Goal: Task Accomplishment & Management: Complete application form

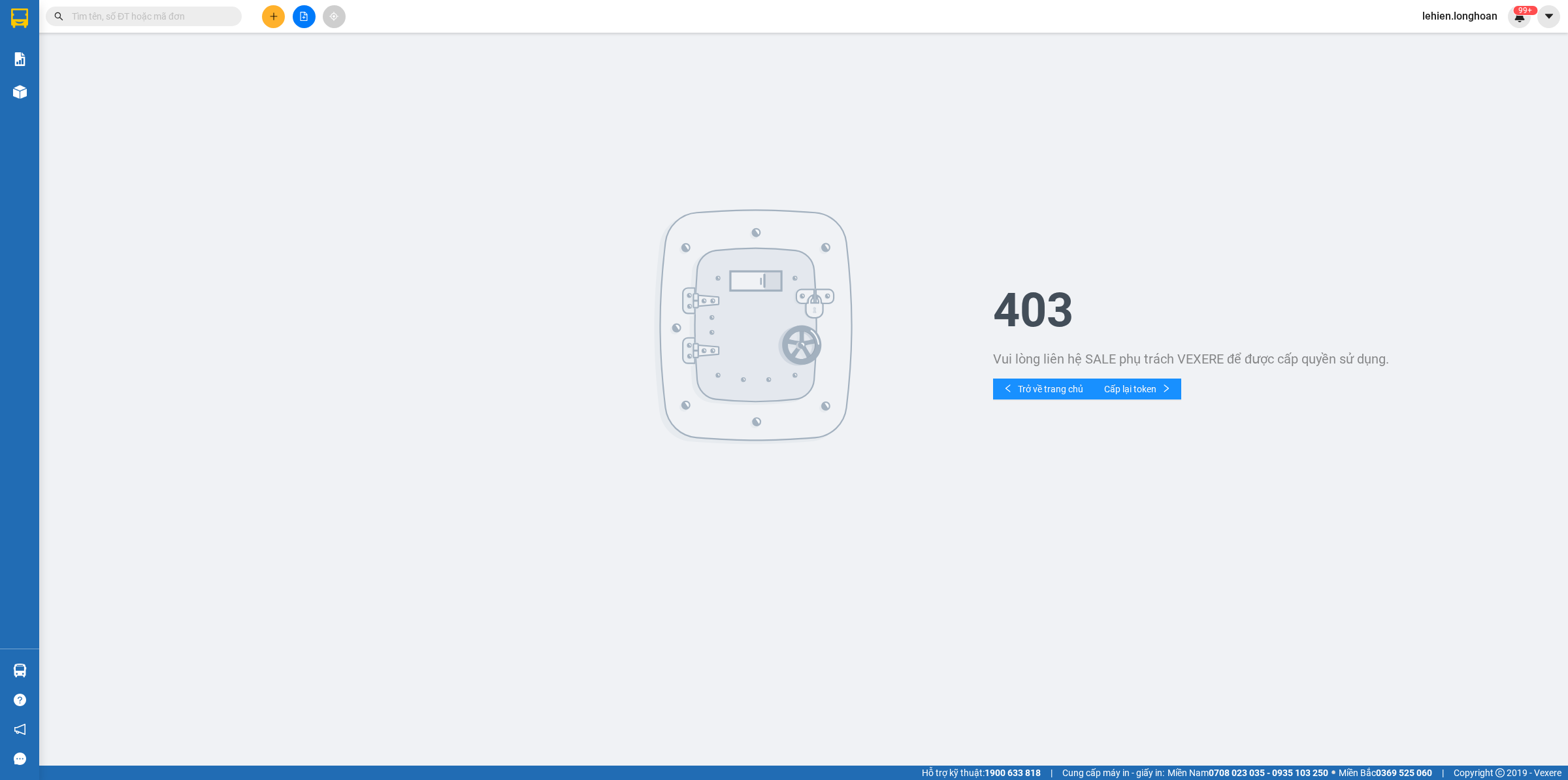
click at [186, 17] on input "text" at bounding box center [149, 16] width 154 height 14
paste input "0969871639"
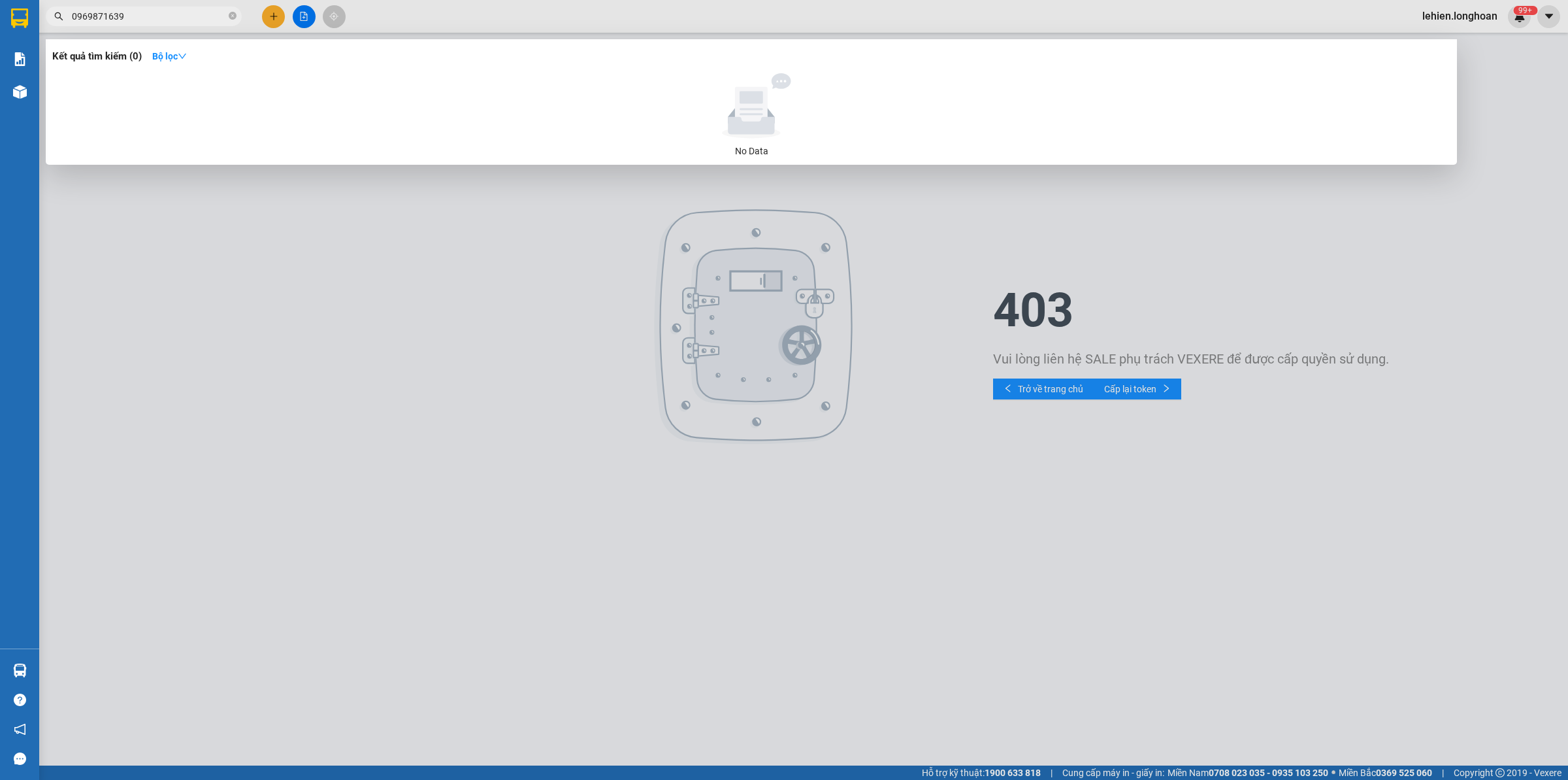
type input "0969871639"
click at [234, 16] on icon "close-circle" at bounding box center [232, 15] width 8 height 8
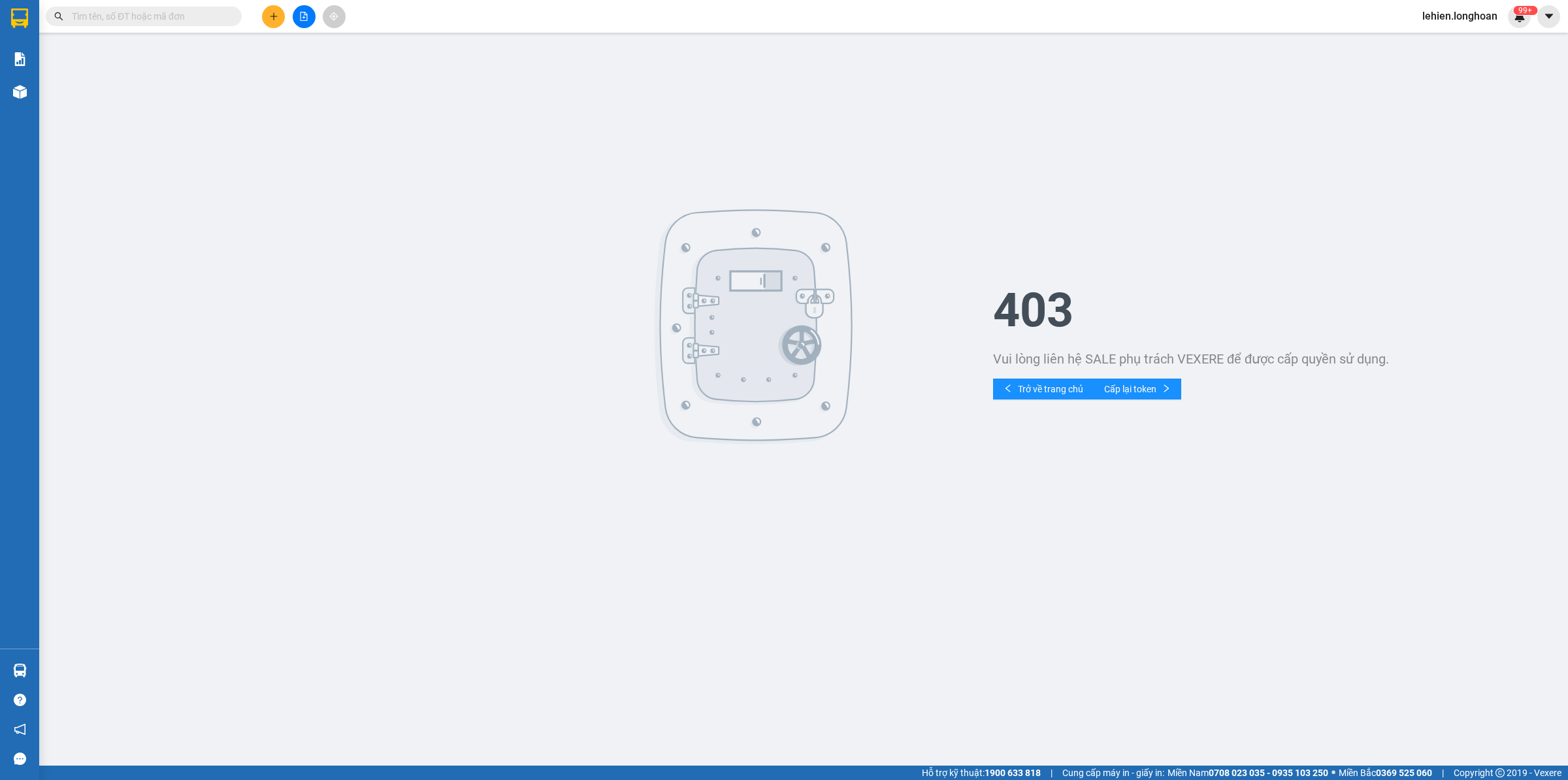
paste input "0933903113"
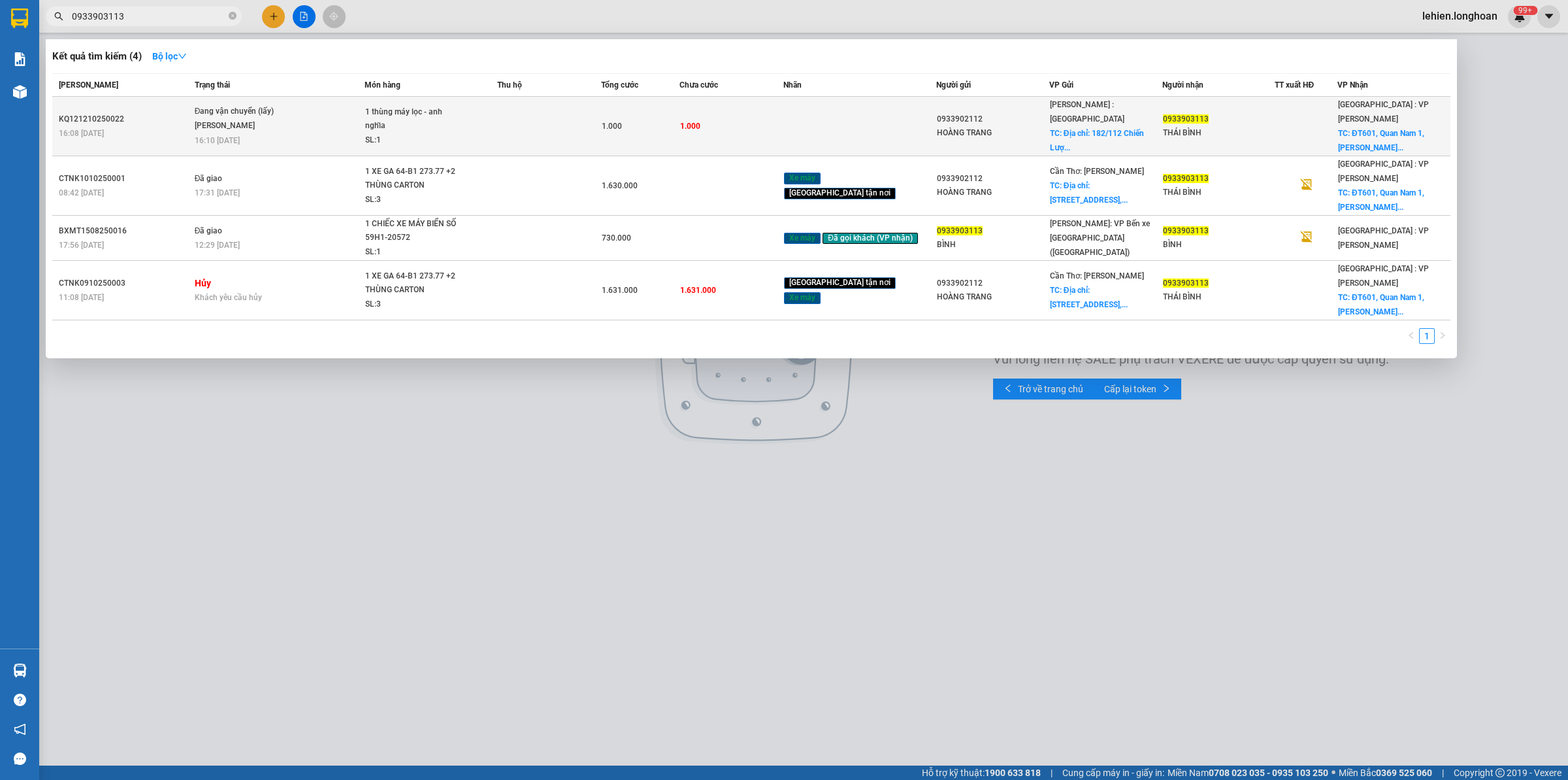
type input "0933903113"
click at [375, 115] on div "1 thùng máy lọc - anh nghĩa" at bounding box center [414, 119] width 98 height 28
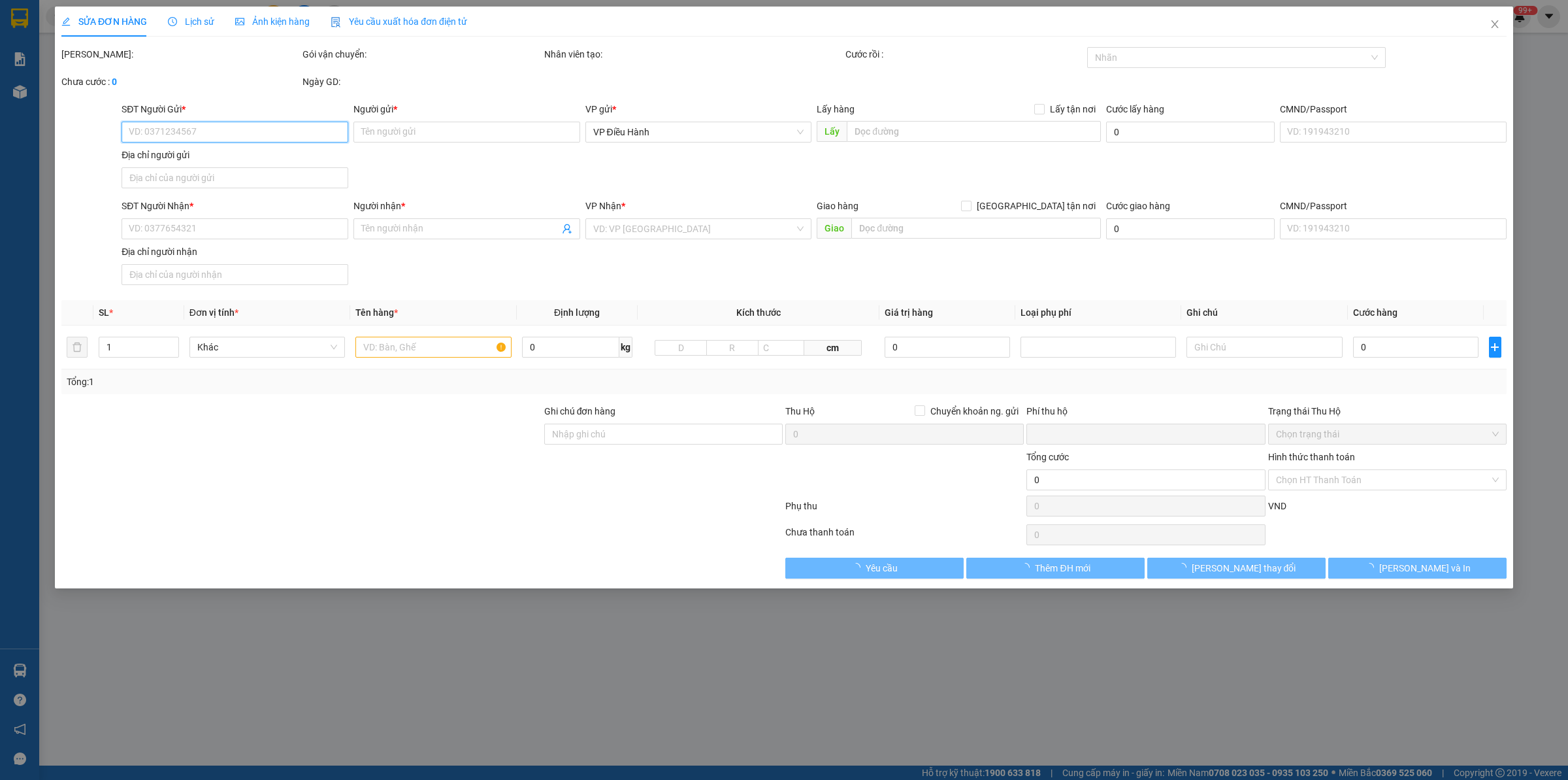
type input "0933902112"
type input "HOÀNG TRANG"
checkbox input "true"
type input "Địa chỉ: [STREET_ADDRESS]"
type input "0933903113"
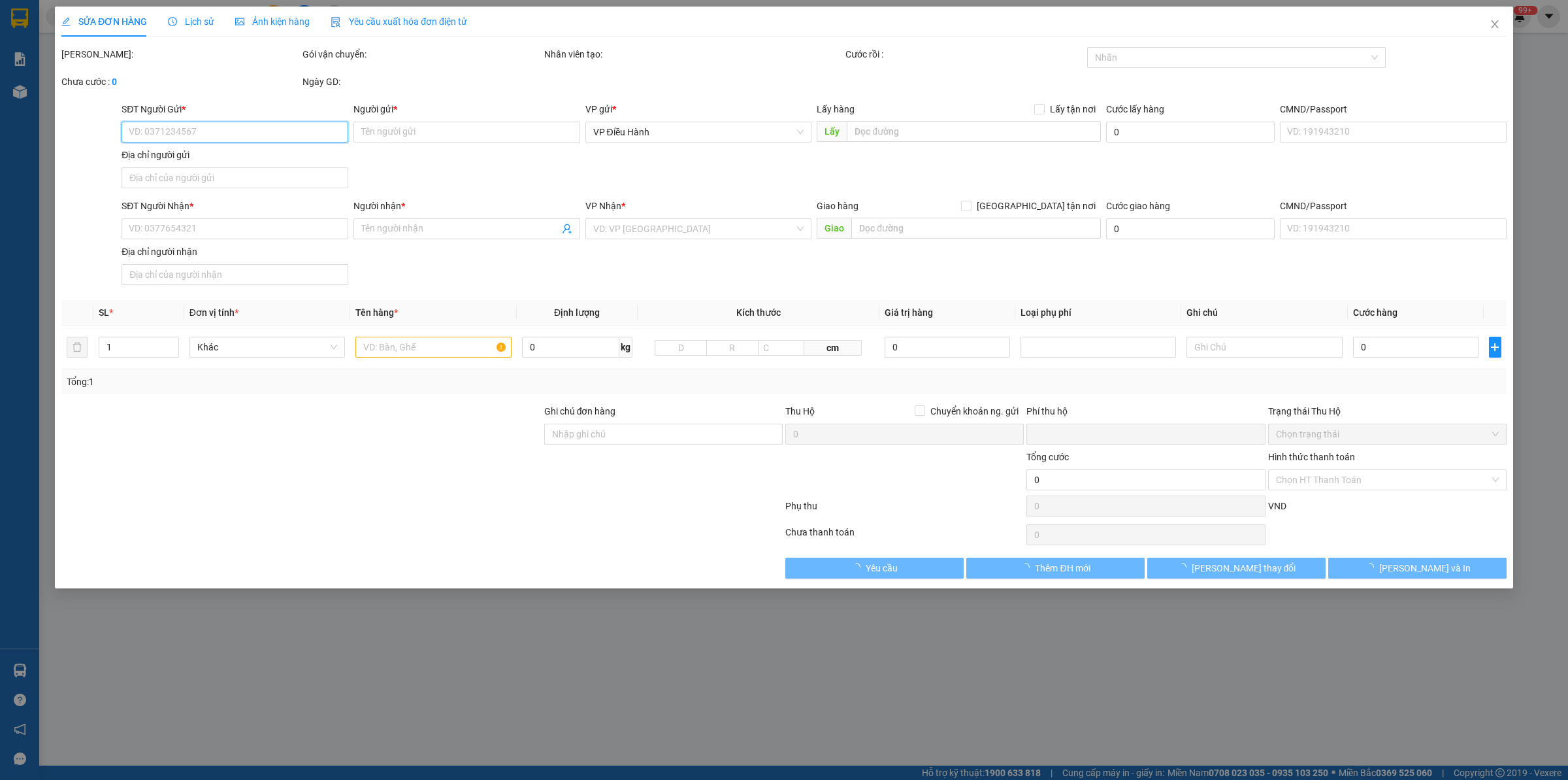
type input "THÁI BÌNH"
checkbox input "true"
type input "ĐT601, Quan Nam 1, Hòa Vang, [GEOGRAPHIC_DATA], [GEOGRAPHIC_DATA]"
type input "0"
type input "1.000"
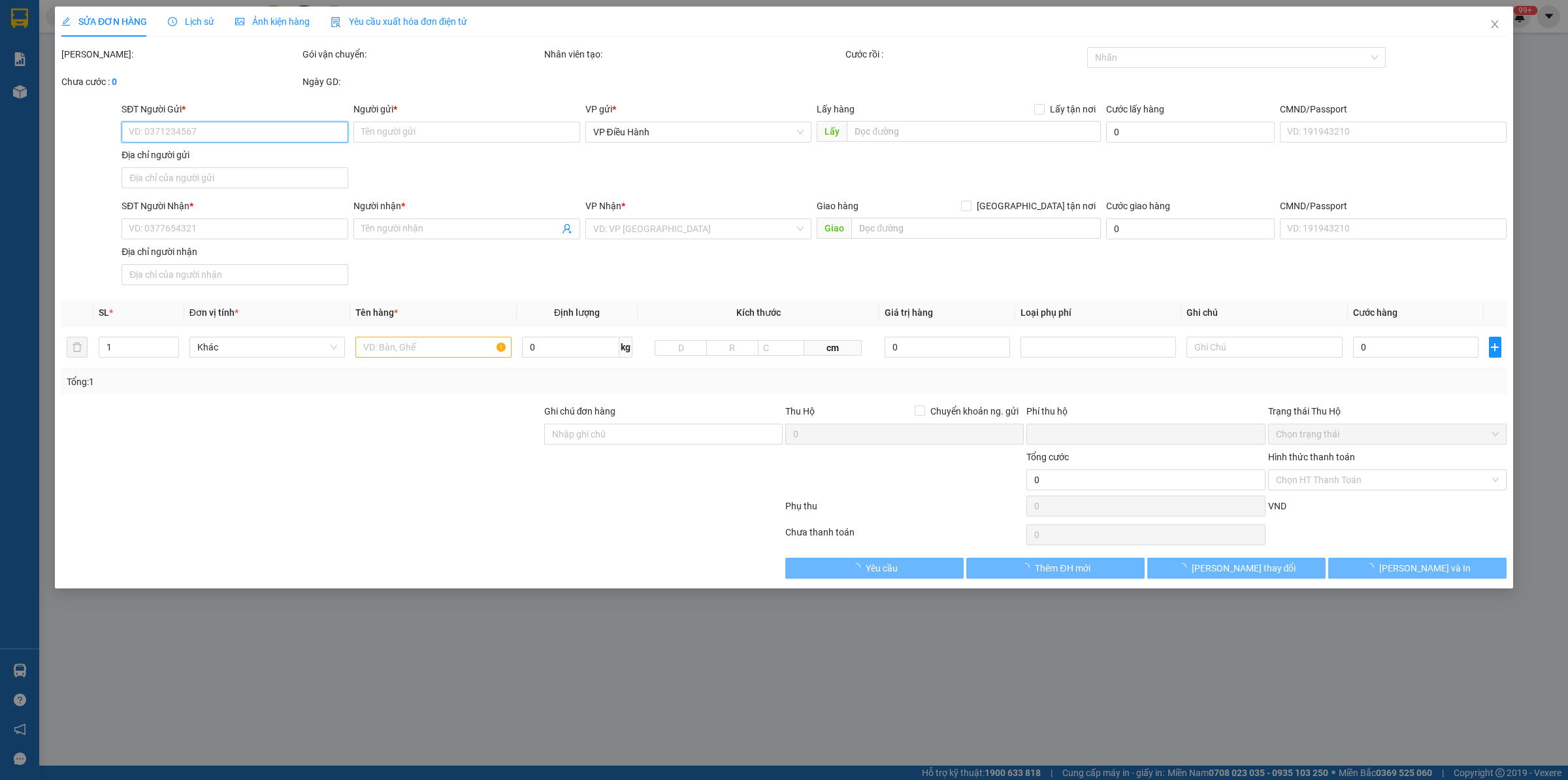
type input "1.000"
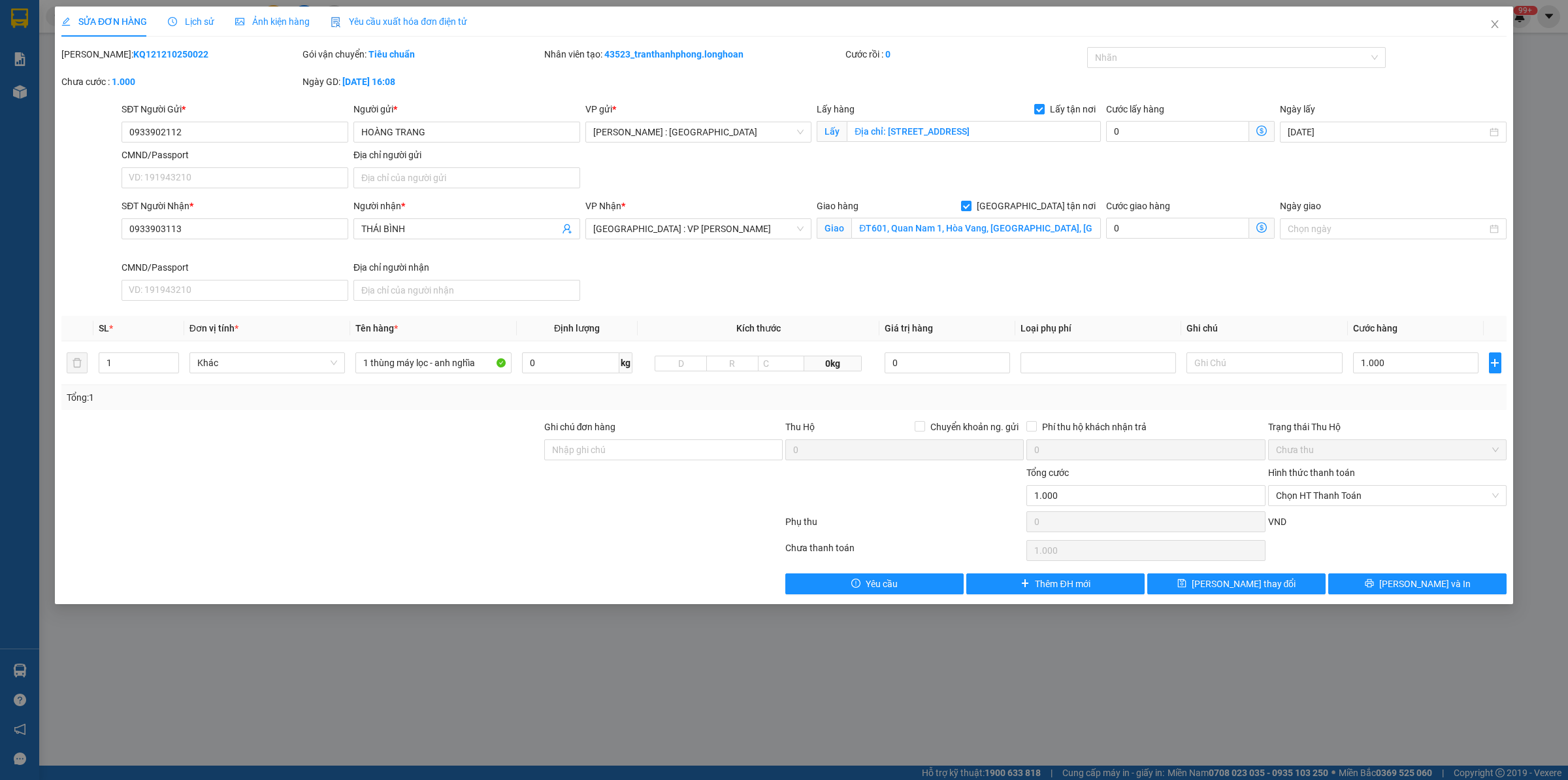
click at [210, 24] on span "Lịch sử" at bounding box center [191, 21] width 46 height 11
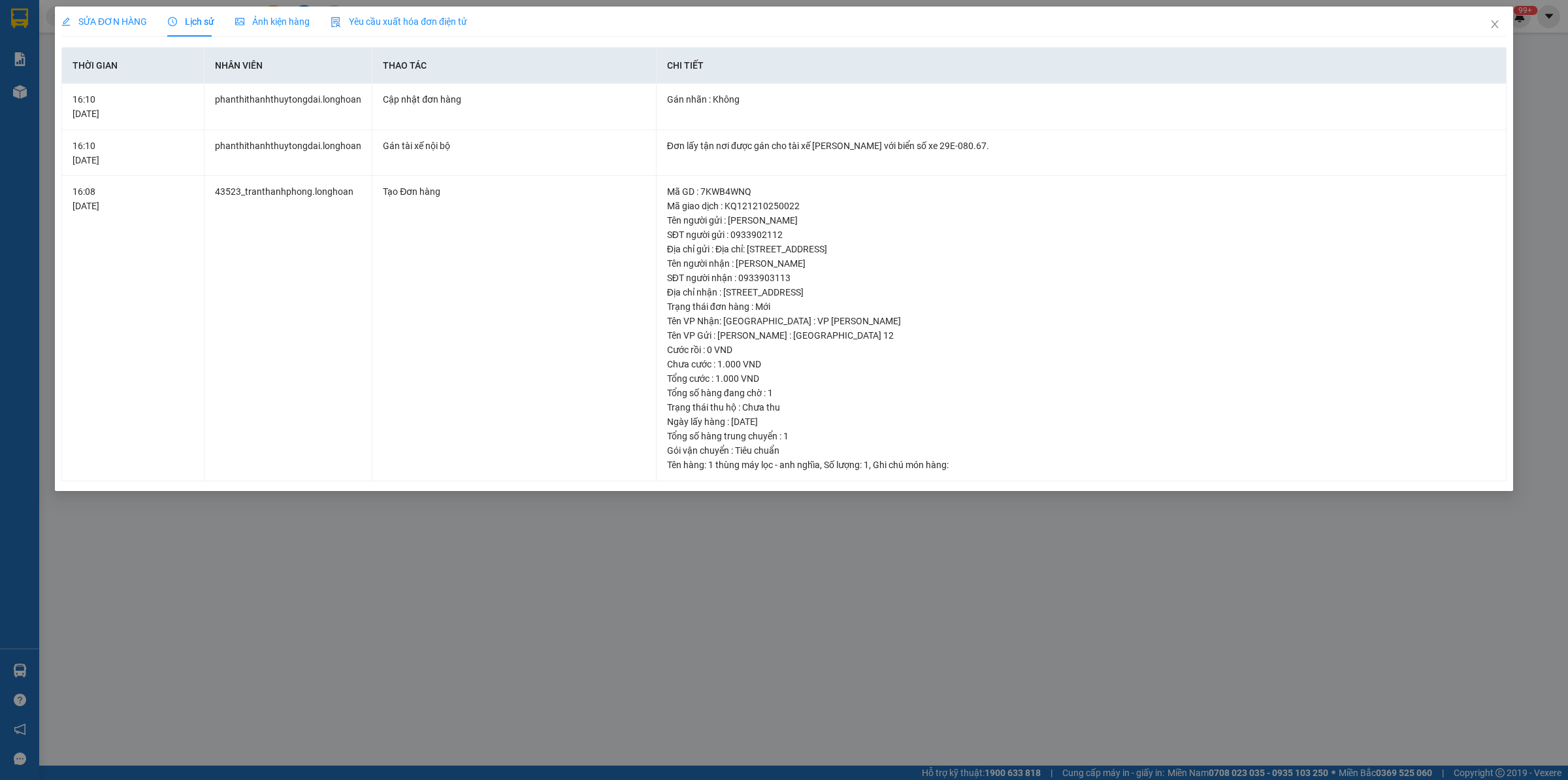
click at [104, 24] on span "SỬA ĐƠN HÀNG" at bounding box center [104, 21] width 86 height 11
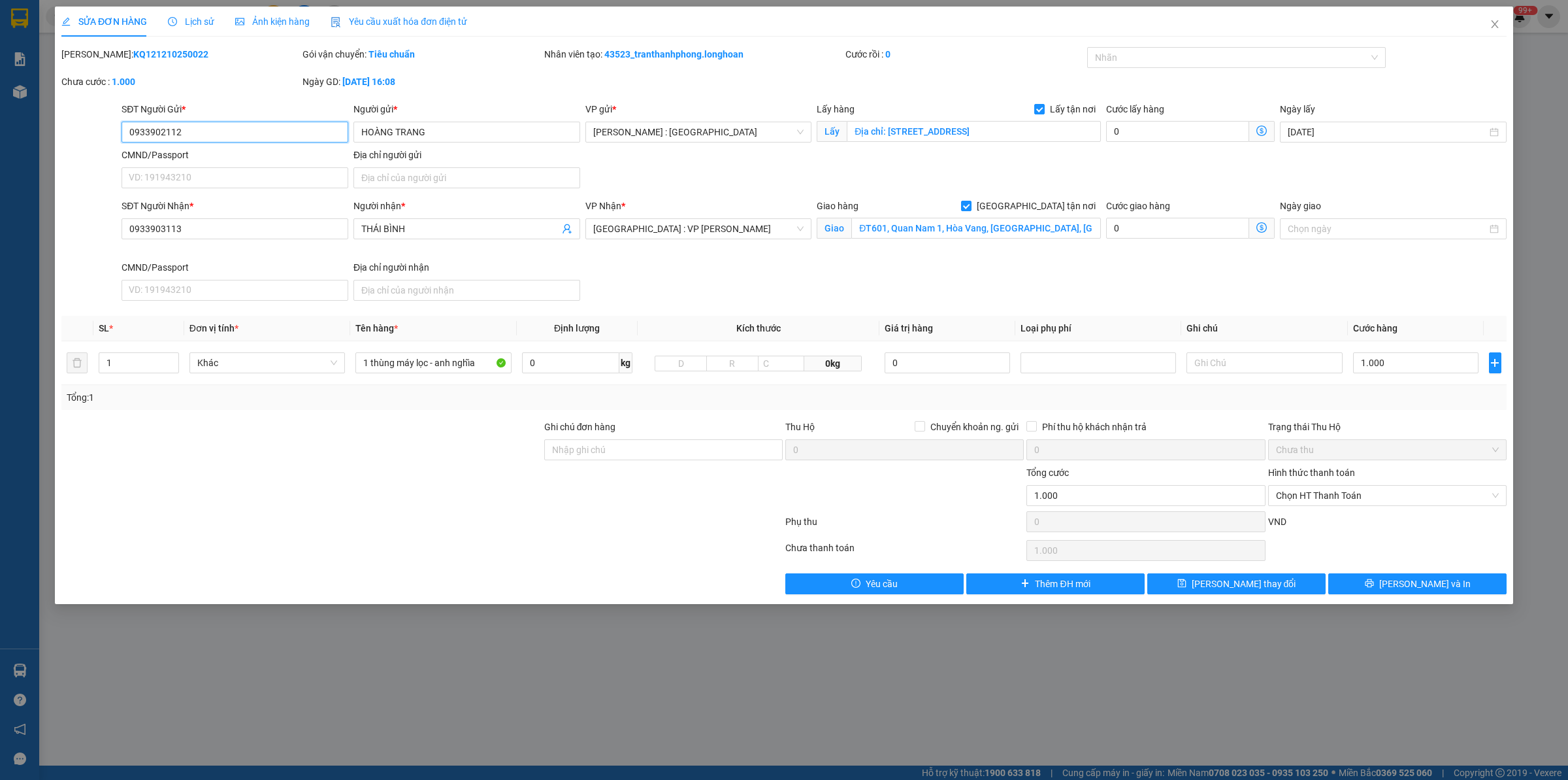
drag, startPoint x: 231, startPoint y: 129, endPoint x: 57, endPoint y: 126, distance: 174.0
click at [57, 126] on div "SỬA ĐƠN HÀNG Lịch sử Ảnh kiện hàng Yêu cầu xuất hóa đơn điện tử Total Paid Fee …" at bounding box center [784, 305] width 1458 height 598
paste input "69871639"
type input "0969871639"
drag, startPoint x: 443, startPoint y: 133, endPoint x: 262, endPoint y: 119, distance: 181.5
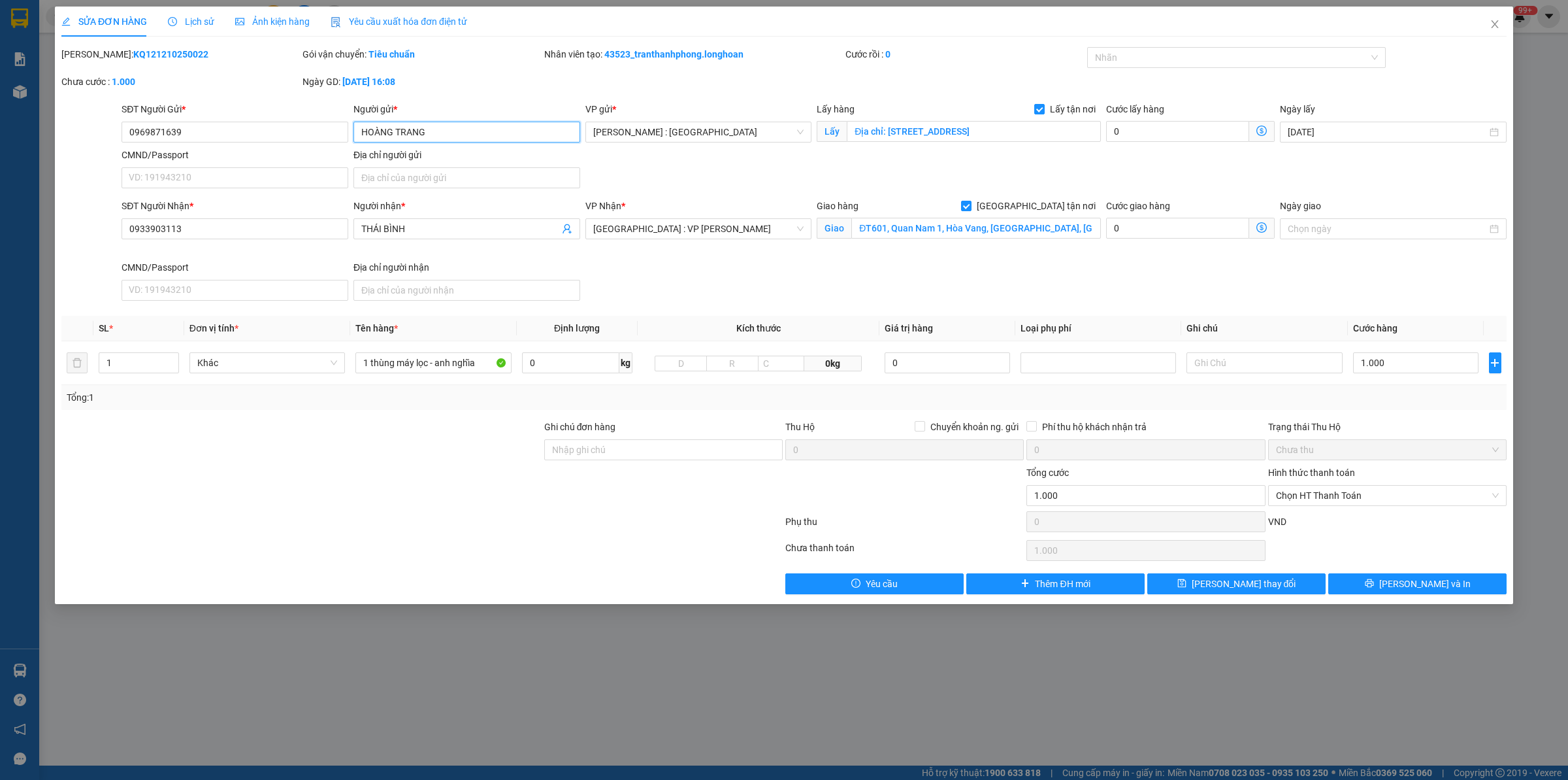
click at [255, 126] on div "SĐT Người Gửi * 0969871639 Người gửi * HOÀNG TRANG HOÀNG TRANG VP gửi * [GEOG…" at bounding box center [813, 147] width 1391 height 92
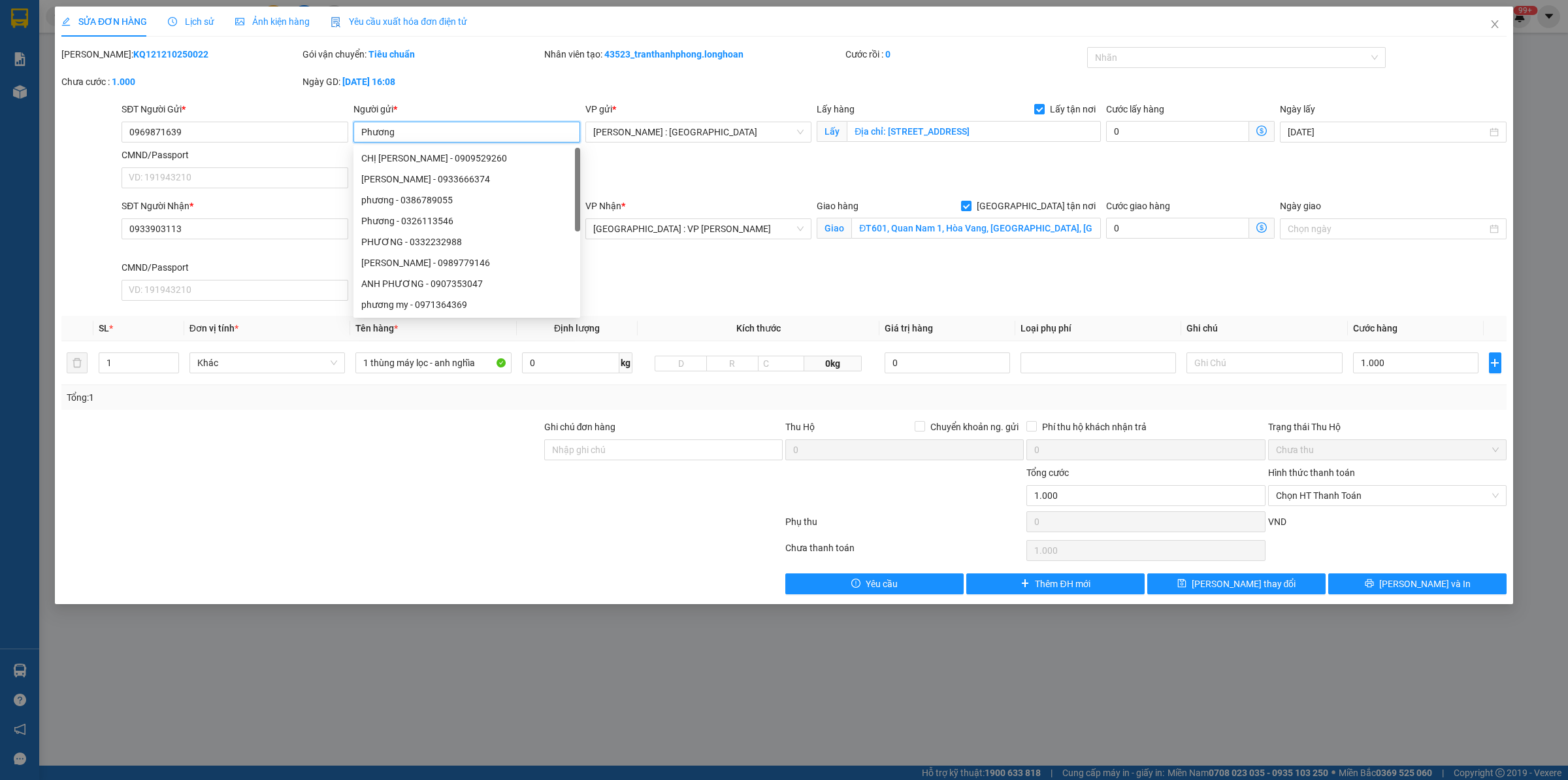
type input "Phương"
click at [355, 549] on div at bounding box center [422, 550] width 724 height 26
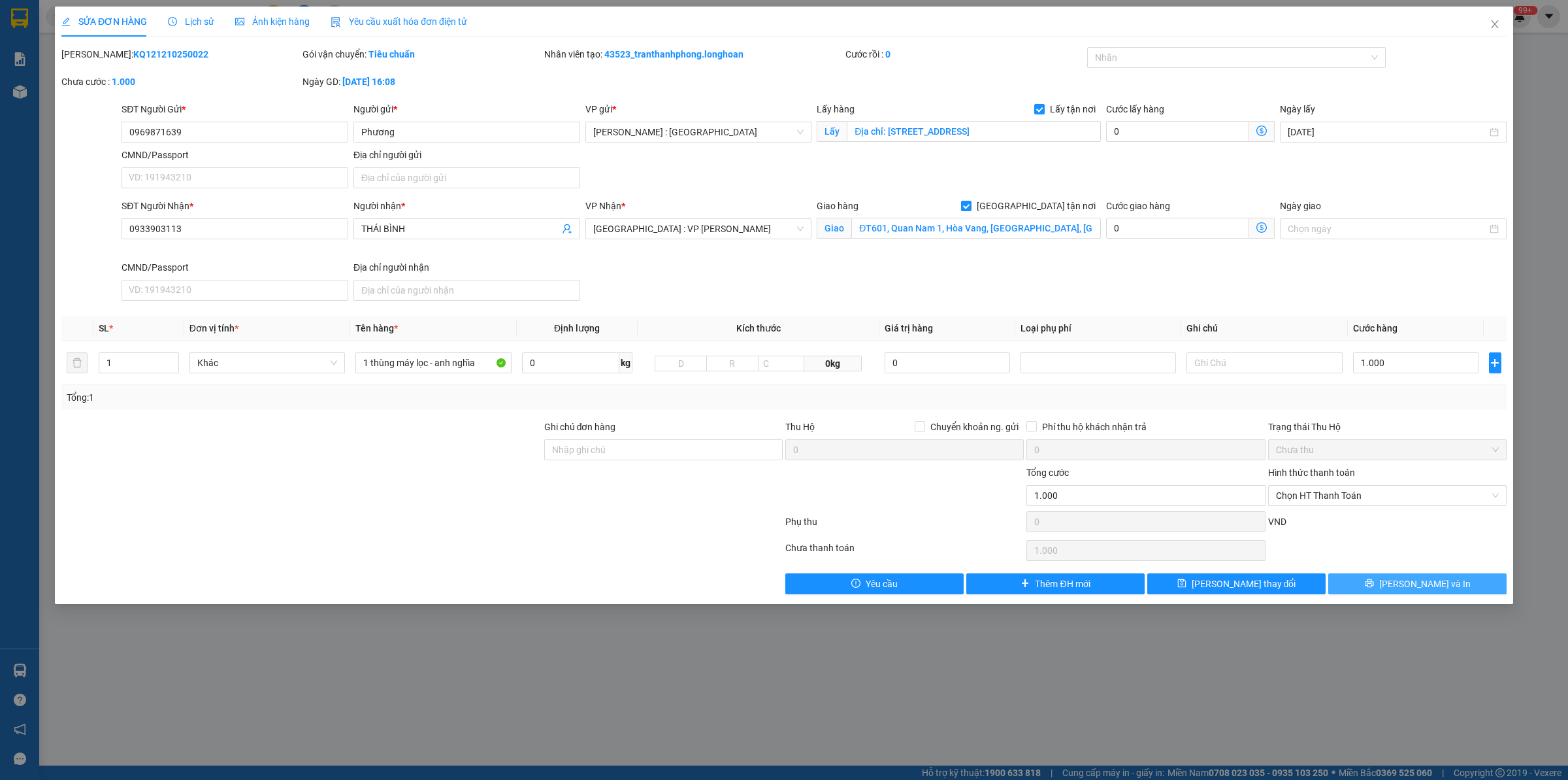
click at [1254, 579] on button "[PERSON_NAME] và In" at bounding box center [1417, 583] width 178 height 21
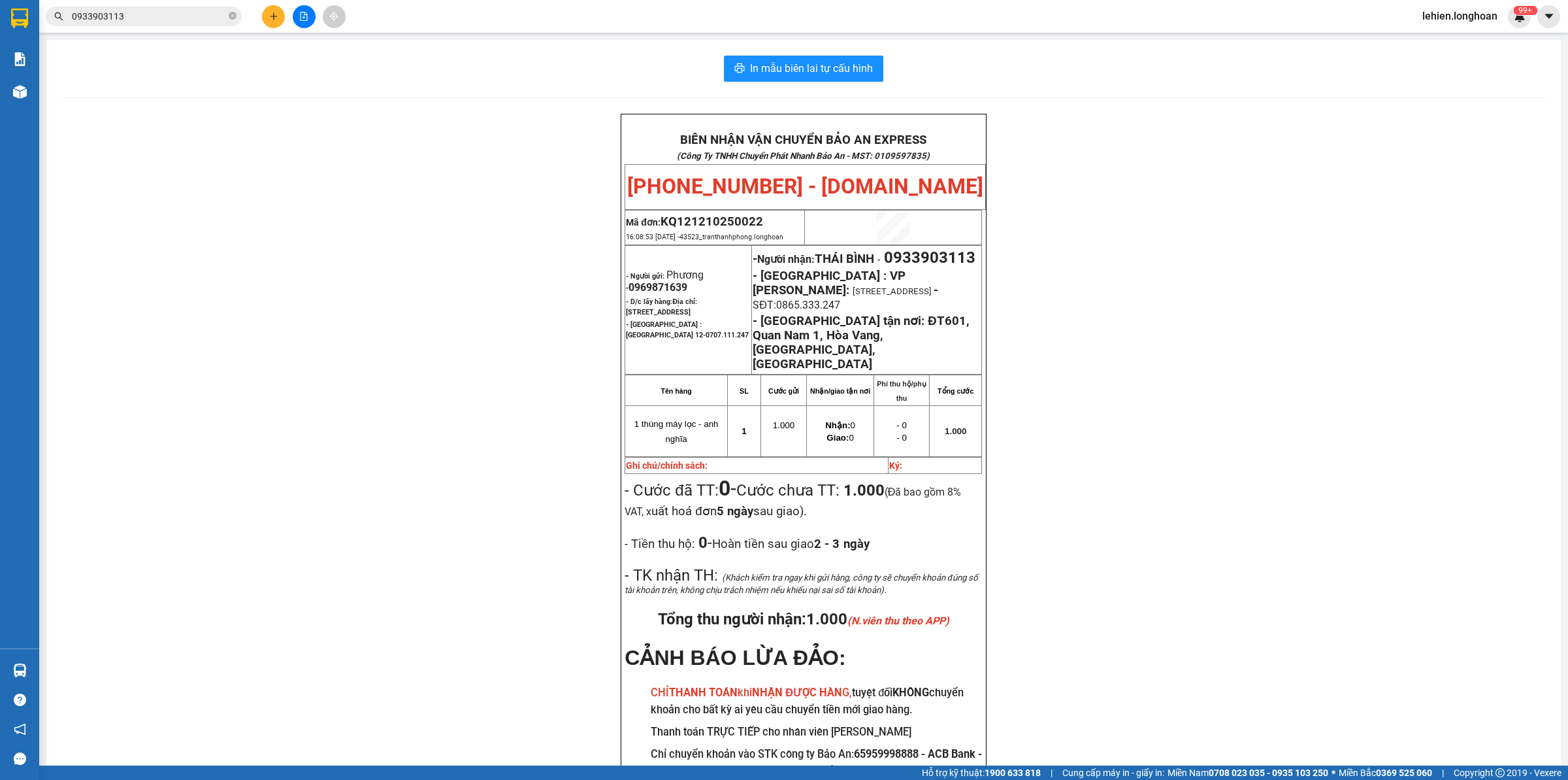
click at [236, 17] on span "0933903113" at bounding box center [144, 16] width 196 height 20
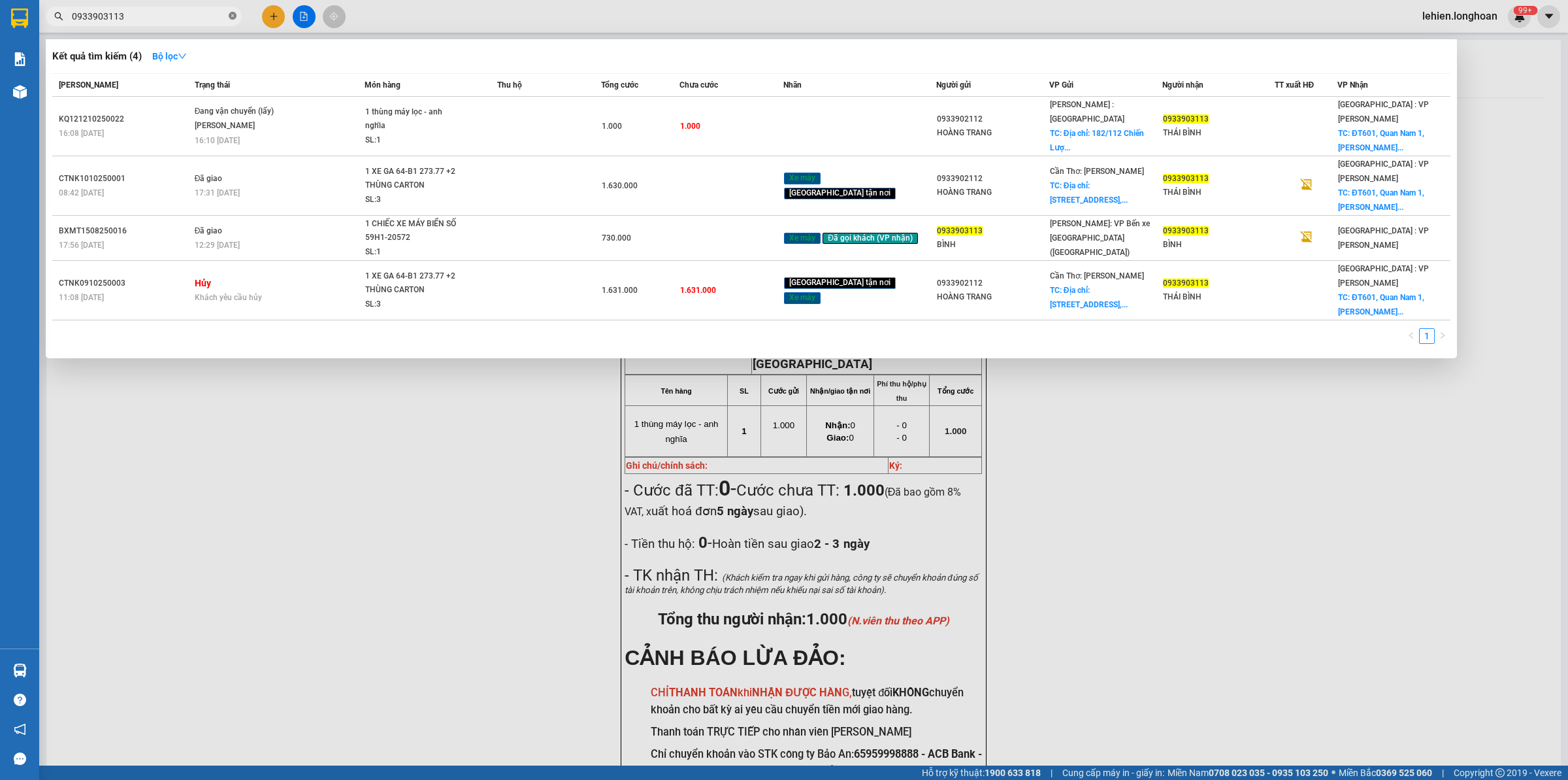
click at [234, 18] on icon "close-circle" at bounding box center [232, 15] width 8 height 8
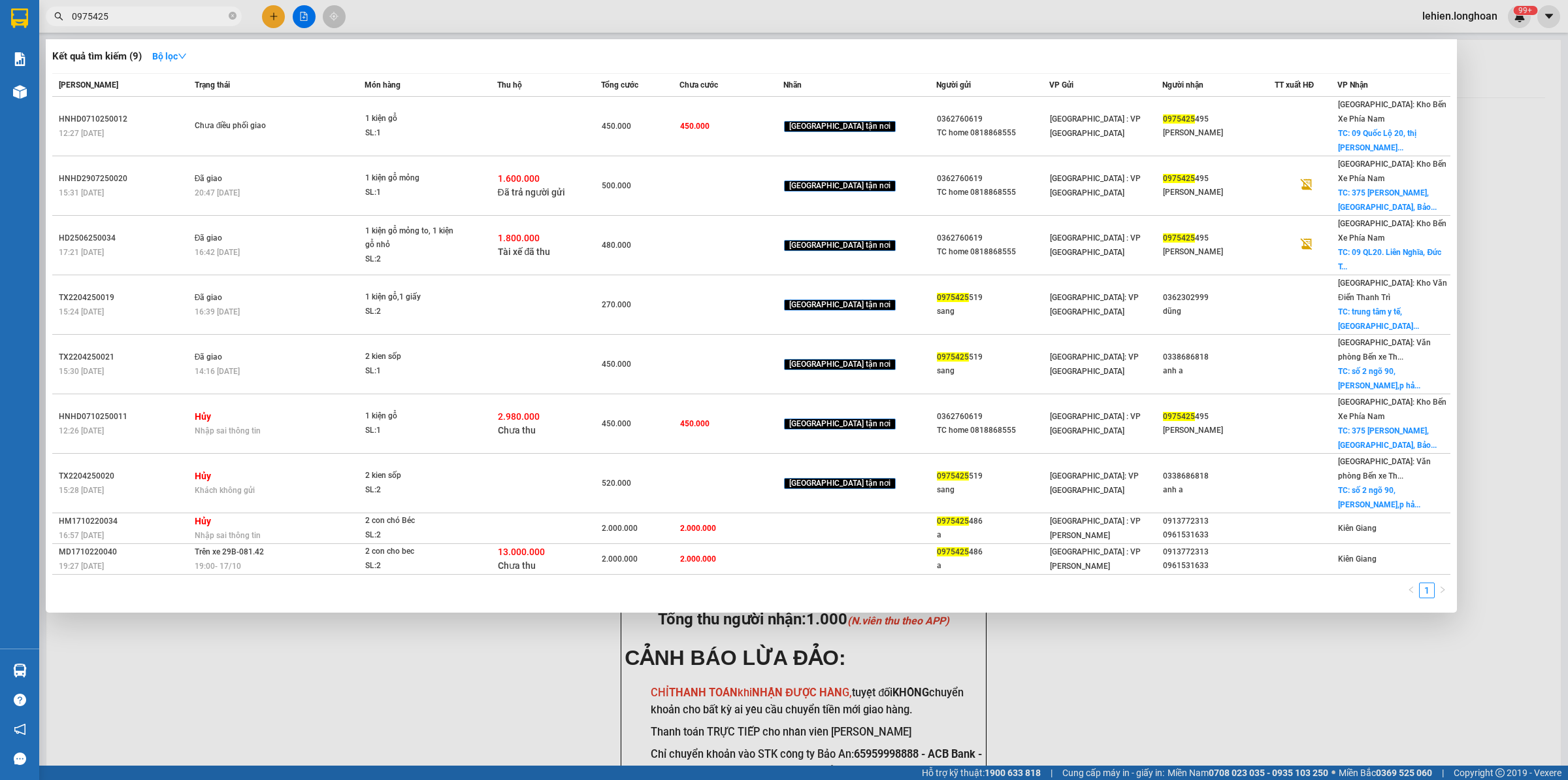
type input "0975425"
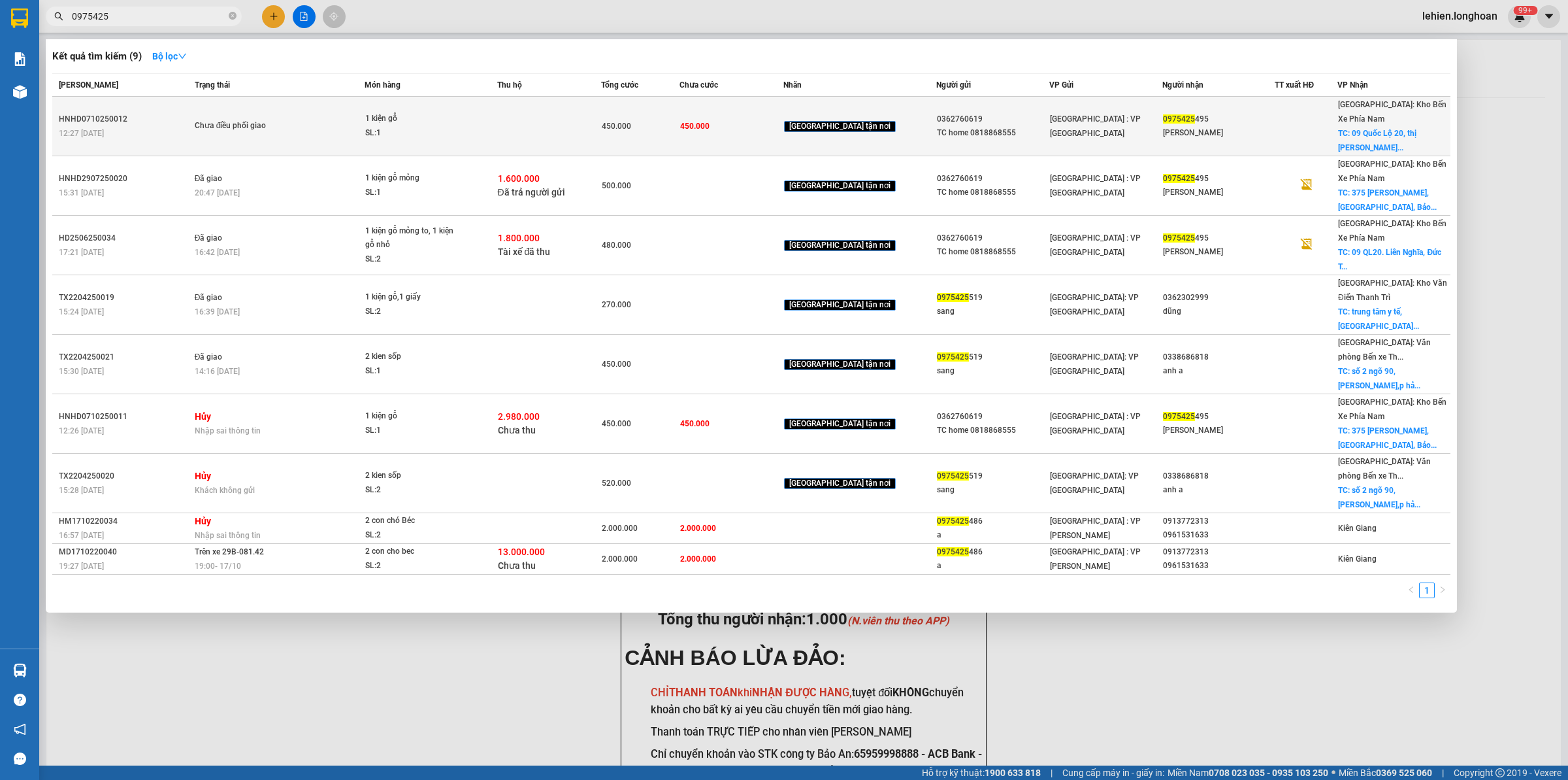
click at [318, 108] on td "Chưa điều phối giao" at bounding box center [278, 126] width 174 height 60
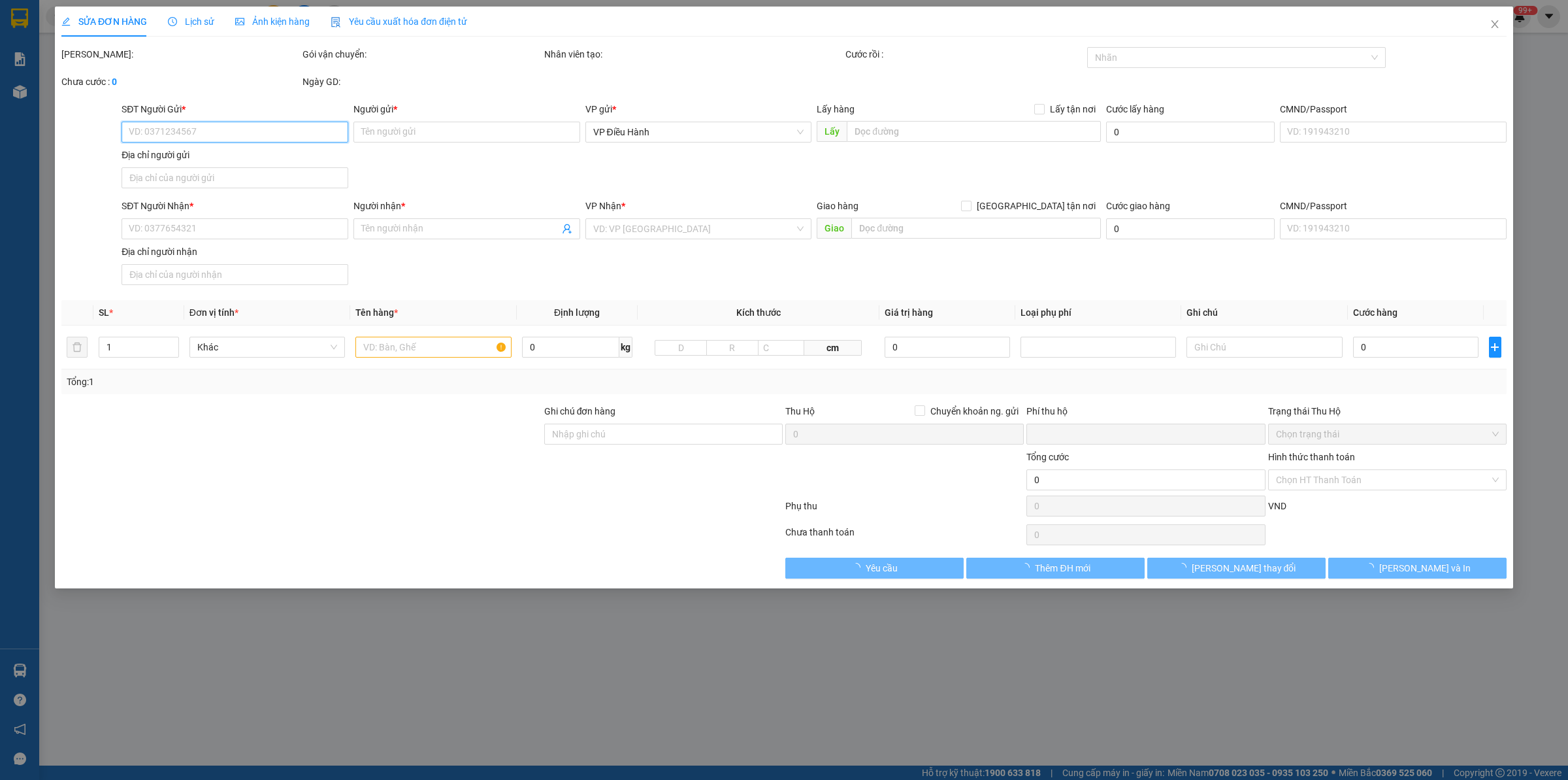
type input "0362760619"
type input "TC home 0818868555"
type input "0975425495"
type input "[PERSON_NAME]"
checkbox input "true"
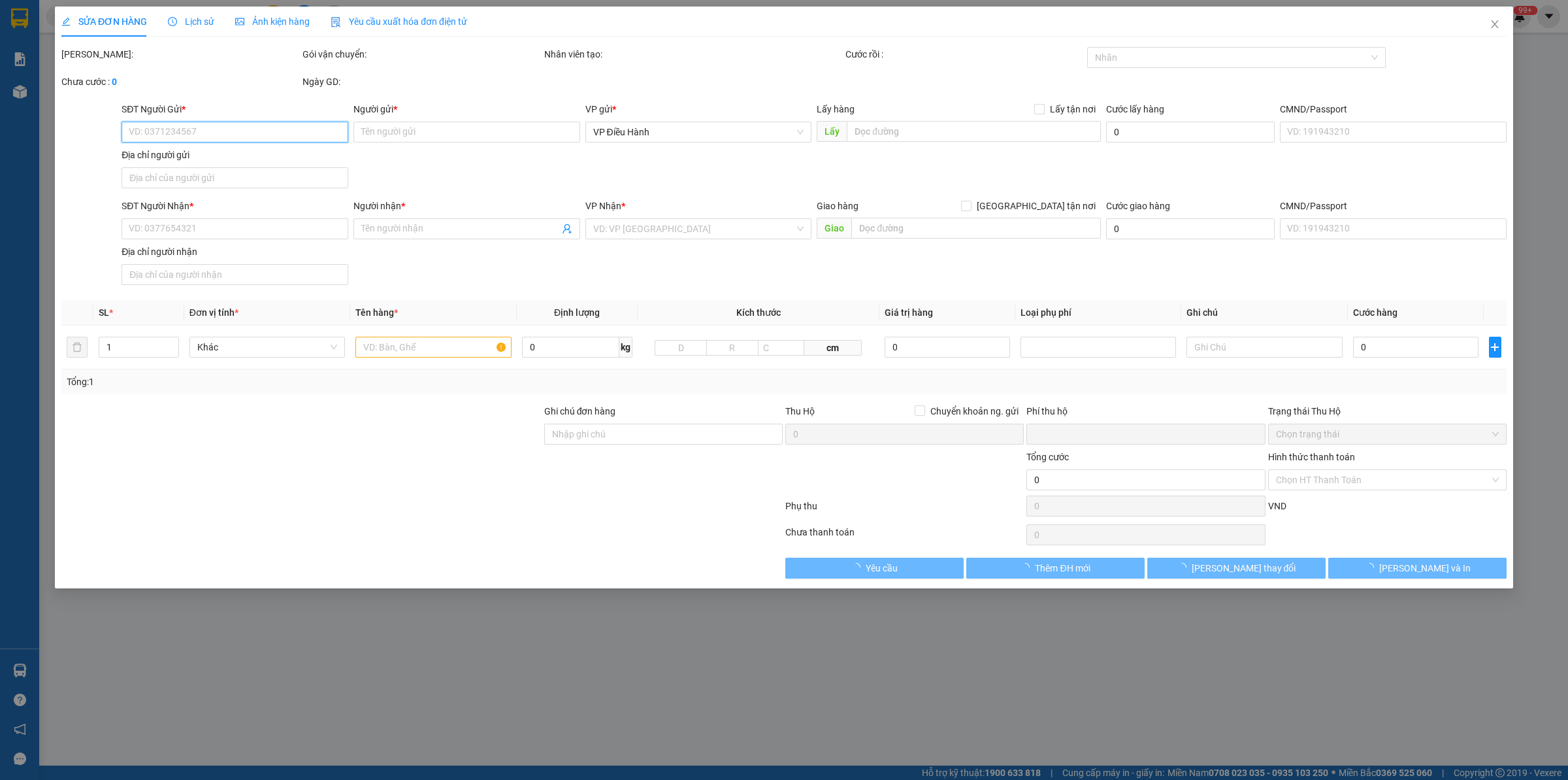
type input "09 Quốc Lộ 20, thị [PERSON_NAME][GEOGRAPHIC_DATA], [GEOGRAPHIC_DATA], [GEOGRAPH…"
type input "450.000"
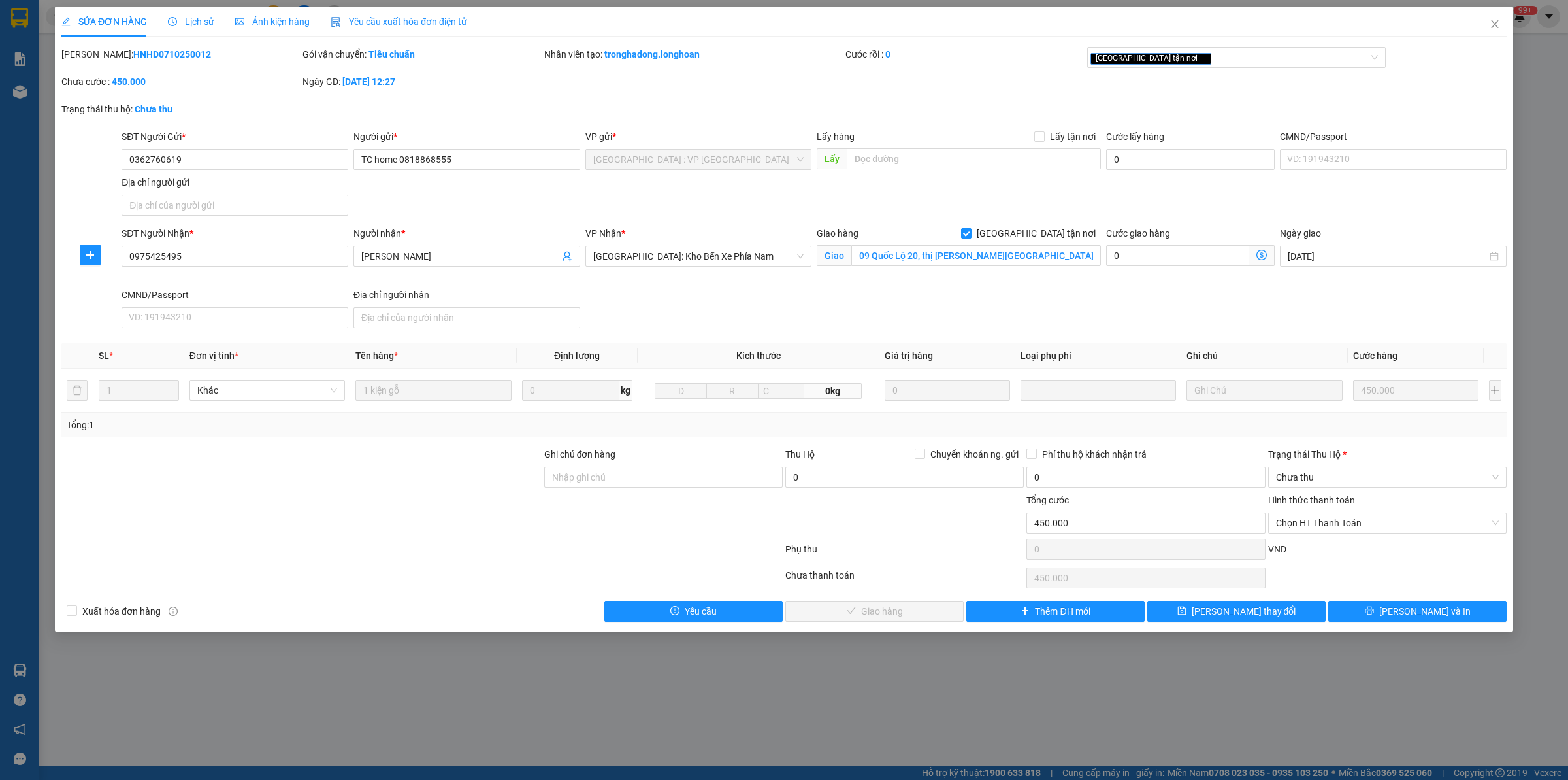
click at [194, 23] on span "Lịch sử" at bounding box center [191, 21] width 46 height 11
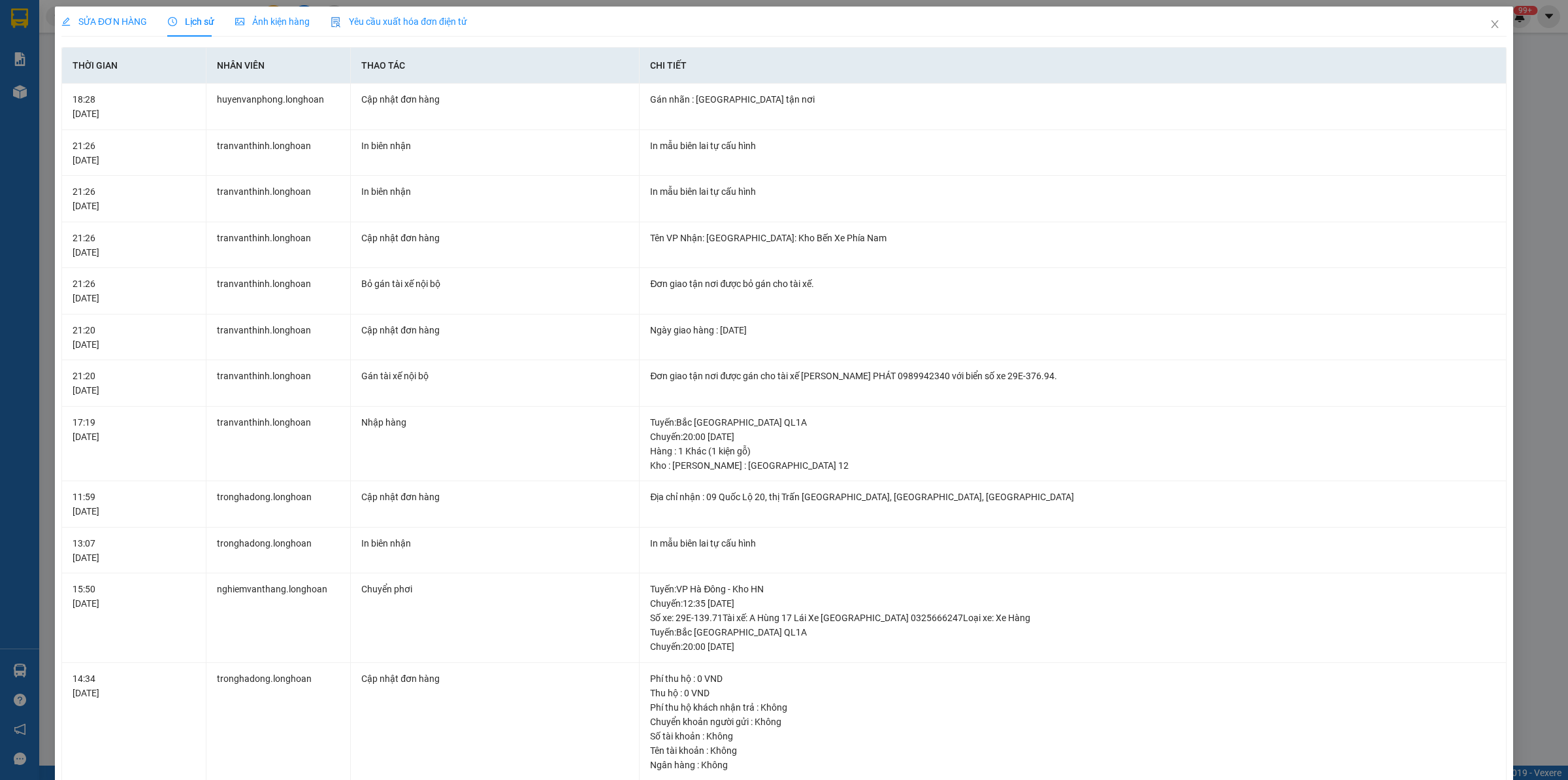
click at [125, 17] on span "SỬA ĐƠN HÀNG" at bounding box center [104, 21] width 86 height 11
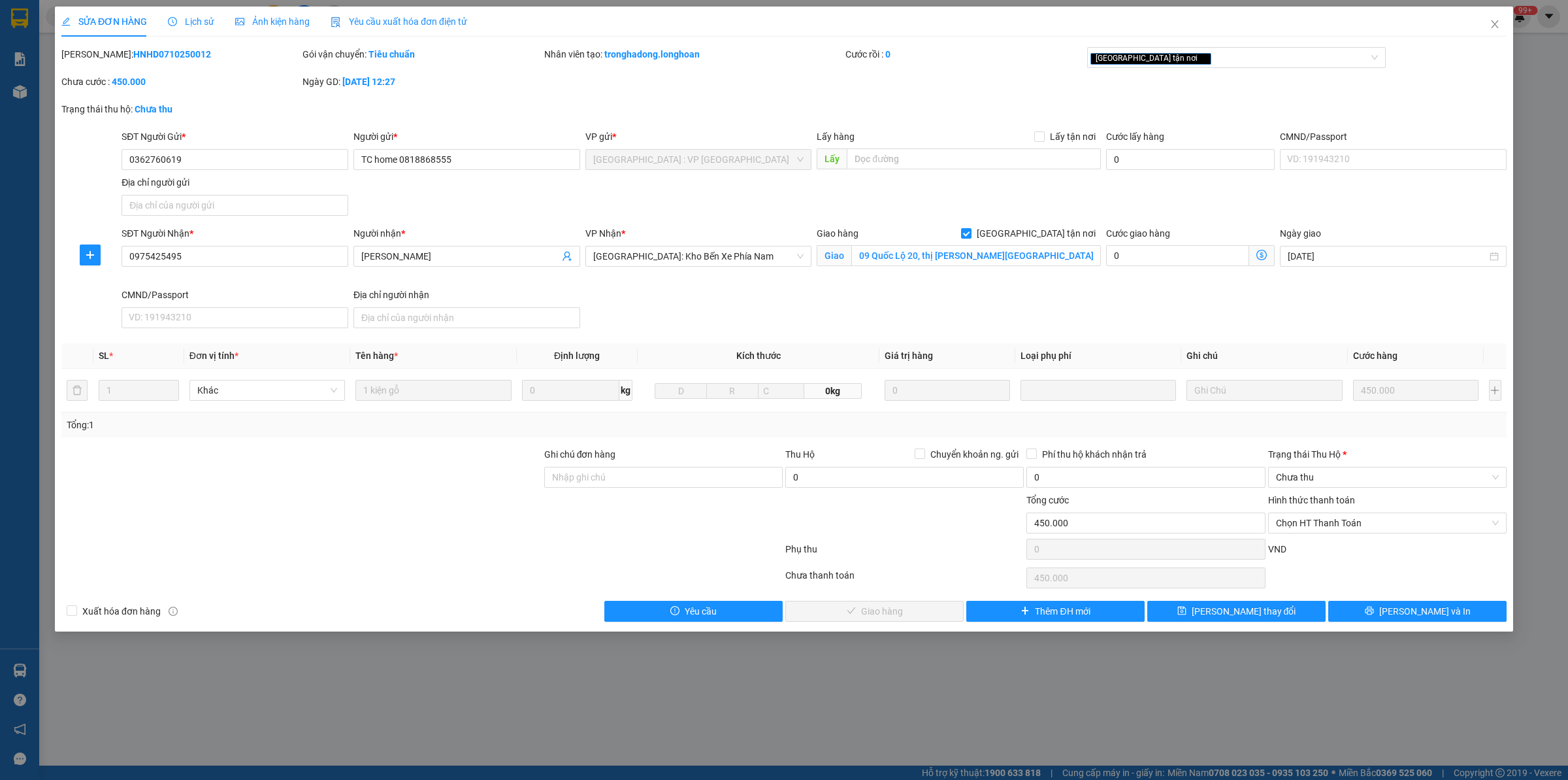
click at [169, 30] on div "Lịch sử" at bounding box center [191, 21] width 46 height 30
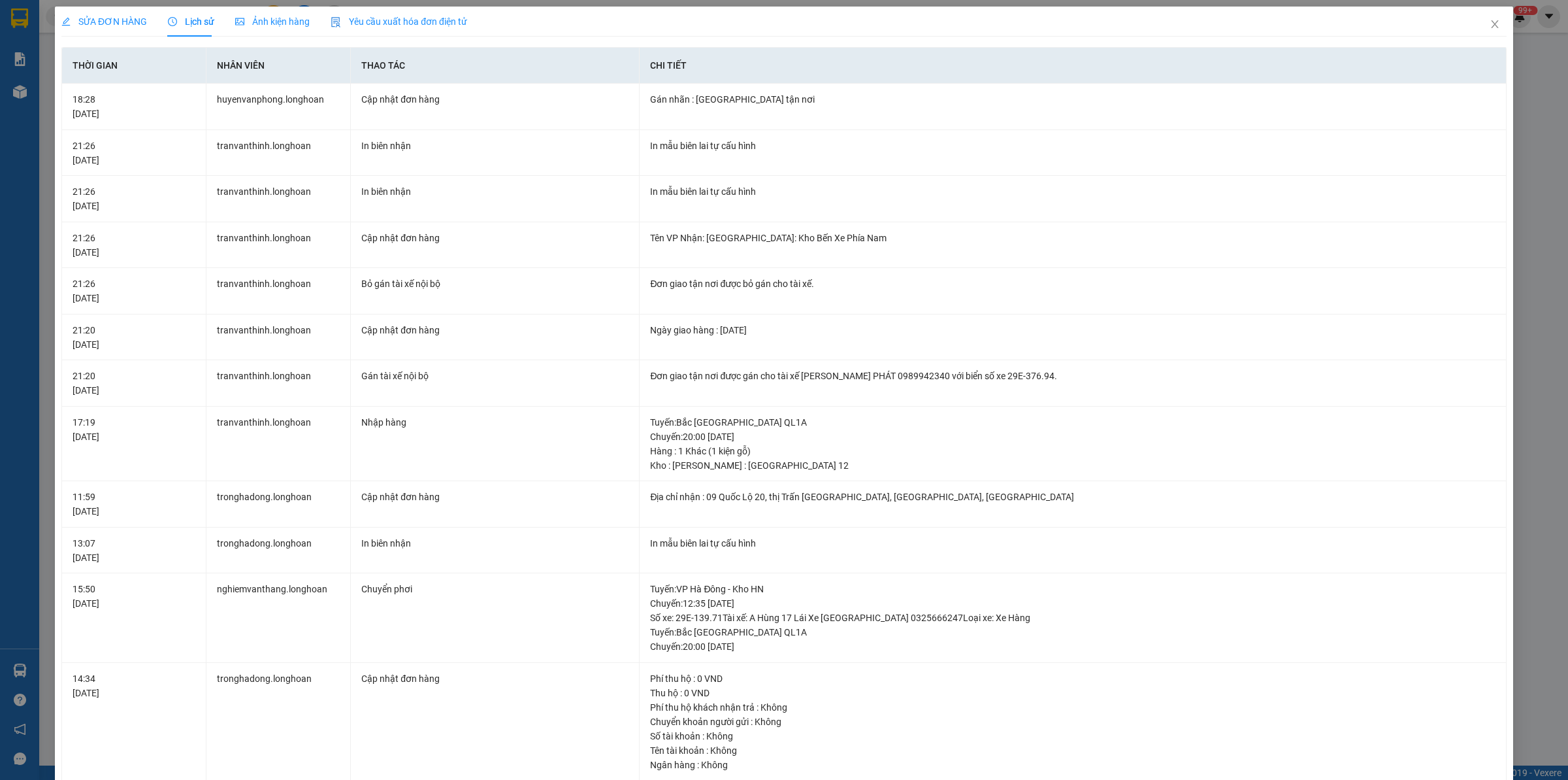
click at [119, 14] on div "SỬA ĐƠN HÀNG" at bounding box center [104, 21] width 86 height 14
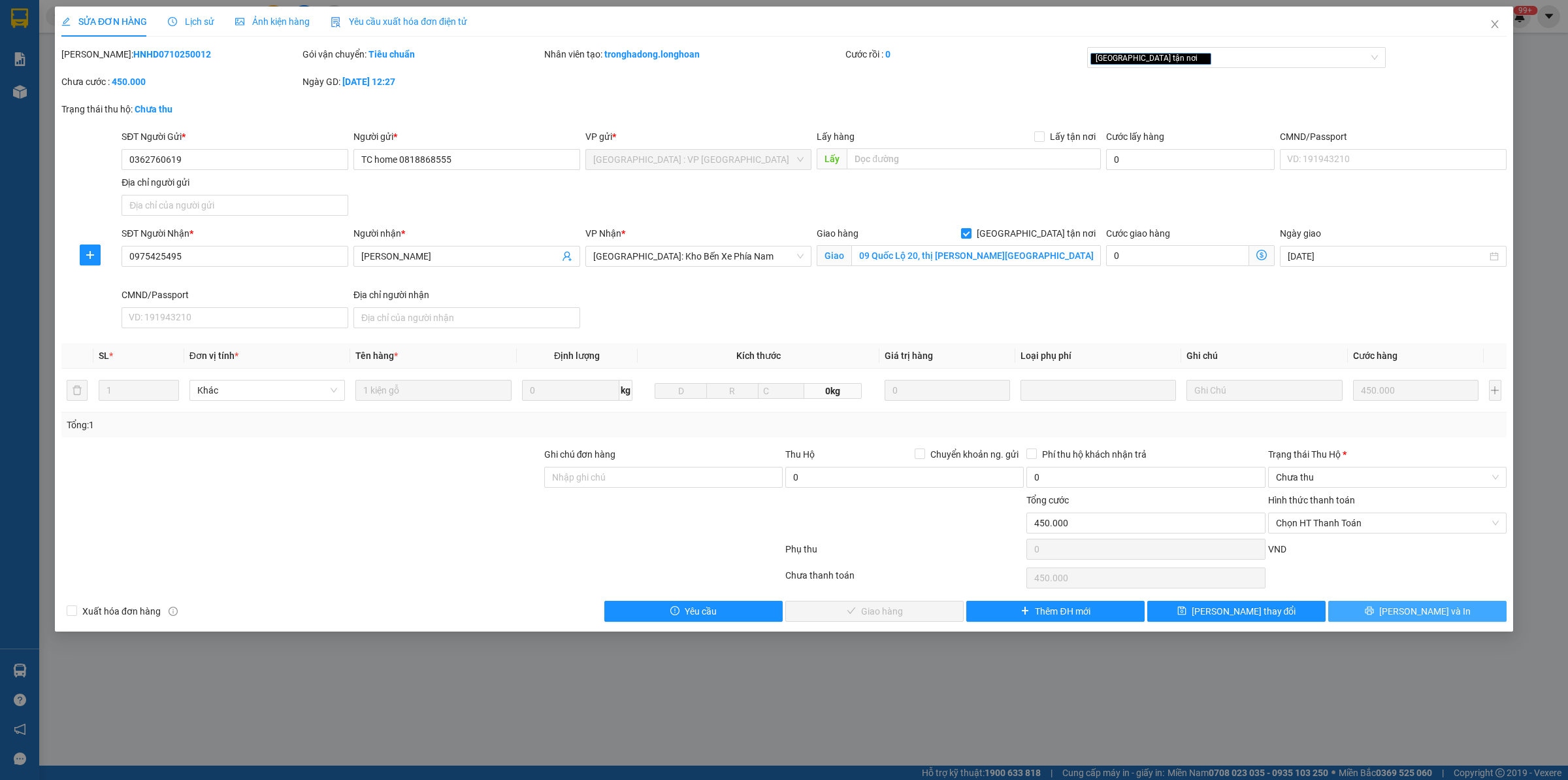
click at [1254, 605] on button "[PERSON_NAME] và In" at bounding box center [1417, 610] width 178 height 21
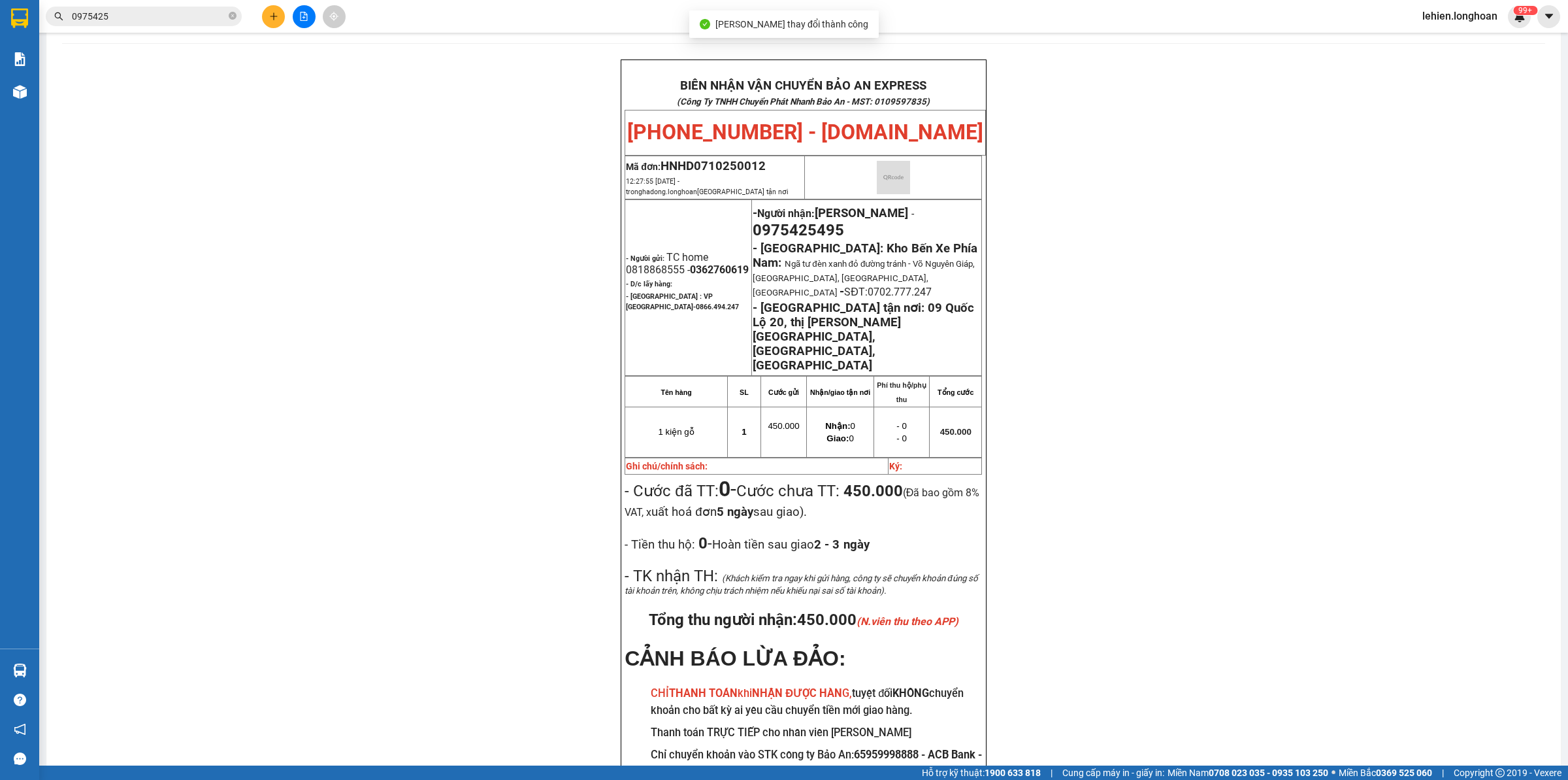
scroll to position [71, 0]
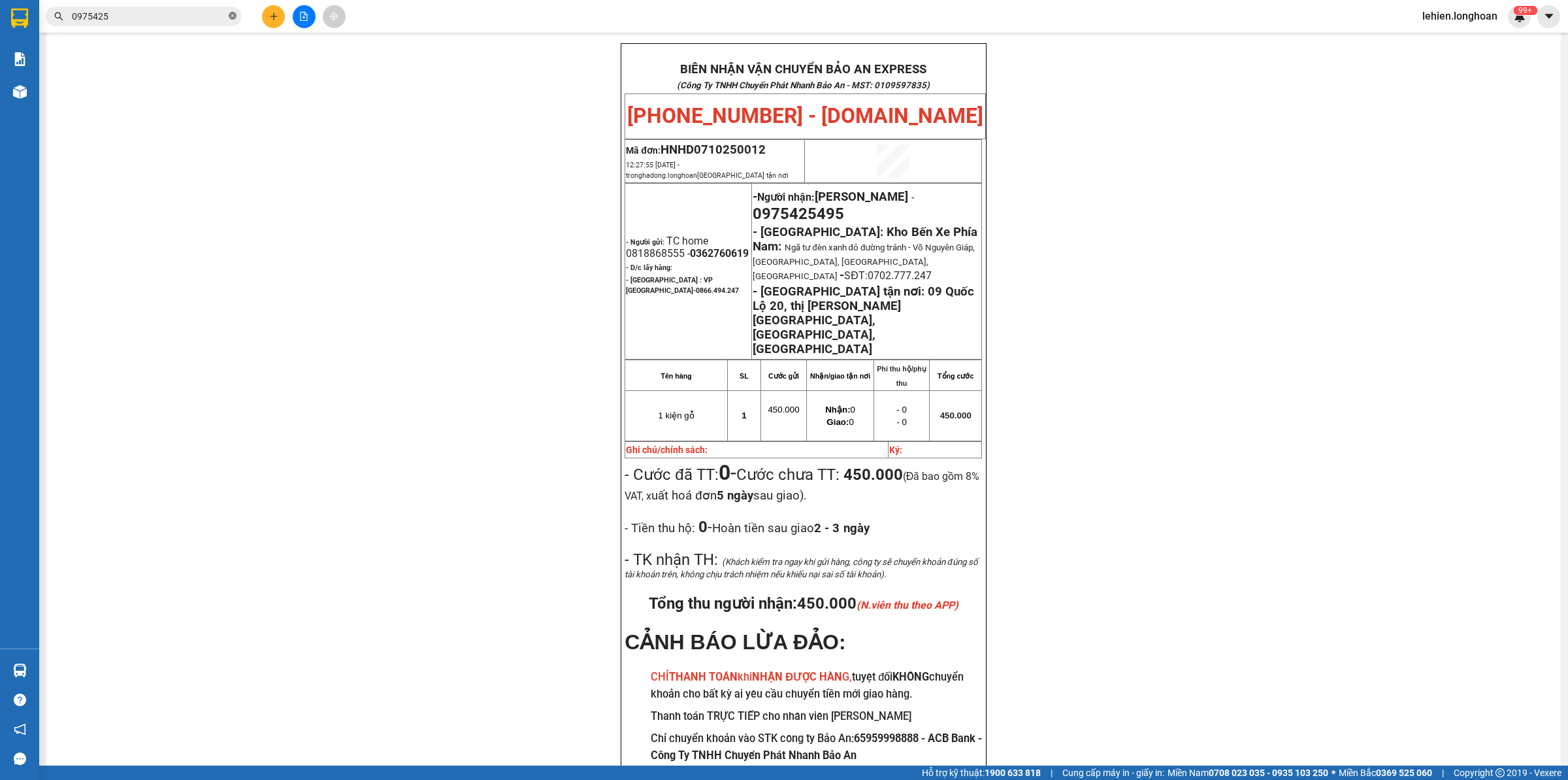
click at [230, 17] on icon "close-circle" at bounding box center [232, 15] width 8 height 8
paste input "0903000033"
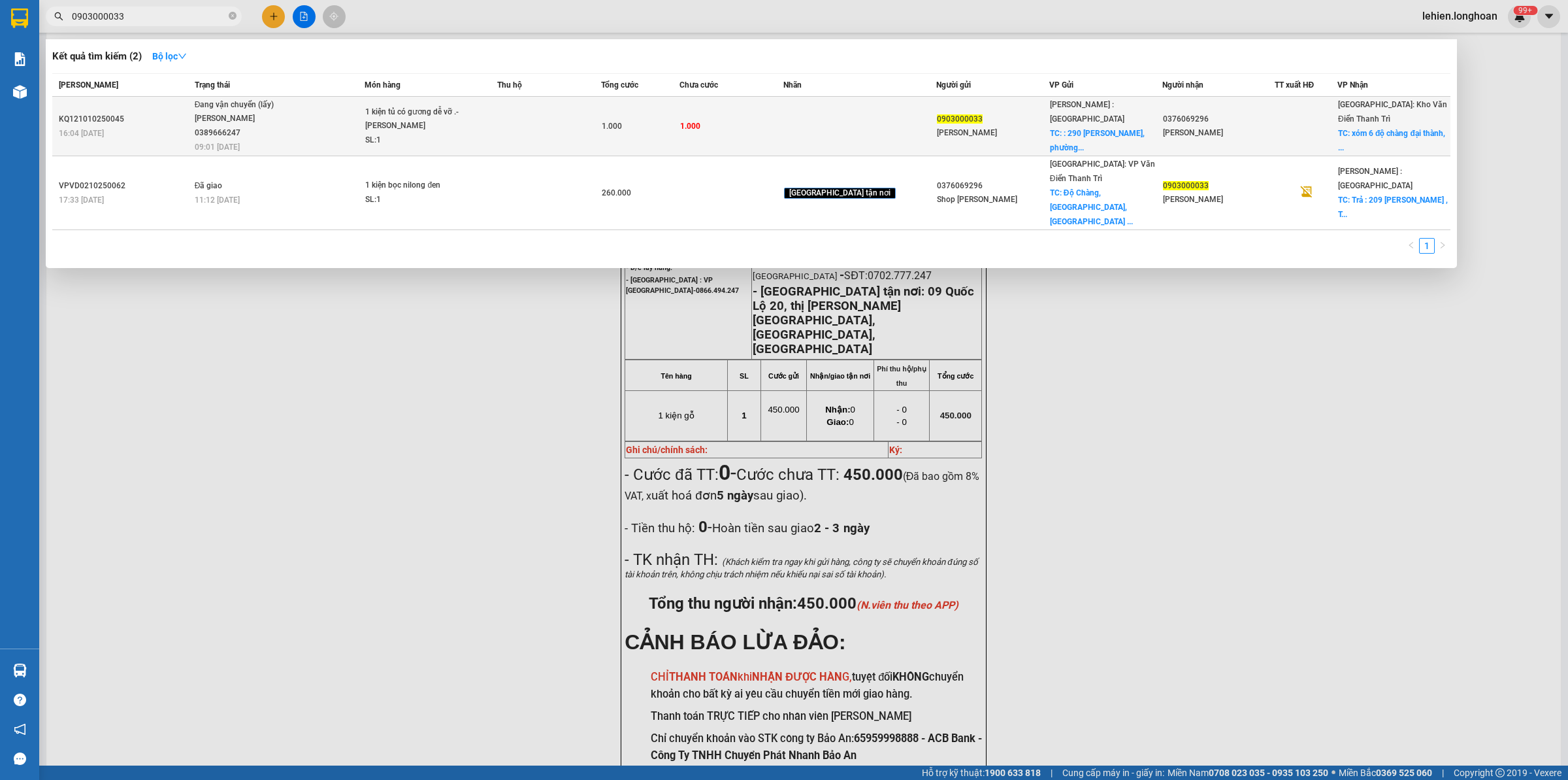
type input "0903000033"
click at [293, 104] on div "Đang vận chuyển (lấy)" at bounding box center [243, 105] width 98 height 14
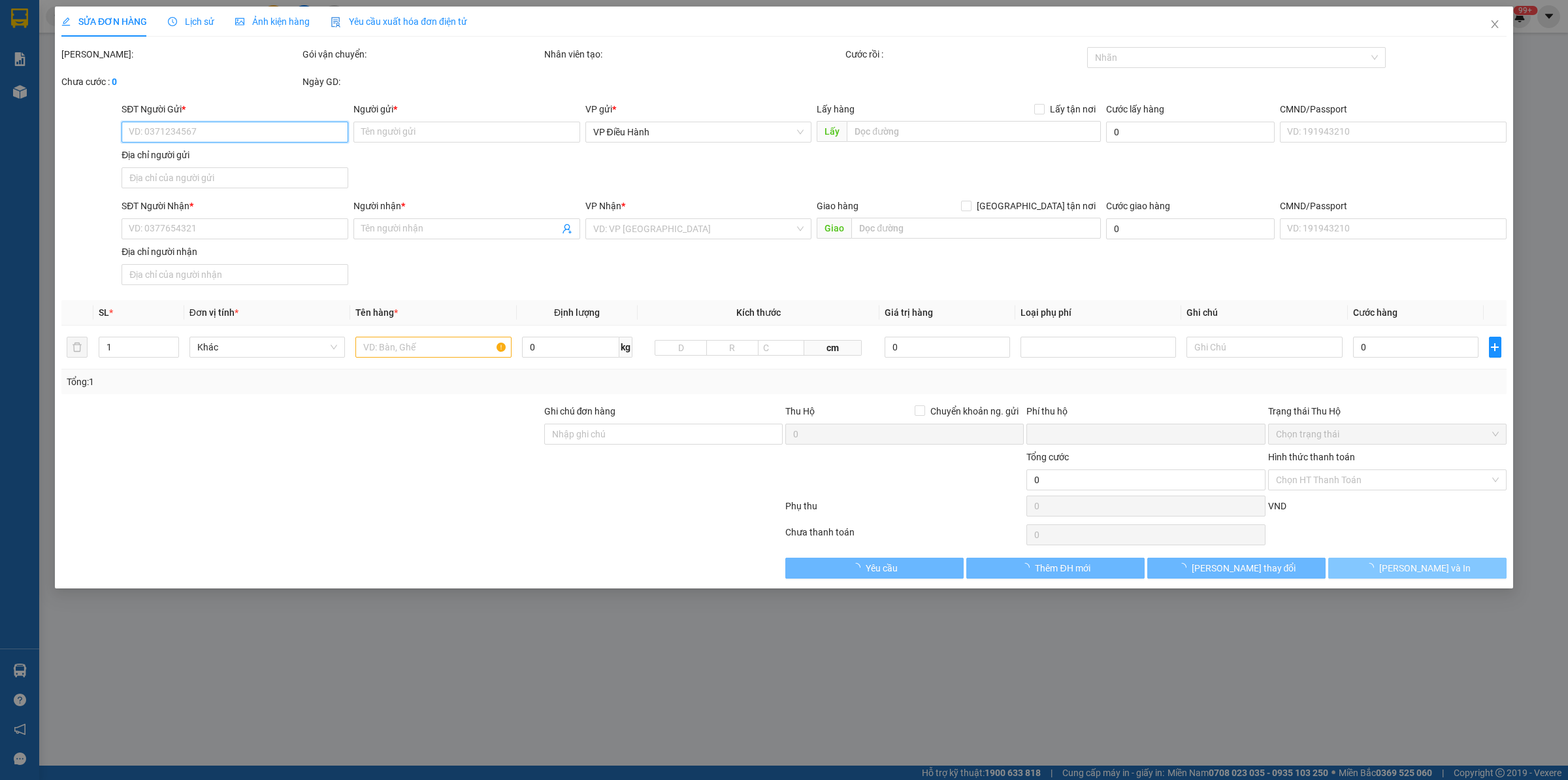
type input "0903000033"
type input "[PERSON_NAME]"
checkbox input "true"
type input ": [STREET_ADDRESS][PERSON_NAME],hcm."
type input "0376069296"
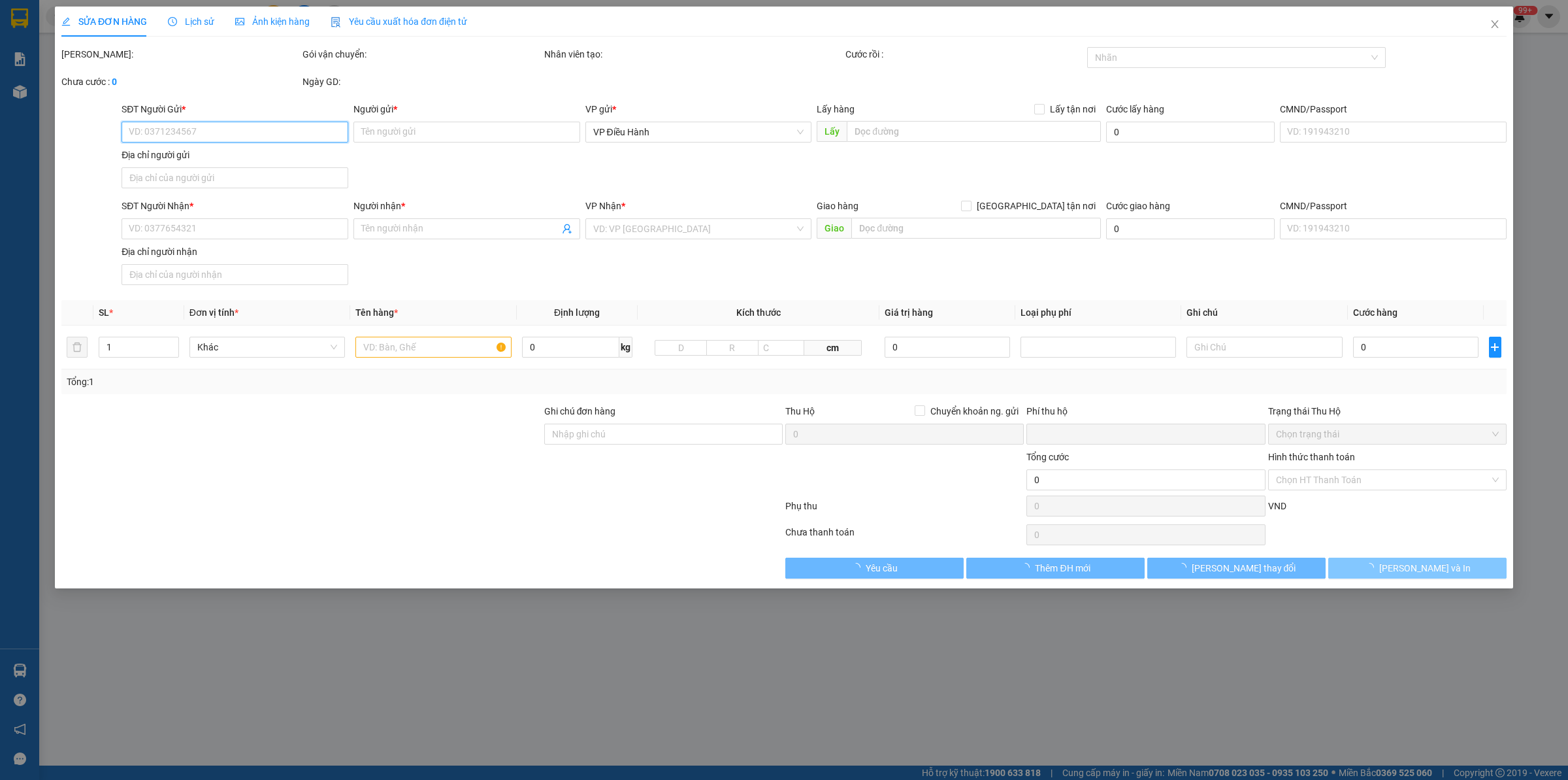
type input "[PERSON_NAME]"
checkbox input "true"
type input "xóm 6 độ chàng đại thành, quốc [GEOGRAPHIC_DATA], [GEOGRAPHIC_DATA]"
type input "0"
type input "1.000"
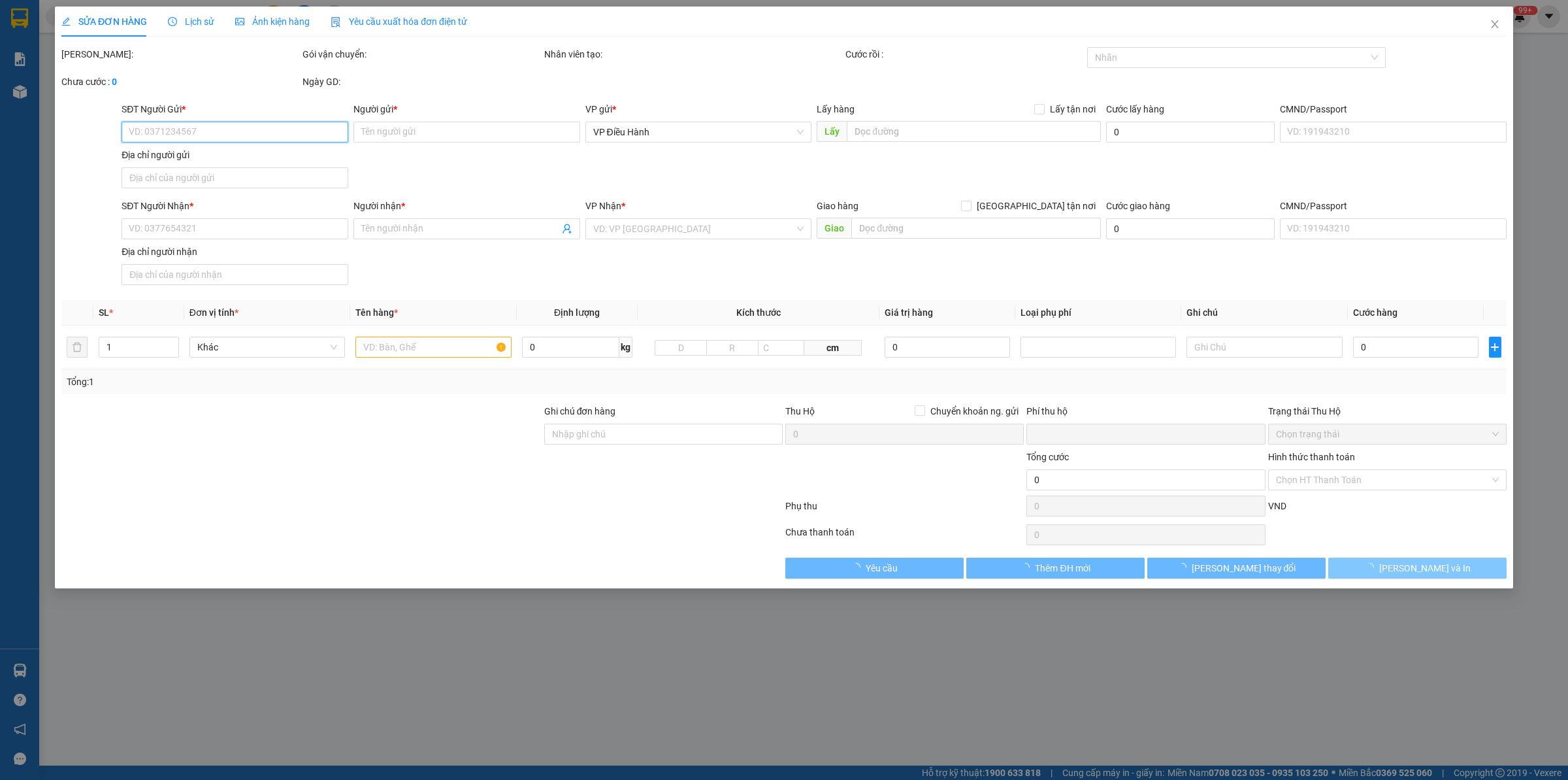
type input "1.000"
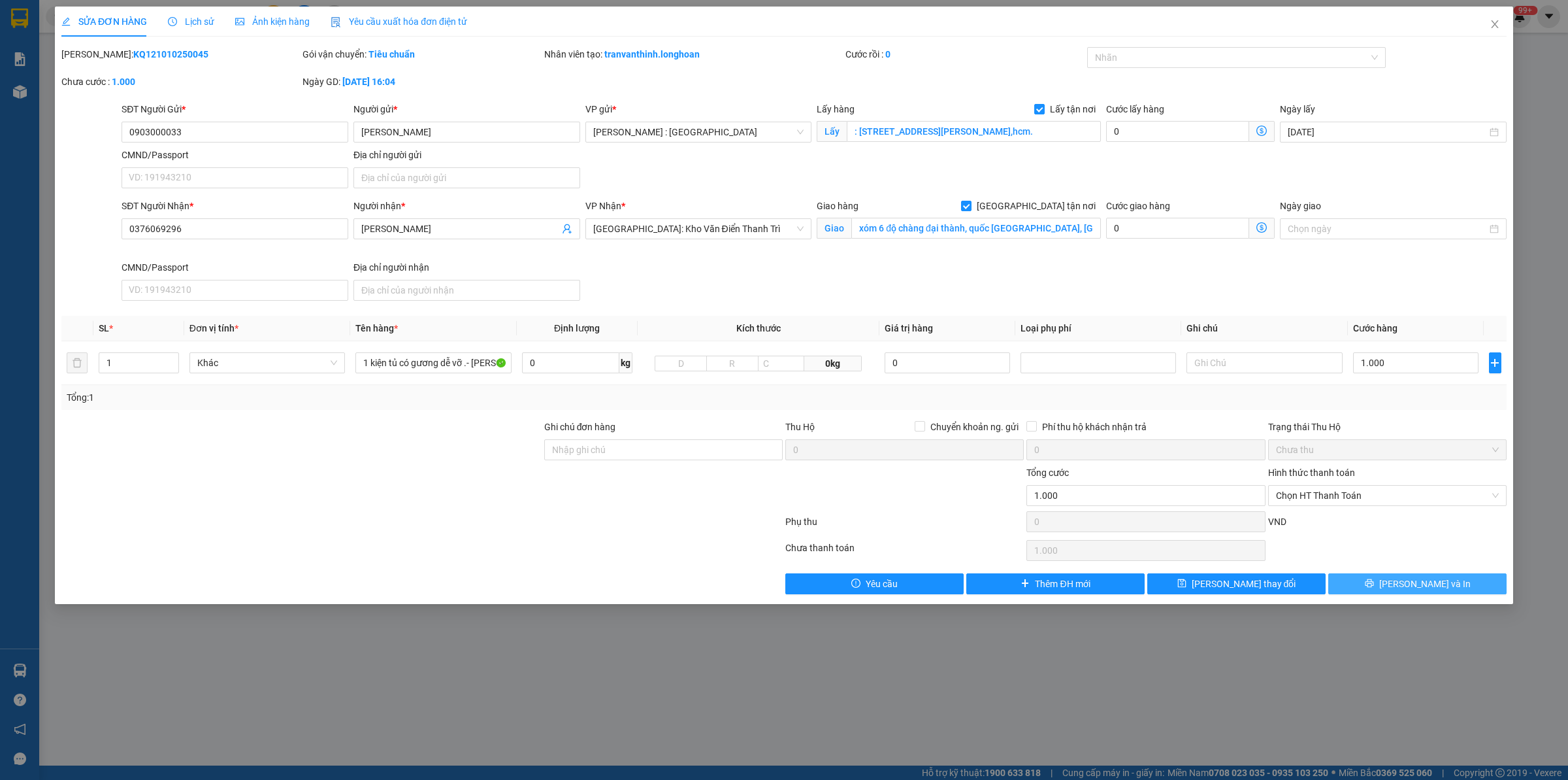
click at [1254, 584] on button "[PERSON_NAME] và In" at bounding box center [1417, 583] width 178 height 21
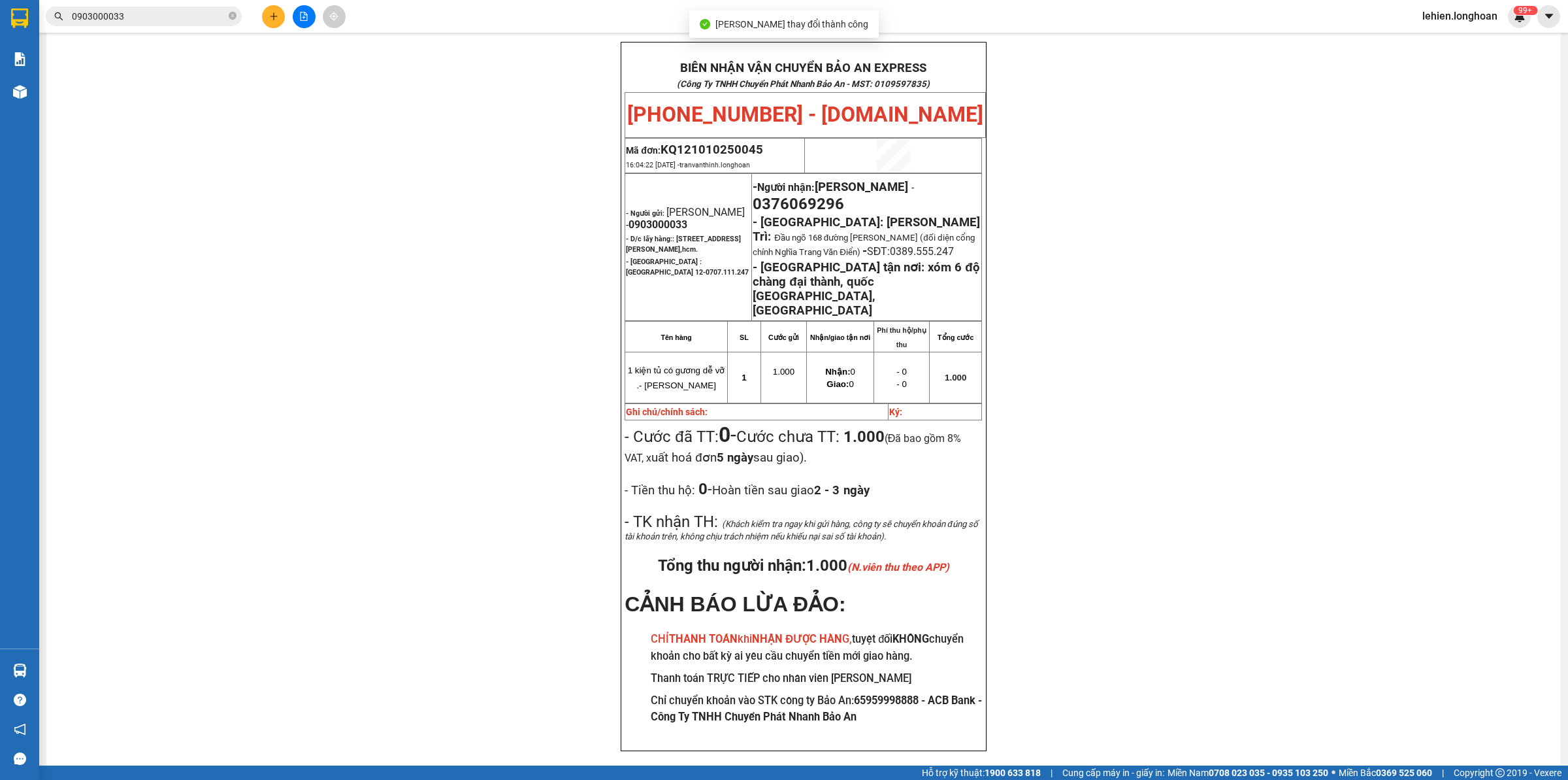
scroll to position [67, 0]
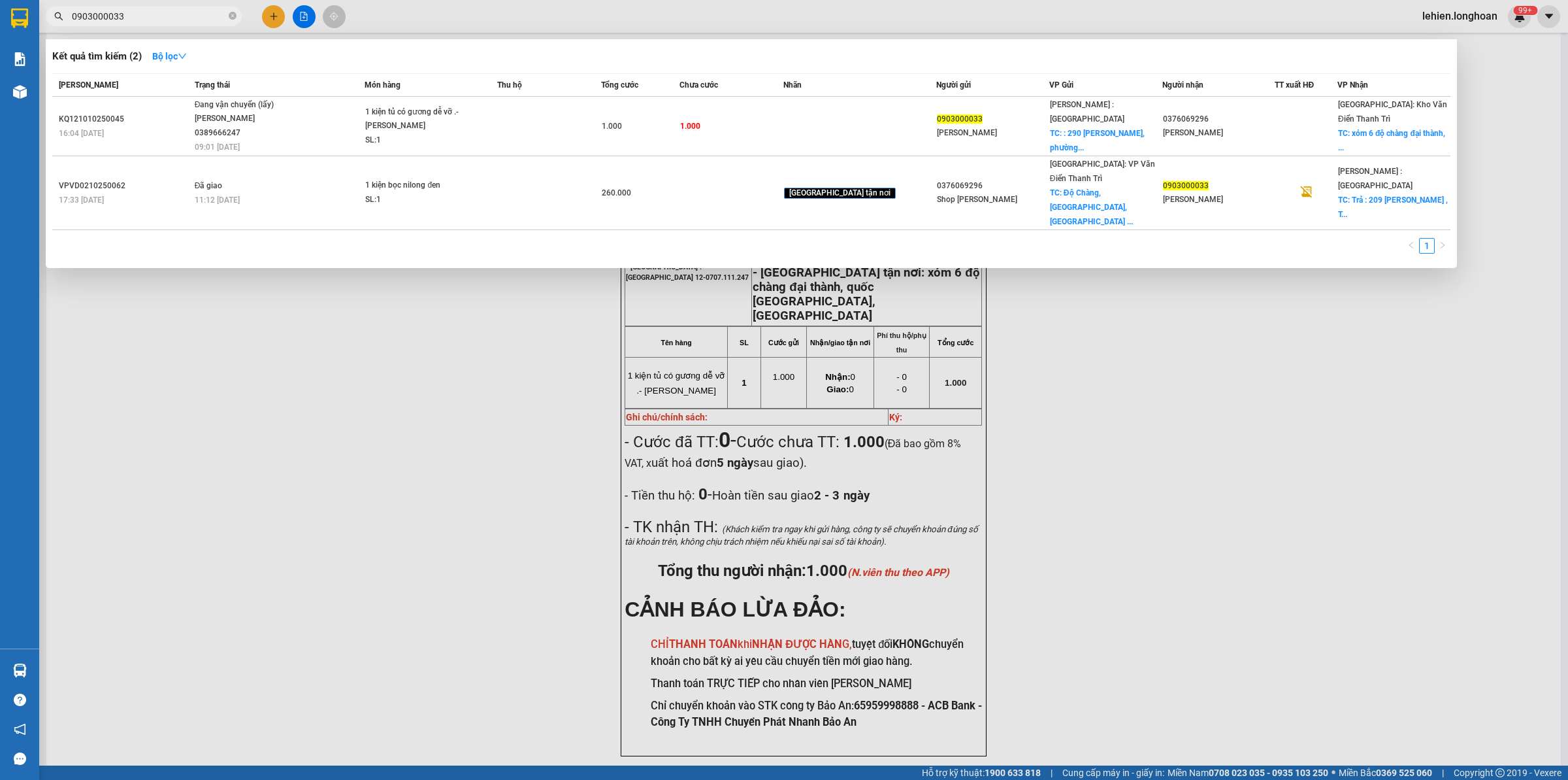
click at [194, 19] on input "0903000033" at bounding box center [149, 16] width 154 height 14
click at [235, 16] on icon "close-circle" at bounding box center [232, 15] width 8 height 8
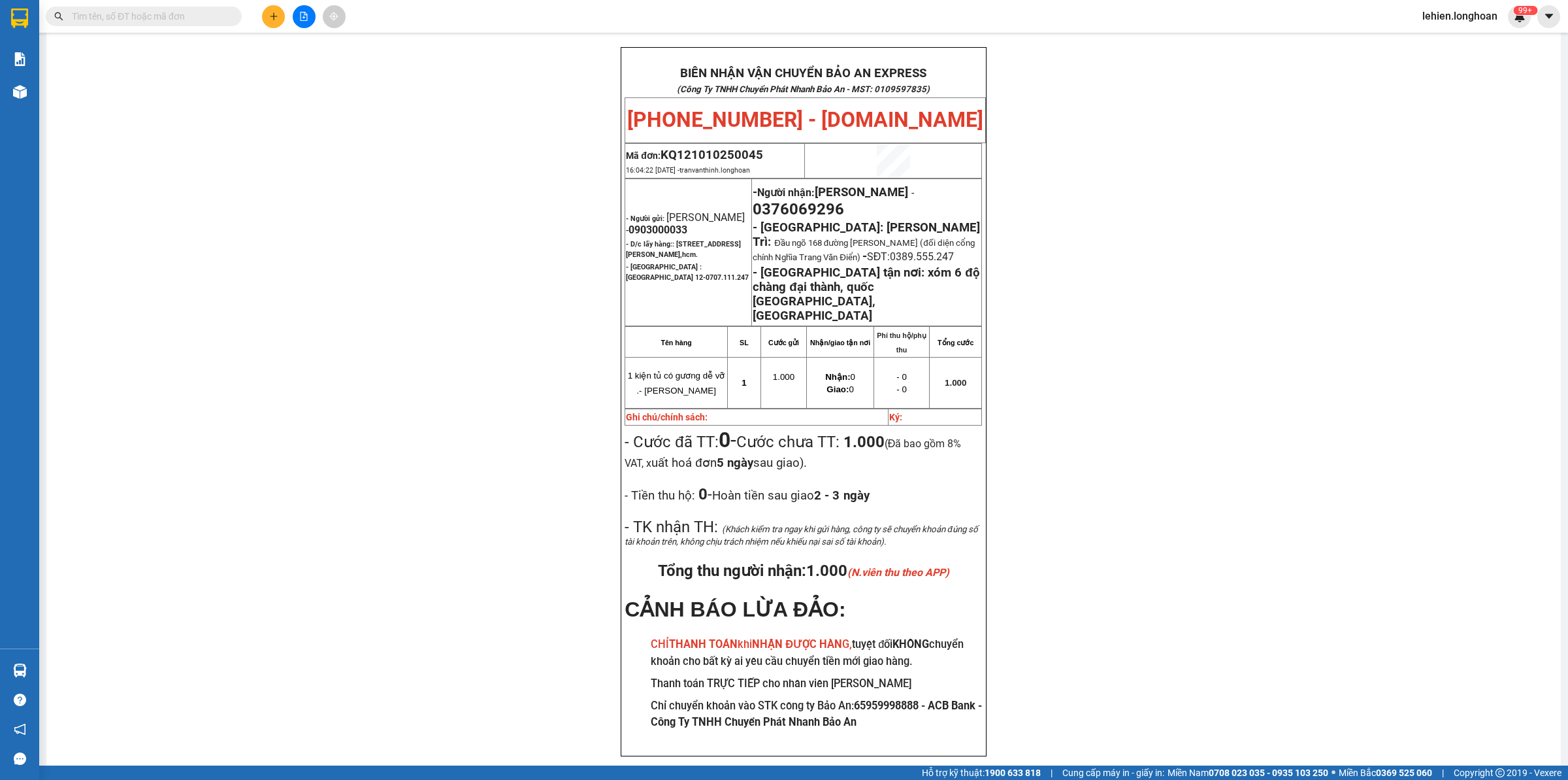
paste input "0977886780"
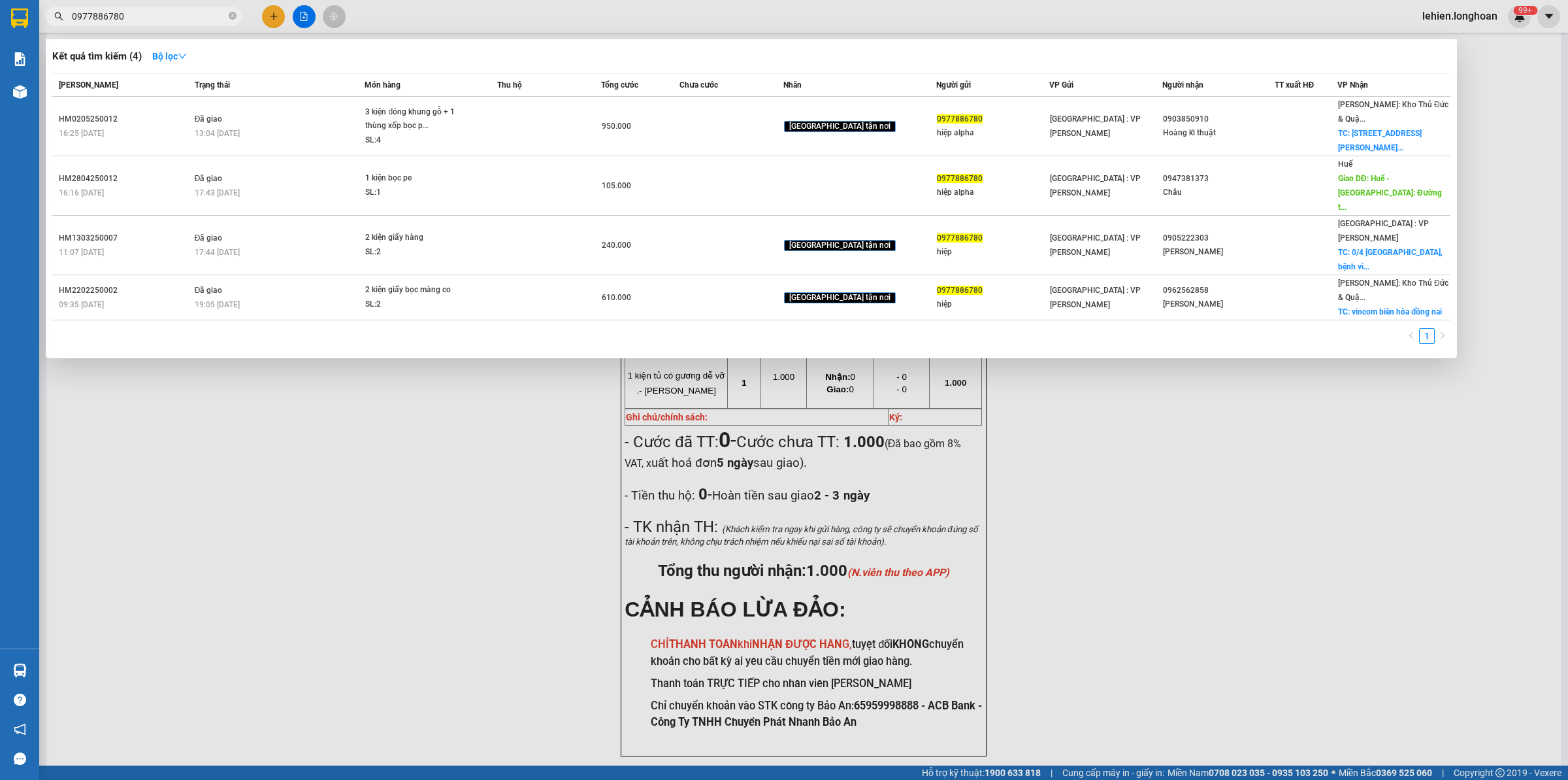
type input "0977886780"
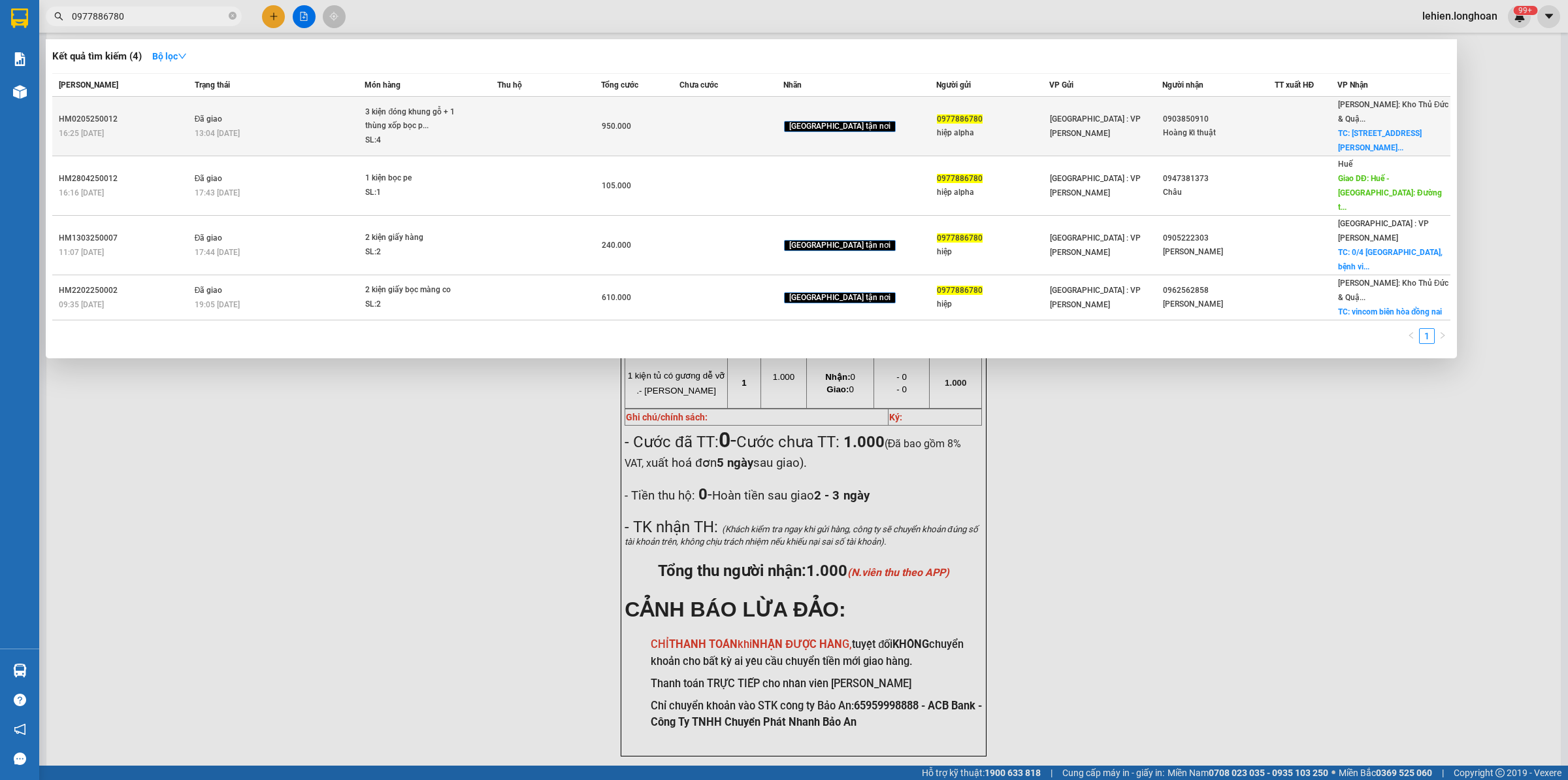
click at [463, 113] on div "3 kiện đóng khung gỗ + 1 thùng xốp bọc p..." at bounding box center [414, 119] width 98 height 28
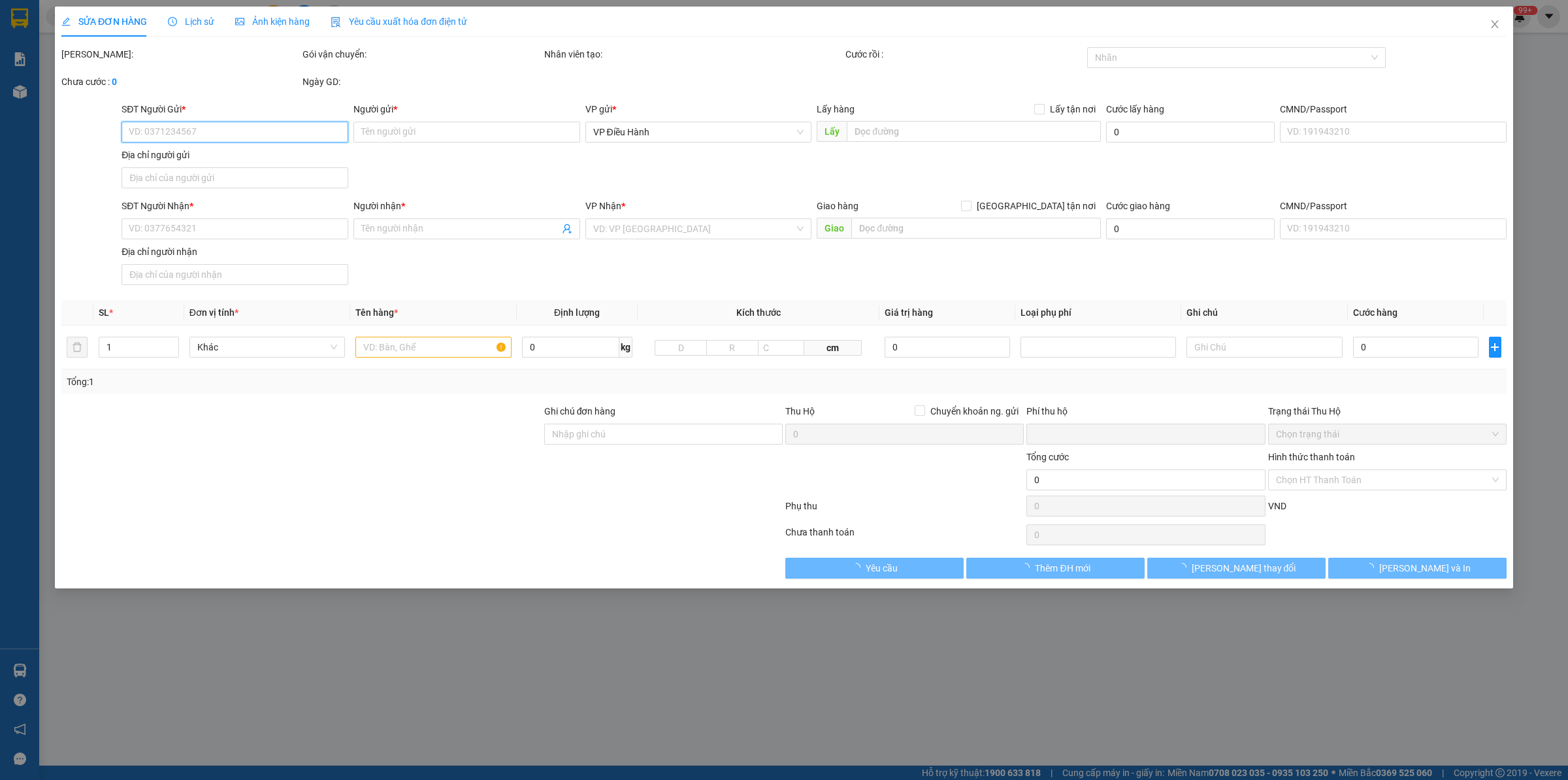
type input "0977886780"
type input "hiệp alpha"
type input "0903850910"
type input "Hoàng kĩ thuật"
checkbox input "true"
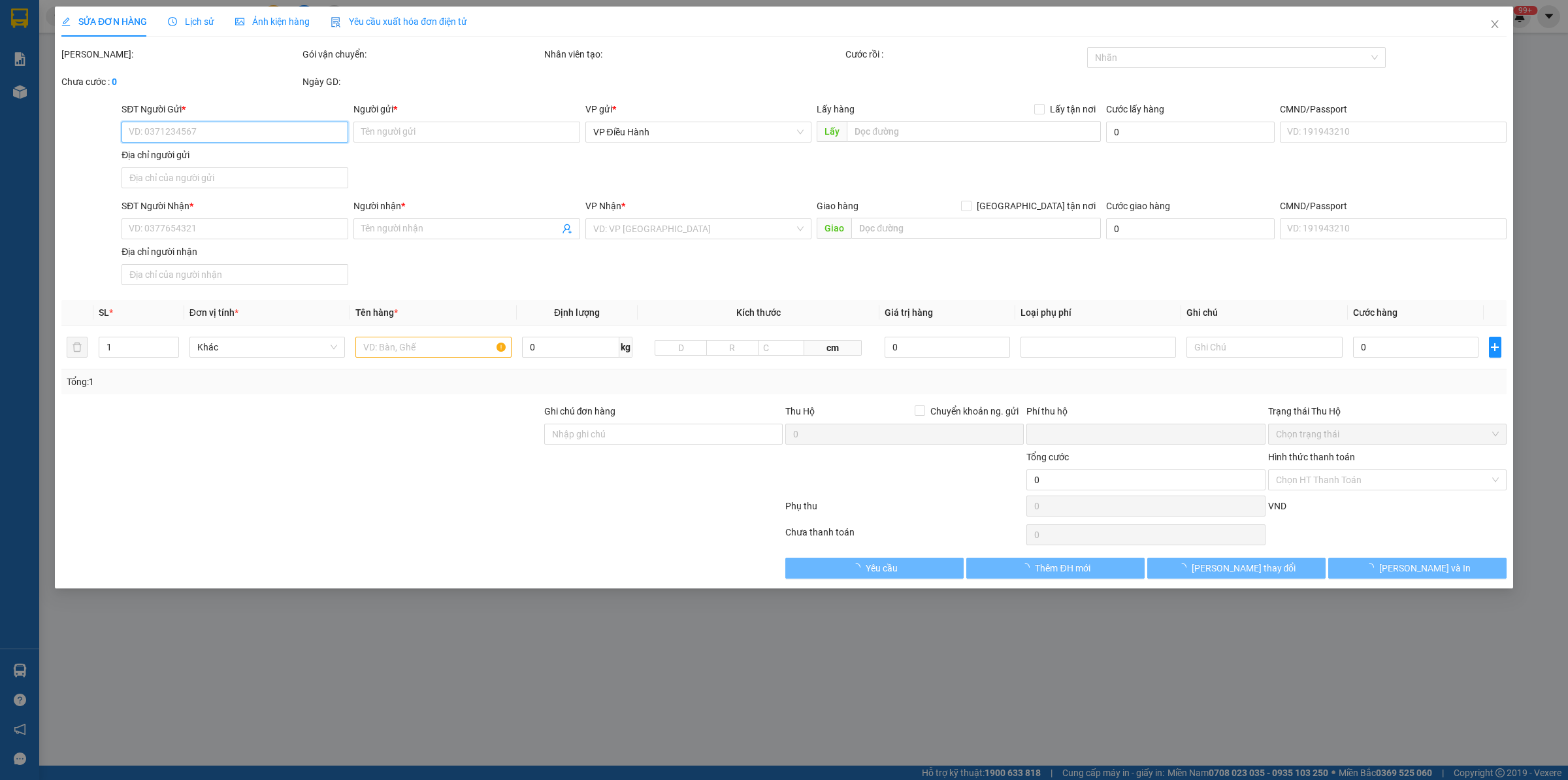
type input "[STREET_ADDRESS][PERSON_NAME] nai"
type input "0"
type input "950.000"
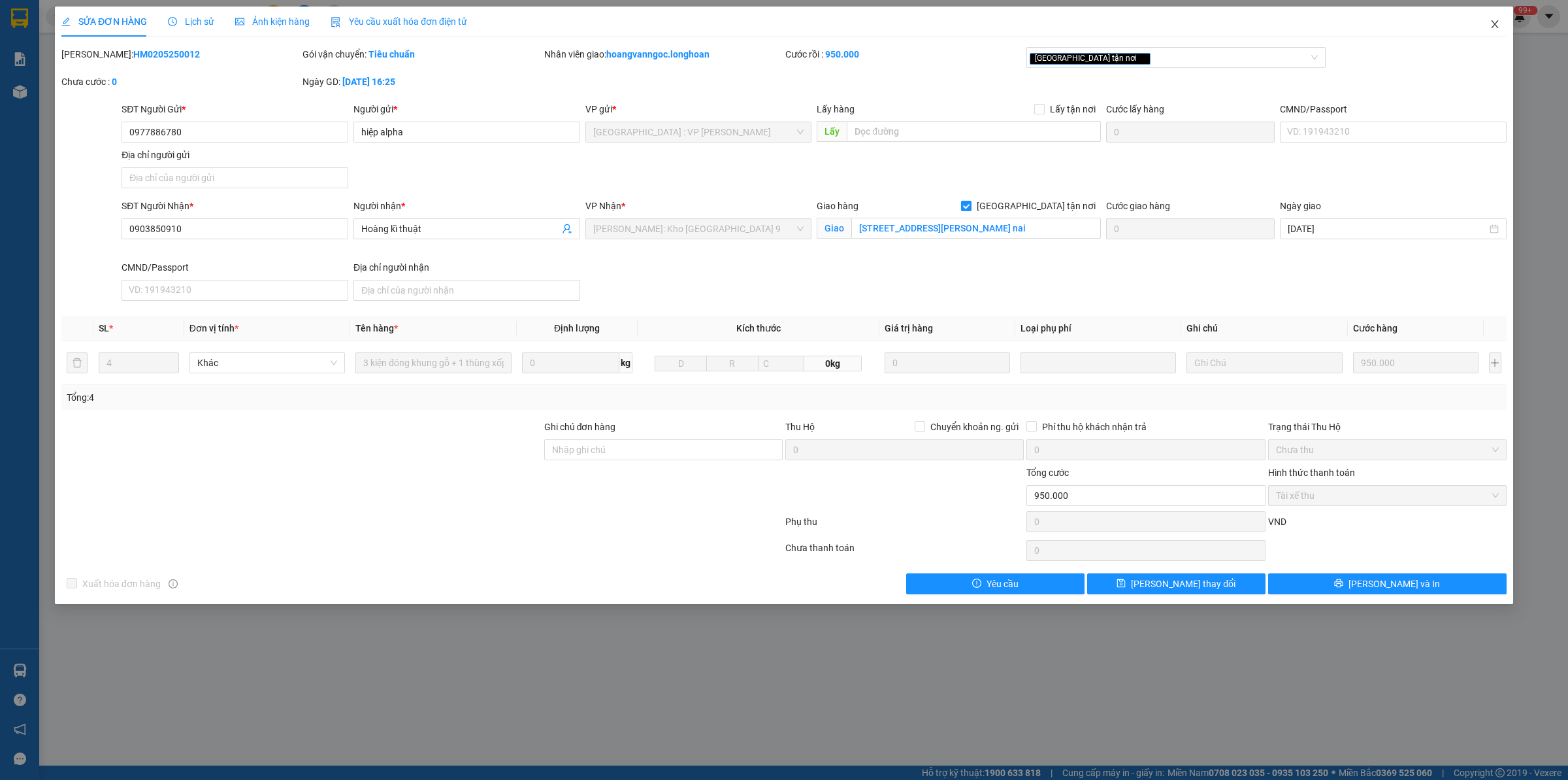
click at [1254, 30] on span "Close" at bounding box center [1495, 24] width 37 height 37
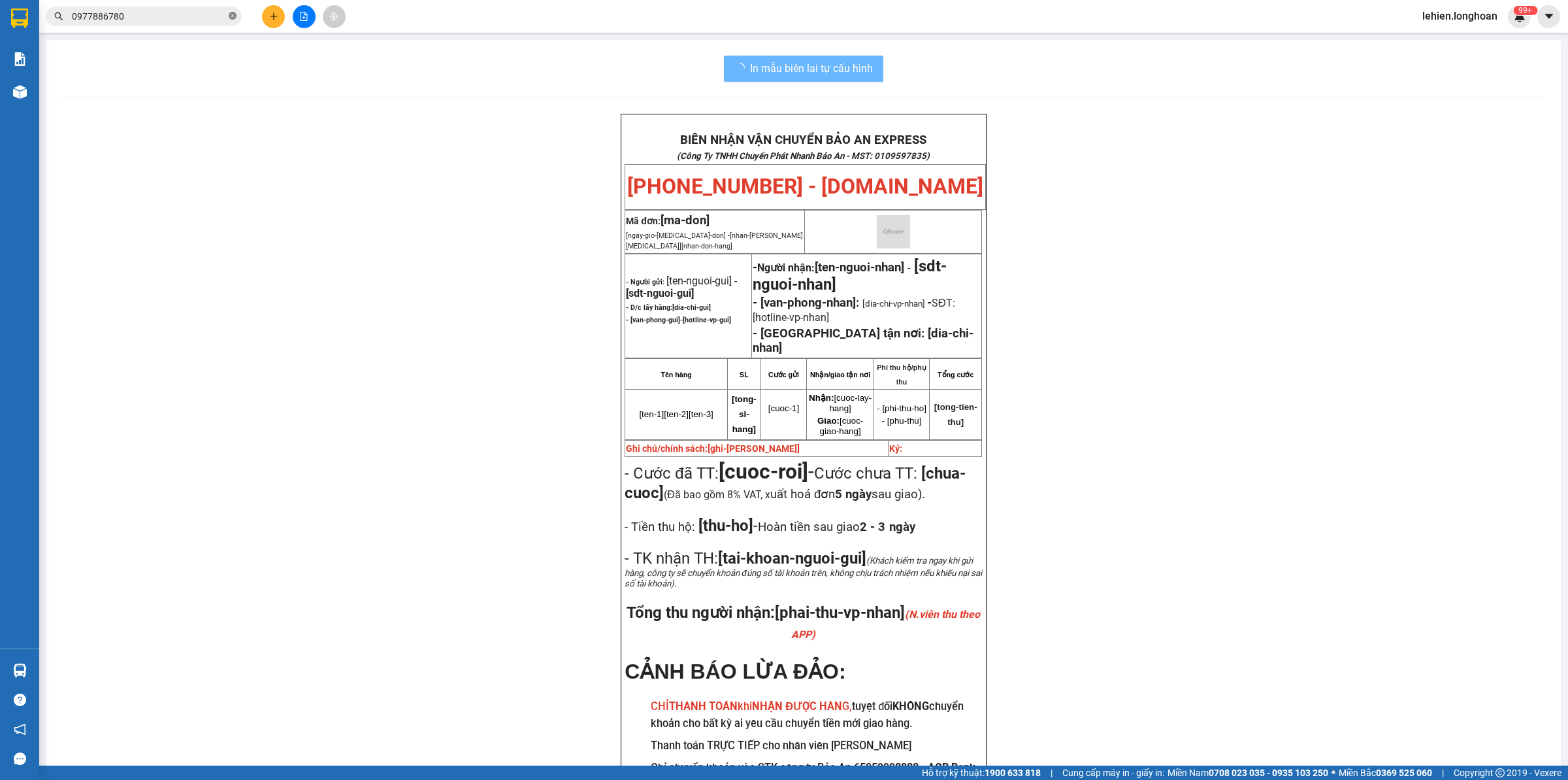
click at [228, 16] on icon "close-circle" at bounding box center [232, 15] width 8 height 8
paste input "BXMT1010250008"
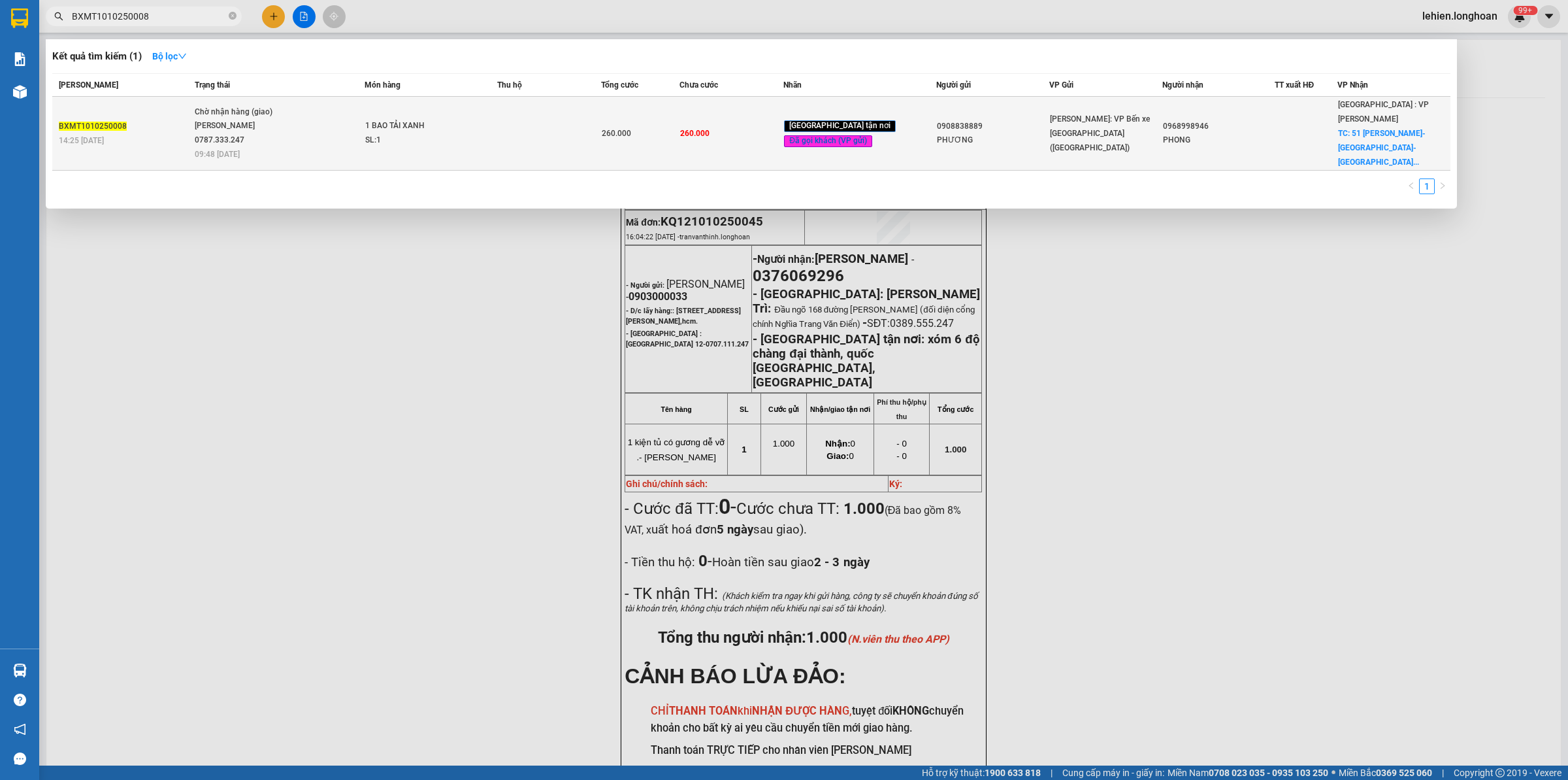
type input "BXMT1010250008"
click at [285, 126] on div "[PERSON_NAME] 0787.333.247" at bounding box center [243, 132] width 98 height 28
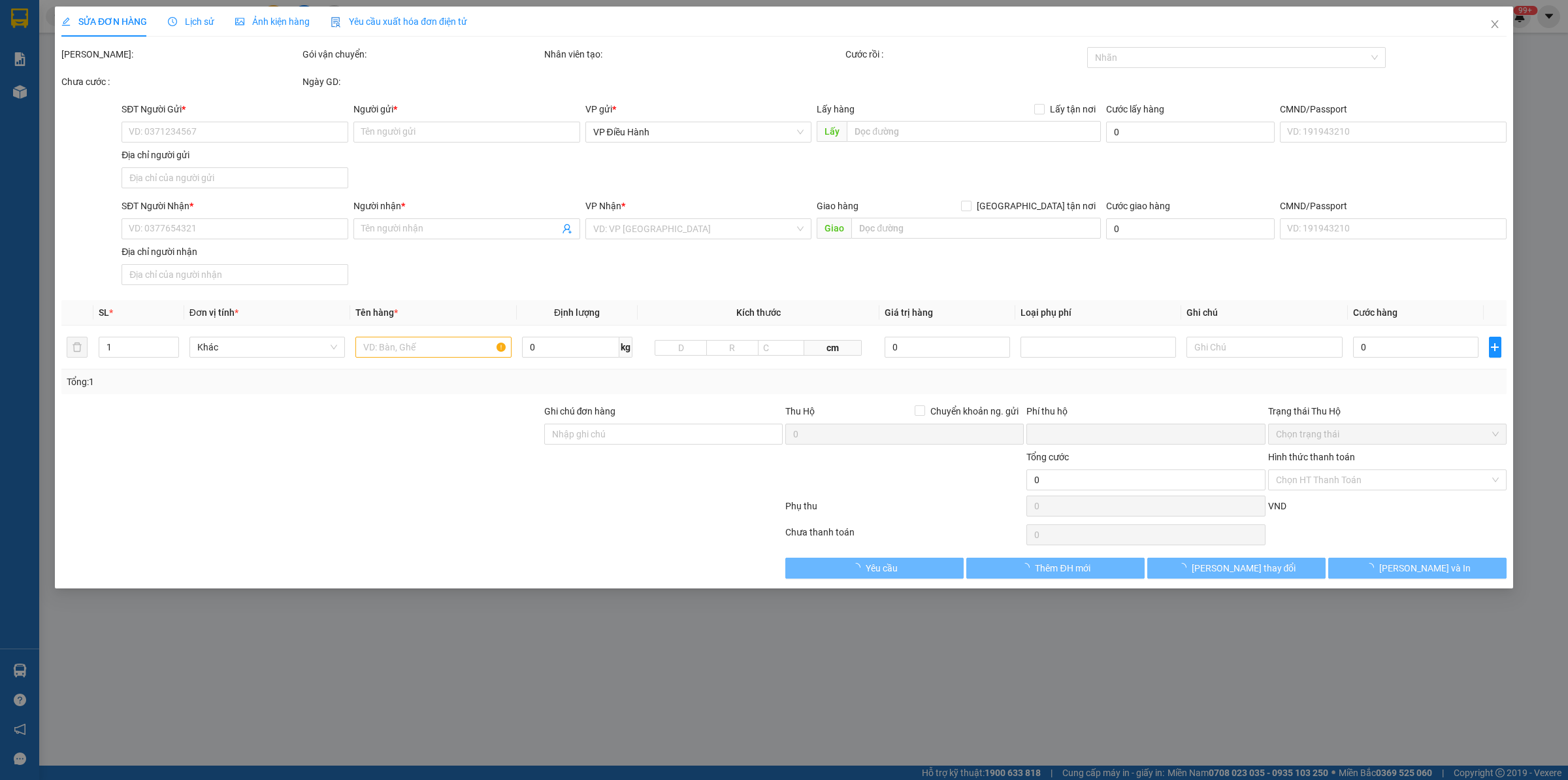
type input "0908838889"
type input "PHƯƠNG"
type input "0968998946"
type input "PHONG"
checkbox input "true"
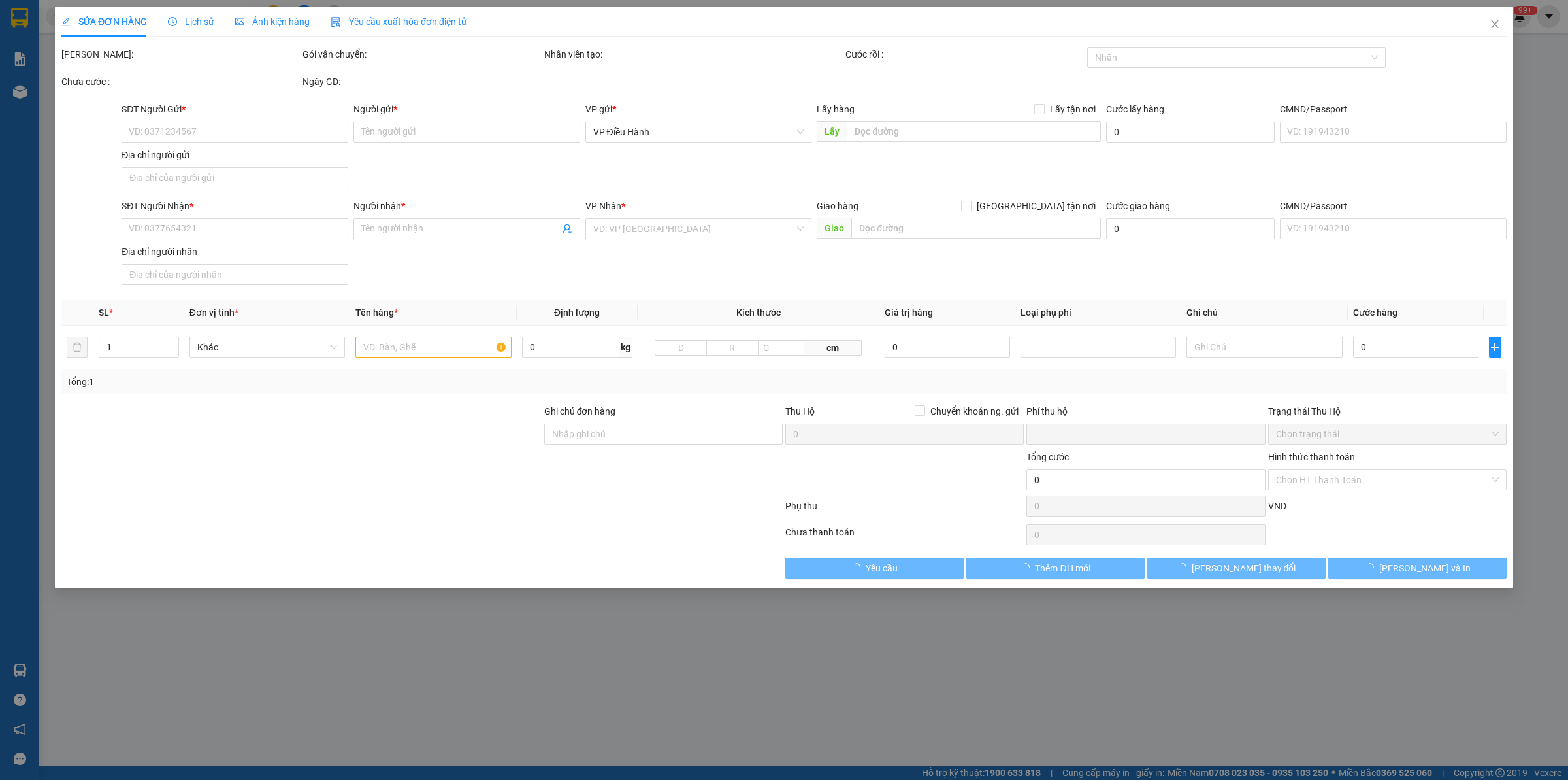
type input "51 [PERSON_NAME]-[GEOGRAPHIC_DATA]-[GEOGRAPHIC_DATA]-[GEOGRAPHIC_DATA]"
type input "0"
type input "260.000"
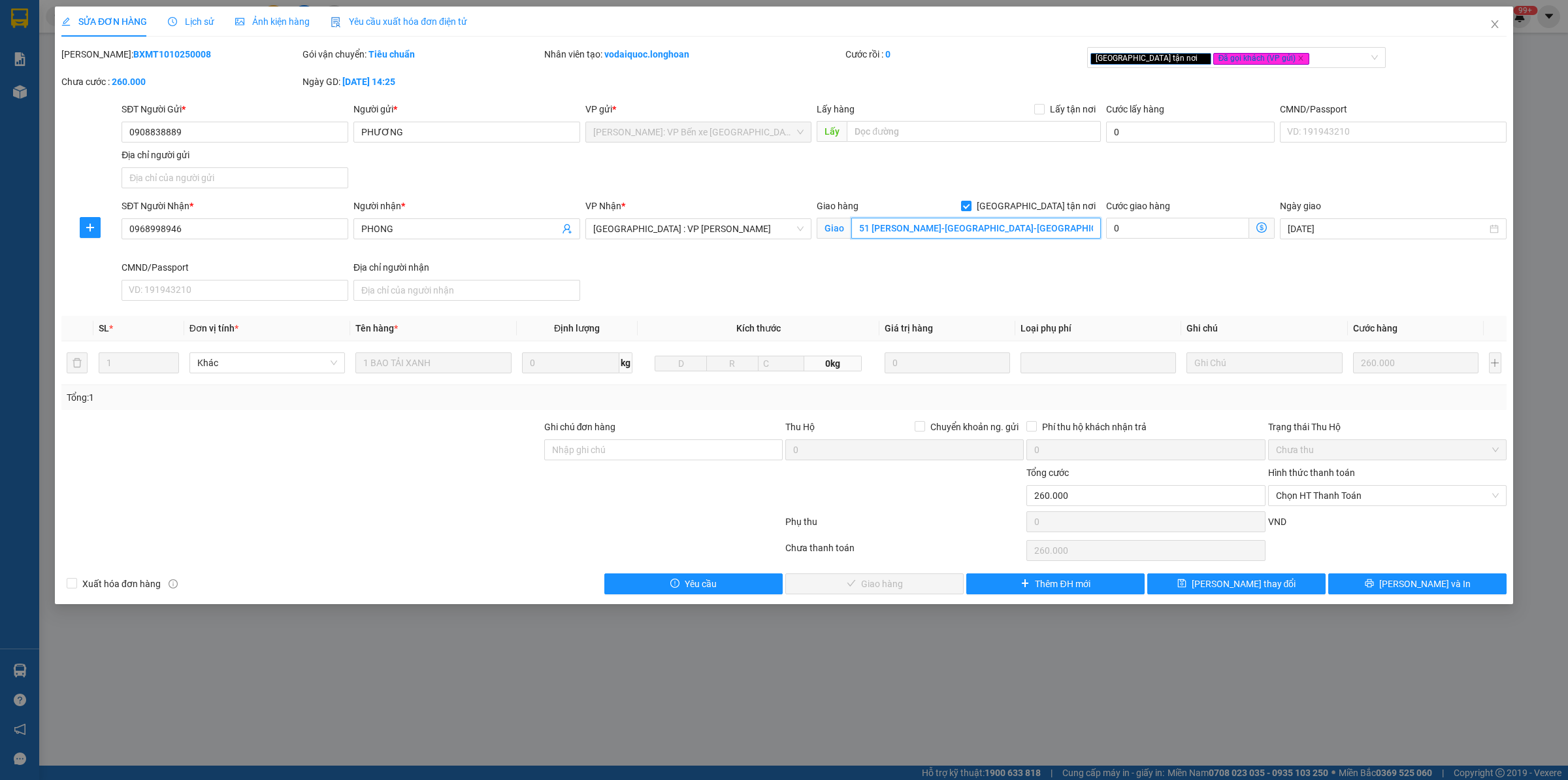
click at [904, 226] on input "51 [PERSON_NAME]-[GEOGRAPHIC_DATA]-[GEOGRAPHIC_DATA]-[GEOGRAPHIC_DATA]" at bounding box center [976, 228] width 250 height 21
click at [890, 230] on input "51 [PERSON_NAME]-[GEOGRAPHIC_DATA]-[GEOGRAPHIC_DATA]-[GEOGRAPHIC_DATA]" at bounding box center [976, 228] width 250 height 21
click at [894, 227] on input "51 [PERSON_NAME]-[GEOGRAPHIC_DATA]-[GEOGRAPHIC_DATA]-[GEOGRAPHIC_DATA]" at bounding box center [976, 228] width 250 height 21
type input "51 [PERSON_NAME] THỌ ĐÔNG-[GEOGRAPHIC_DATA]-[GEOGRAPHIC_DATA]"
click at [1254, 585] on span "[PERSON_NAME] và In" at bounding box center [1424, 584] width 92 height 14
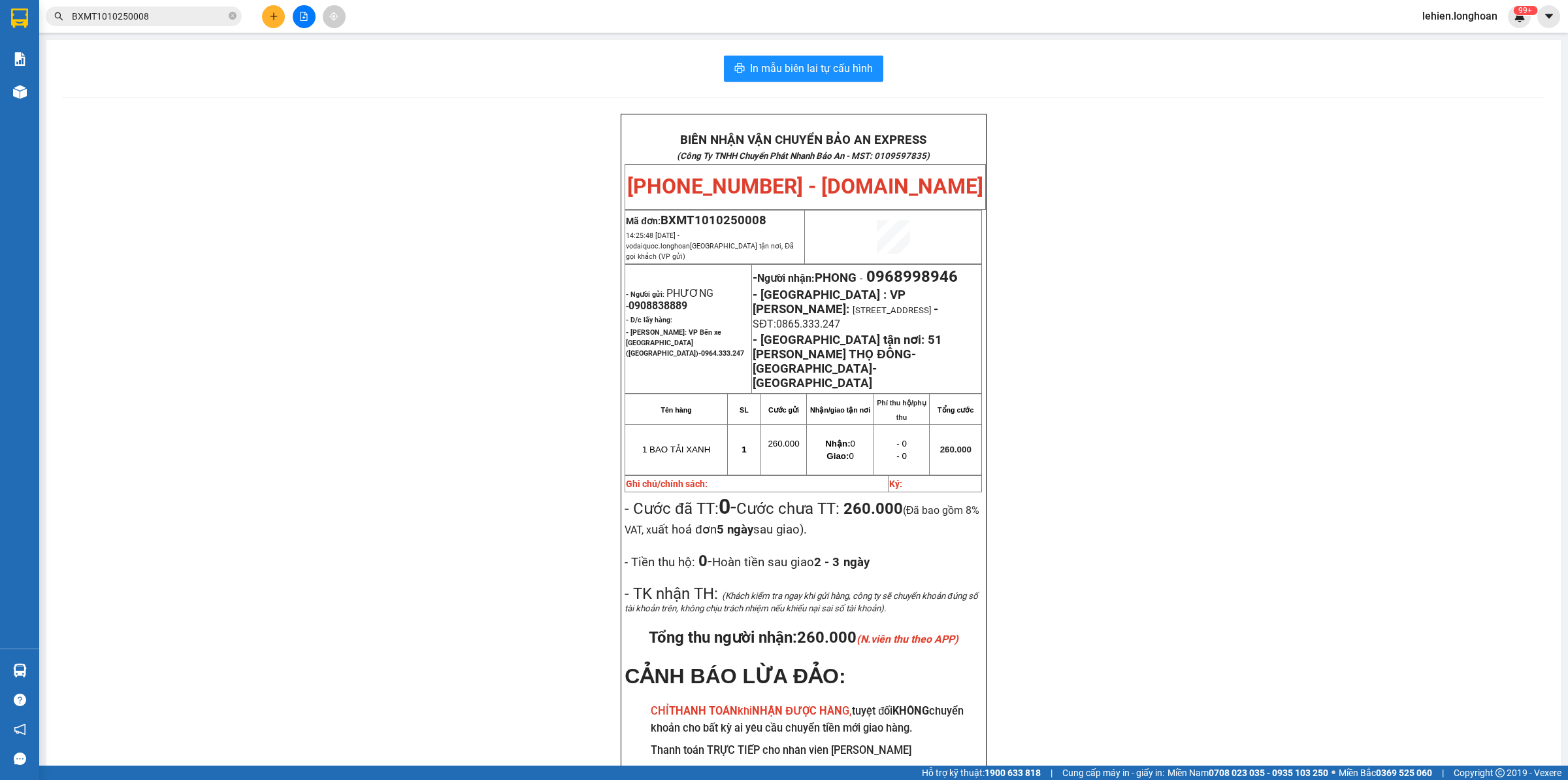
click at [187, 12] on input "BXMT1010250008" at bounding box center [149, 16] width 154 height 14
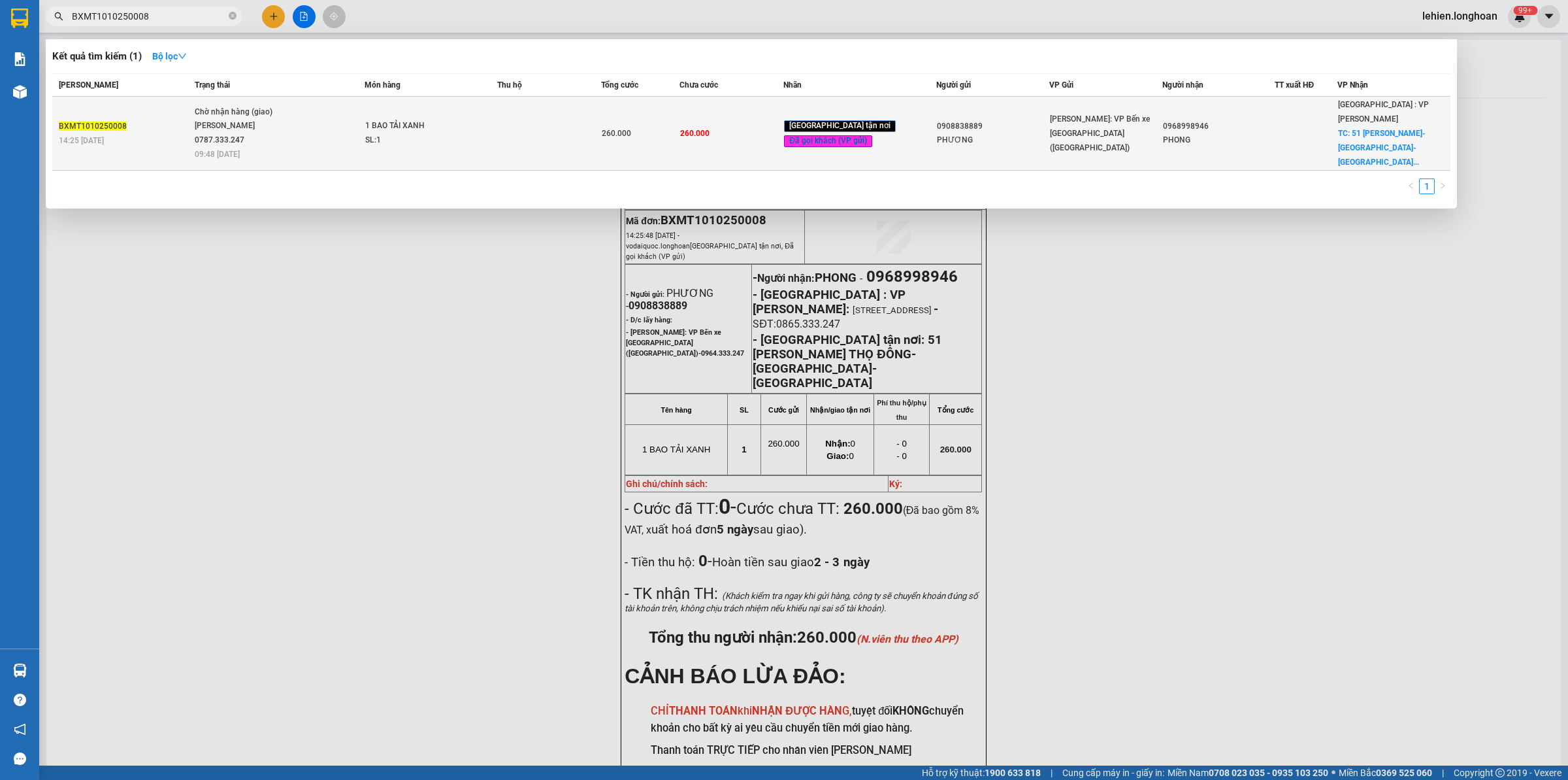
click at [260, 138] on div "[PERSON_NAME] 0787.333.247" at bounding box center [243, 132] width 98 height 28
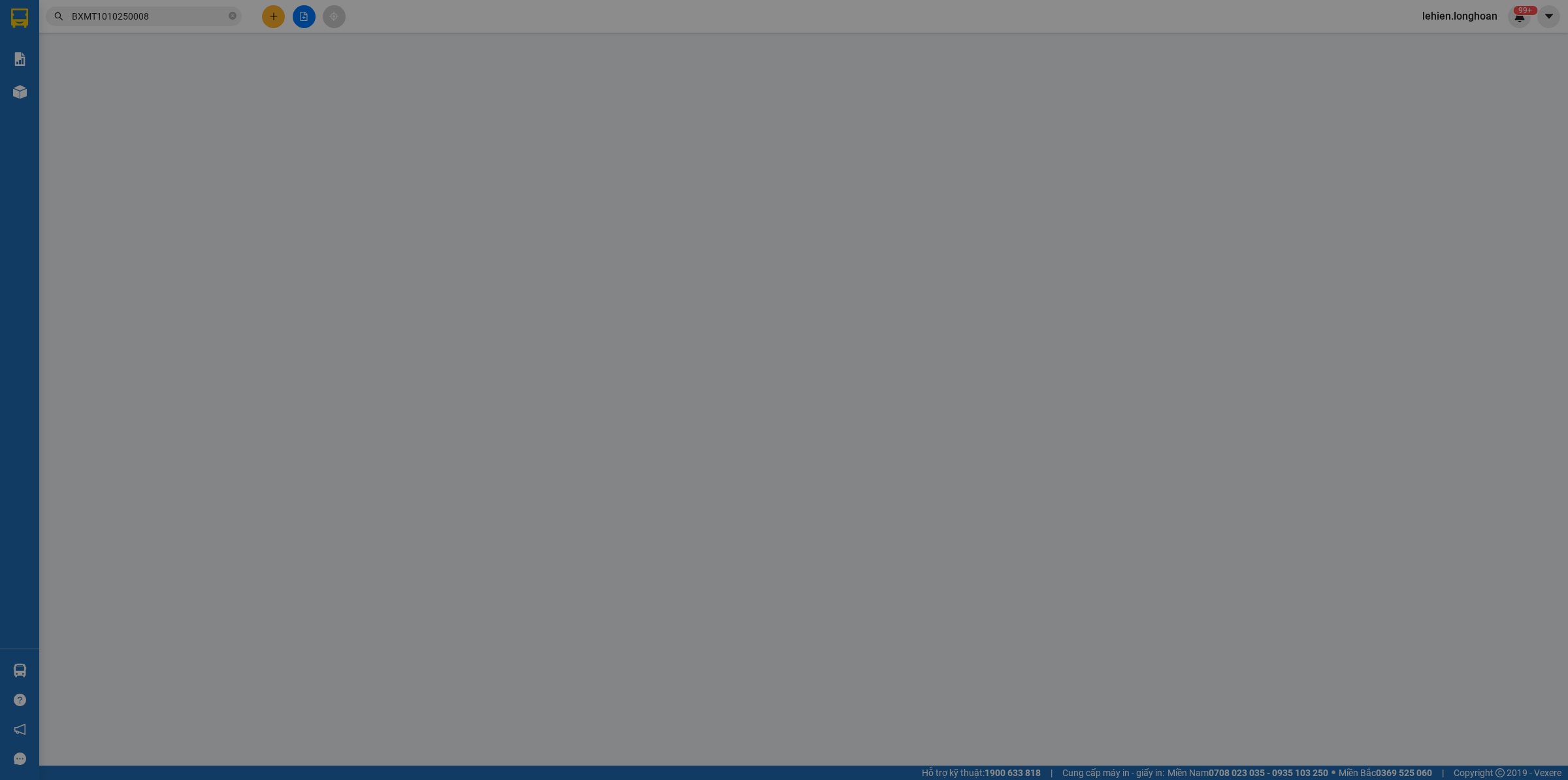
type input "0908838889"
type input "PHƯƠNG"
type input "0968998946"
type input "PHONG"
checkbox input "true"
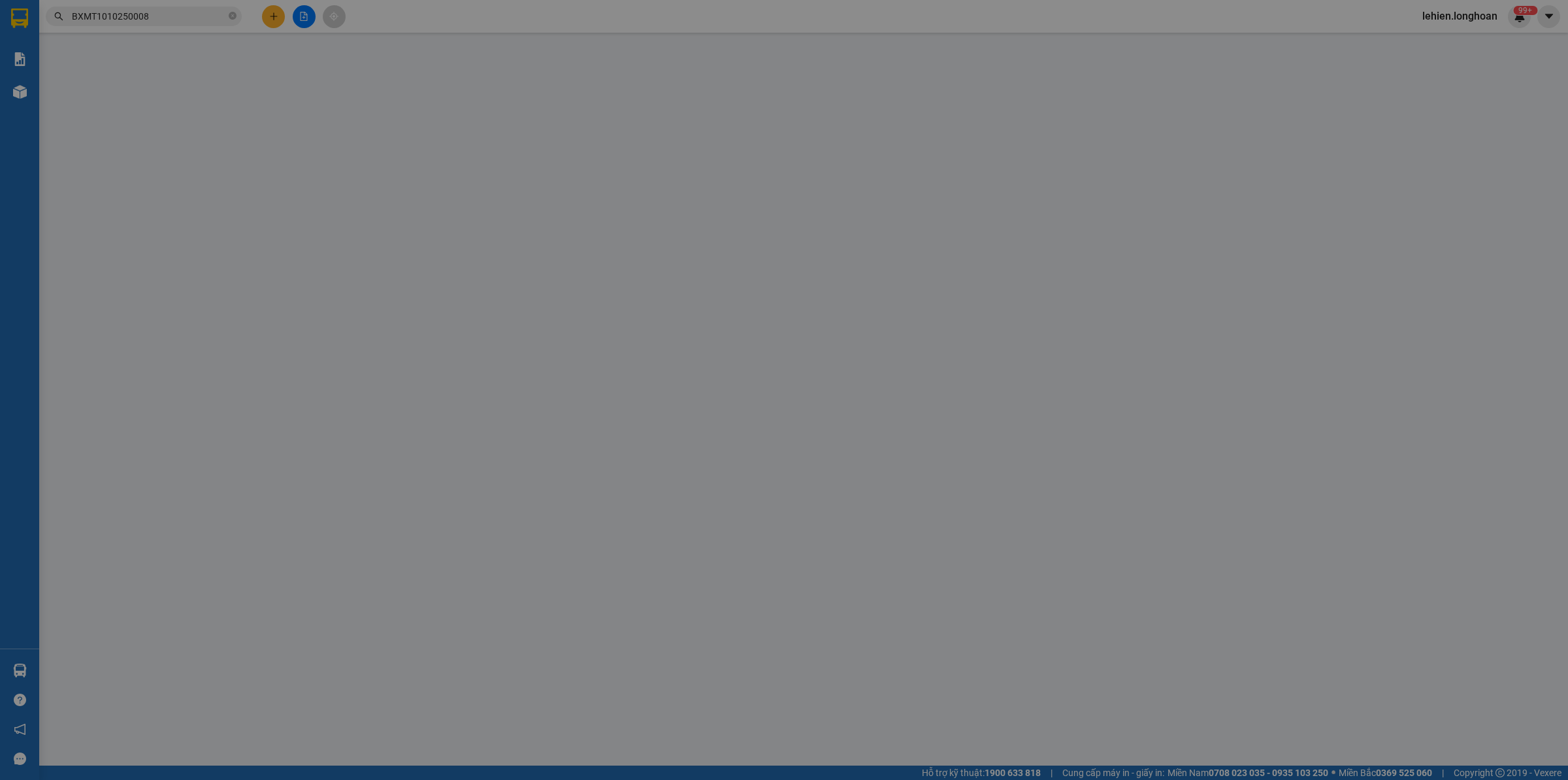
type input "51 [PERSON_NAME] THỌ ĐÔNG-[GEOGRAPHIC_DATA]-[GEOGRAPHIC_DATA]"
type input "0"
type input "260.000"
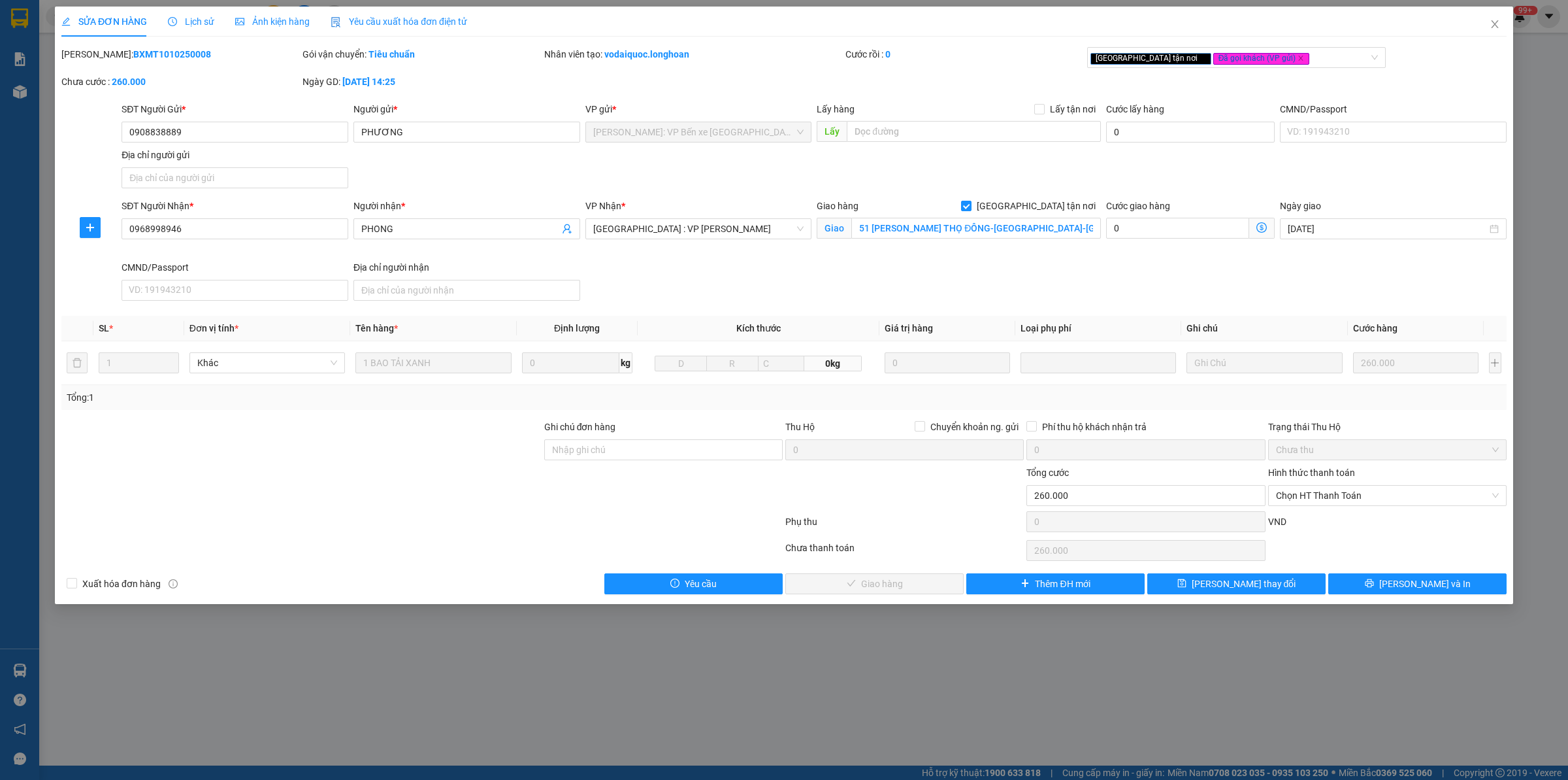
click at [185, 16] on span "Lịch sử" at bounding box center [191, 21] width 46 height 11
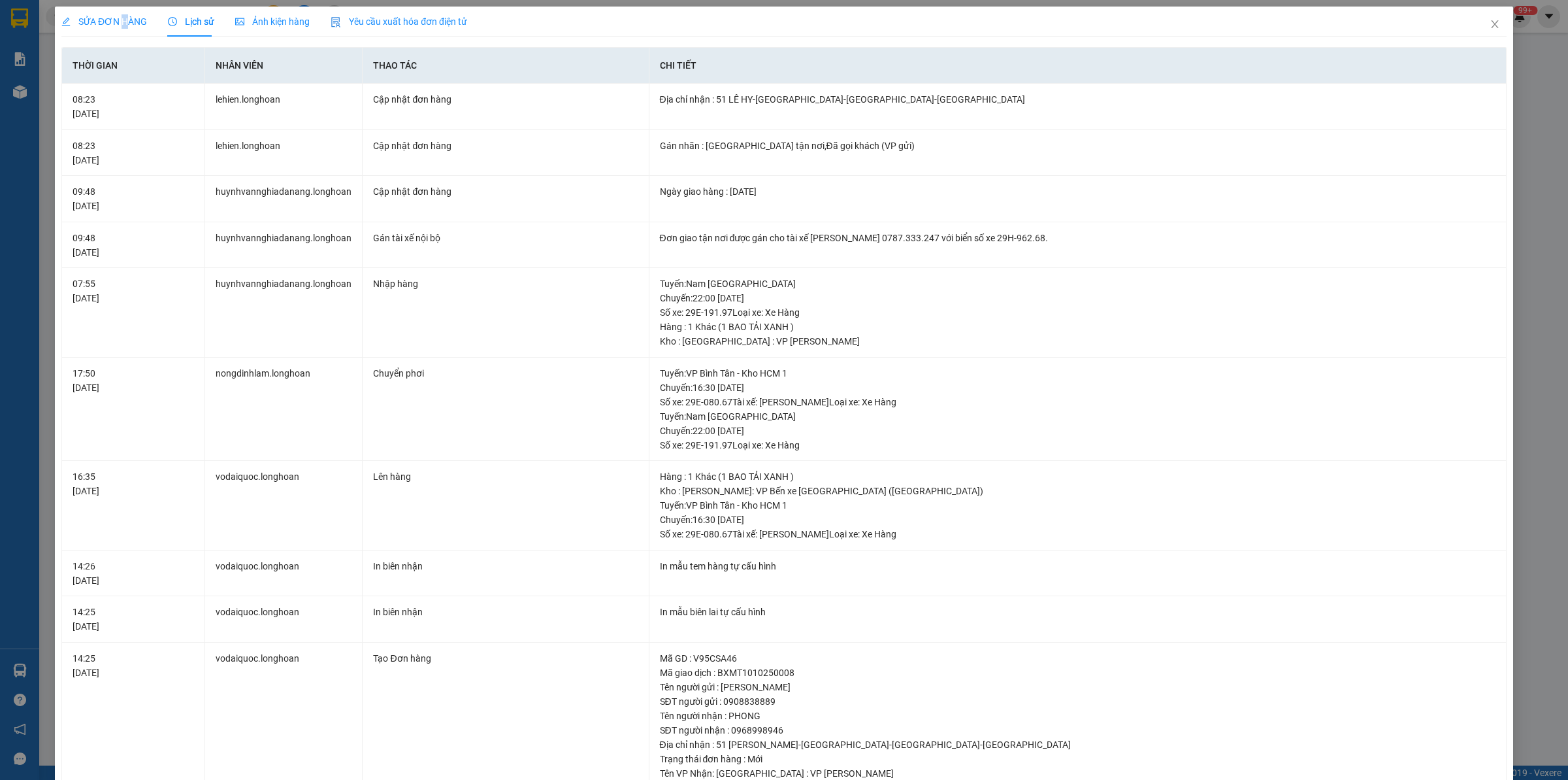
click at [123, 18] on span "SỬA ĐƠN HÀNG" at bounding box center [104, 21] width 86 height 11
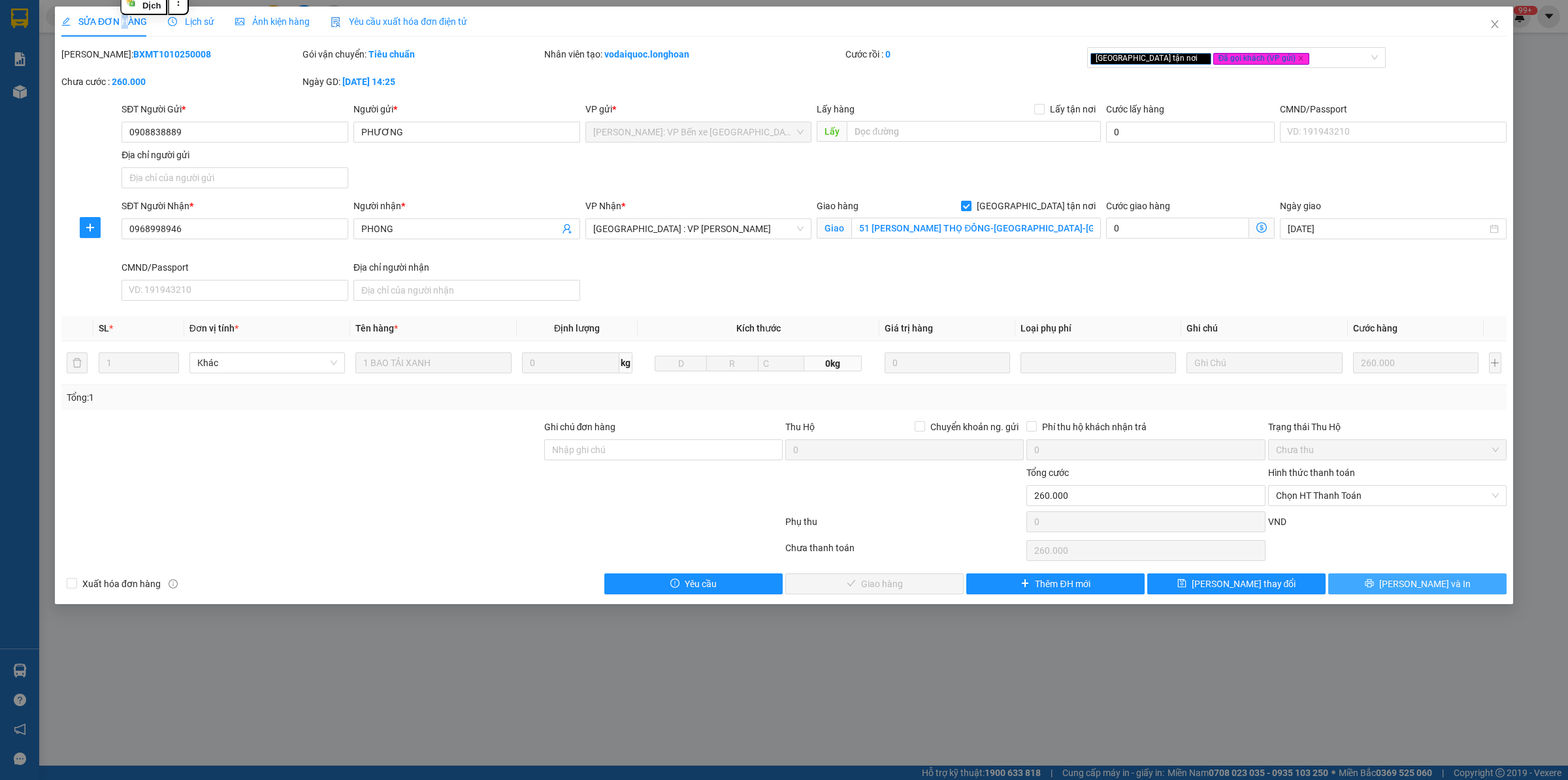
click at [1254, 580] on button "[PERSON_NAME] và In" at bounding box center [1417, 583] width 178 height 21
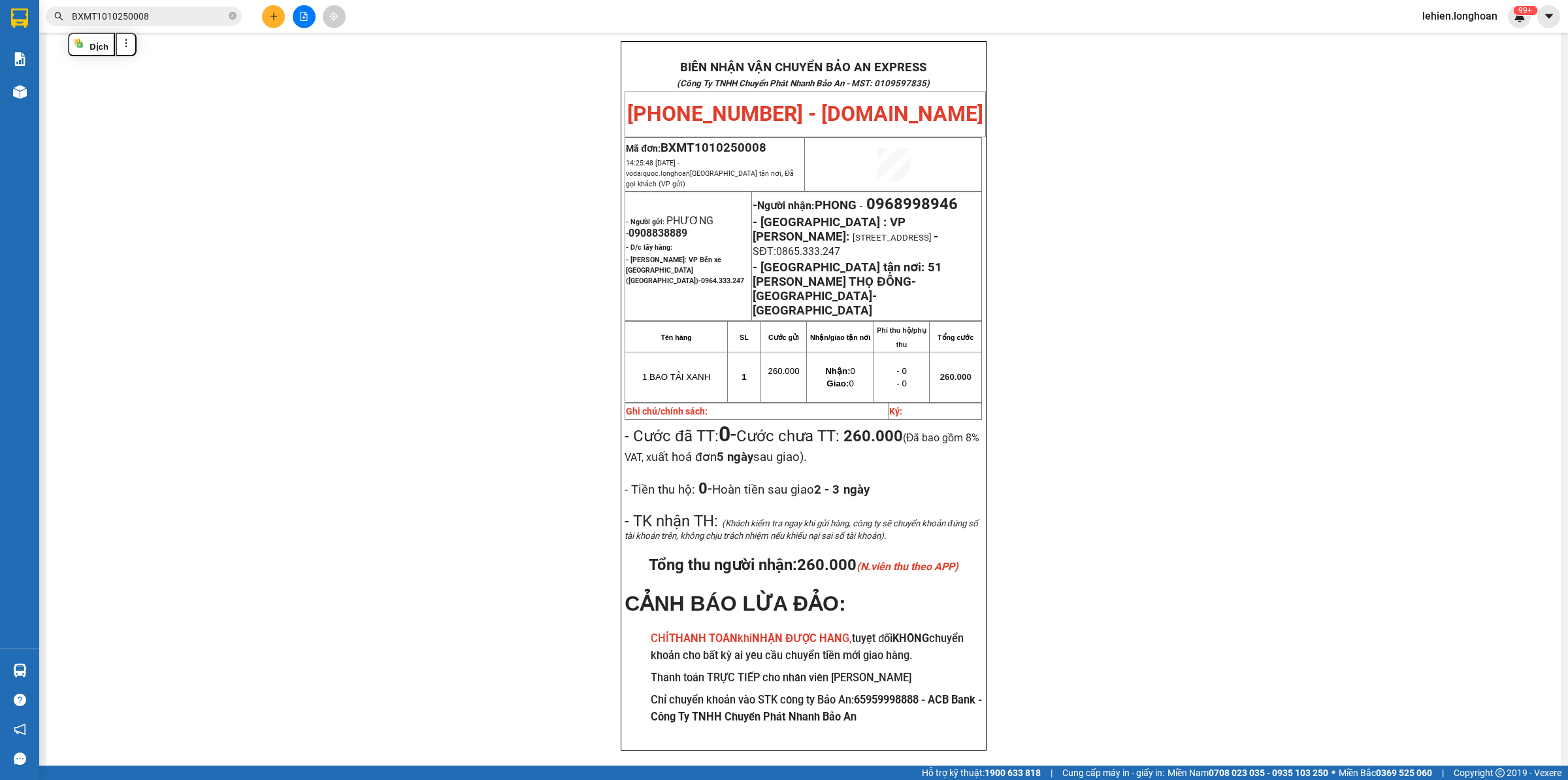
scroll to position [66, 0]
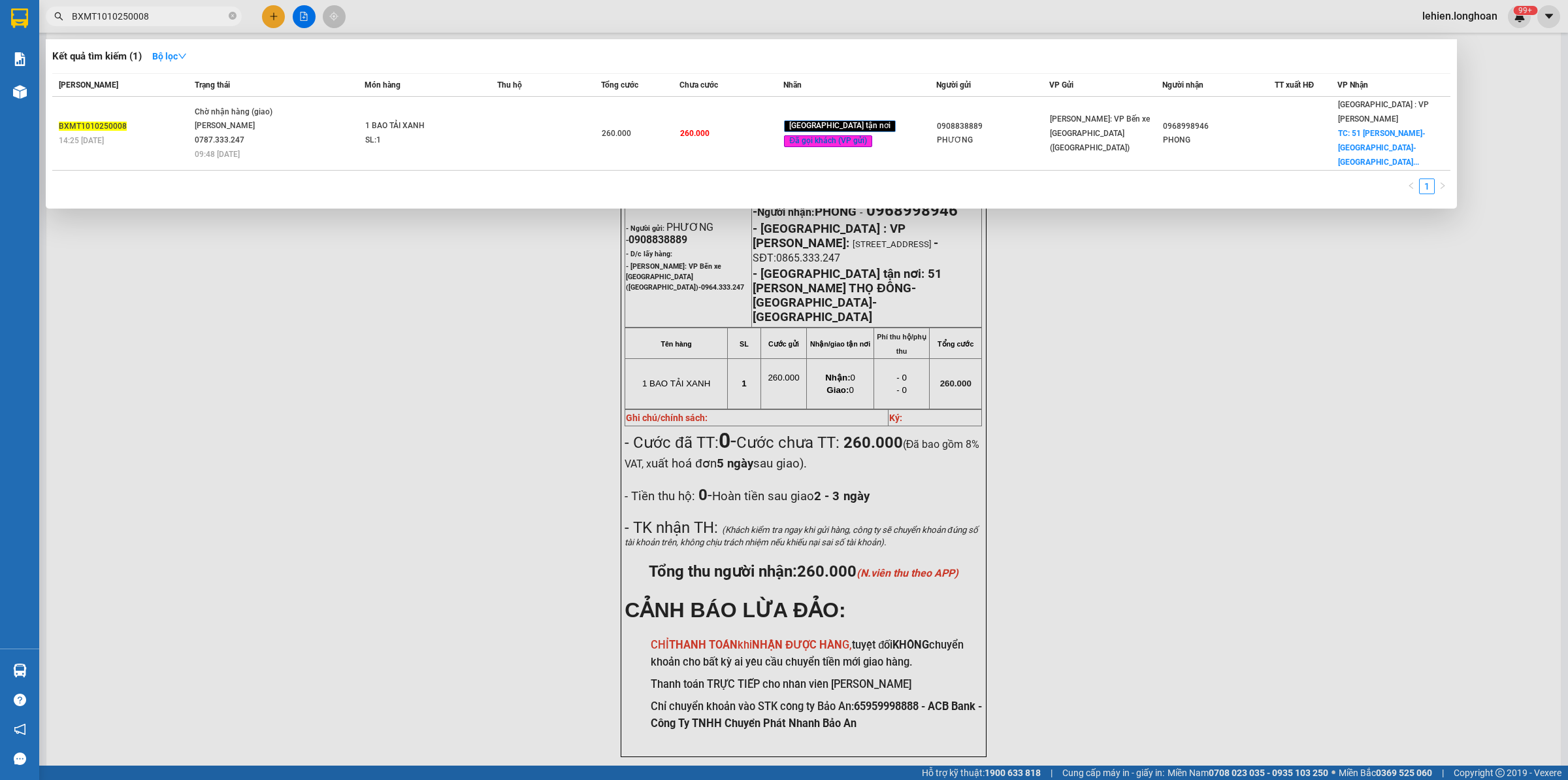
click at [234, 9] on span at bounding box center [232, 16] width 8 height 14
click at [231, 20] on icon "close-circle" at bounding box center [232, 15] width 8 height 8
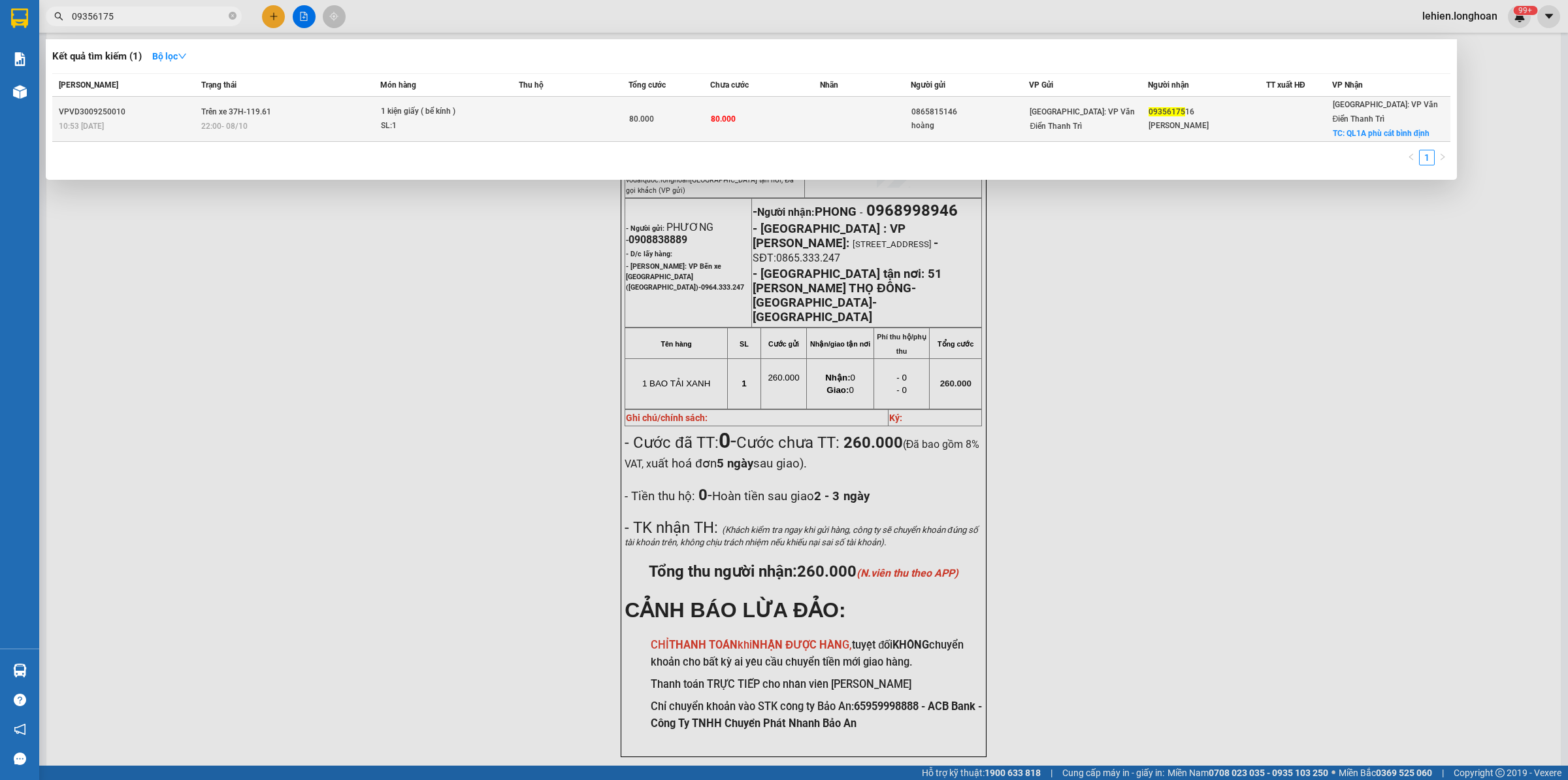
type input "09356175"
click at [314, 119] on div "22:00 [DATE]" at bounding box center [291, 126] width 178 height 14
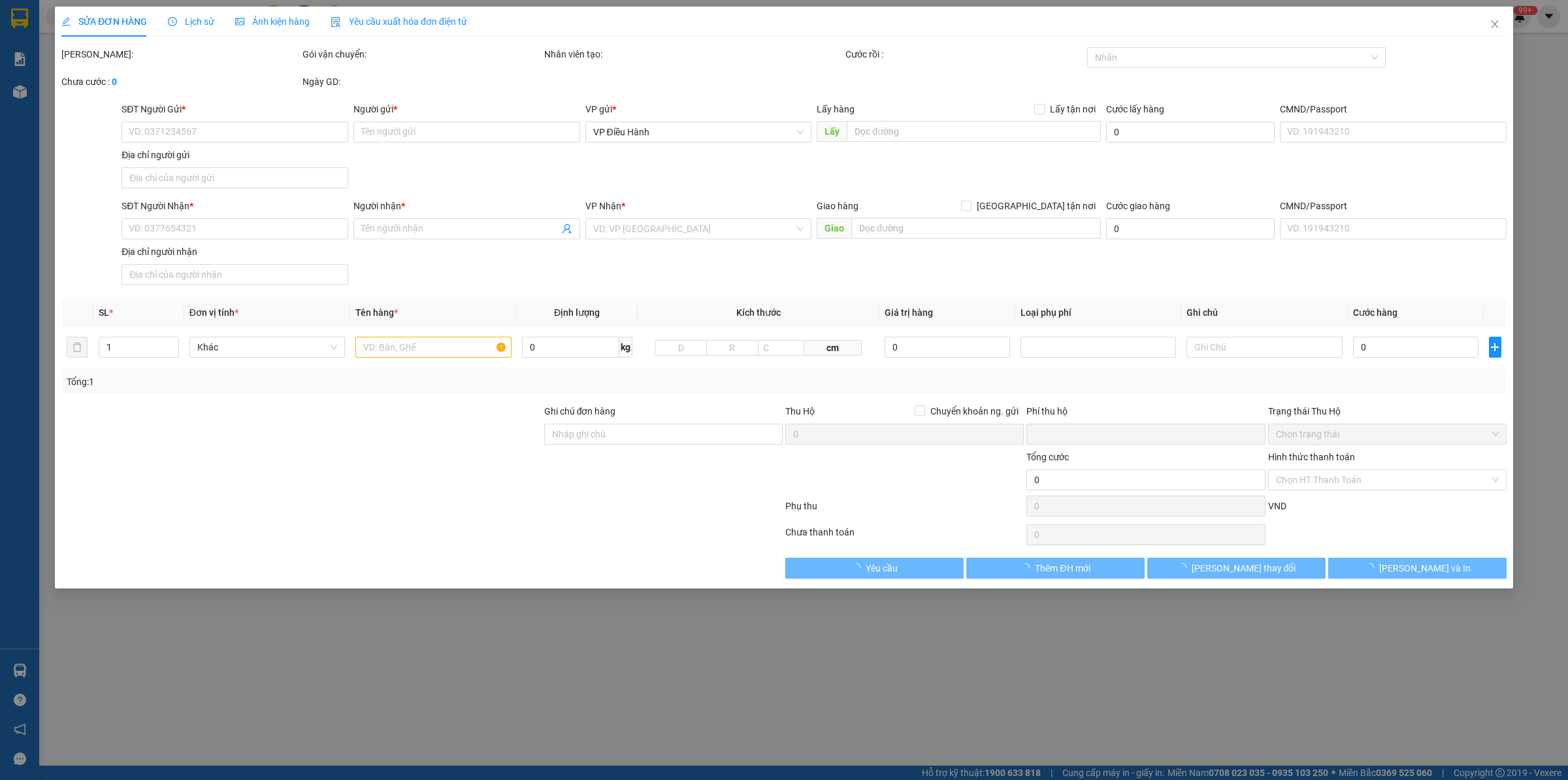
type input "0865815146"
type input "hoàng"
type input "0935617516"
type input "[PERSON_NAME]"
checkbox input "true"
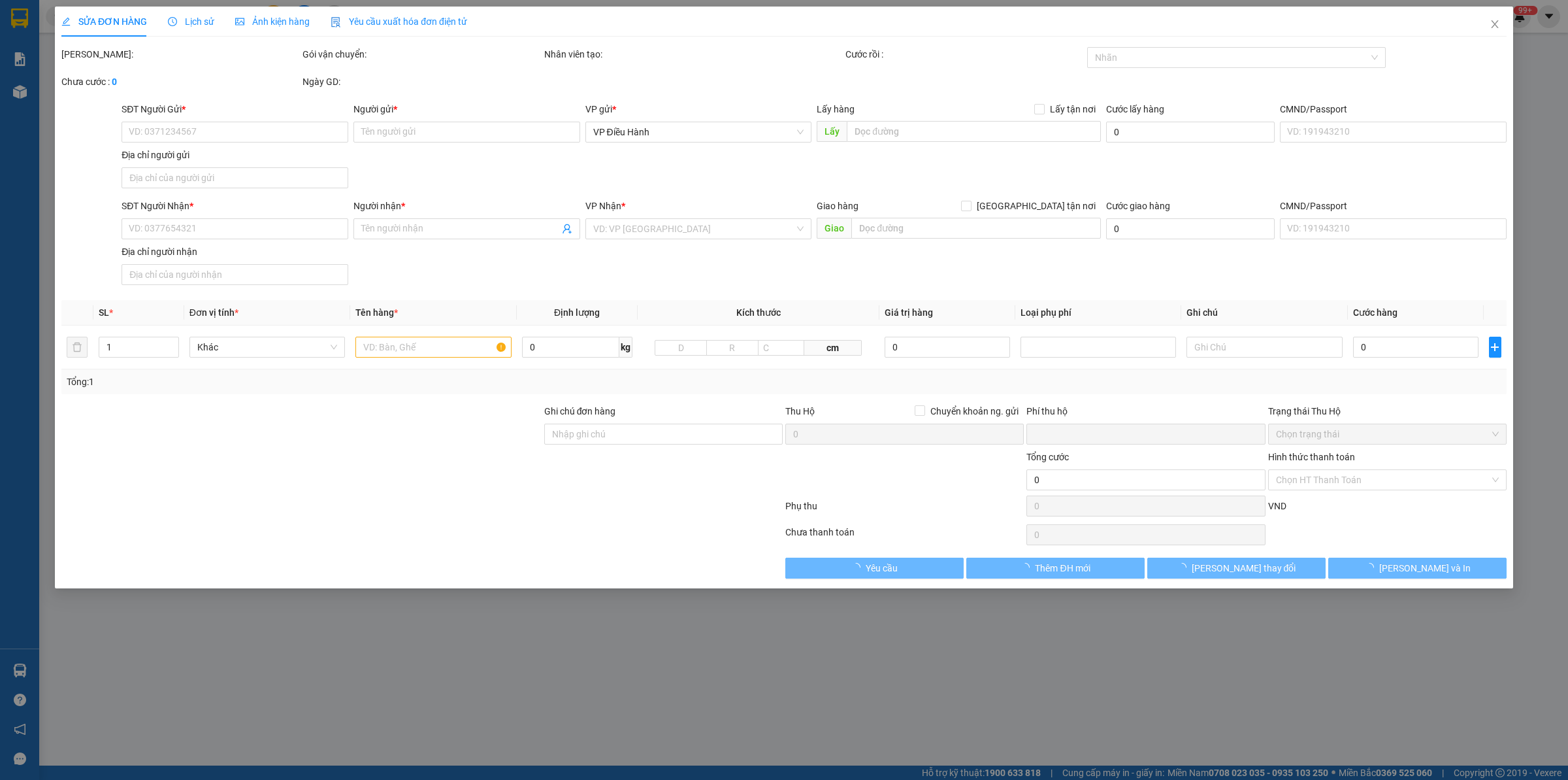
type input "QL1A phù cát bình định"
type input "hư vỡ k đền"
checkbox input "true"
type input "10.000"
type input "80.000"
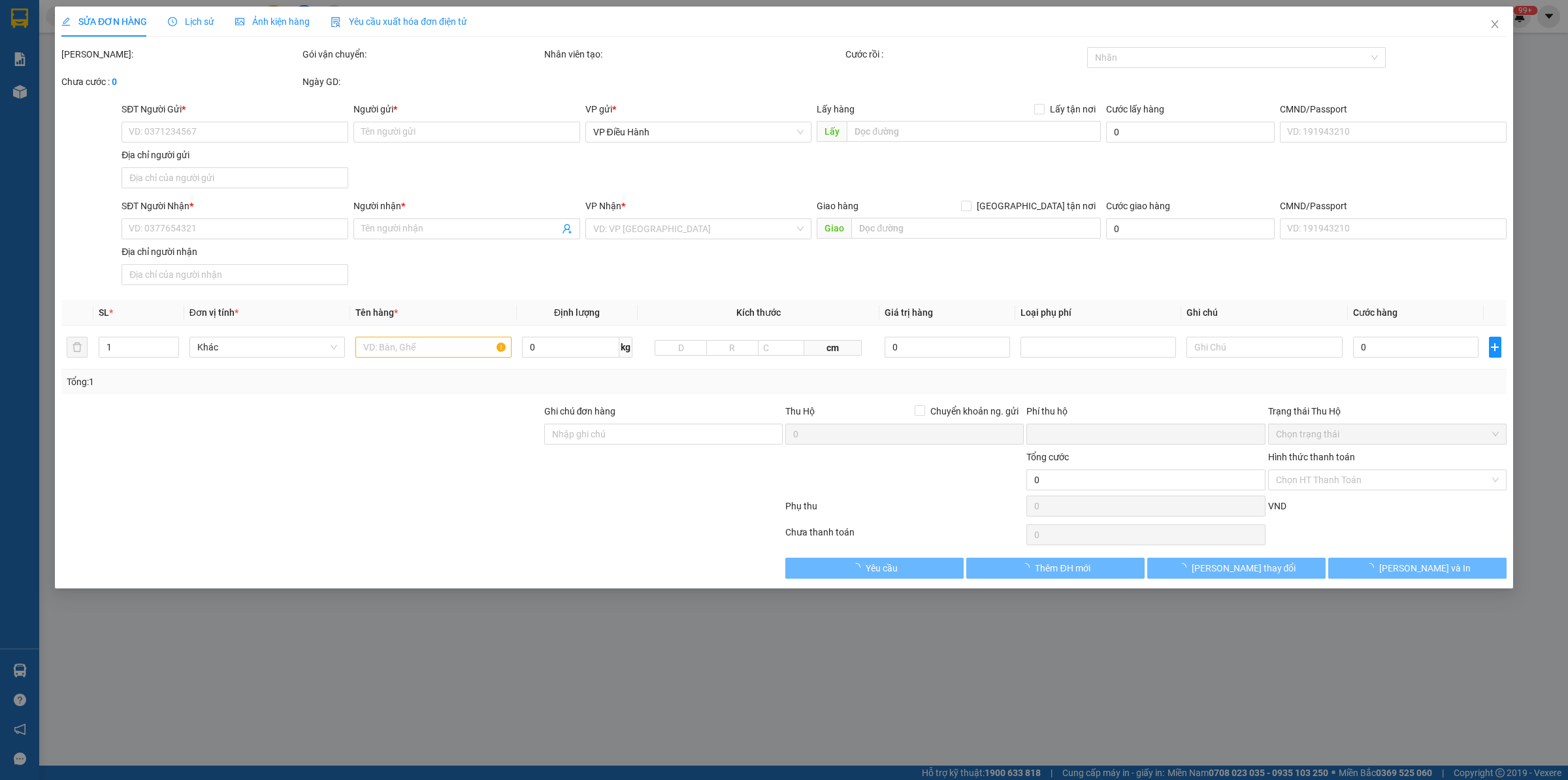
type input "80.000"
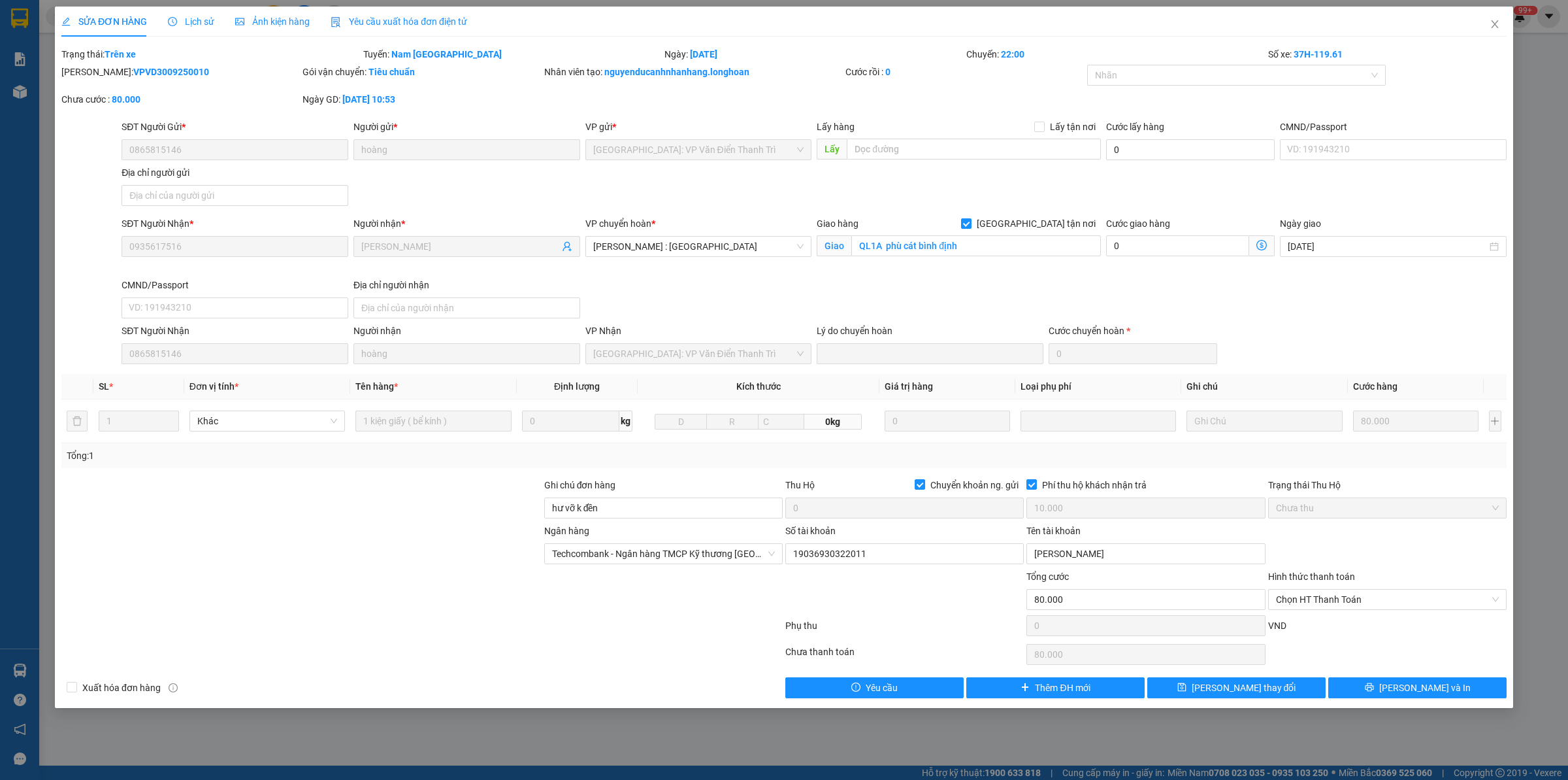
click at [194, 14] on div "Lịch sử" at bounding box center [191, 21] width 46 height 14
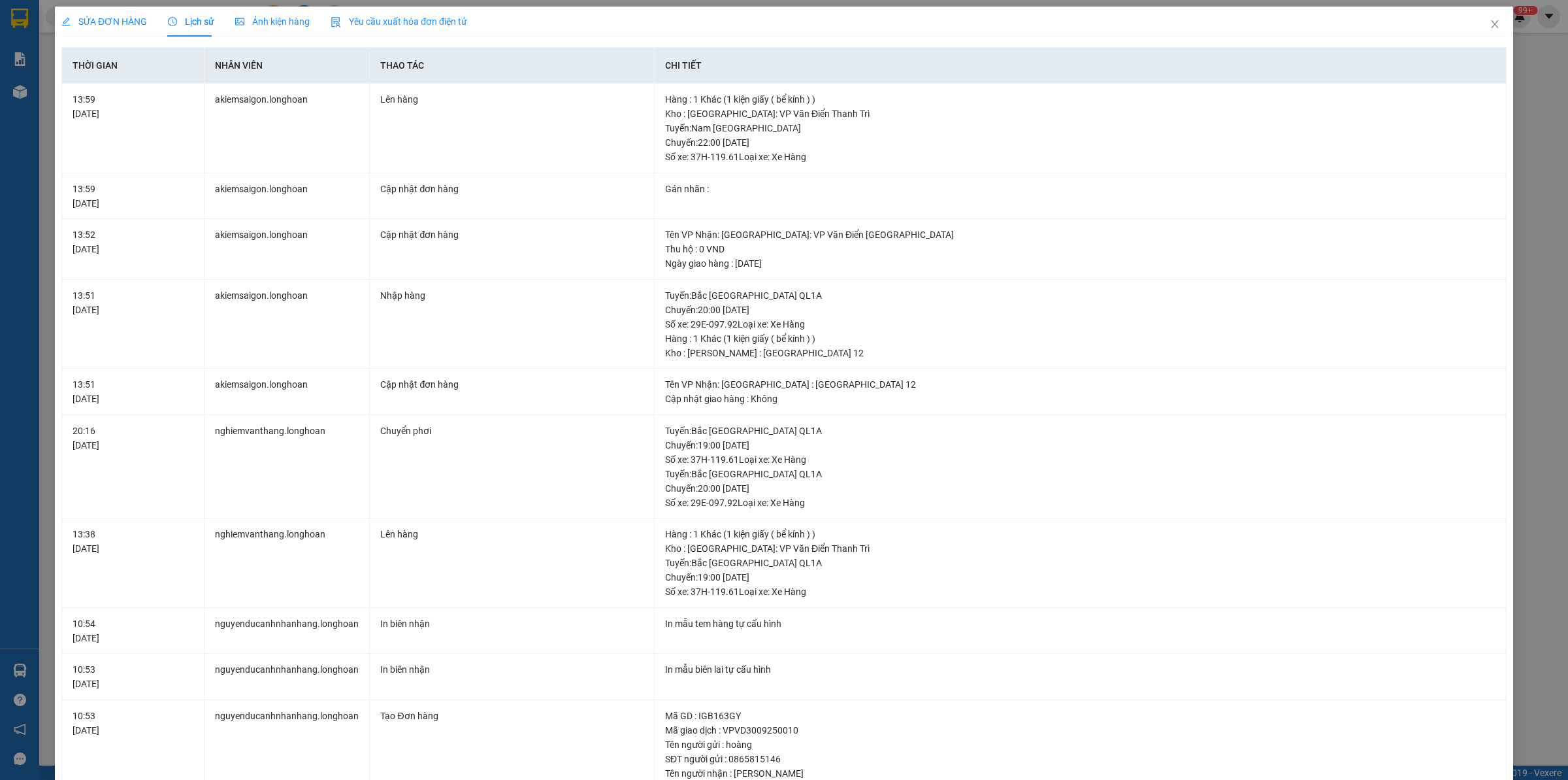
click at [102, 19] on span "SỬA ĐƠN HÀNG" at bounding box center [104, 21] width 86 height 11
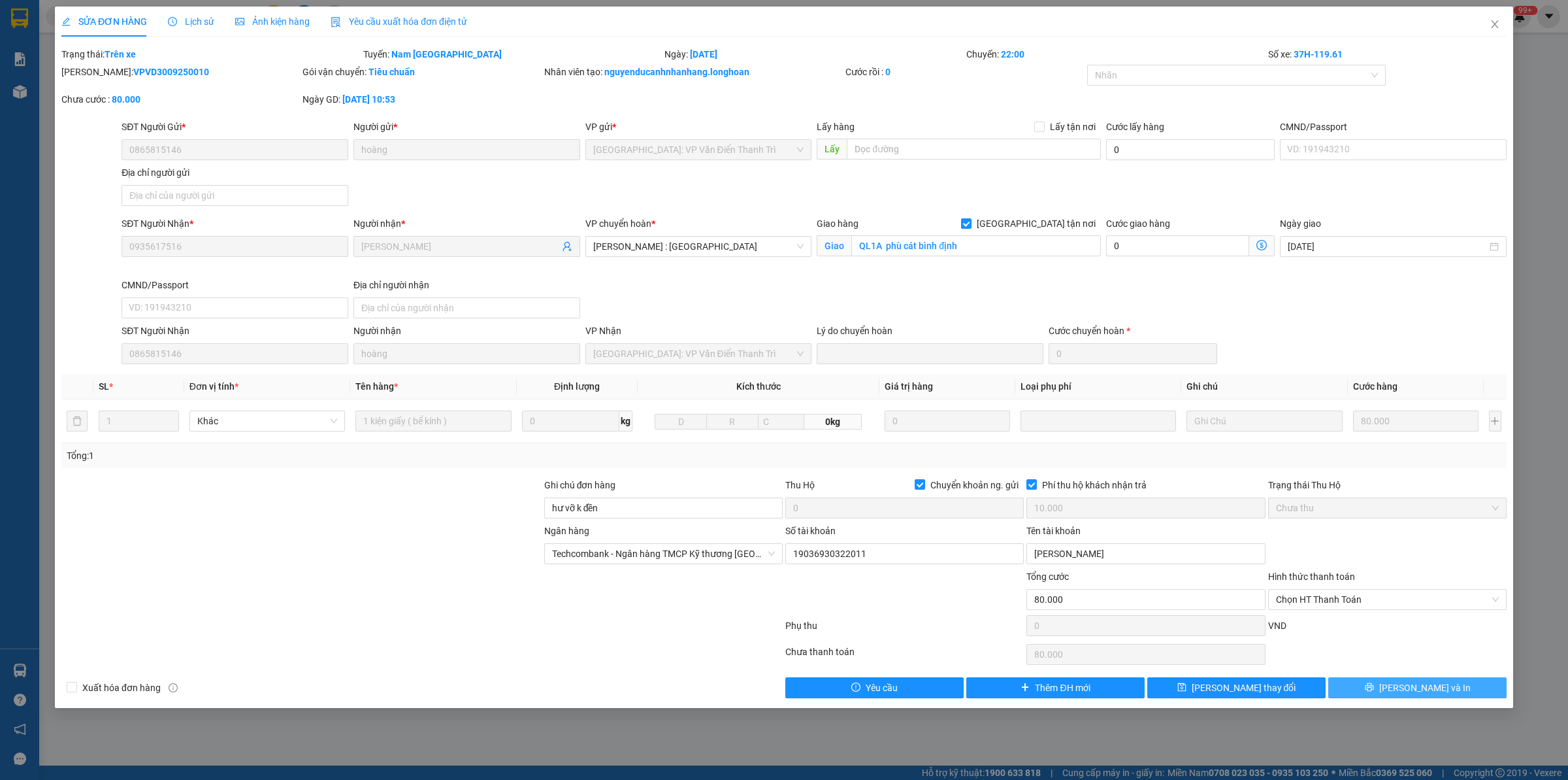
click at [1254, 605] on button "[PERSON_NAME] và In" at bounding box center [1417, 687] width 178 height 21
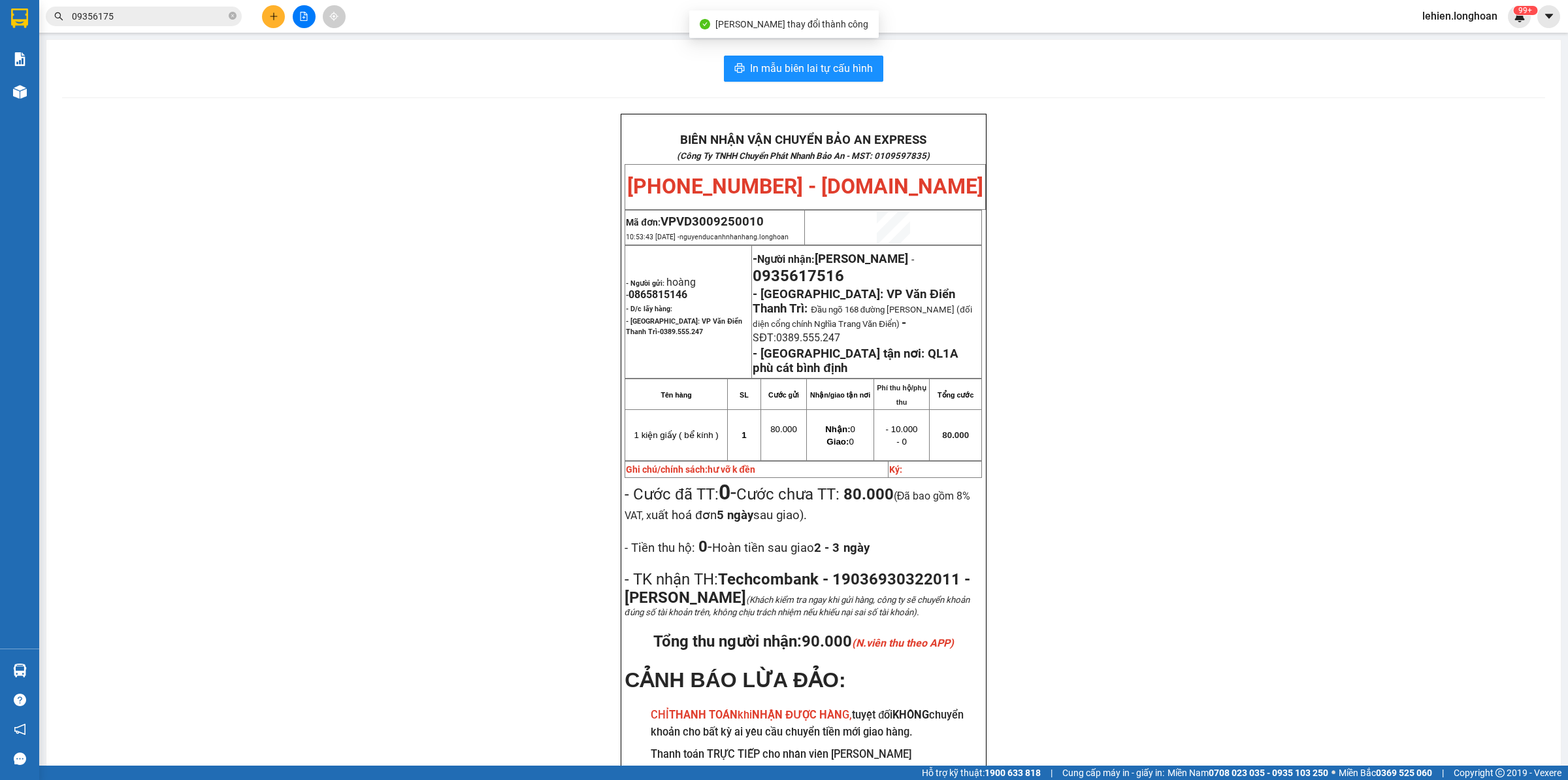
click at [1254, 341] on div "BIÊN NHẬN VẬN CHUYỂN BẢO AN EXPRESS (Công Ty TNHH Chuyển Phát Nhanh Bảo An - MS…" at bounding box center [804, 485] width 1483 height 745
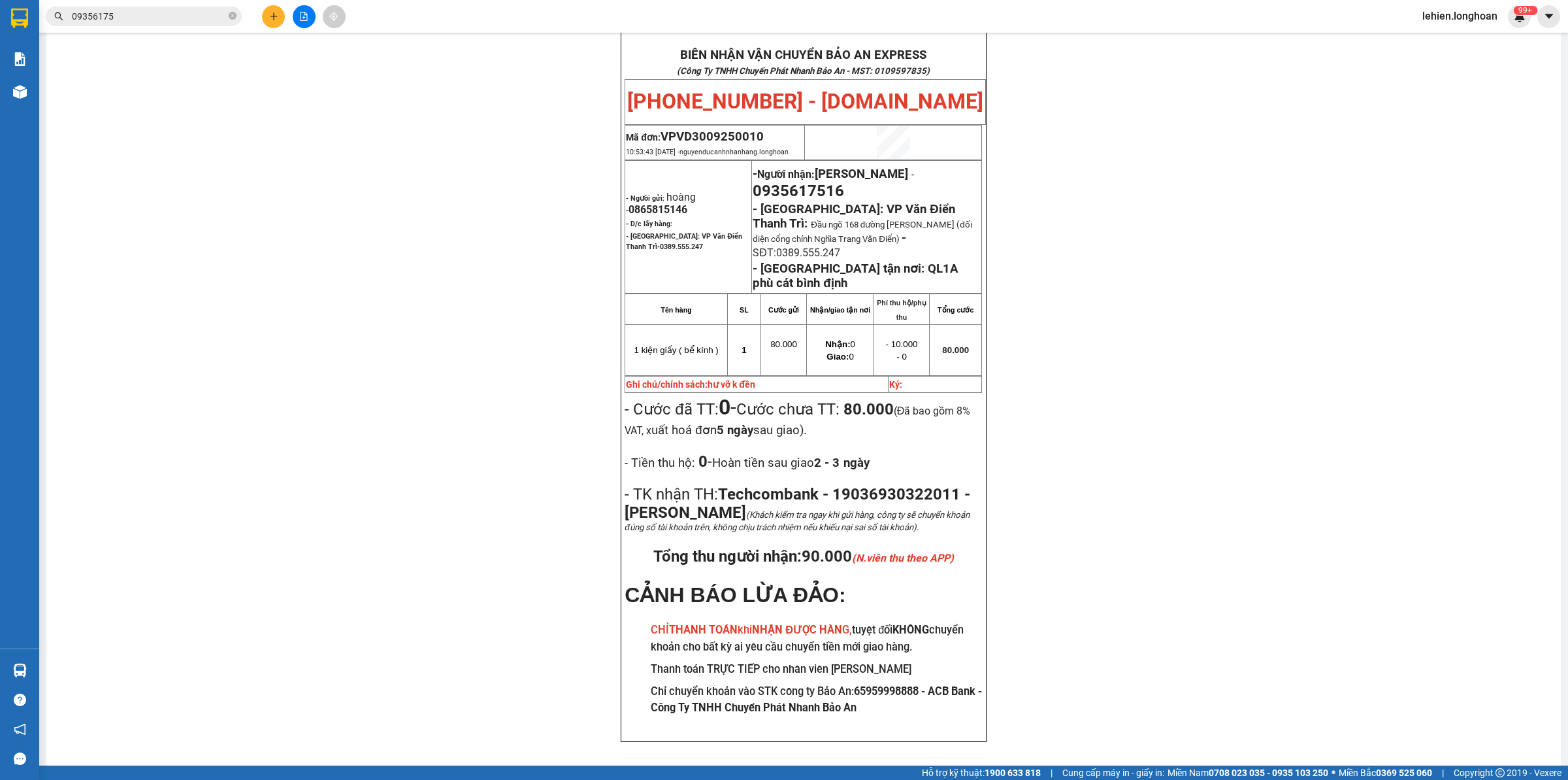
scroll to position [92, 0]
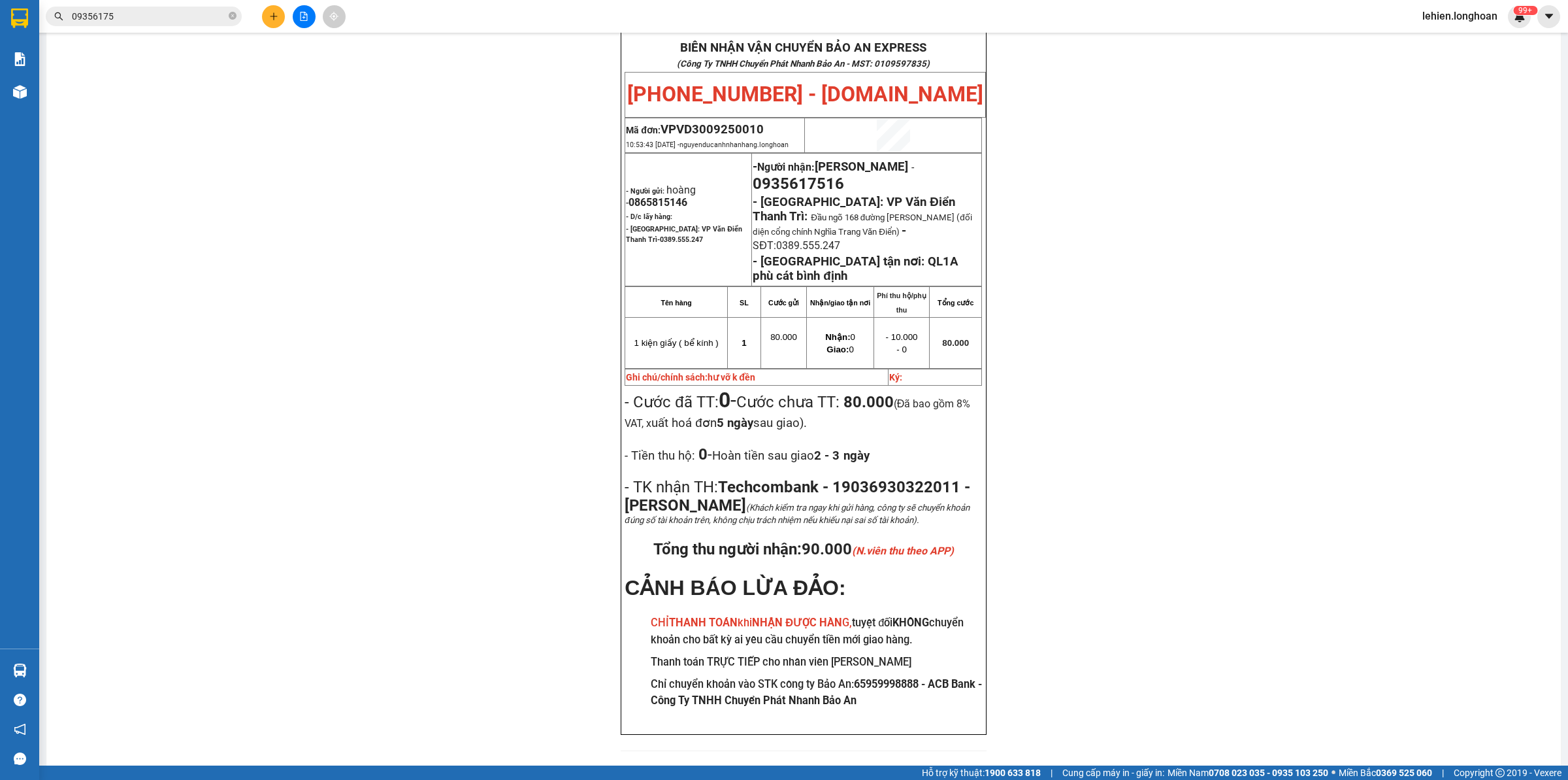
click at [168, 4] on div "Kết quả tìm kiếm ( 1 ) Bộ lọc Mã ĐH Trạng thái Món hàng Thu hộ Tổng cước Chưa c…" at bounding box center [784, 16] width 1568 height 33
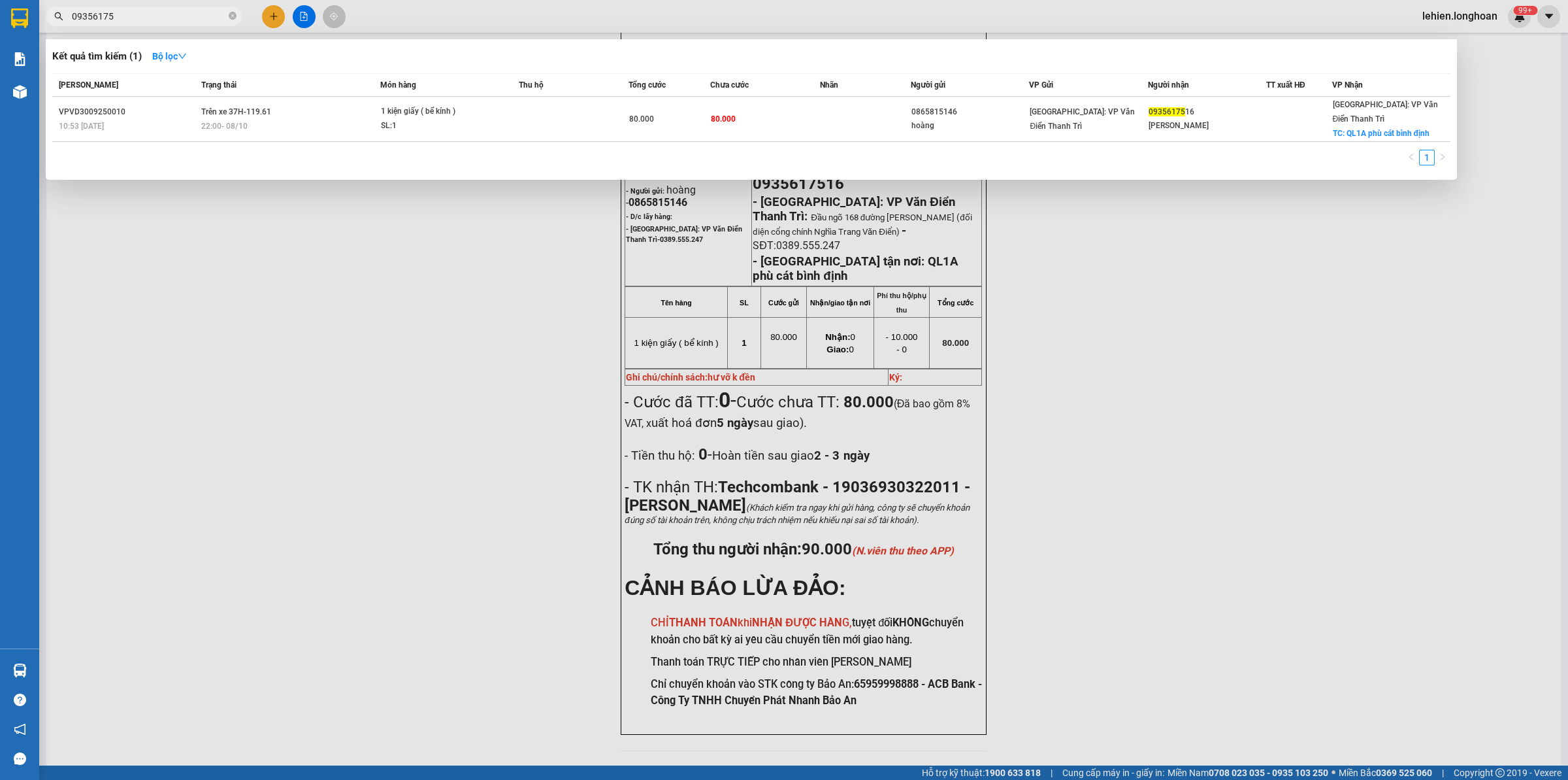
click at [167, 10] on input "09356175" at bounding box center [149, 16] width 154 height 14
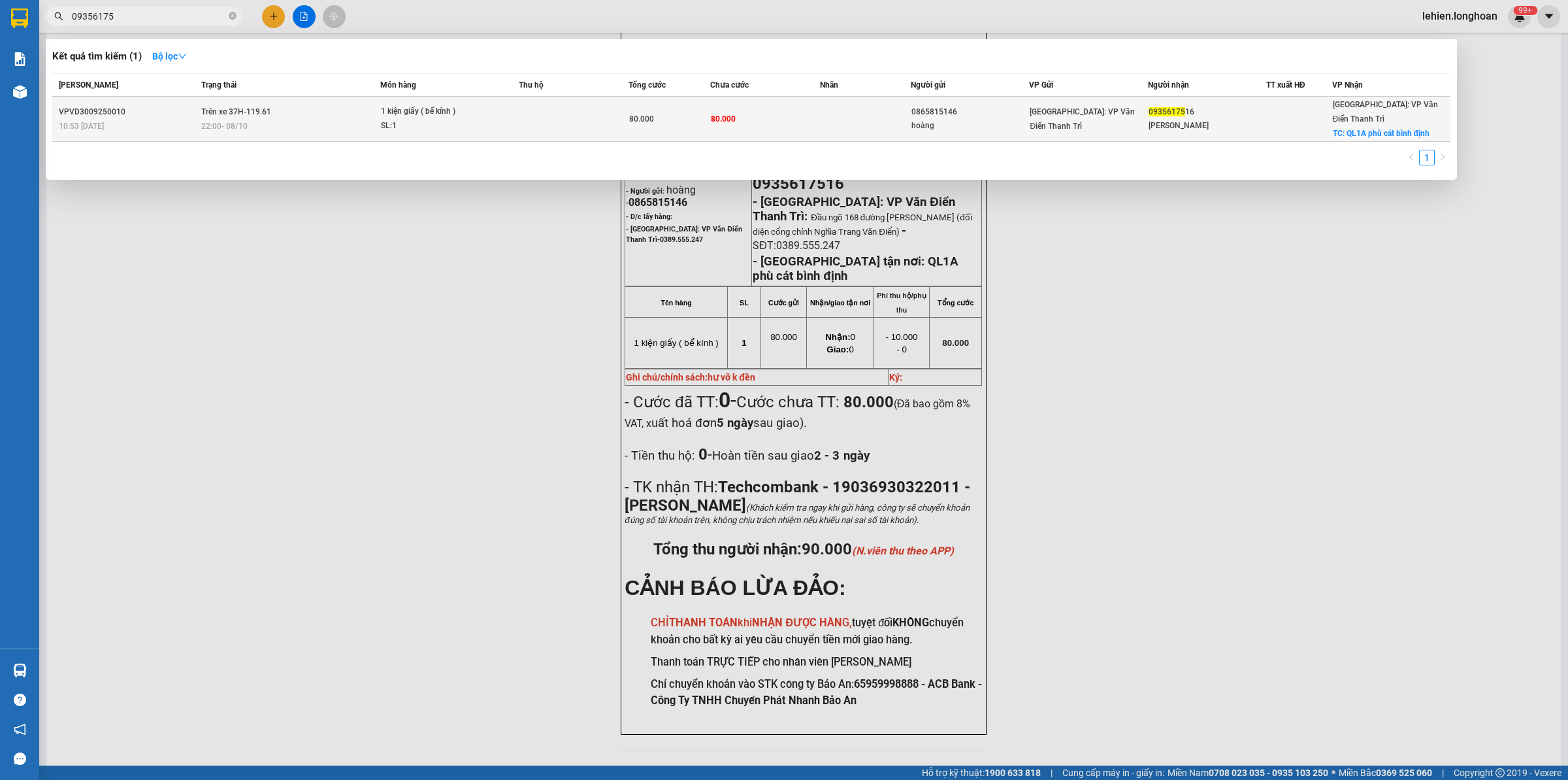
click at [216, 107] on span "Trên xe 37H-119.61" at bounding box center [236, 112] width 70 height 9
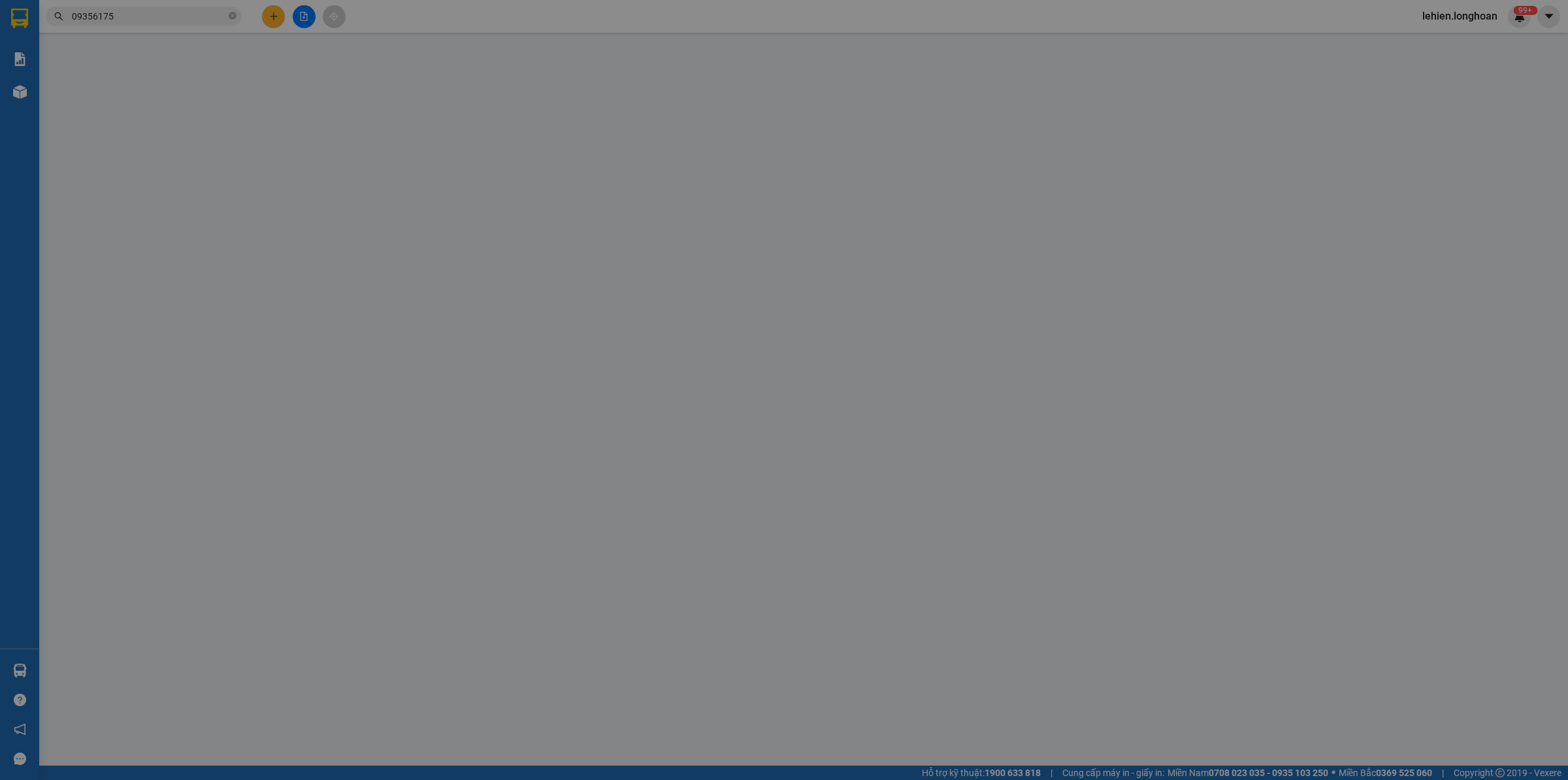
type input "0865815146"
type input "hoàng"
type input "0935617516"
type input "[PERSON_NAME]"
checkbox input "true"
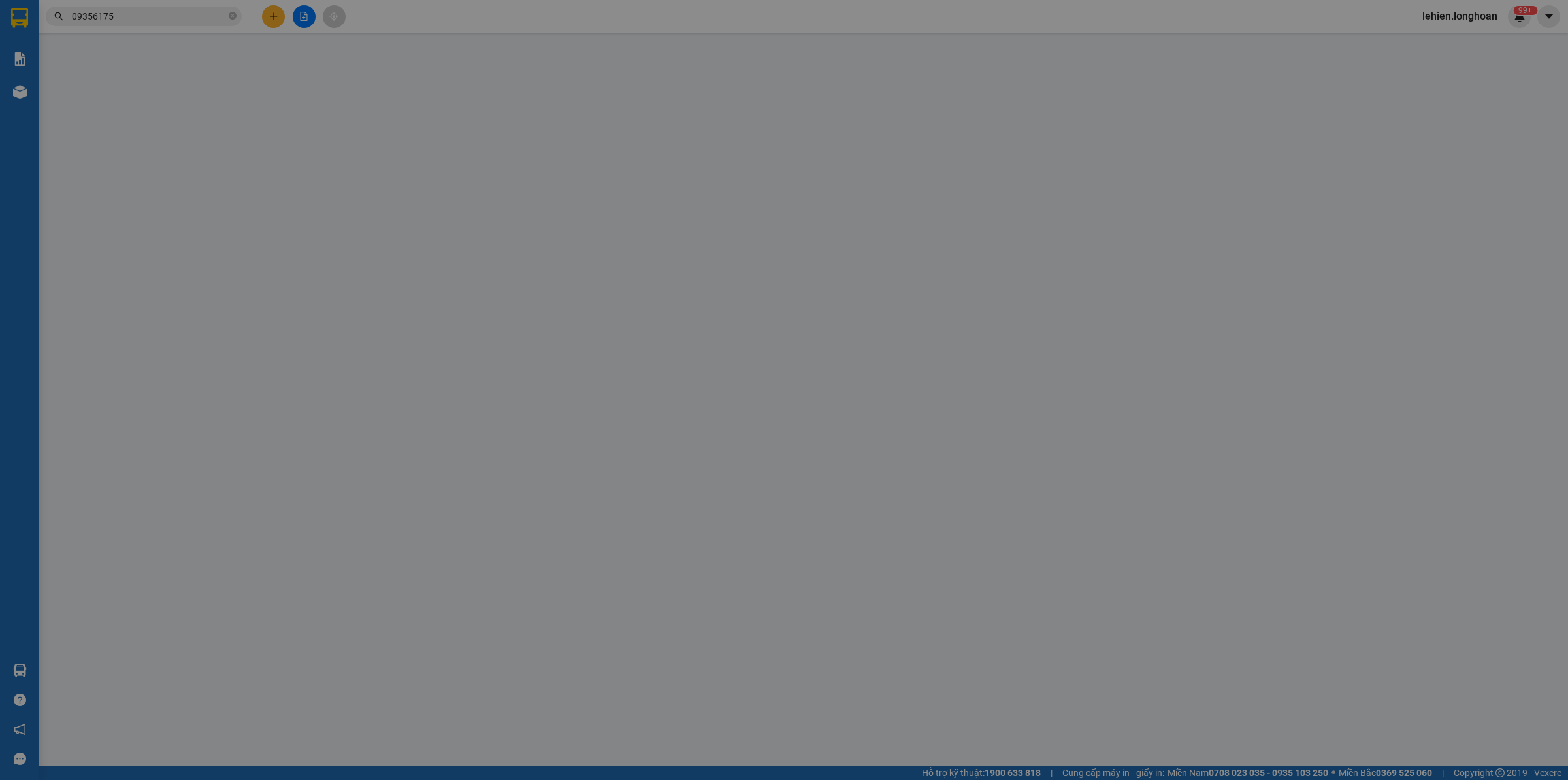
type input "QL1A phù cát bình định"
type input "hư vỡ k đền"
checkbox input "true"
type input "10.000"
type input "80.000"
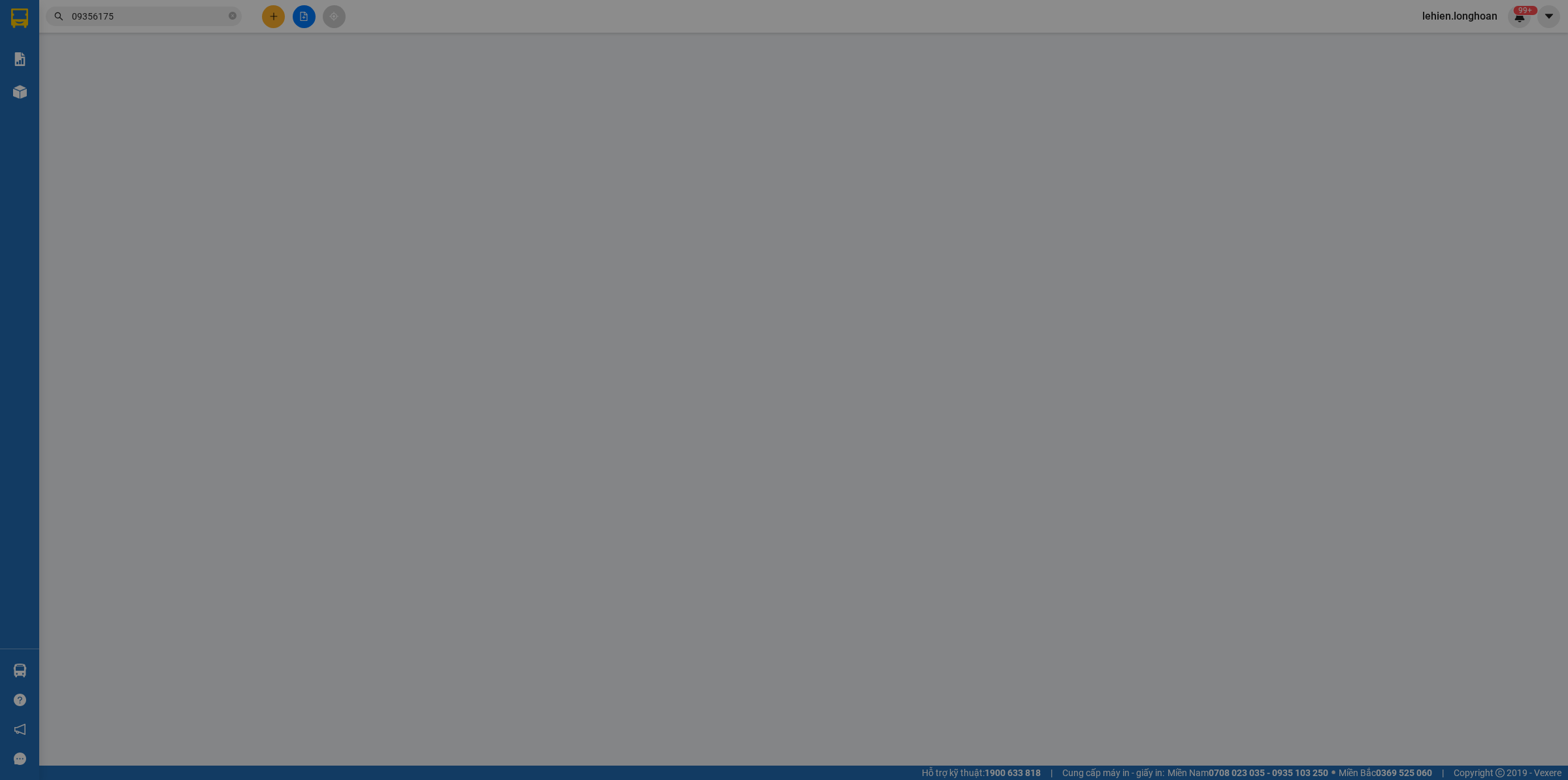
type input "80.000"
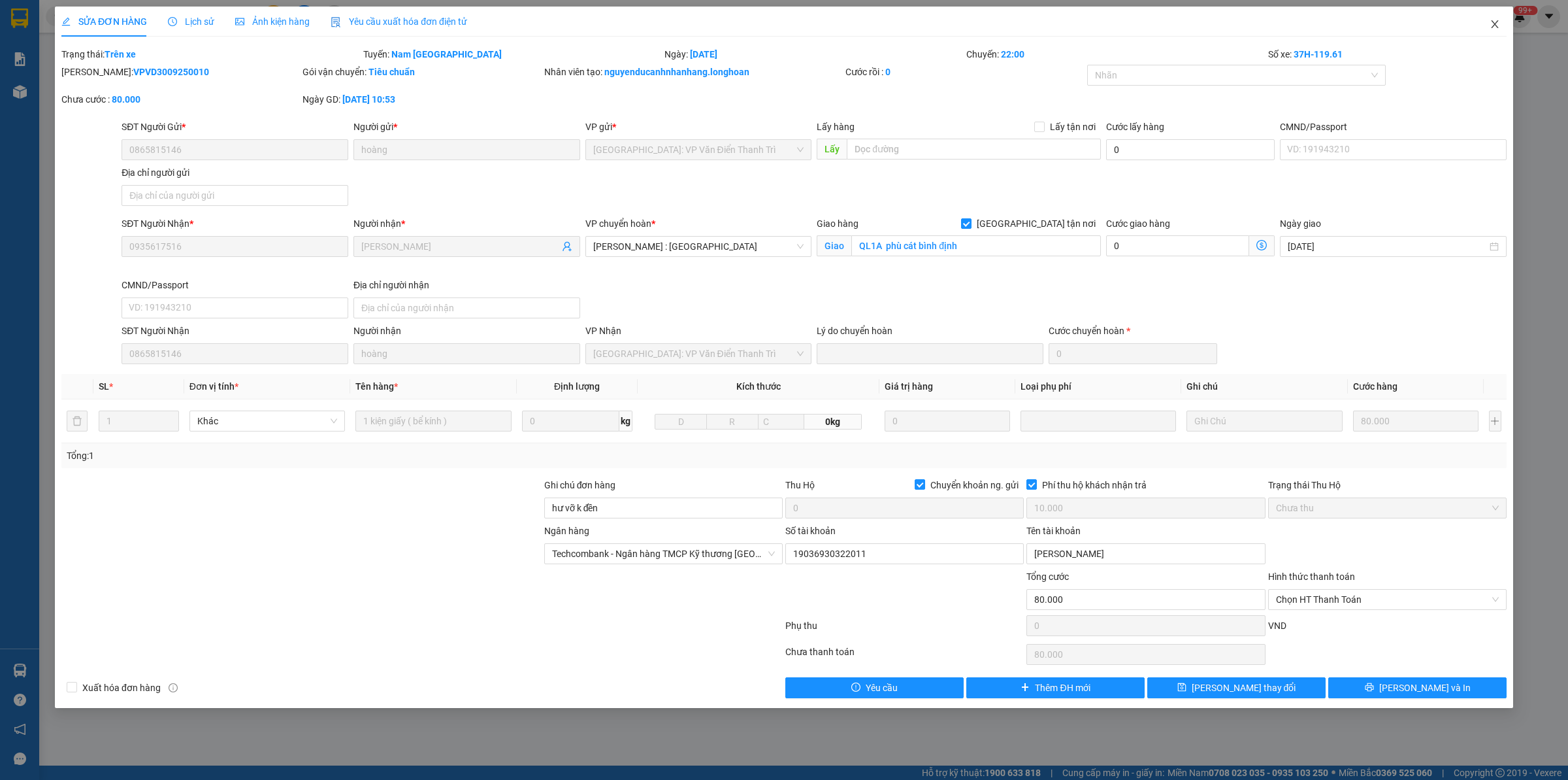
click at [1254, 27] on span "Close" at bounding box center [1495, 24] width 37 height 37
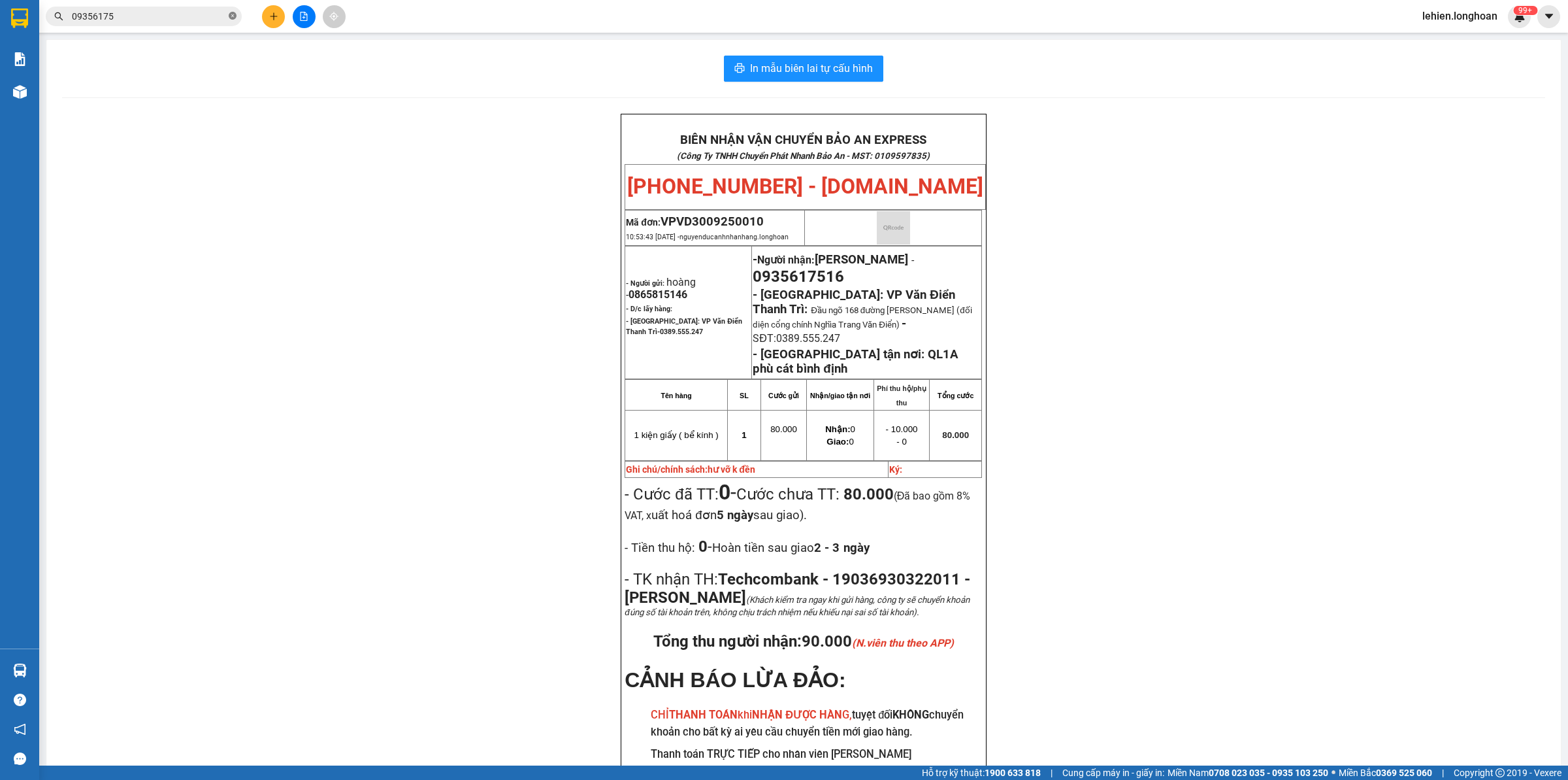
click at [230, 13] on icon "close-circle" at bounding box center [232, 15] width 8 height 8
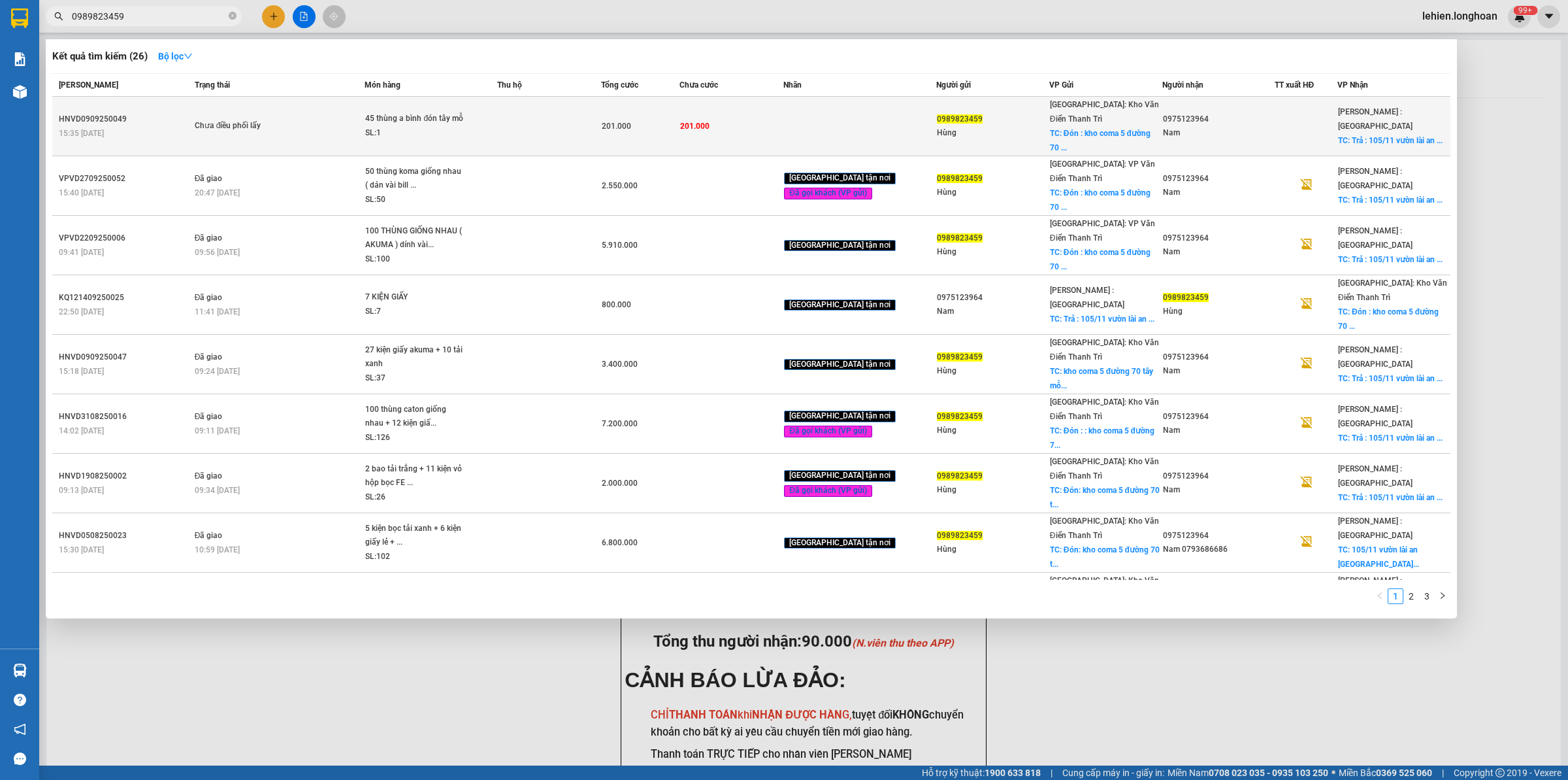
type input "0989823459"
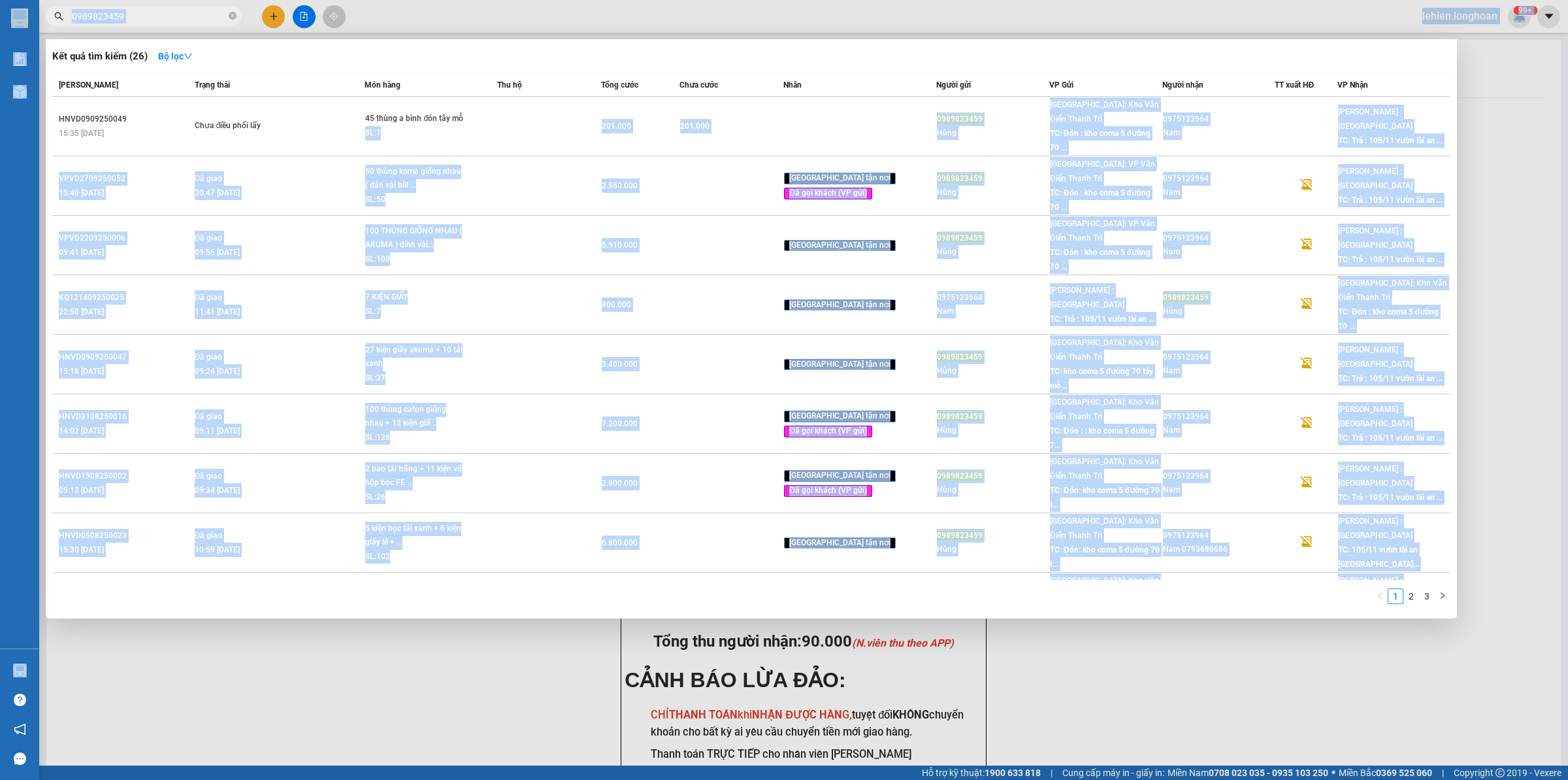
drag, startPoint x: 478, startPoint y: 113, endPoint x: 603, endPoint y: -70, distance: 221.6
click at [603, 0] on html "Kết quả tìm kiếm ( 26 ) Bộ lọc Mã ĐH Trạng thái Món hàng Thu hộ Tổng cước Chưa …" at bounding box center [784, 390] width 1568 height 780
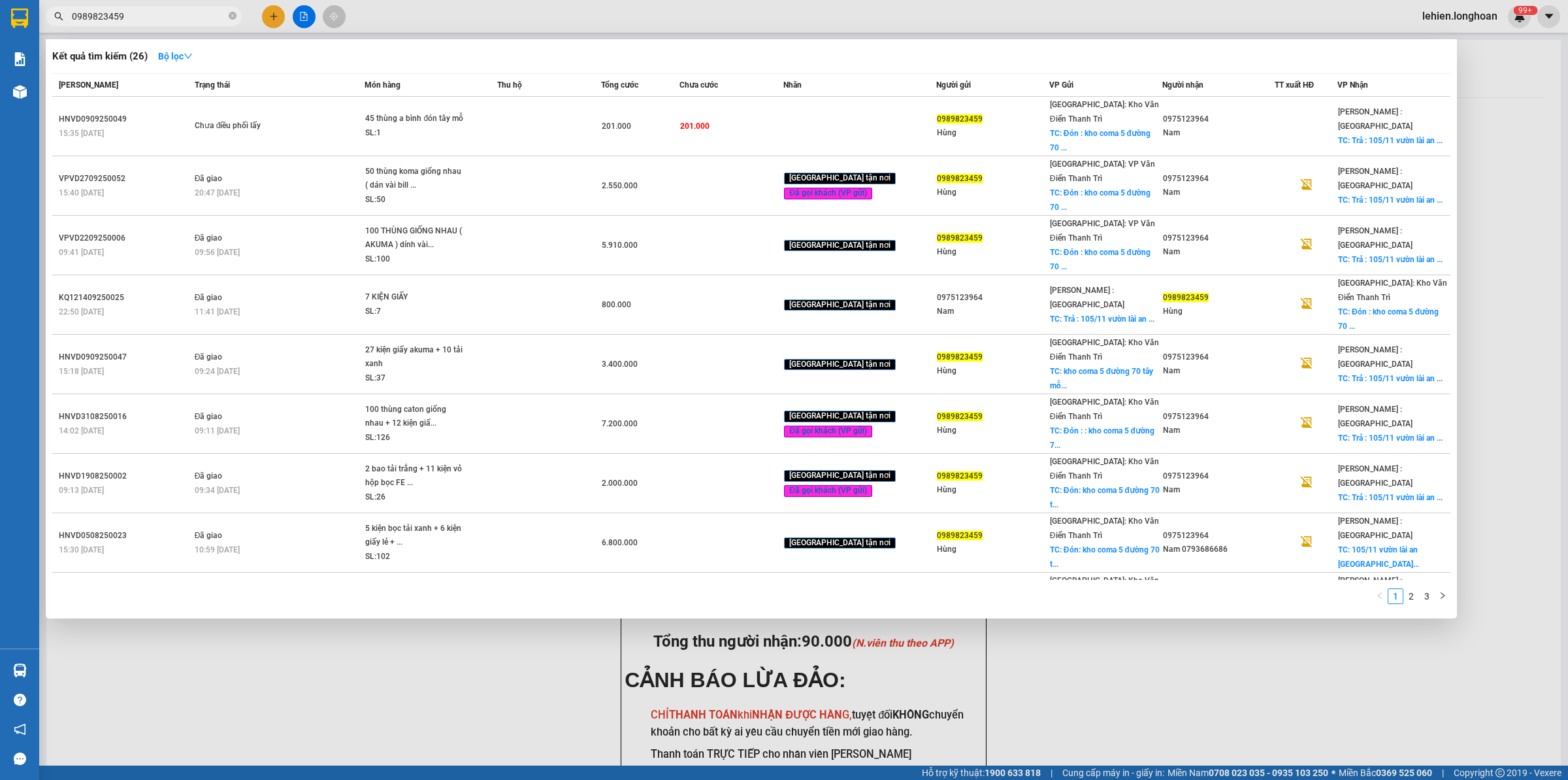
click at [458, 605] on div at bounding box center [784, 390] width 1568 height 780
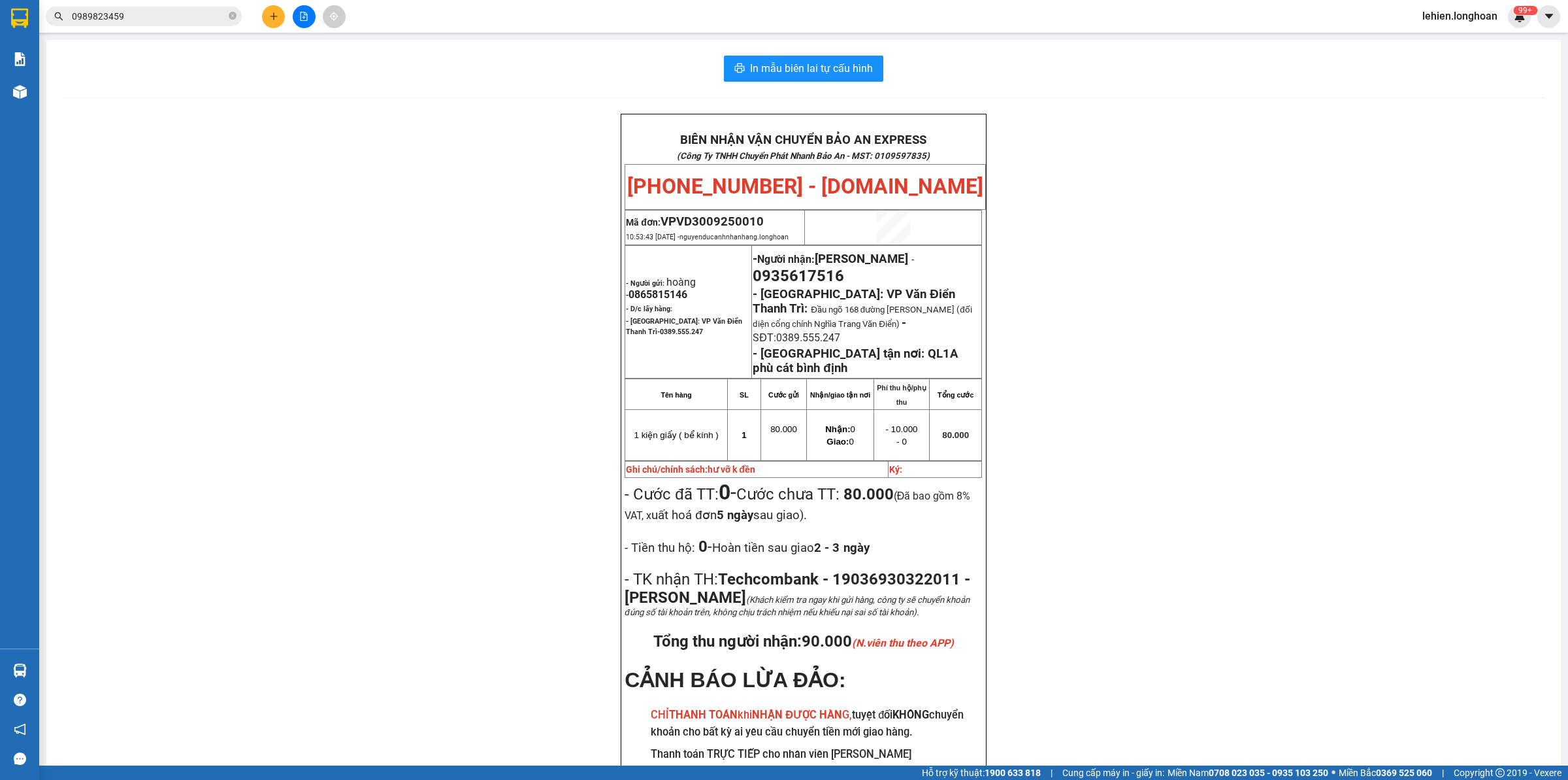
click at [165, 13] on input "0989823459" at bounding box center [149, 16] width 154 height 14
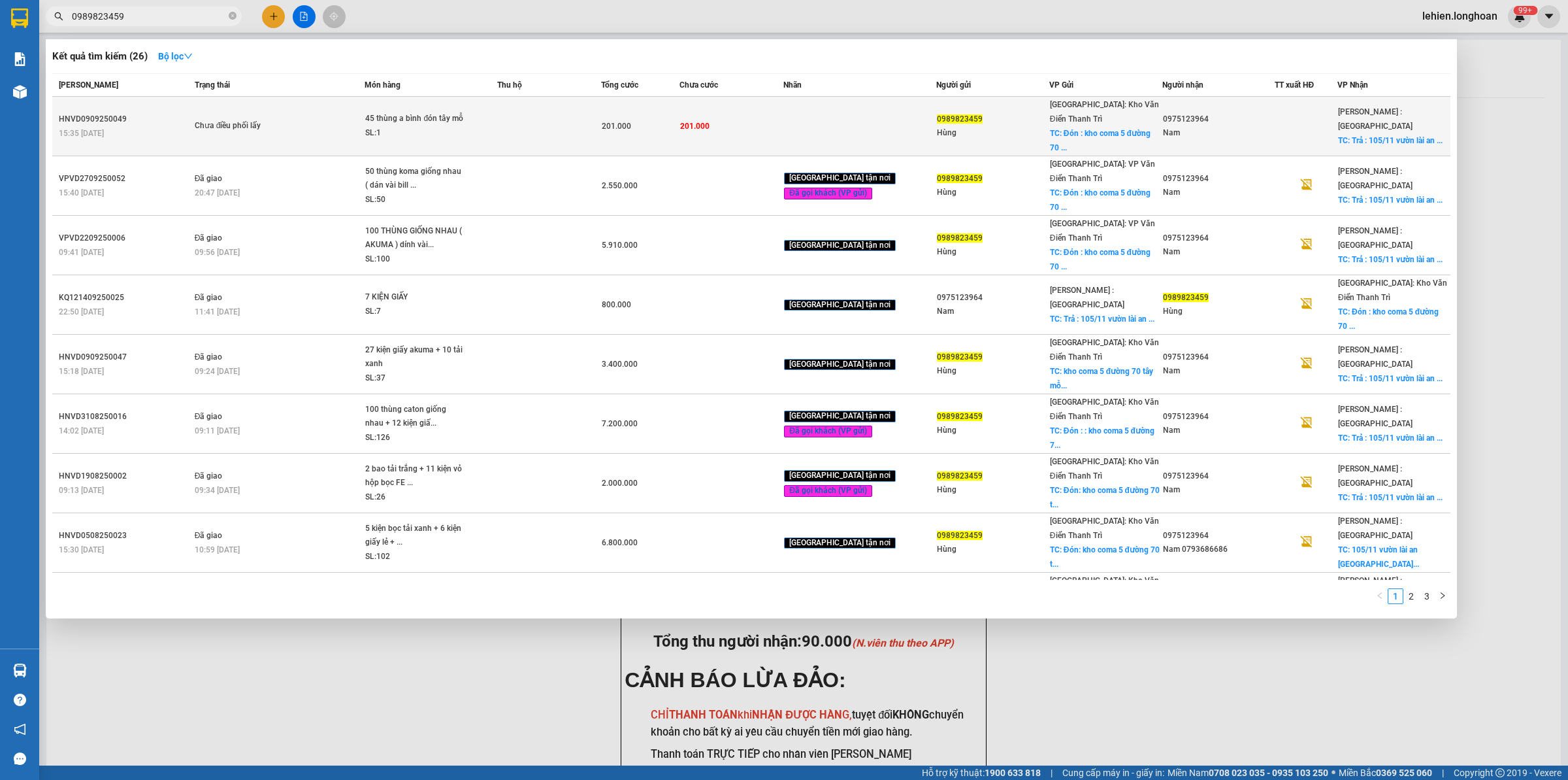
drag, startPoint x: 327, startPoint y: 165, endPoint x: 346, endPoint y: 115, distance: 53.5
click at [346, 115] on tbody "HNVD0909250049 15:35 [DATE] Chưa điều phối lấy 45 thùng a bình đón tây mỗ SL: 1…" at bounding box center [752, 394] width 1399 height 595
click at [346, 119] on span "Chưa điều phối lấy" at bounding box center [279, 126] width 169 height 14
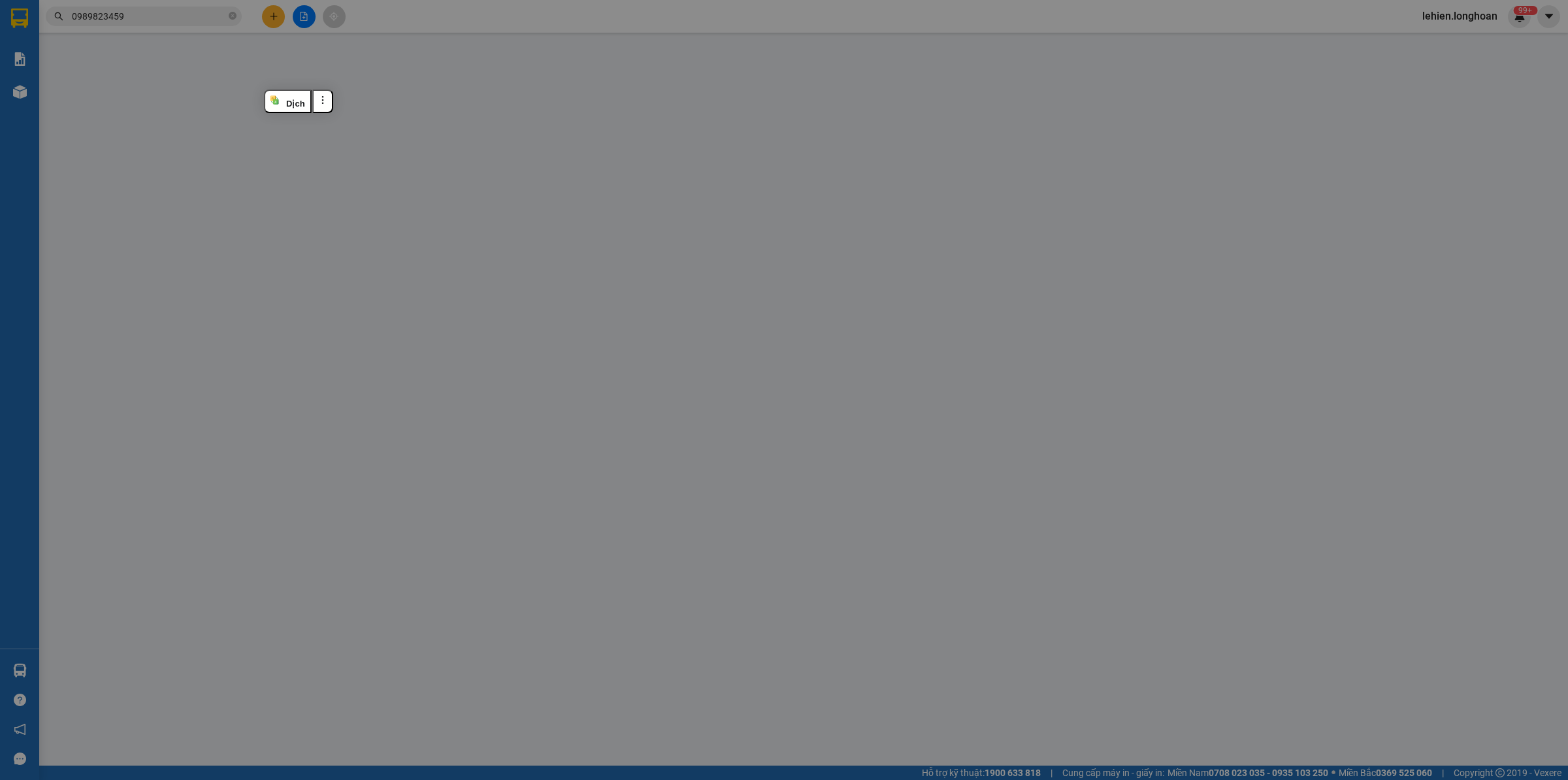
type input "0989823459"
type input "Hùng"
checkbox input "true"
type input "Đón : kho coma 5 đường 70 tây mỗ nam từ [GEOGRAPHIC_DATA]"
type input "0975123964"
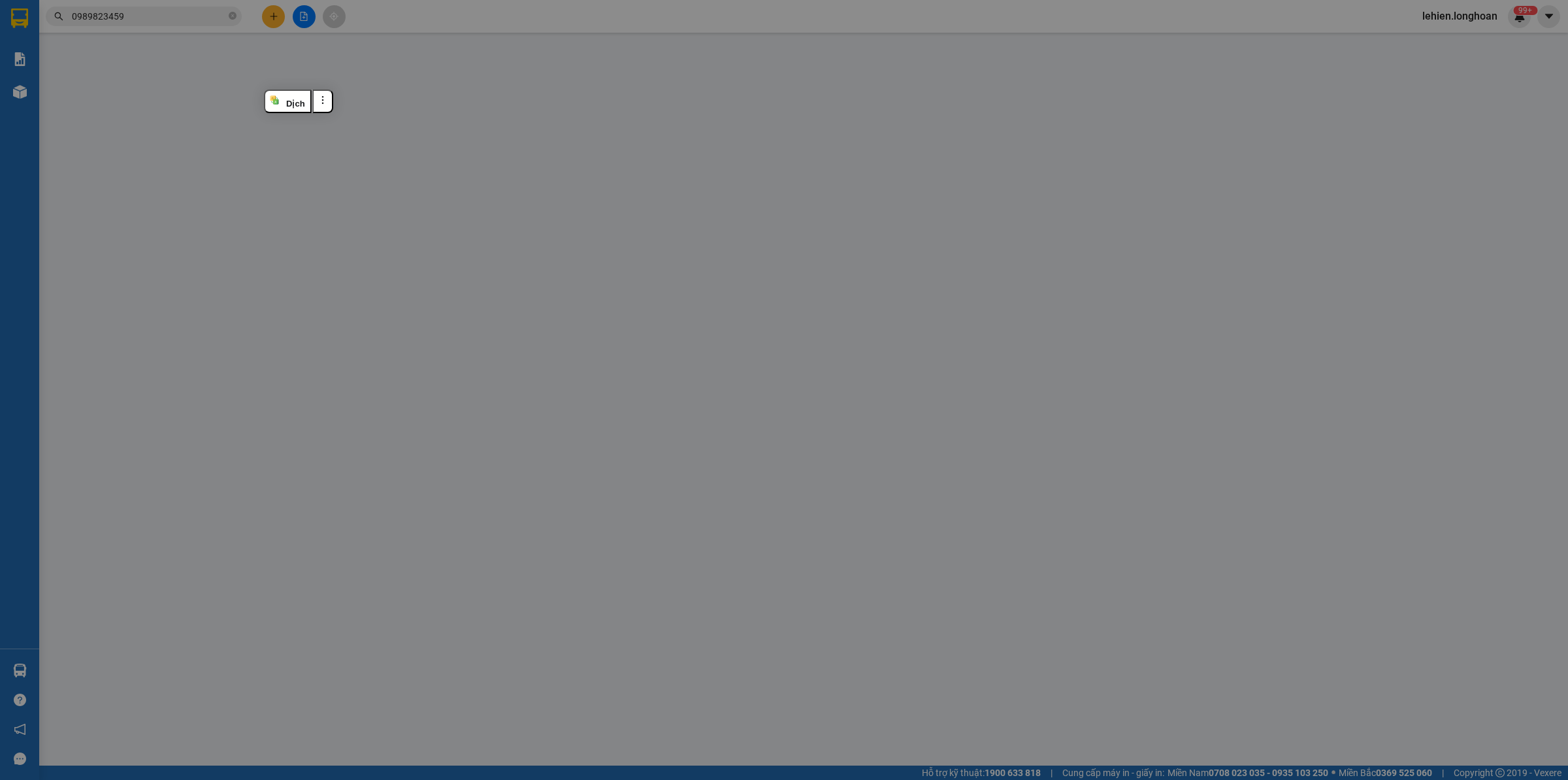
type input "Nam"
checkbox input "true"
type input "Trả : 105/11 vườn lài an [GEOGRAPHIC_DATA]"
type input "0"
type input "201.000"
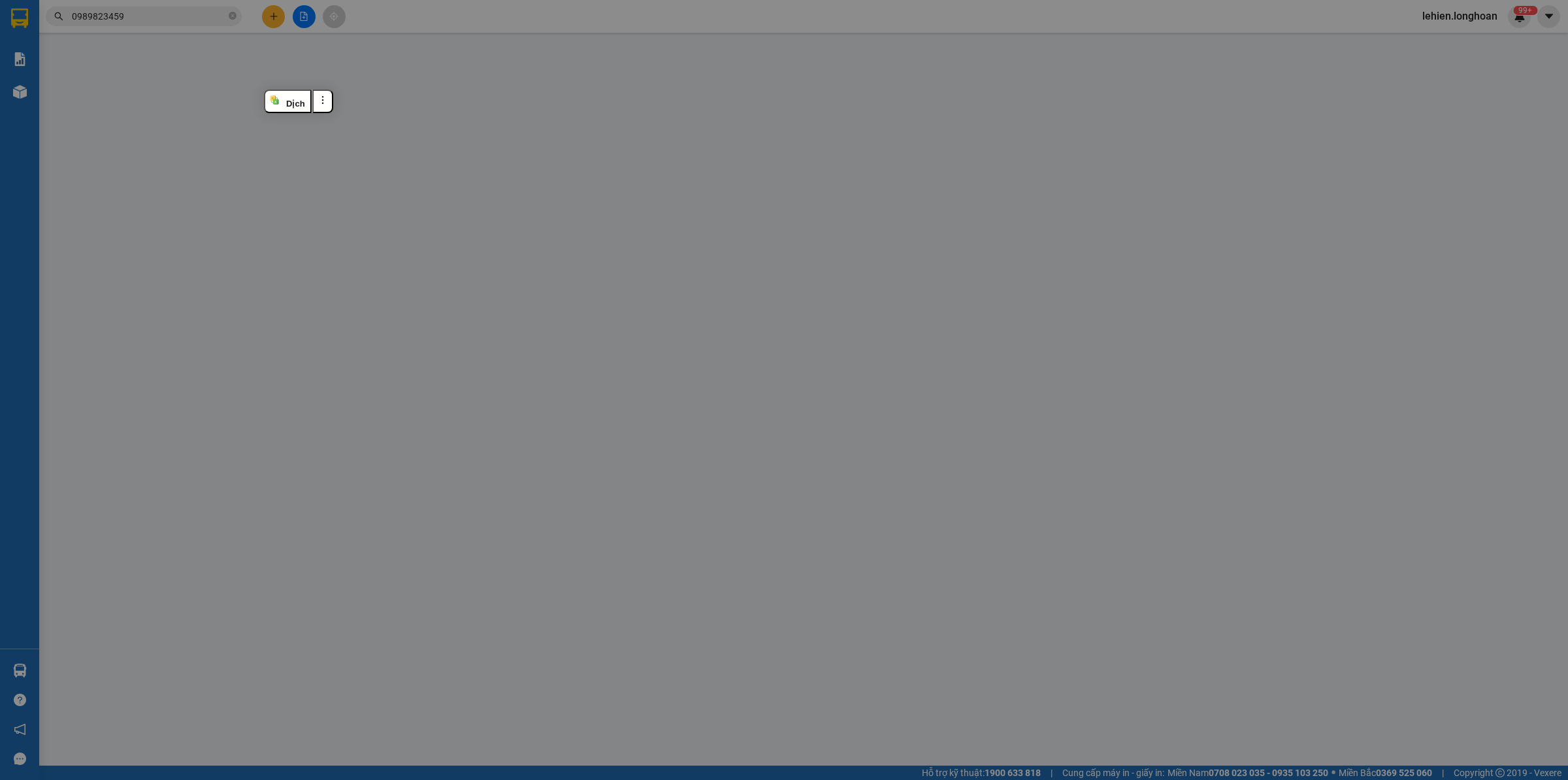
type input "201.000"
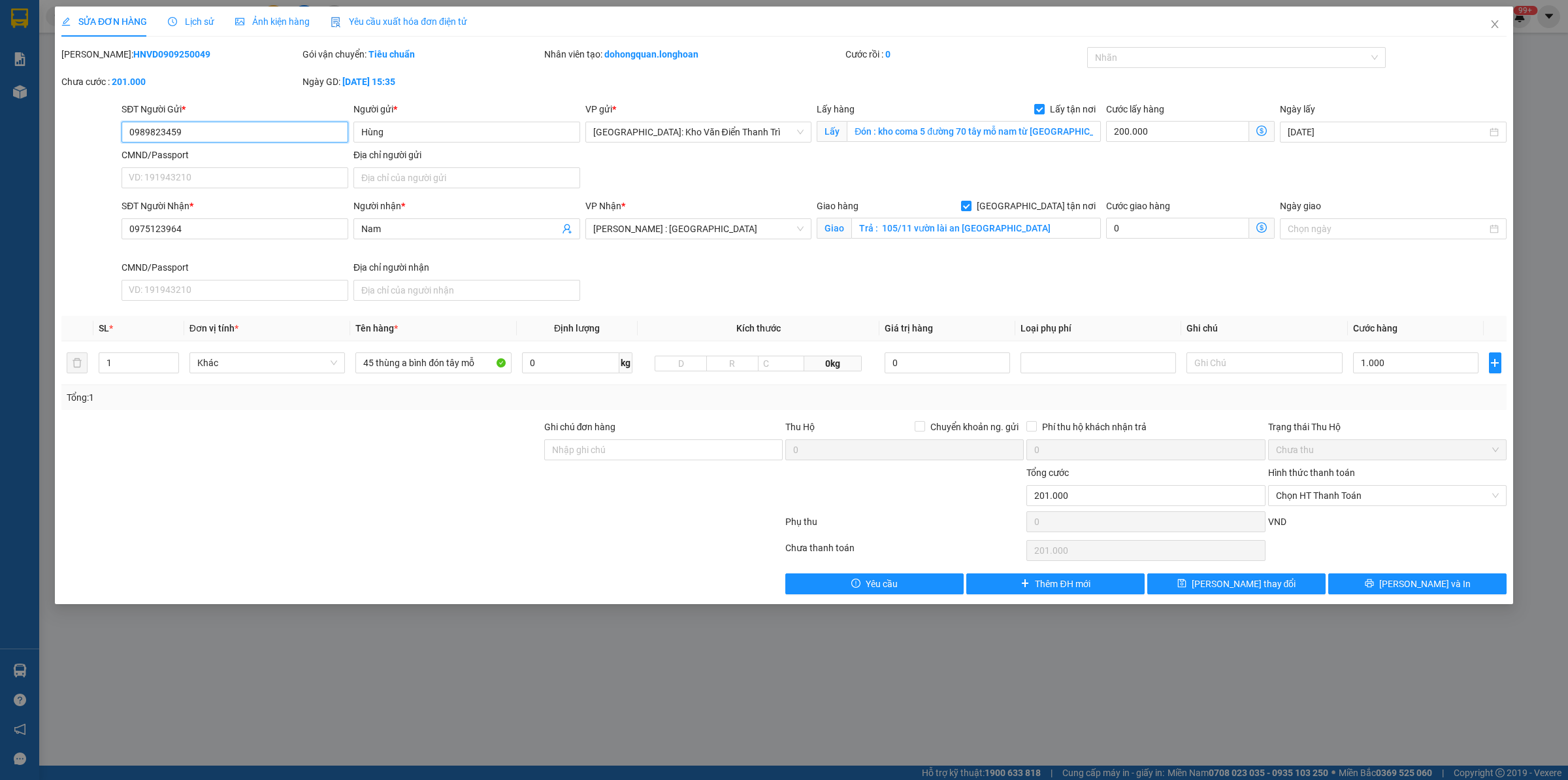
drag, startPoint x: 221, startPoint y: 126, endPoint x: 1, endPoint y: 126, distance: 220.0
click at [1, 126] on div "SỬA ĐƠN HÀNG Lịch sử Ảnh kiện hàng Yêu cầu xuất hóa đơn điện tử Total Paid Fee …" at bounding box center [784, 390] width 1568 height 780
click at [937, 135] on input "Đón : kho coma 5 đường 70 tây mỗ nam từ [GEOGRAPHIC_DATA]" at bounding box center [973, 131] width 254 height 21
click at [879, 136] on input "Đón : kho coma 5 đường 70 tây mỗ nam từ [GEOGRAPHIC_DATA]" at bounding box center [973, 131] width 254 height 21
drag, startPoint x: 879, startPoint y: 136, endPoint x: 1066, endPoint y: 134, distance: 187.0
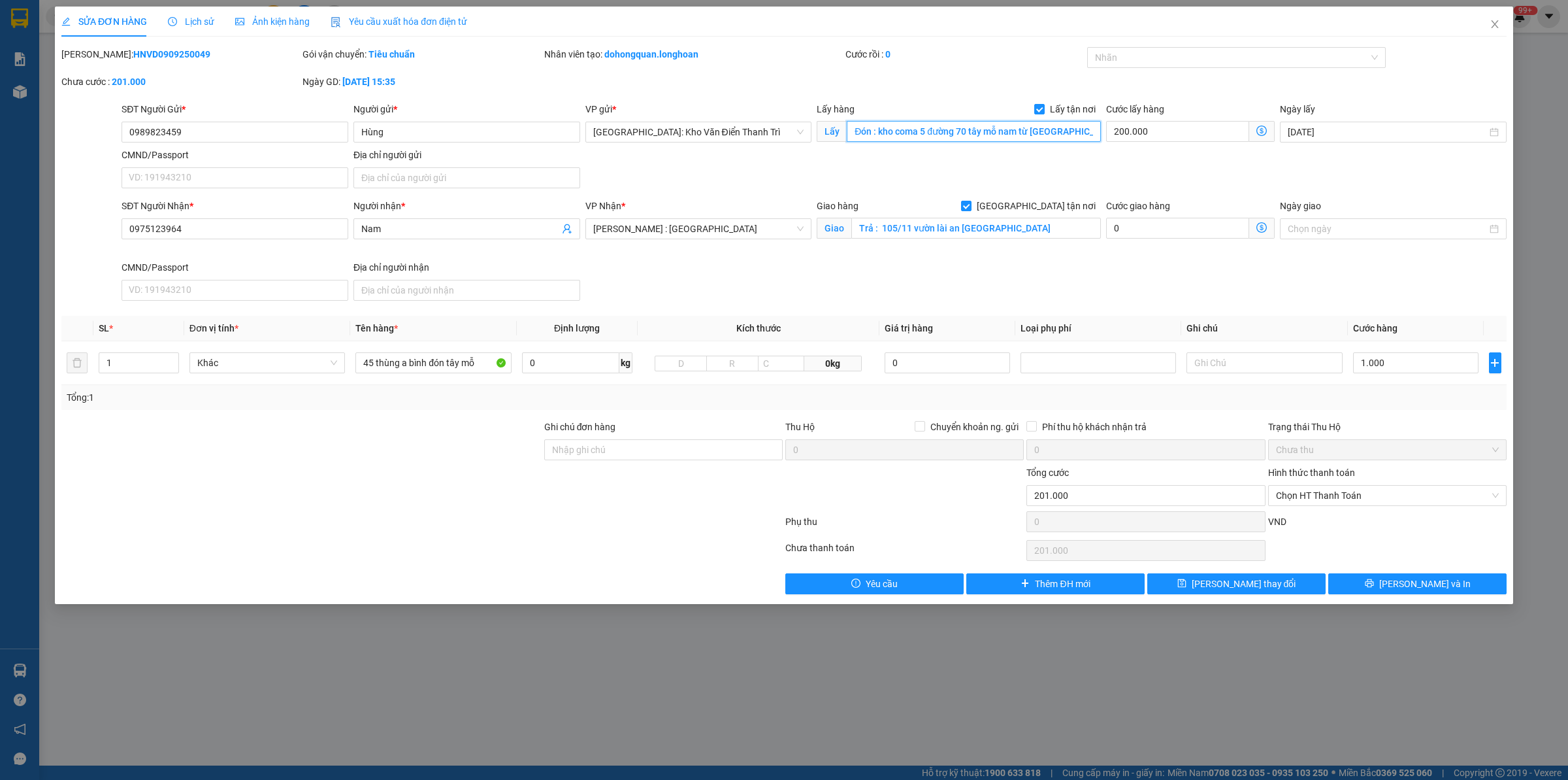
click at [1066, 134] on input "Đón : kho coma 5 đường 70 tây mỗ nam từ [GEOGRAPHIC_DATA]" at bounding box center [973, 131] width 254 height 21
drag, startPoint x: 391, startPoint y: 231, endPoint x: 324, endPoint y: 236, distance: 67.2
click at [324, 236] on div "SĐT Người Nhận * 0975123964 Người nhận * [GEOGRAPHIC_DATA] VP Nhận * [GEOGRAPHI…" at bounding box center [813, 253] width 1391 height 107
drag, startPoint x: 243, startPoint y: 226, endPoint x: 0, endPoint y: 219, distance: 243.1
click at [0, 219] on div "SỬA ĐƠN HÀNG Lịch sử Ảnh kiện hàng Yêu cầu xuất hóa đơn điện tử Total Paid Fee …" at bounding box center [784, 390] width 1568 height 780
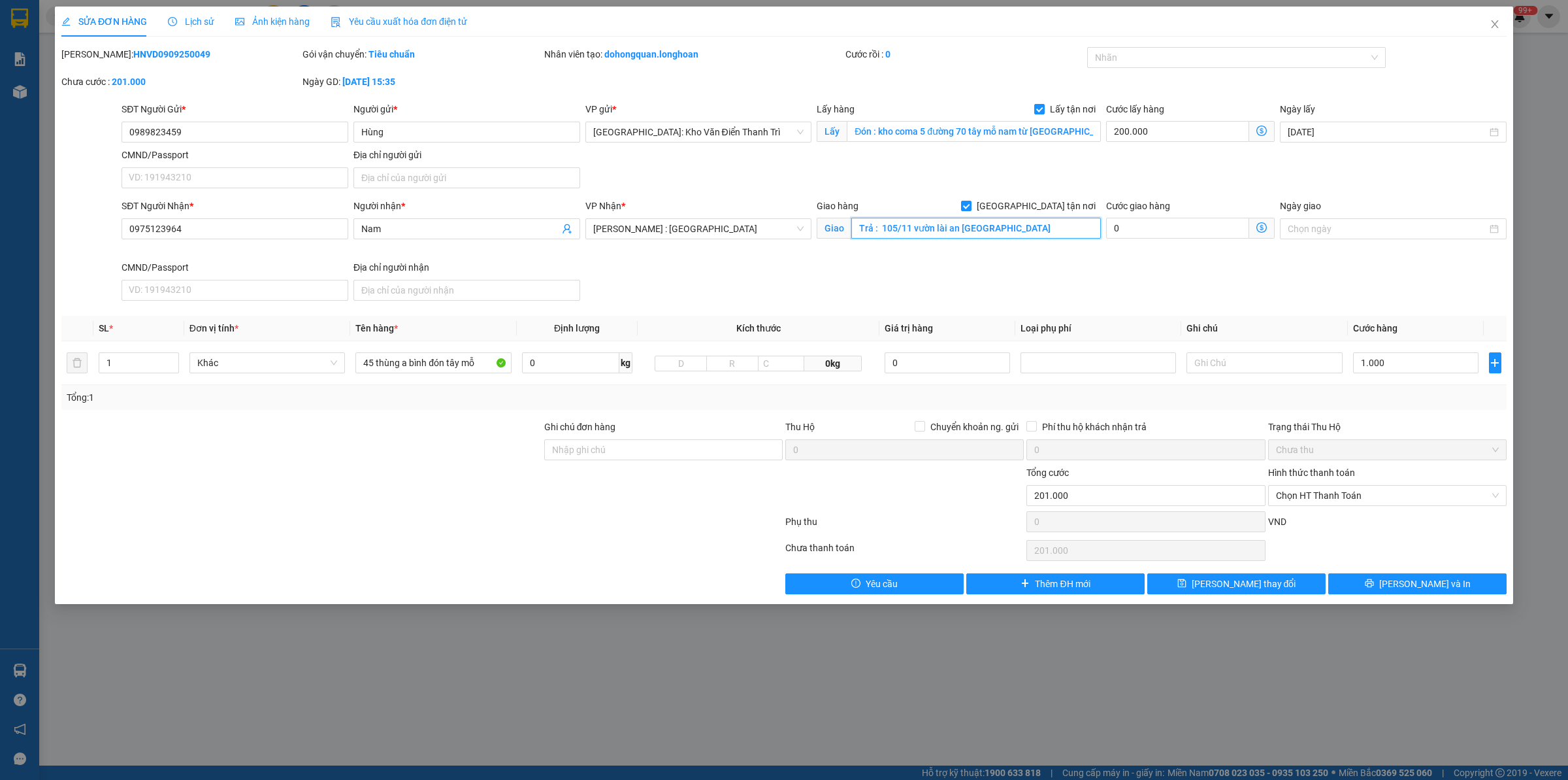
click at [929, 227] on input "Trả : 105/11 vườn lài an [GEOGRAPHIC_DATA]" at bounding box center [976, 228] width 250 height 21
click at [903, 232] on input "Trả : 105/11 vườn lài an [GEOGRAPHIC_DATA]" at bounding box center [976, 228] width 250 height 21
drag, startPoint x: 880, startPoint y: 226, endPoint x: 1103, endPoint y: 223, distance: 223.0
click at [1103, 223] on div "SĐT Người Nhận * 0975123964 Người nhận * Nam VP Nhận * [GEOGRAPHIC_DATA] : [GEO…" at bounding box center [813, 253] width 1391 height 107
drag, startPoint x: 1496, startPoint y: 25, endPoint x: 1456, endPoint y: 33, distance: 40.8
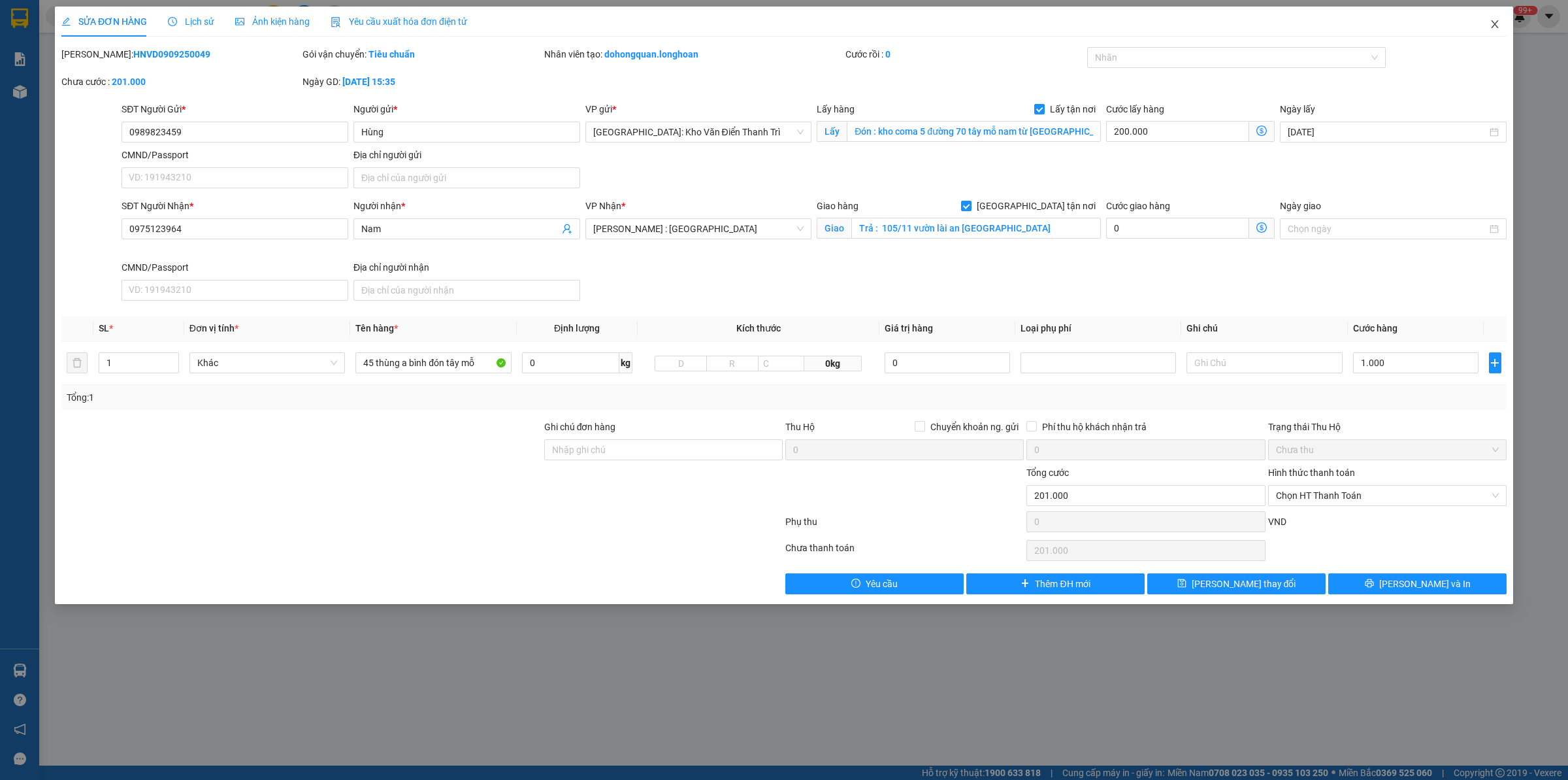
click at [1254, 26] on icon "close" at bounding box center [1495, 24] width 11 height 11
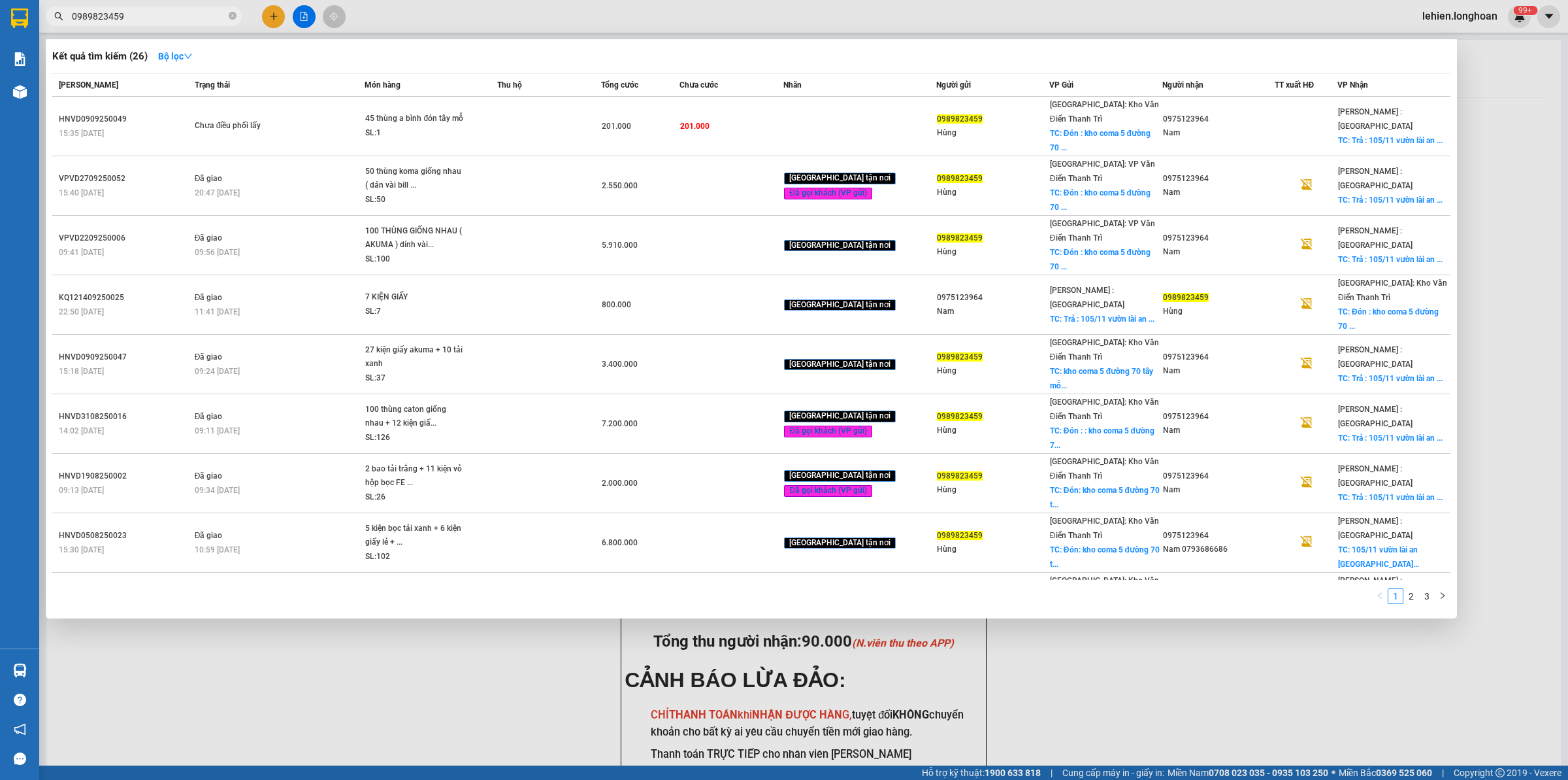
click at [232, 13] on icon "close-circle" at bounding box center [232, 15] width 8 height 8
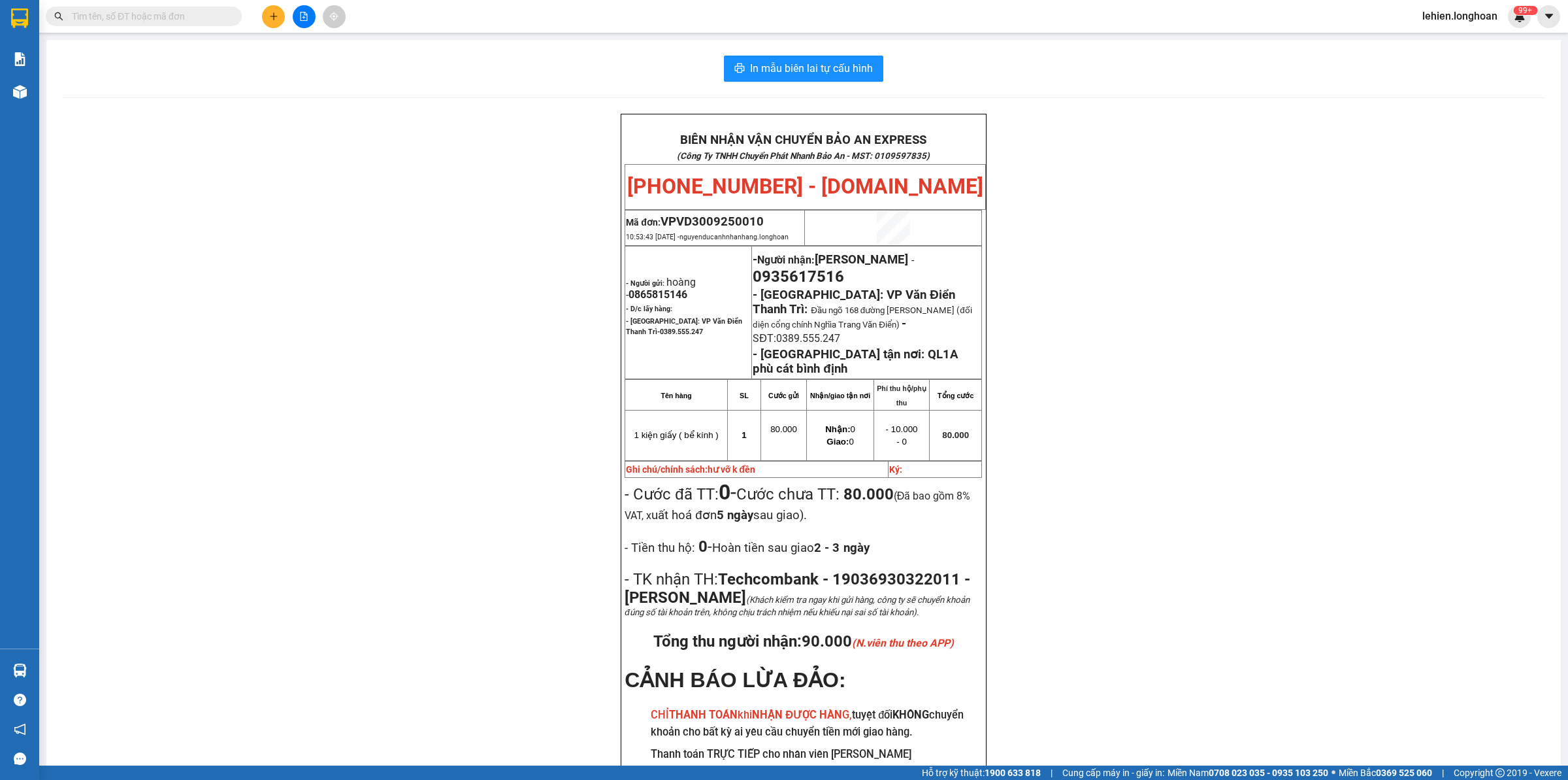
paste input "0967904624"
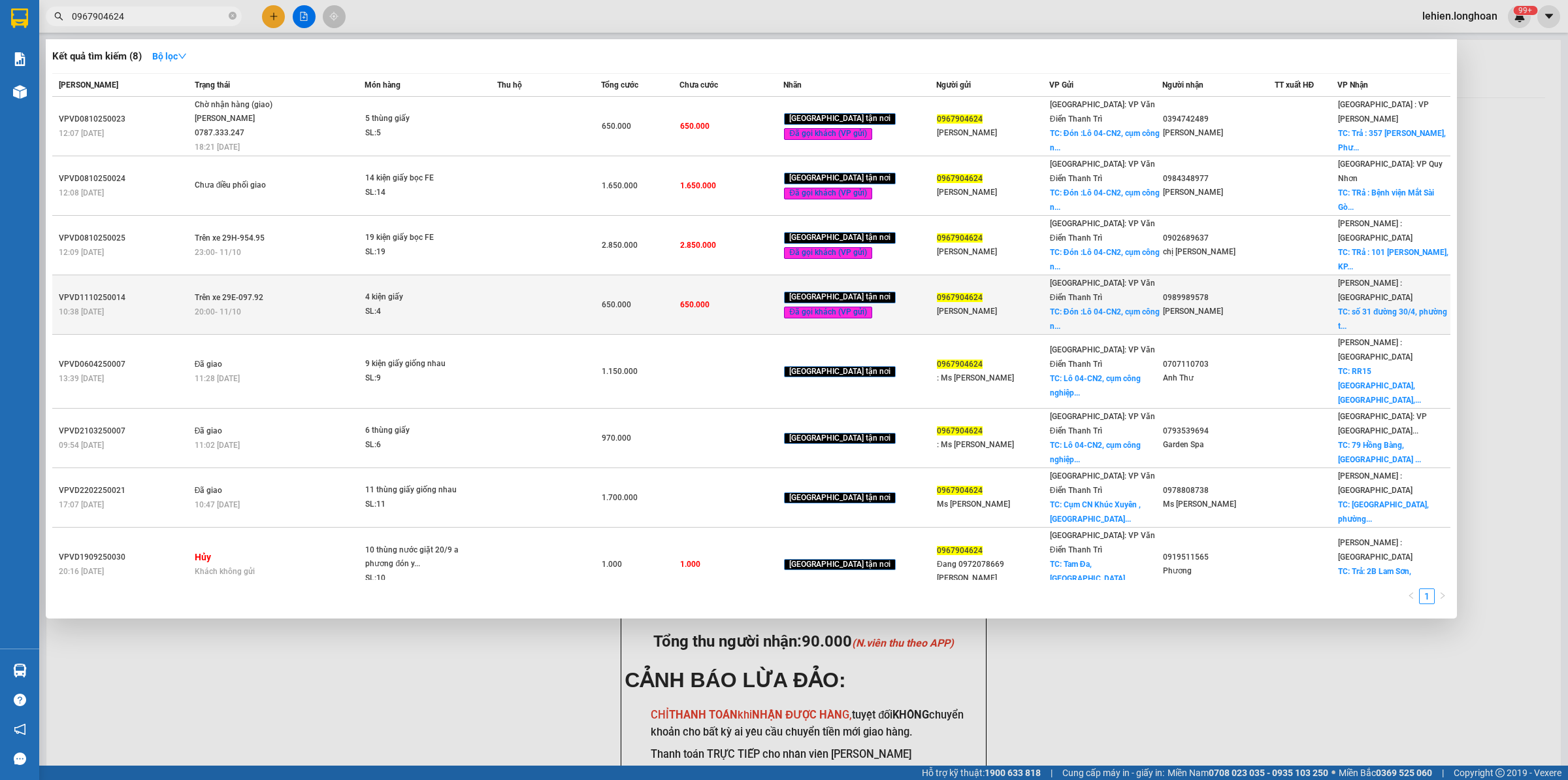
type input "0967904624"
click at [602, 275] on td at bounding box center [549, 304] width 104 height 60
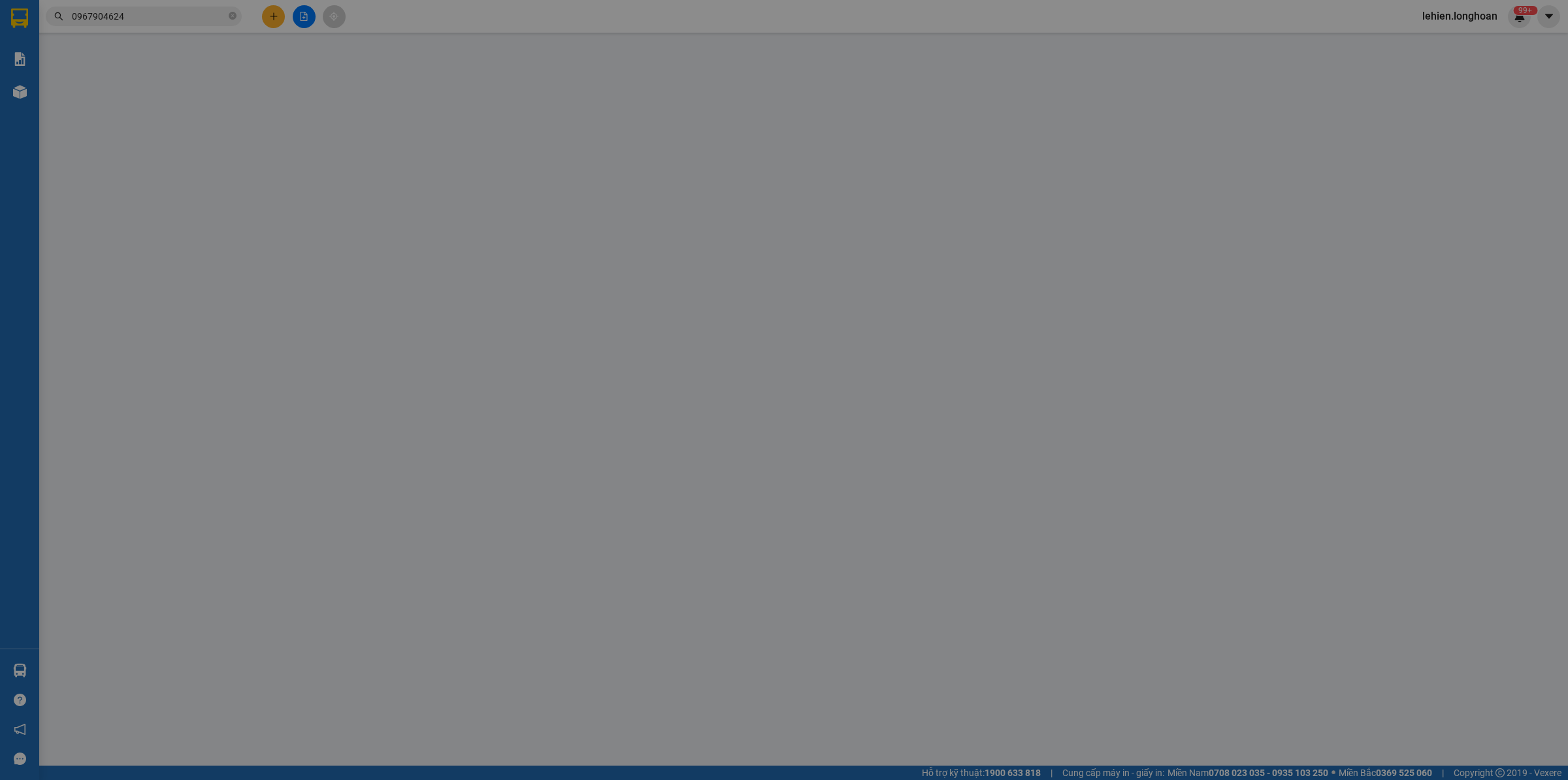
type input "0967904624"
type input "[PERSON_NAME]"
checkbox input "true"
type input "Đón :Lô 04-CN2, cụm công nghiệp làng [GEOGRAPHIC_DATA], [GEOGRAPHIC_DATA], [GEO…"
type input "0989989578"
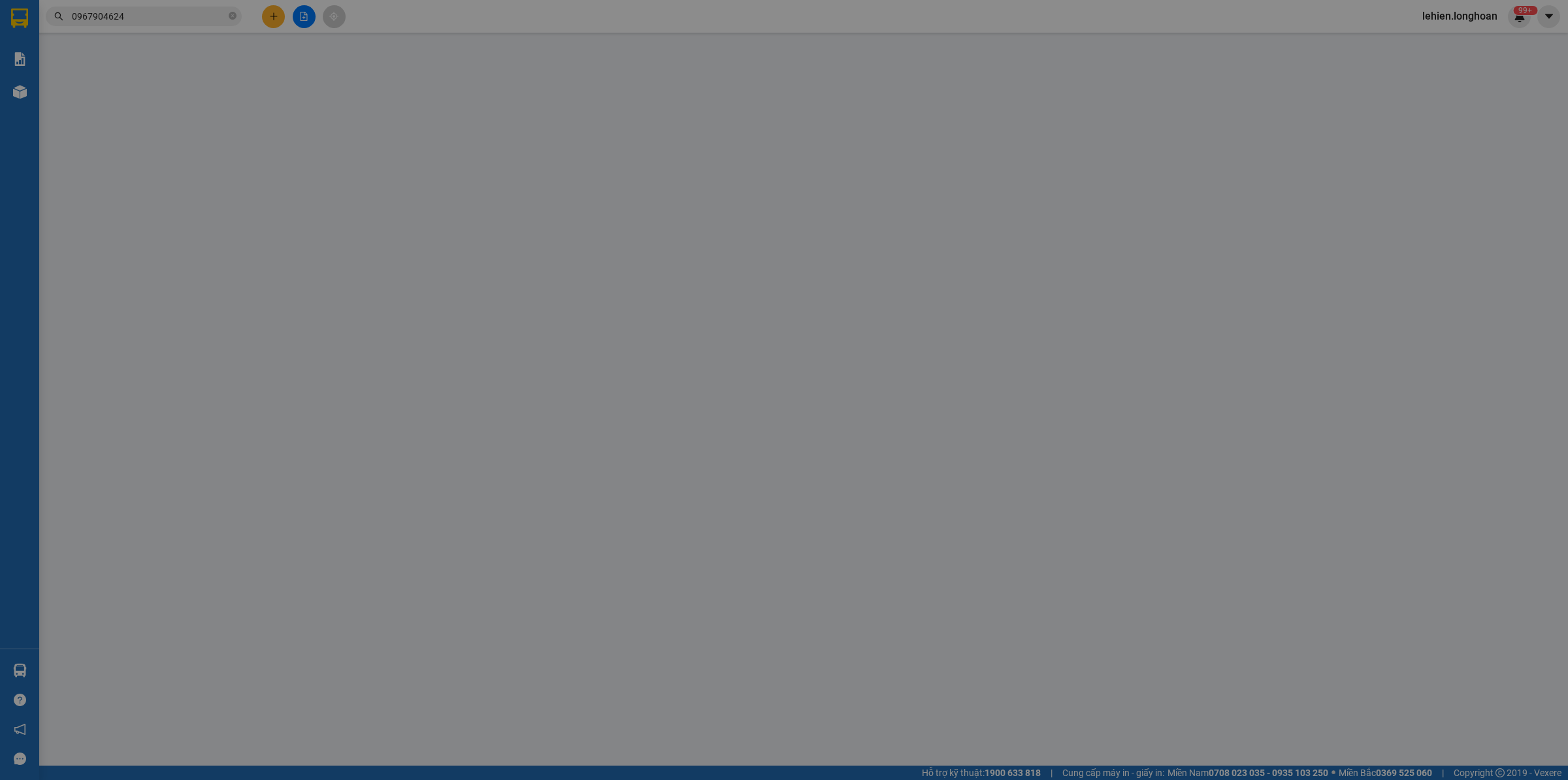
type input "[PERSON_NAME]"
checkbox input "true"
type input "[STREET_ADDRESS]"
type input "0"
type input "650.000"
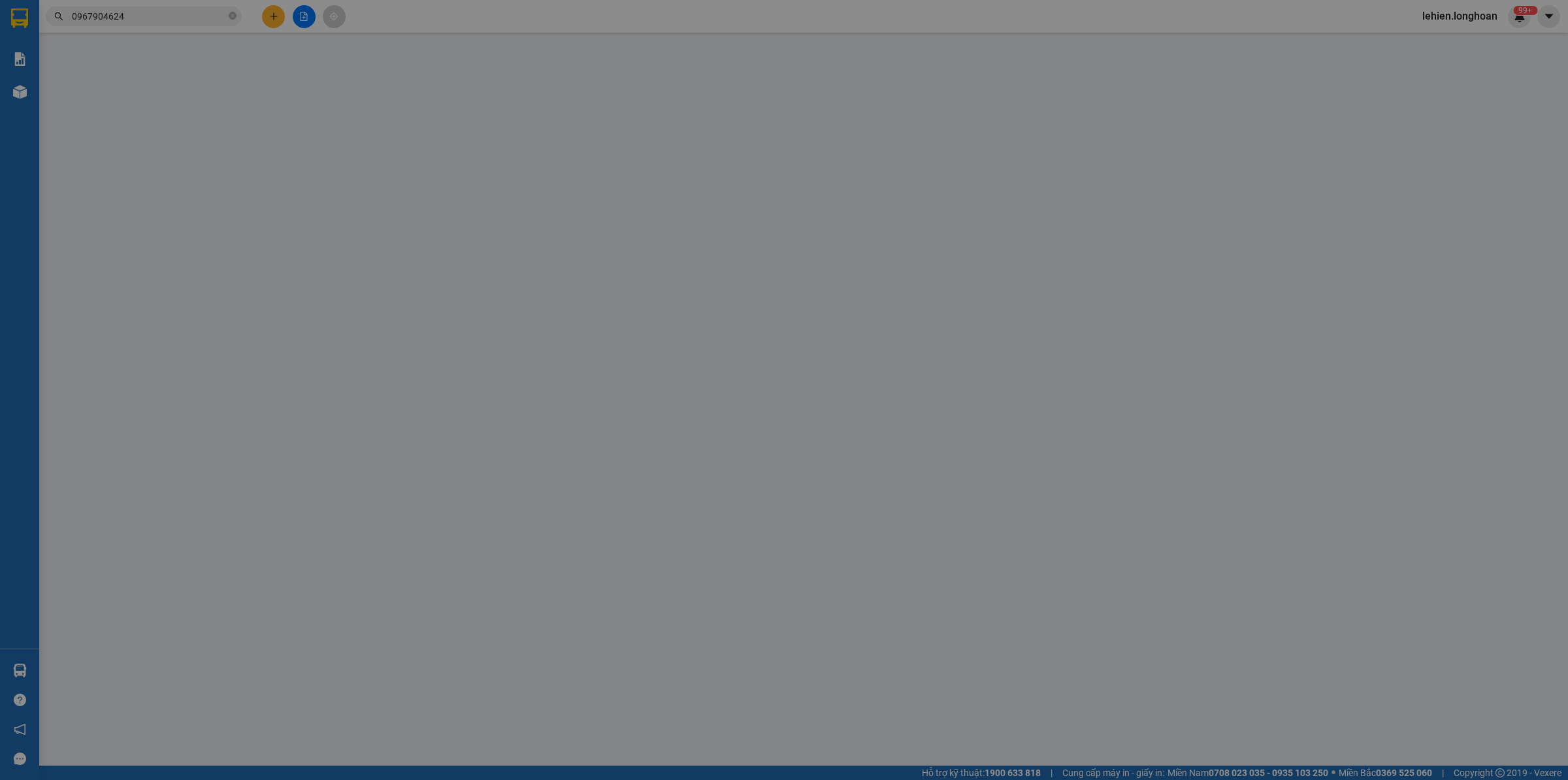
type input "650.000"
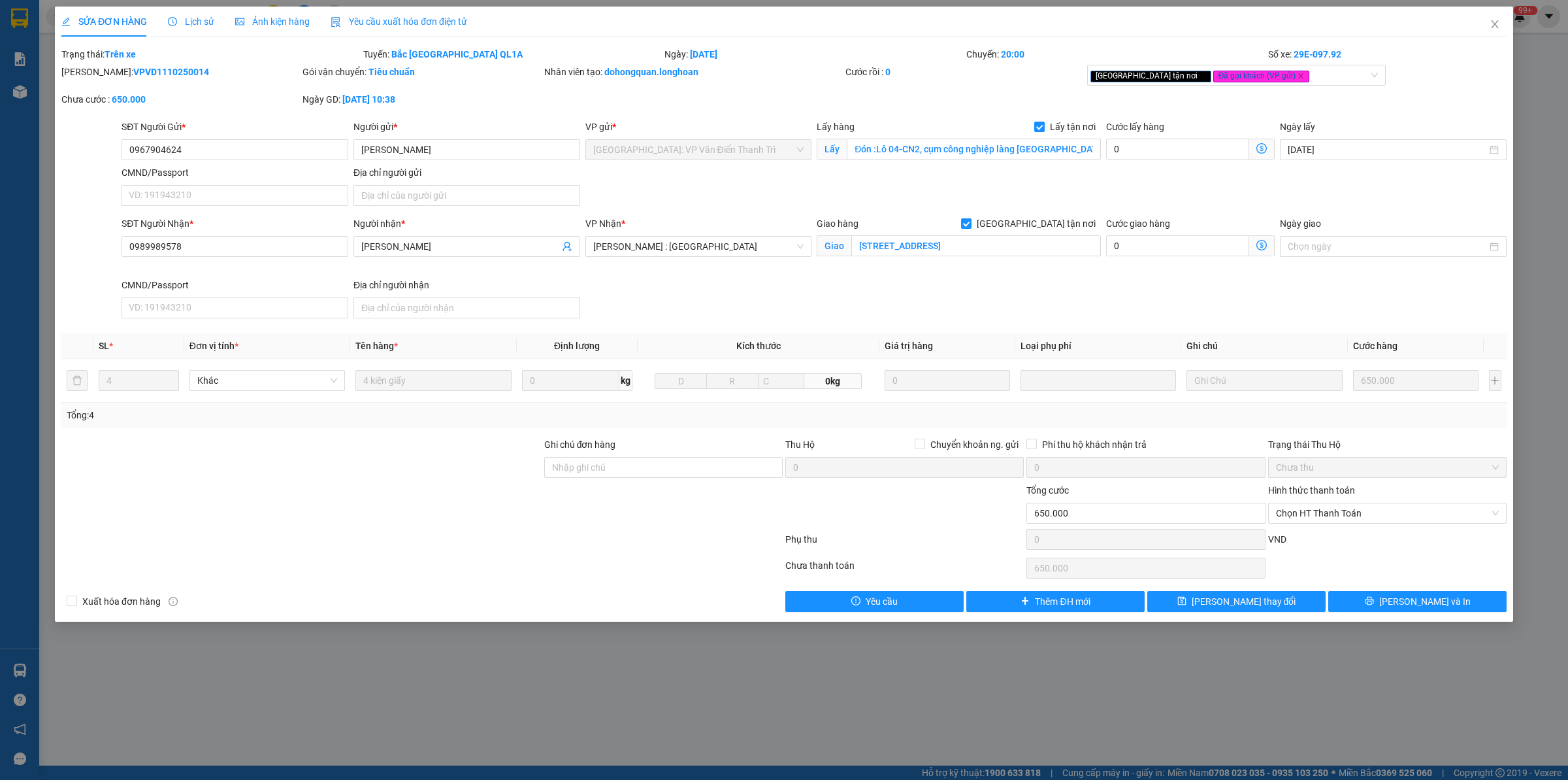
click at [189, 28] on div "Lịch sử" at bounding box center [191, 21] width 46 height 14
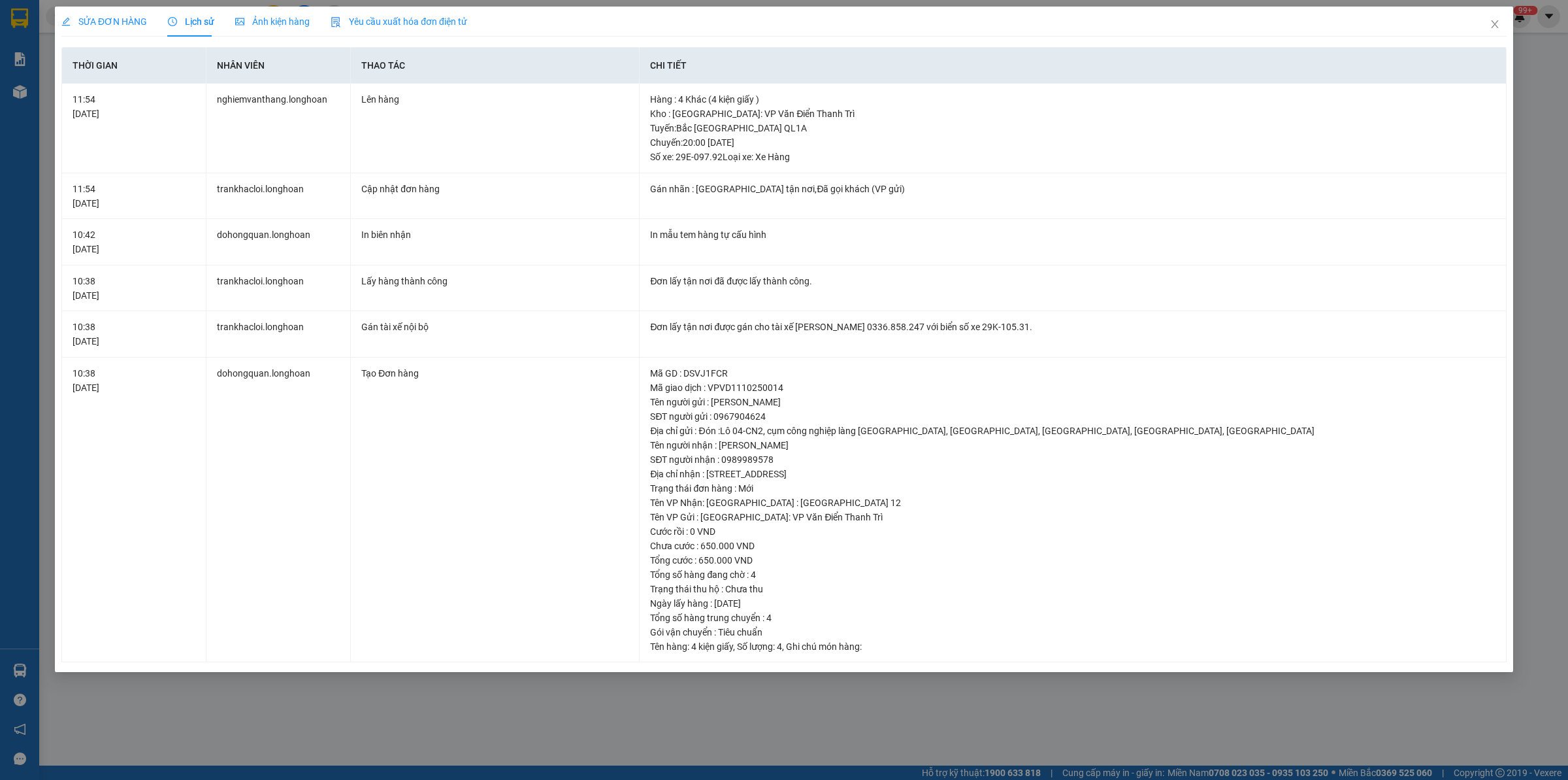
click at [96, 21] on span "SỬA ĐƠN HÀNG" at bounding box center [104, 21] width 86 height 11
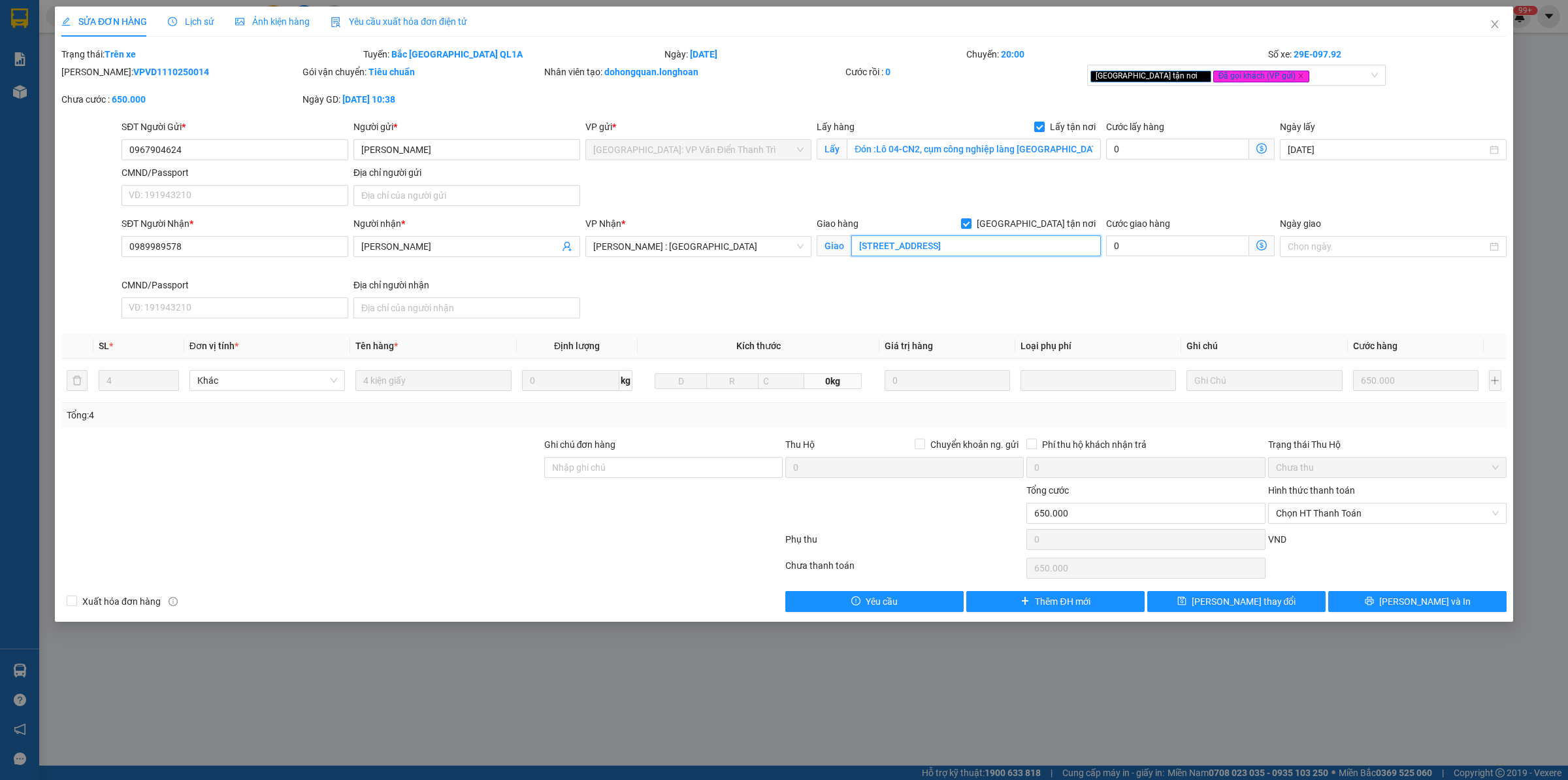
click at [937, 237] on input "[STREET_ADDRESS]" at bounding box center [976, 245] width 250 height 21
click at [967, 253] on input "[STREET_ADDRESS]" at bounding box center [976, 245] width 250 height 21
click at [1007, 248] on input "[STREET_ADDRESS]" at bounding box center [976, 245] width 250 height 21
drag, startPoint x: 1013, startPoint y: 244, endPoint x: 973, endPoint y: 251, distance: 40.6
click at [973, 251] on input "[STREET_ADDRESS]" at bounding box center [976, 245] width 250 height 21
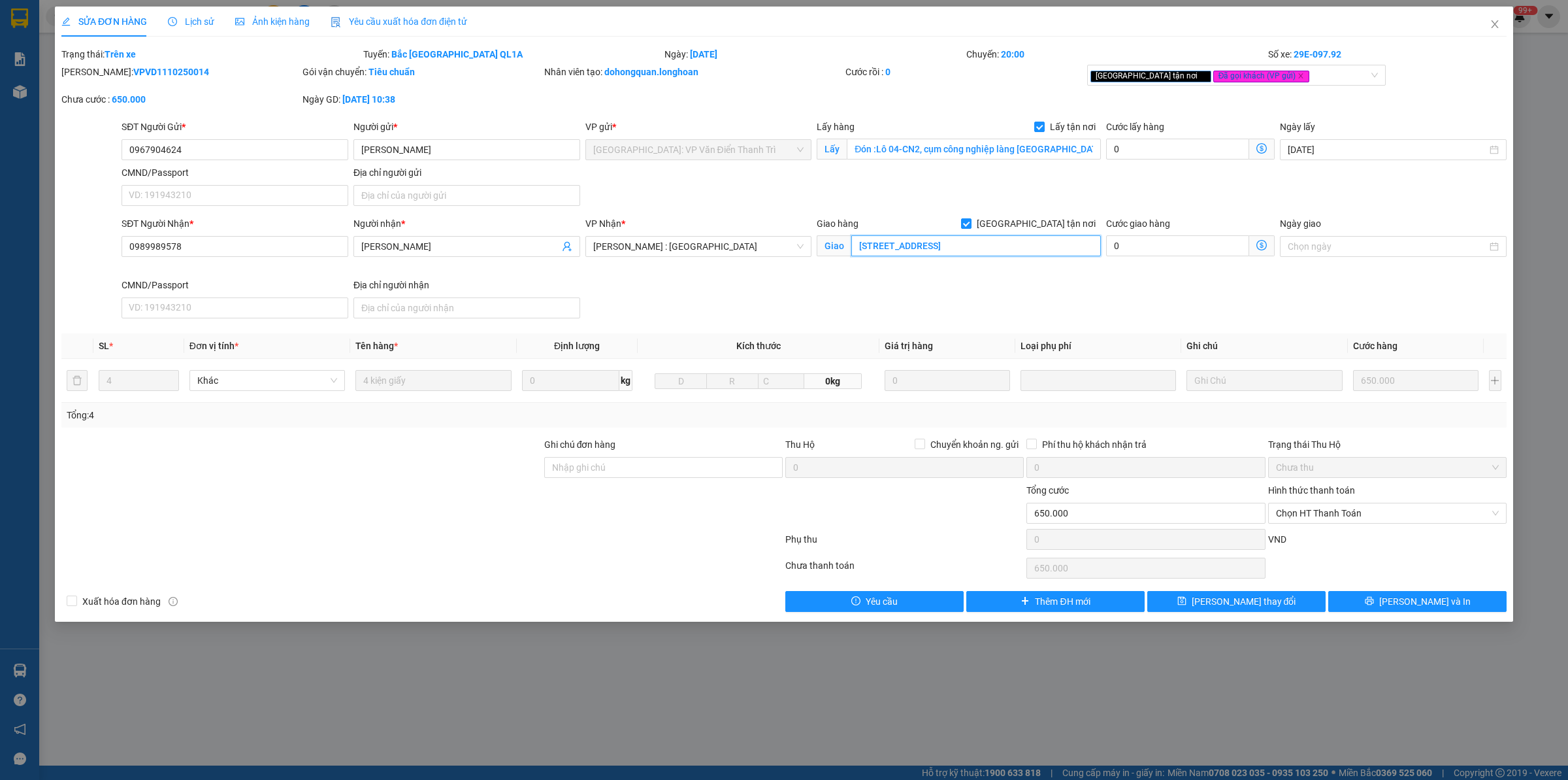
click at [1013, 240] on input "[STREET_ADDRESS]" at bounding box center [976, 245] width 250 height 21
type input "[STREET_ADDRESS] Tàu"
click at [1254, 605] on button "[PERSON_NAME] và In" at bounding box center [1417, 601] width 178 height 21
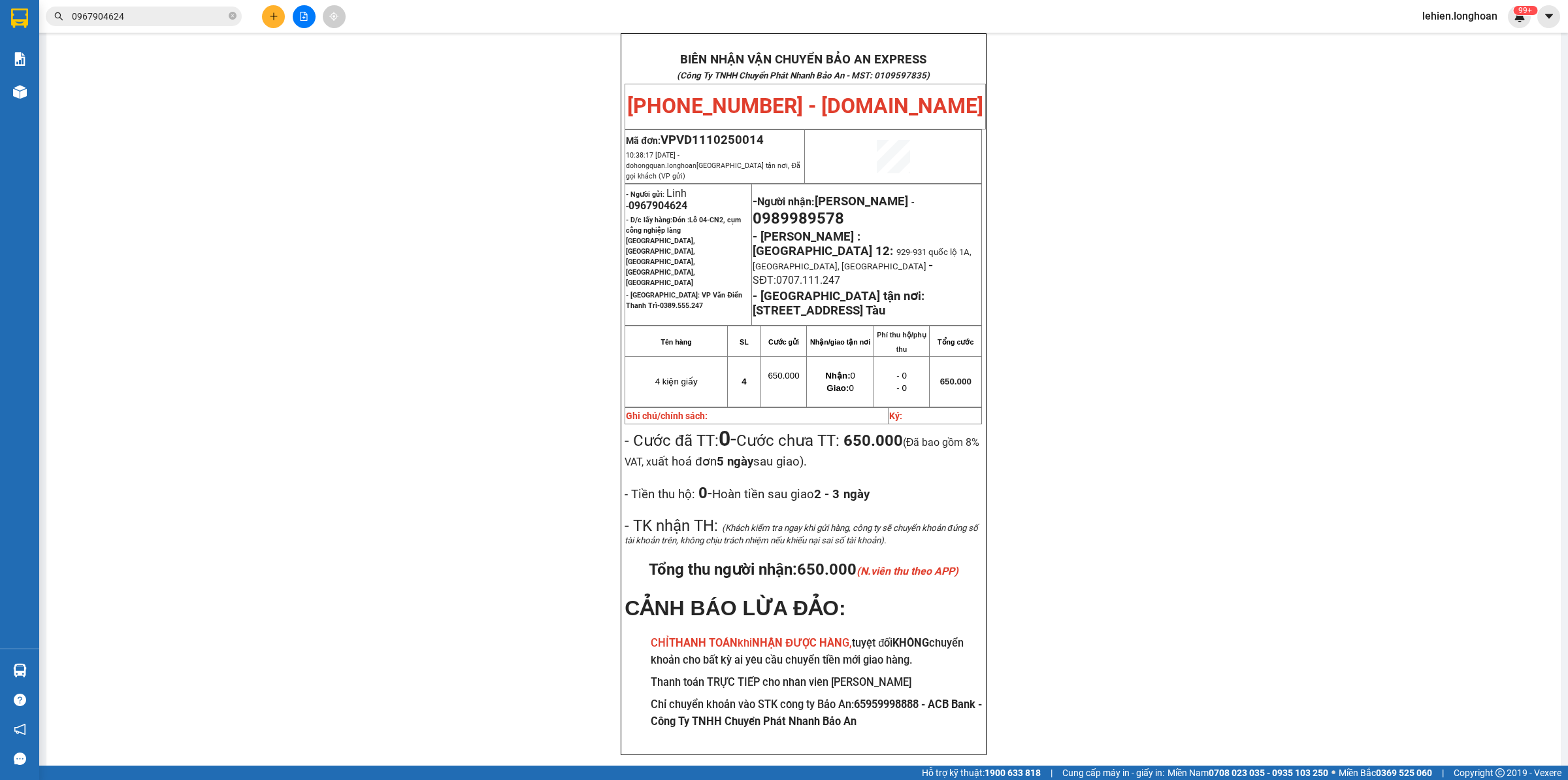
scroll to position [77, 0]
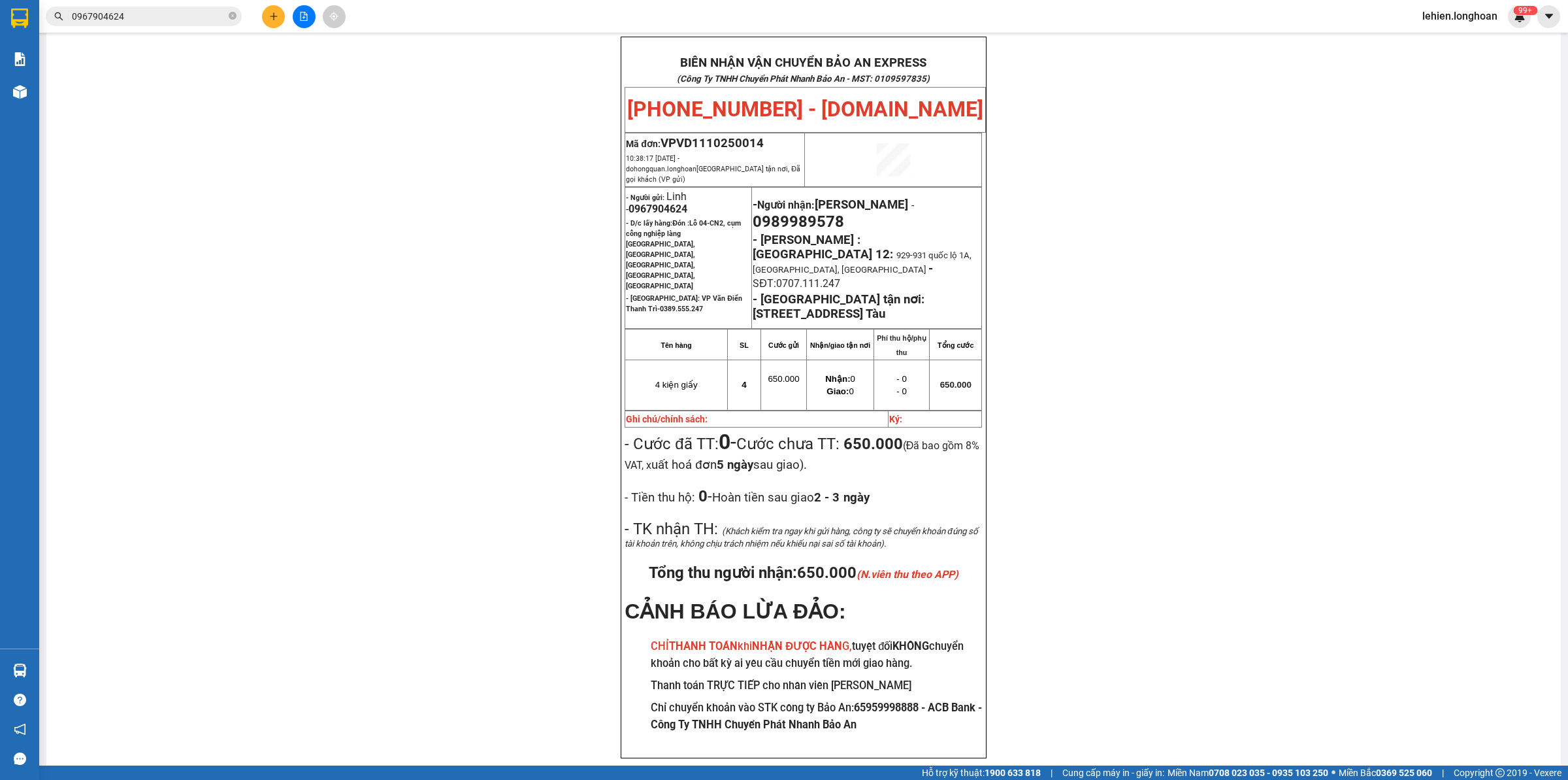
click at [194, 11] on input "0967904624" at bounding box center [149, 16] width 154 height 14
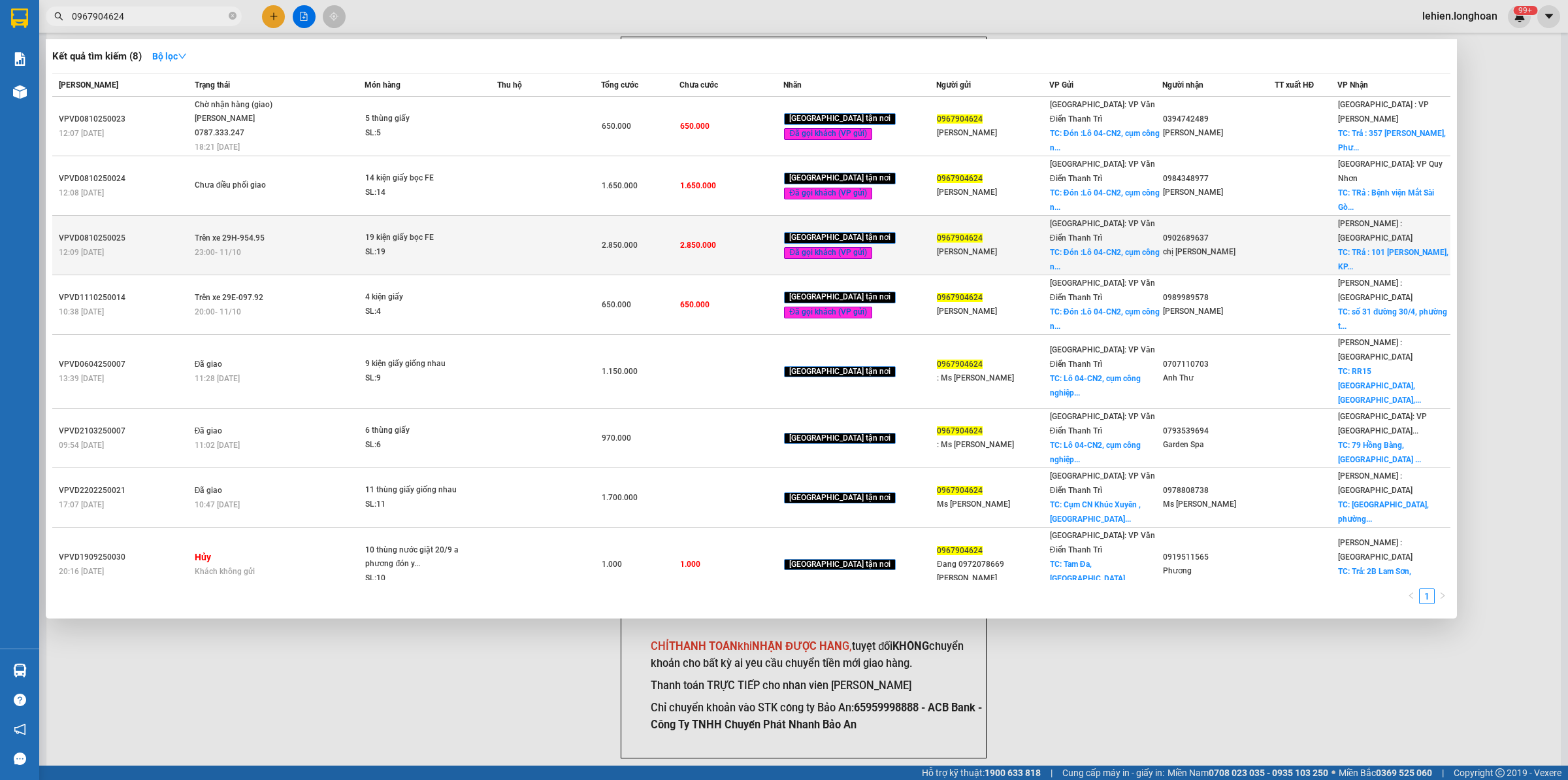
click at [394, 245] on div "SL: 19" at bounding box center [414, 253] width 98 height 14
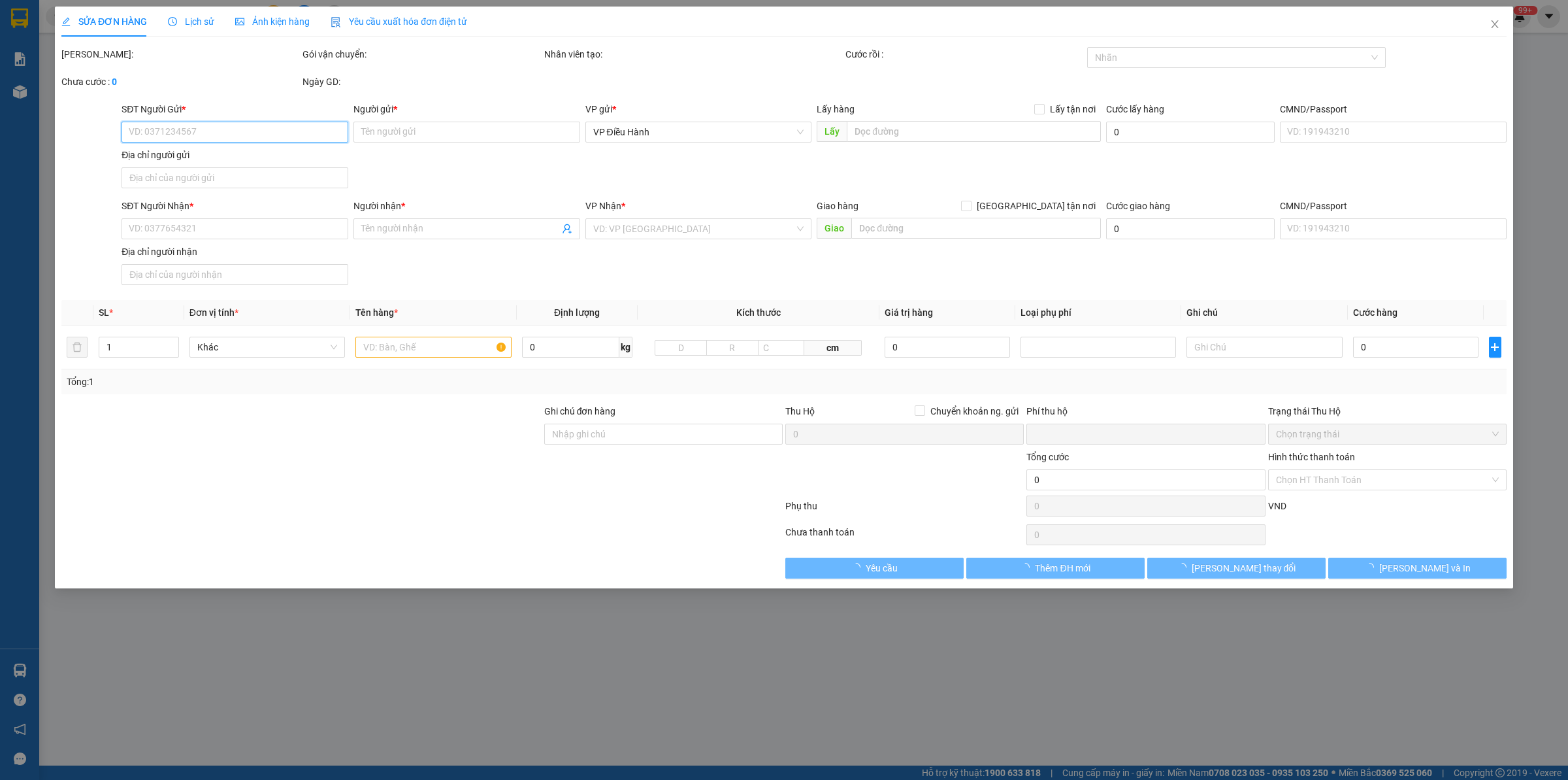
type input "0967904624"
type input "[PERSON_NAME]"
checkbox input "true"
type input "Đón :Lô 04-CN2, cụm công nghiệp làng [GEOGRAPHIC_DATA], [GEOGRAPHIC_DATA], [GEO…"
type input "0902689637"
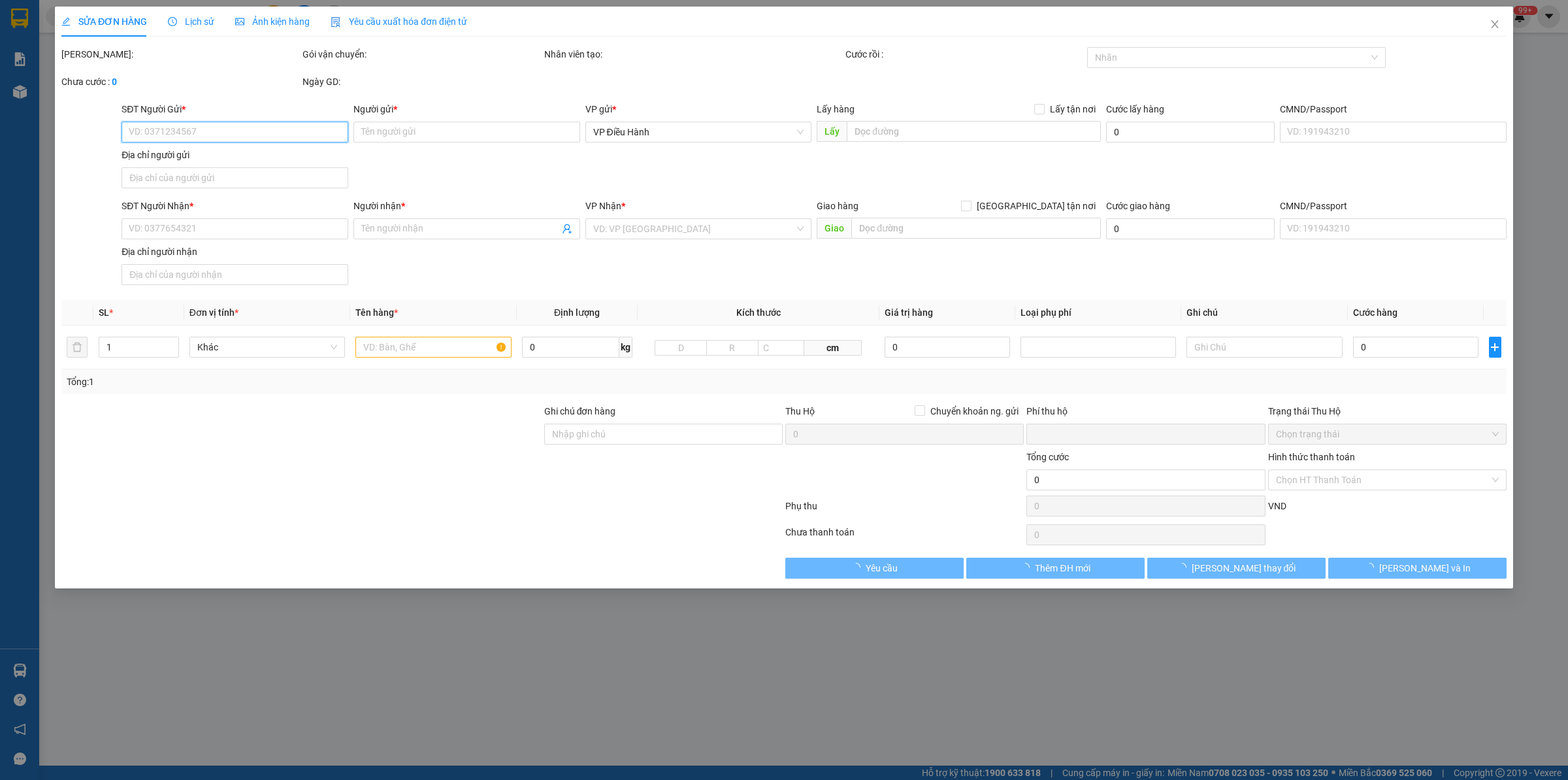
type input "chị [PERSON_NAME]"
checkbox input "true"
type input "TRả : [STREET_ADDRESS][PERSON_NAME], [GEOGRAPHIC_DATA], tỉnh [GEOGRAPHIC_DATA]"
type input "0"
type input "2.850.000"
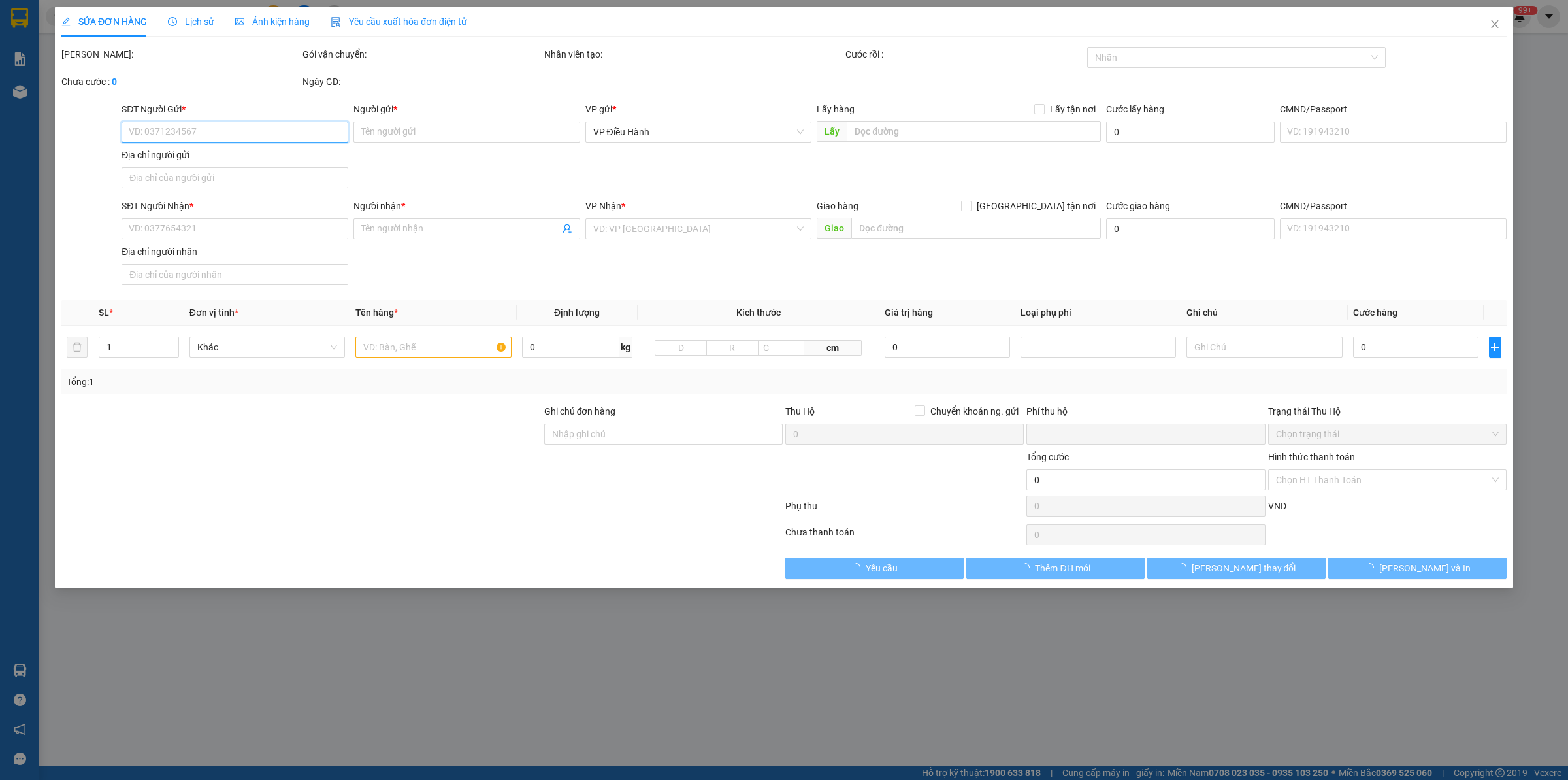
type input "2.850.000"
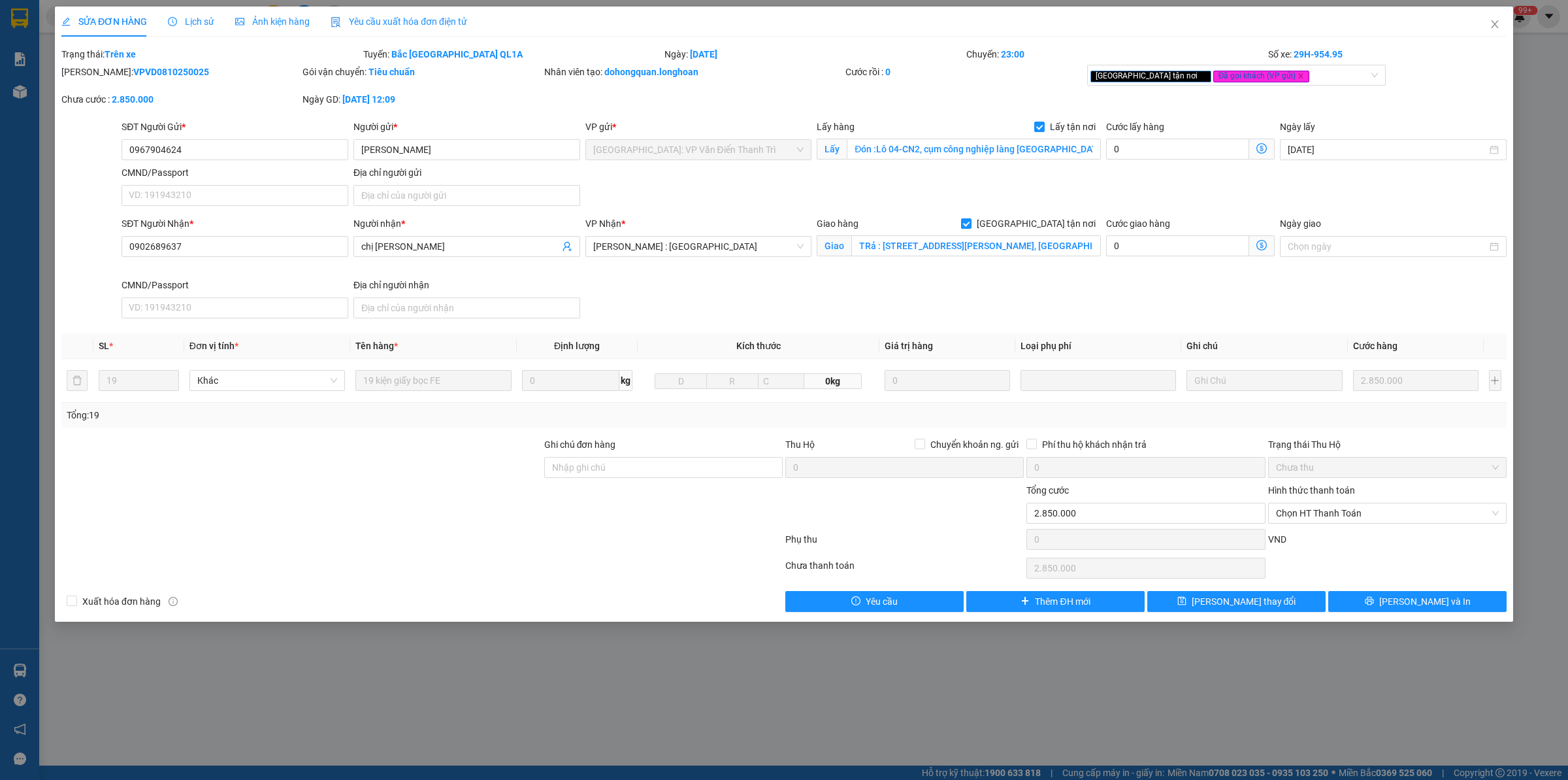
click at [193, 19] on span "Lịch sử" at bounding box center [191, 21] width 46 height 11
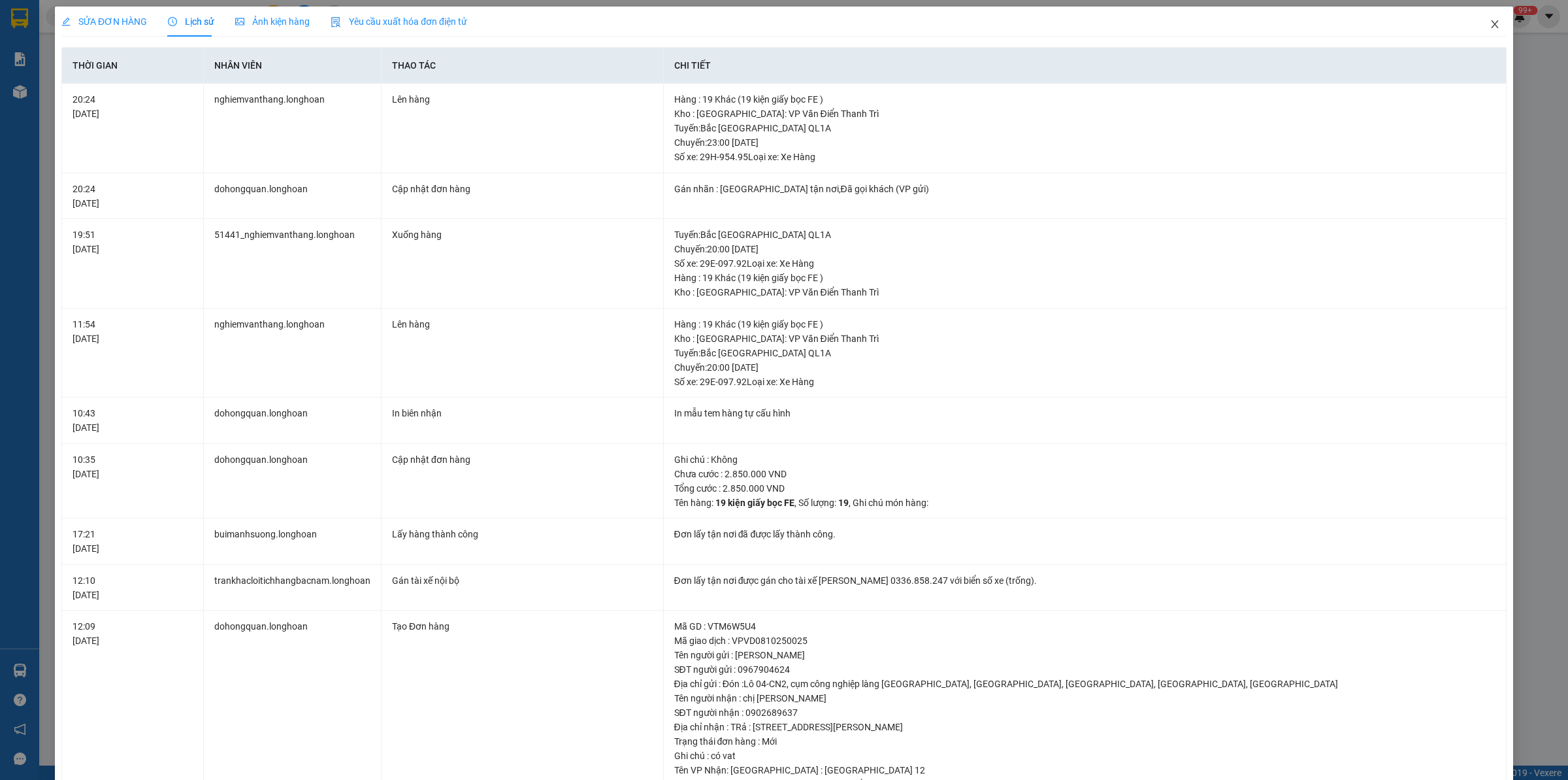
click at [1254, 28] on span "Close" at bounding box center [1495, 24] width 37 height 37
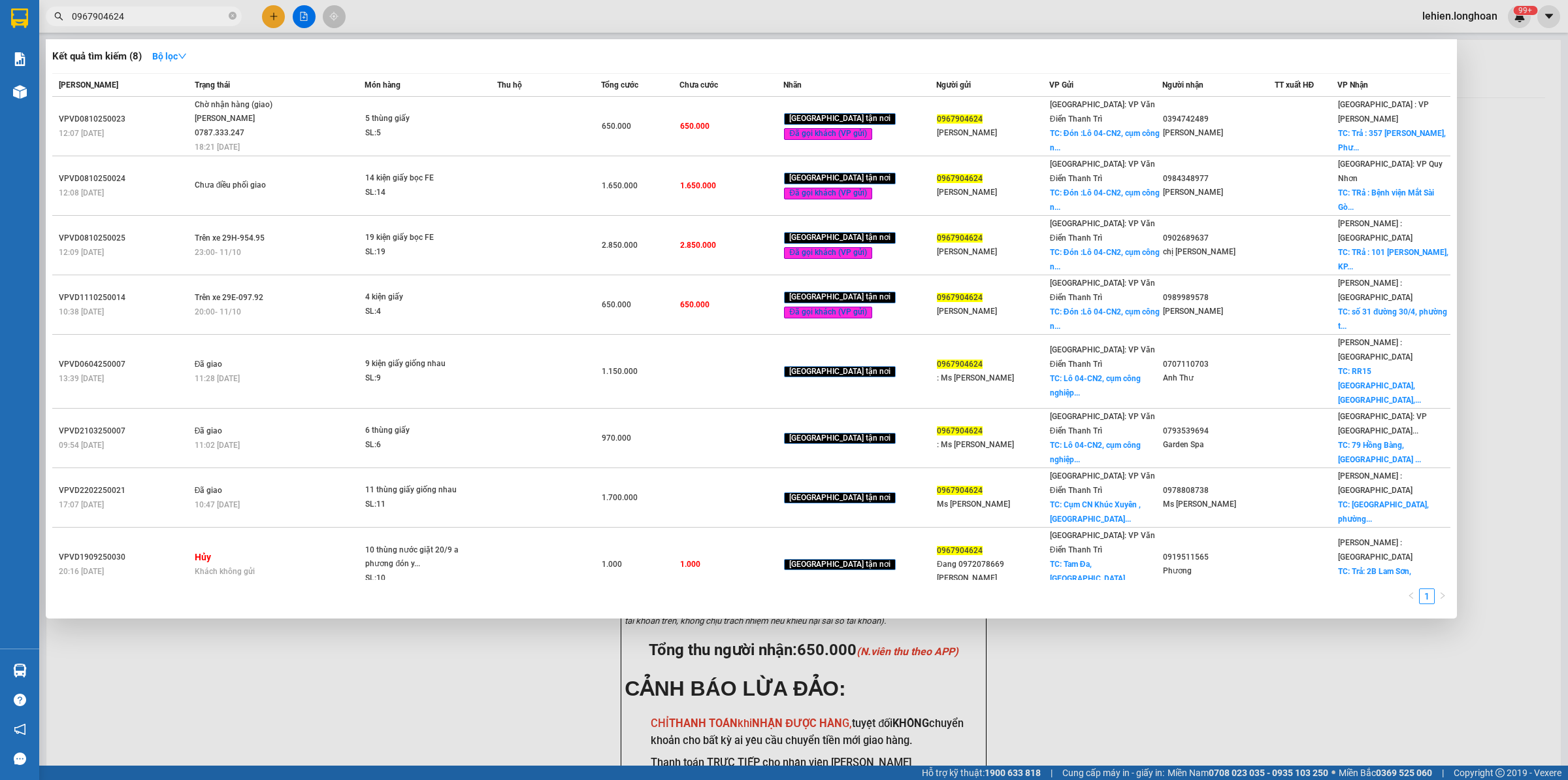
click at [226, 13] on span "0967904624" at bounding box center [144, 16] width 196 height 20
click at [229, 15] on icon "close-circle" at bounding box center [232, 15] width 8 height 8
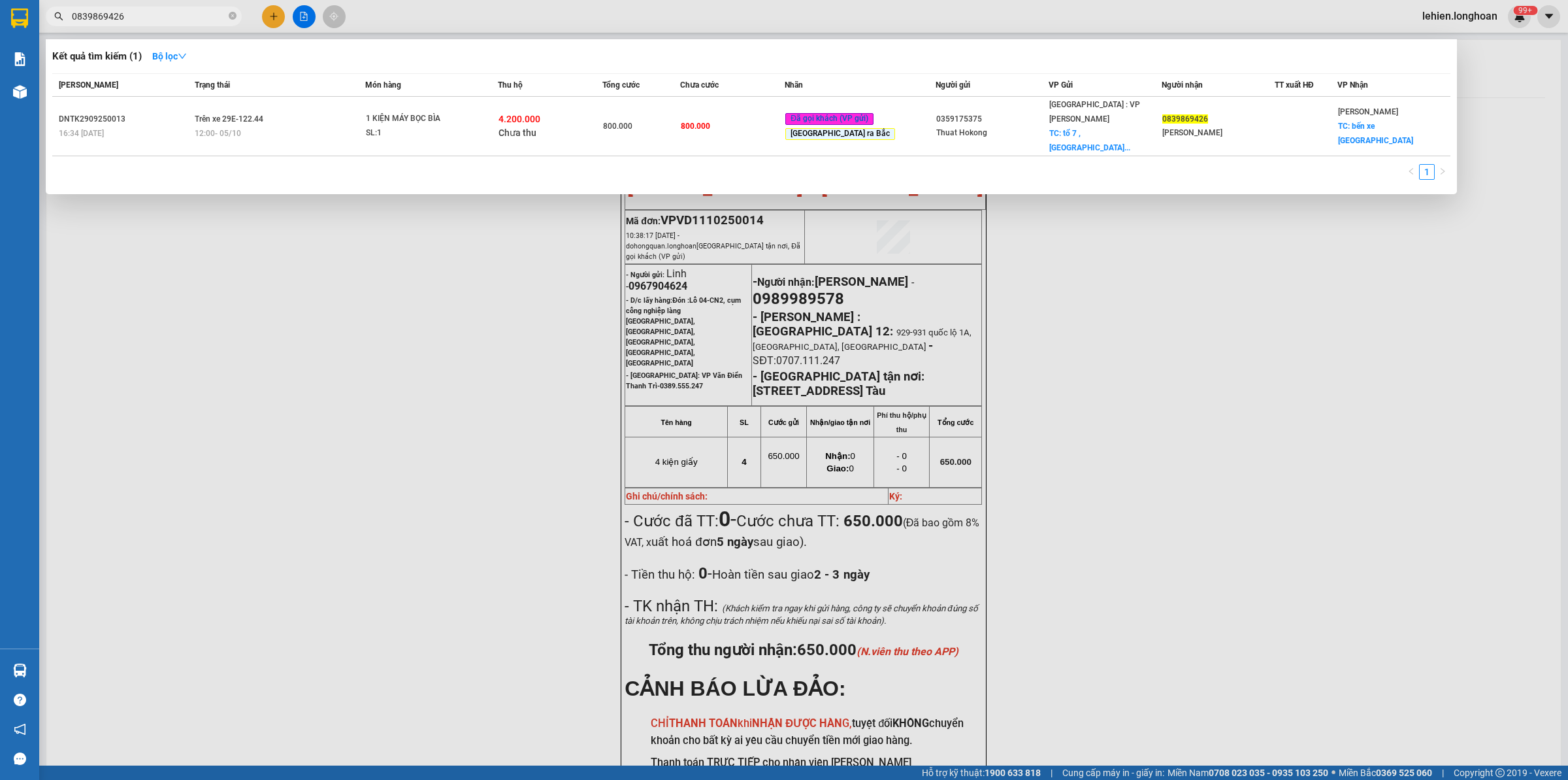
type input "0839869426"
click at [344, 164] on div "1" at bounding box center [752, 176] width 1399 height 23
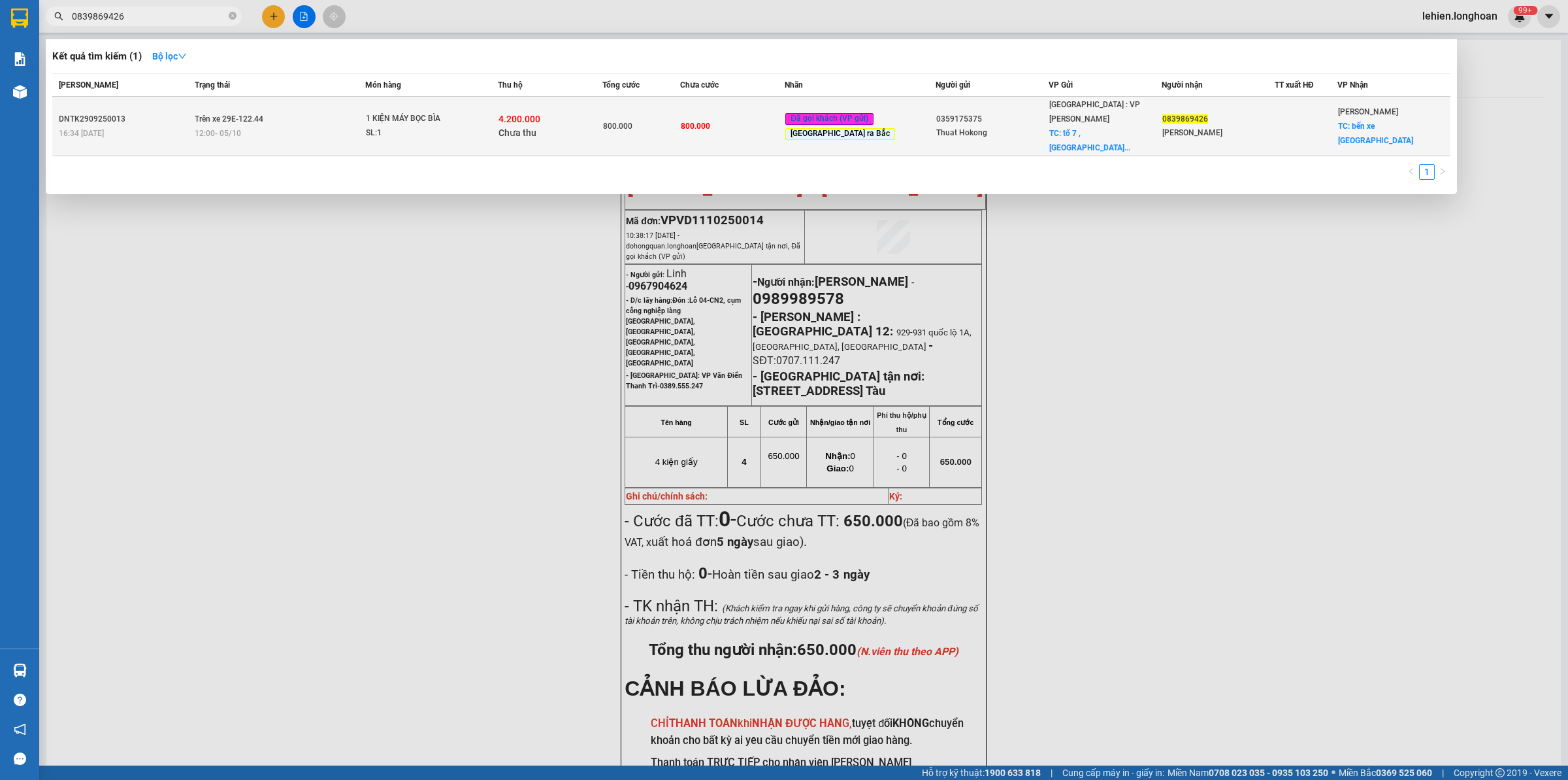
click at [387, 112] on div "1 KIỆN MÁY BỌC BÌA" at bounding box center [415, 119] width 98 height 14
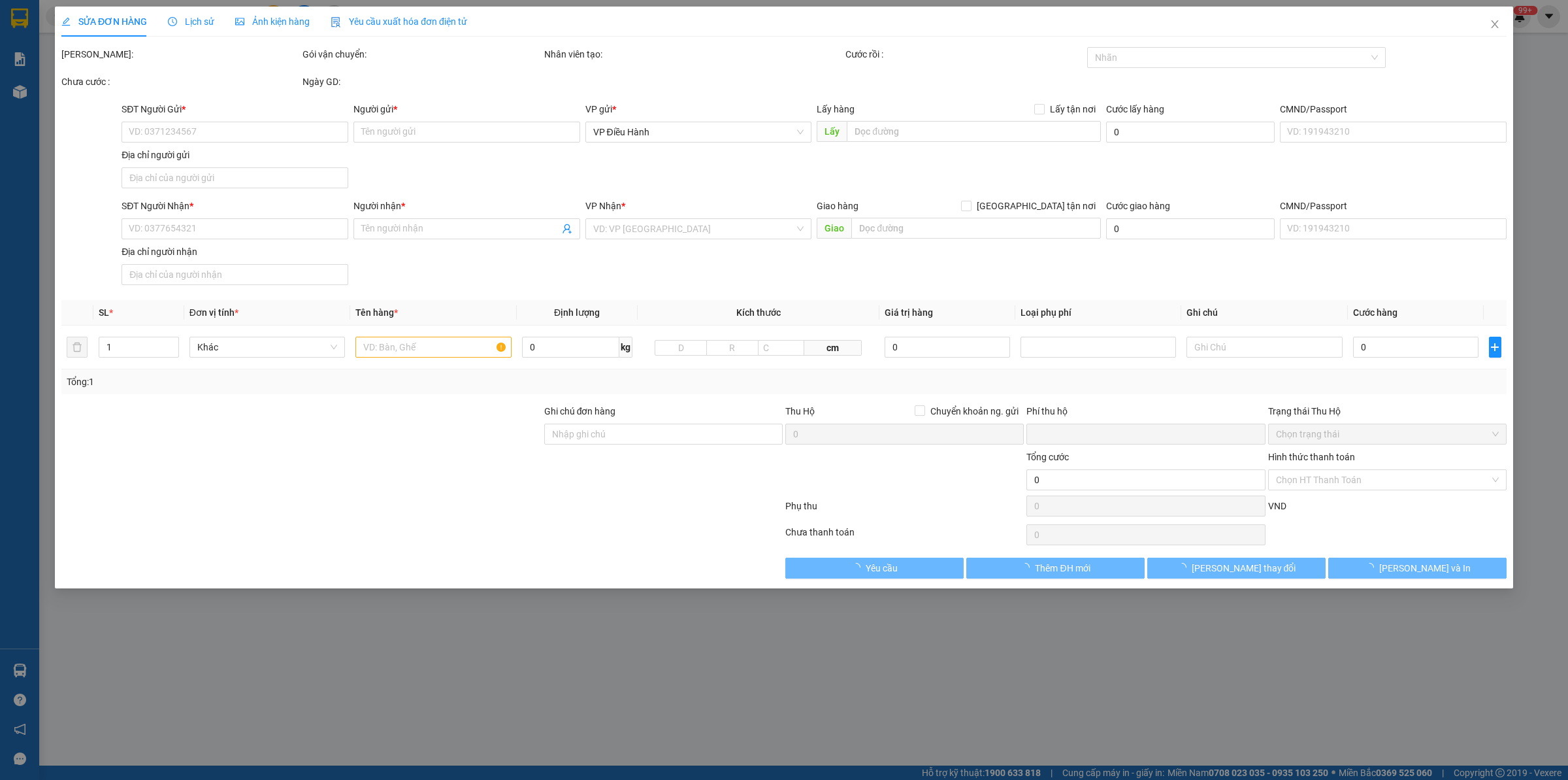
type input "0359175375"
type input "Thuat Hokong"
checkbox input "true"
type input "tổ 7 , [GEOGRAPHIC_DATA] , [GEOGRAPHIC_DATA] , [GEOGRAPHIC_DATA]"
type input "0839869426"
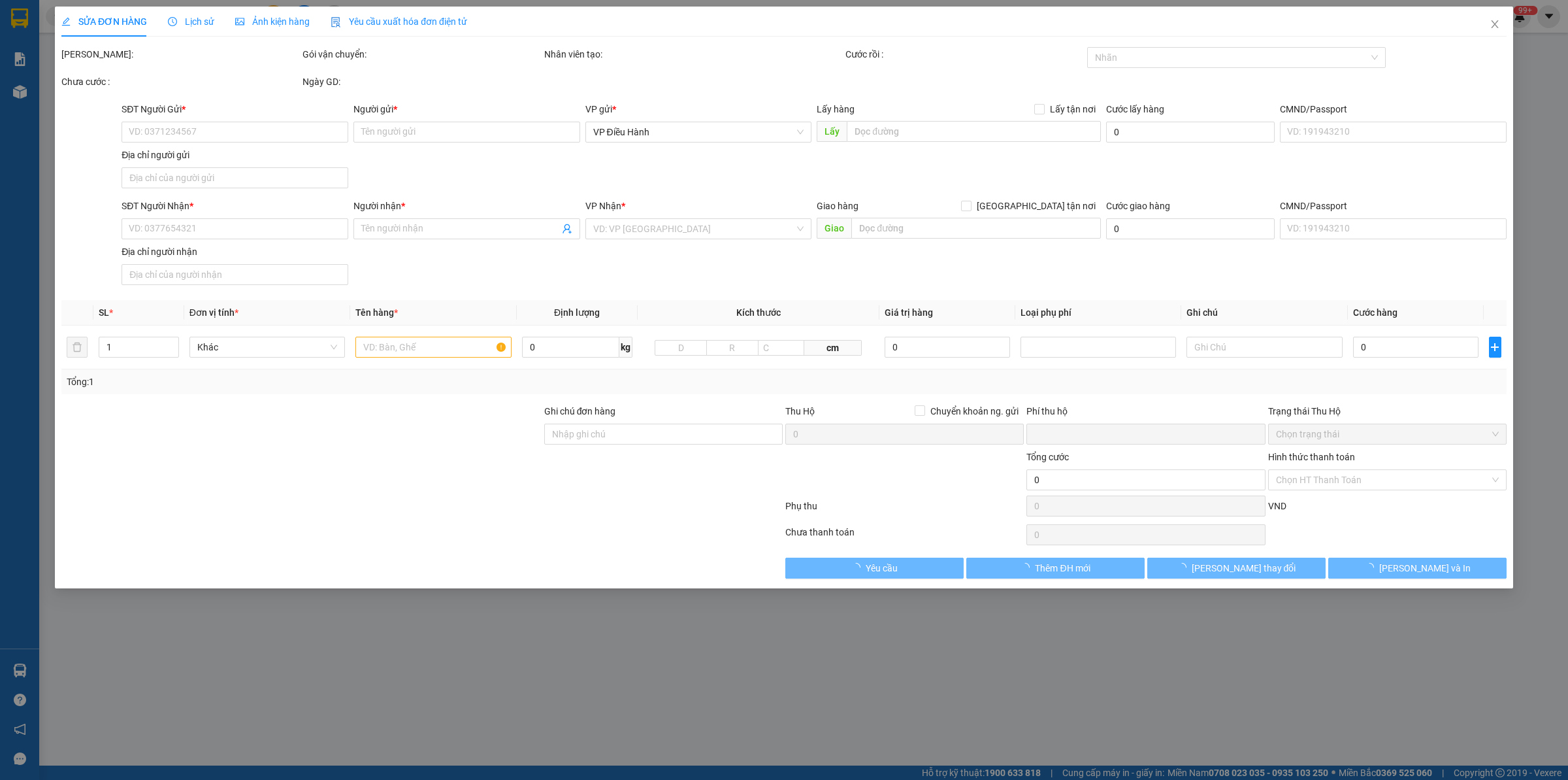
type input "[PERSON_NAME]"
checkbox input "true"
type input "bến xe [GEOGRAPHIC_DATA]"
type input "KHÔNG BAO HƯ VỠ,MÓP MÉO"
type input "800.000"
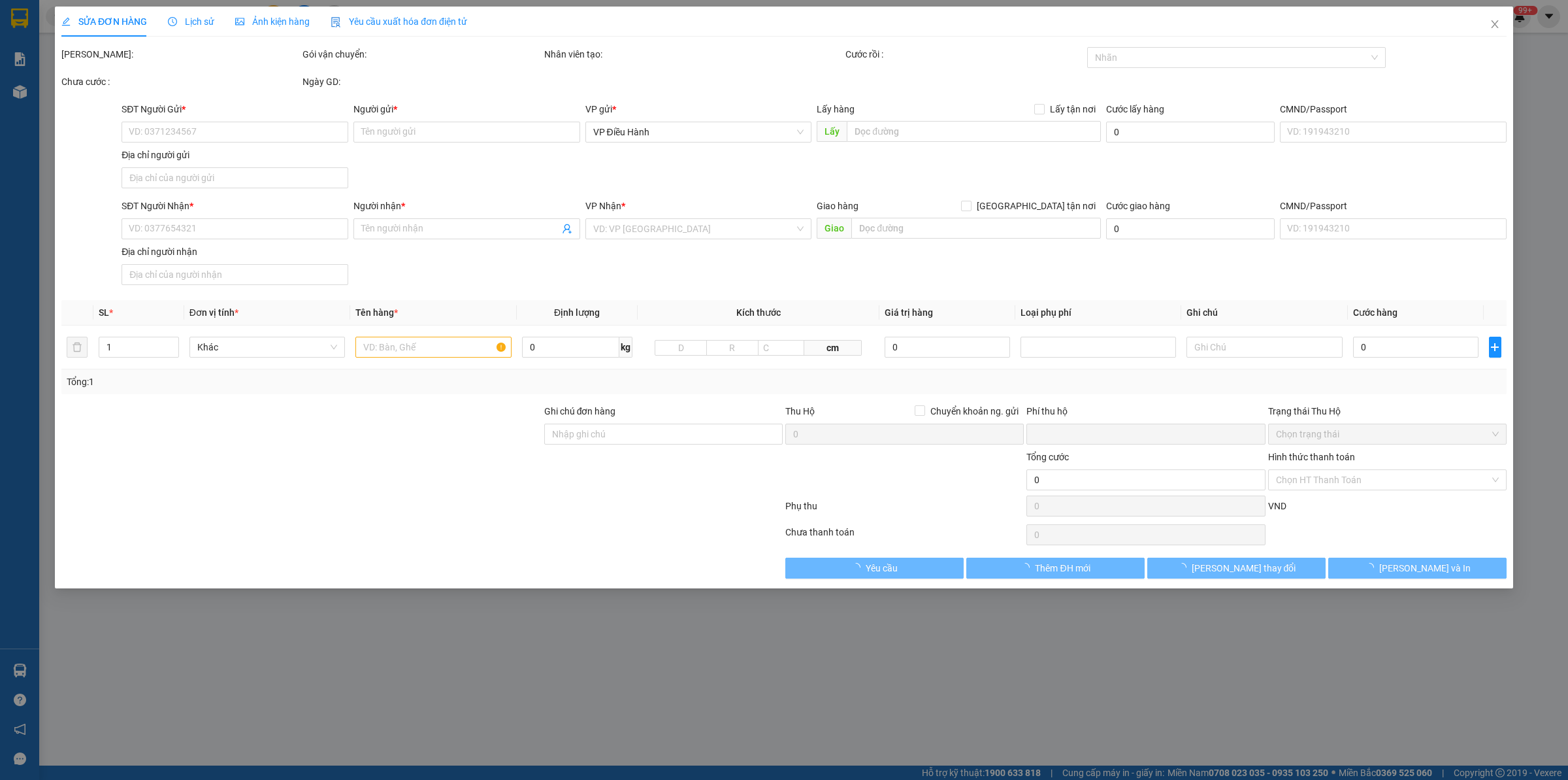
type input "800.000"
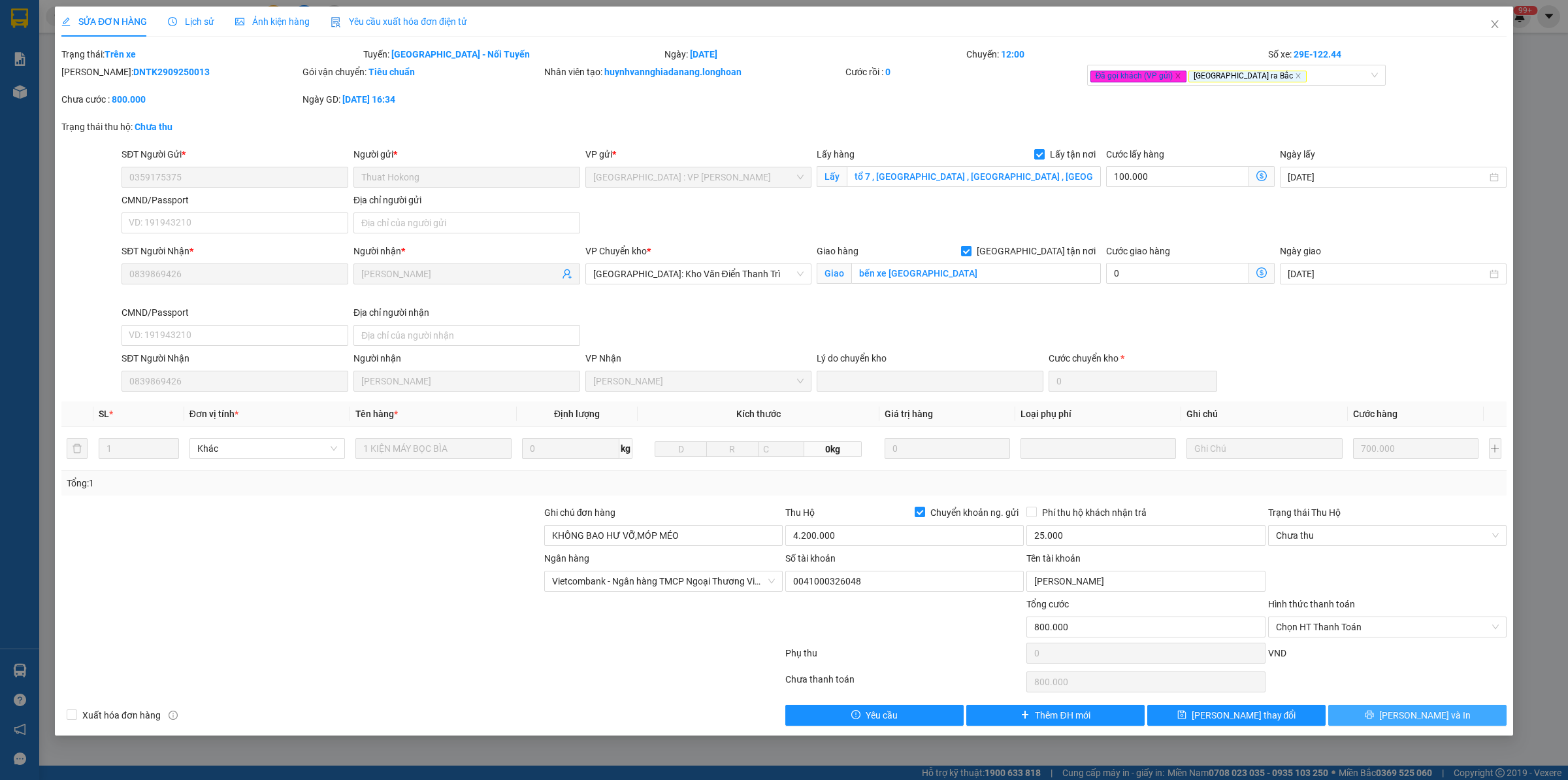
click at [1254, 605] on button "[PERSON_NAME] và In" at bounding box center [1417, 715] width 178 height 21
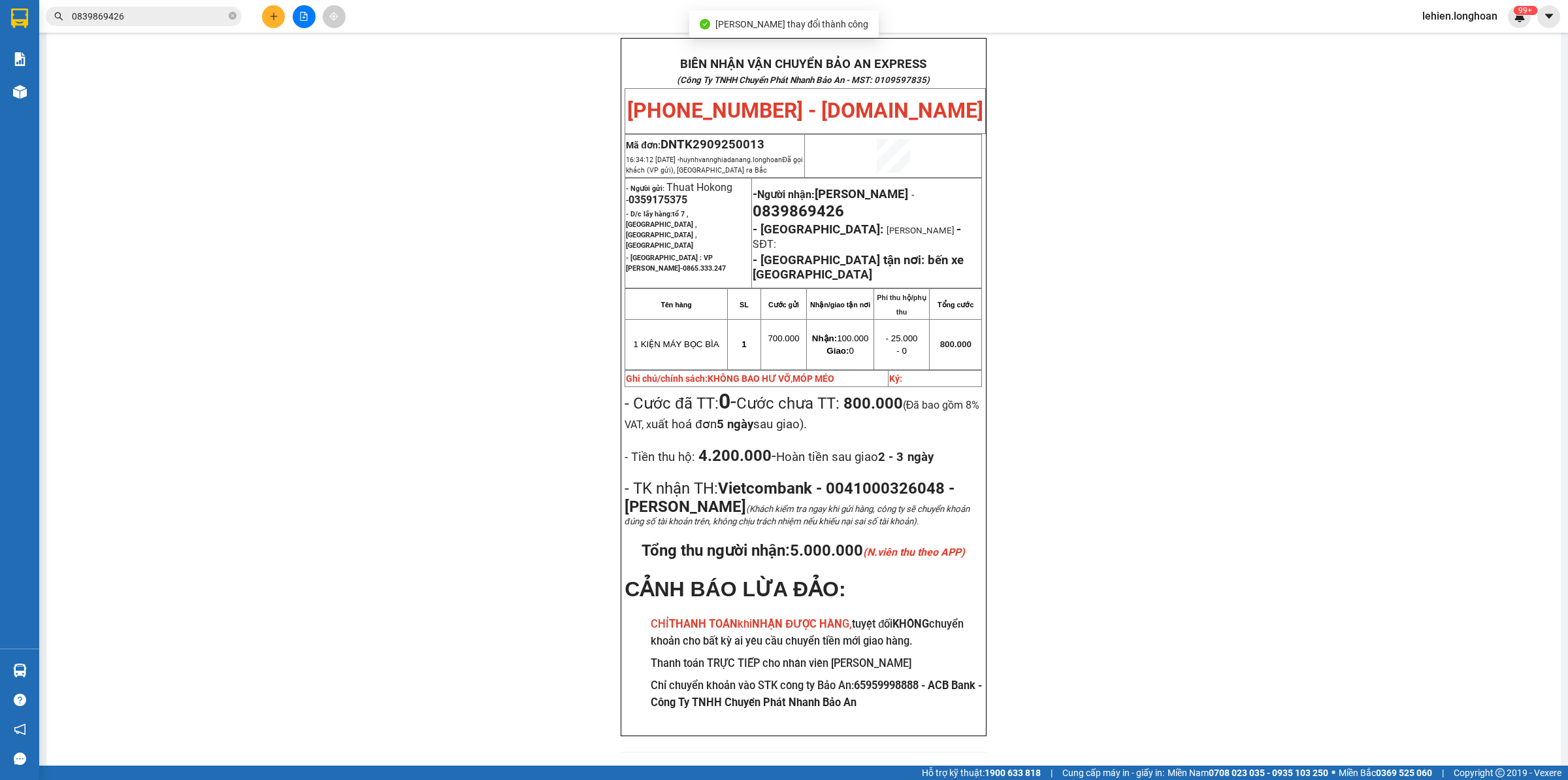
scroll to position [77, 0]
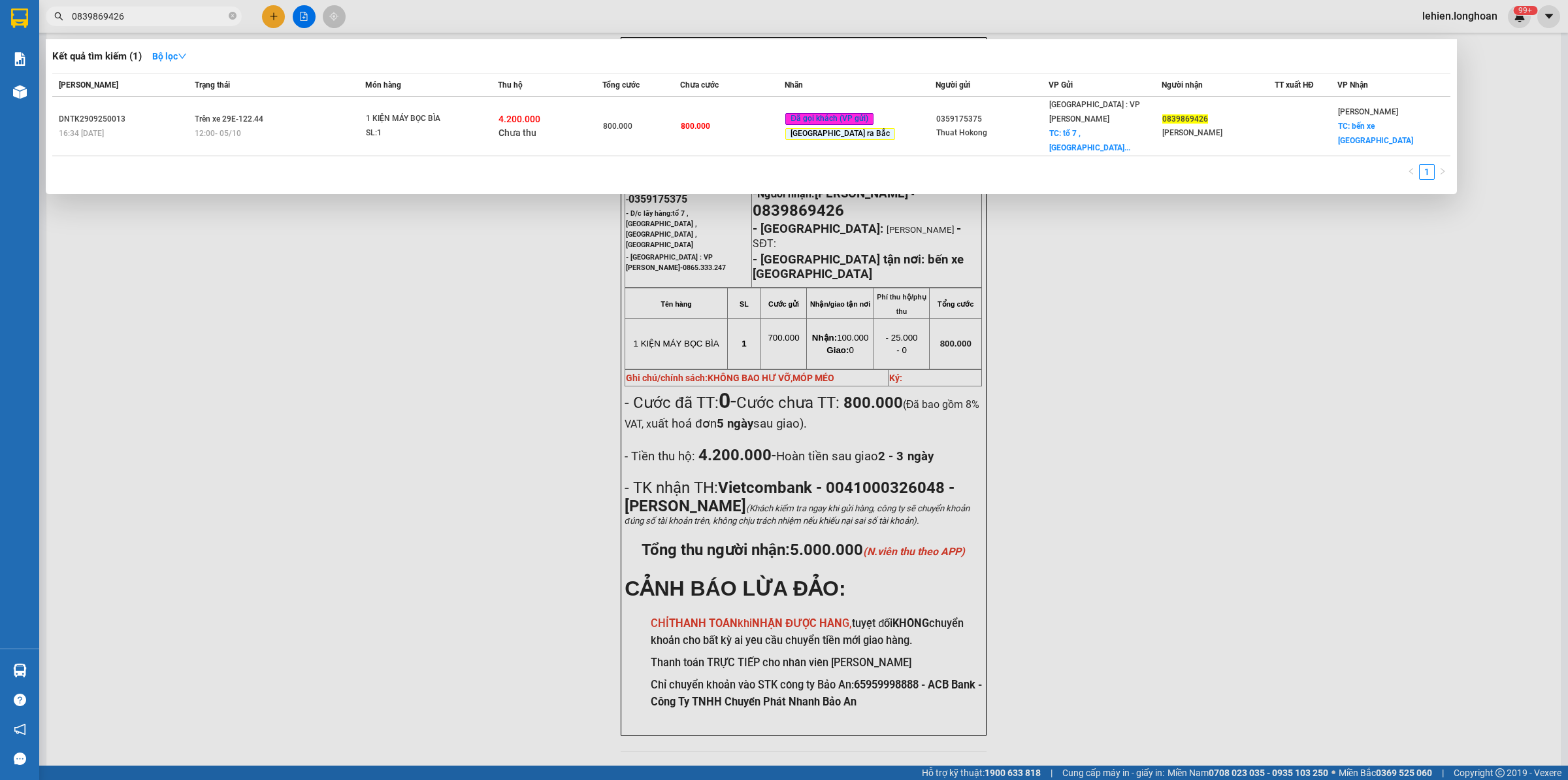
click at [240, 17] on span "0839869426" at bounding box center [144, 16] width 196 height 20
click at [232, 17] on icon "close-circle" at bounding box center [232, 15] width 8 height 8
paste input "0967904624"
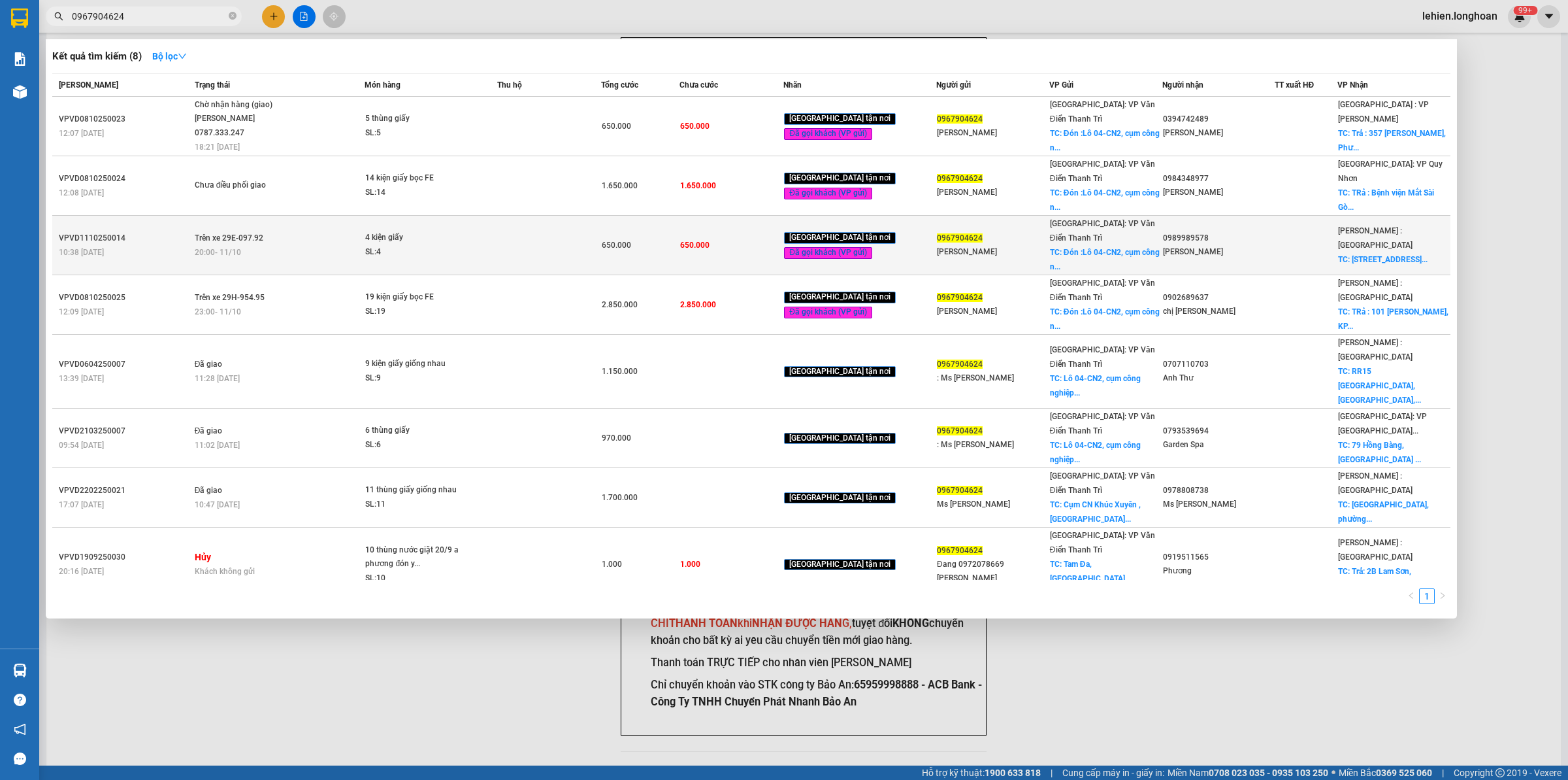
type input "0967904624"
click at [383, 245] on div "SL: 4" at bounding box center [414, 253] width 98 height 14
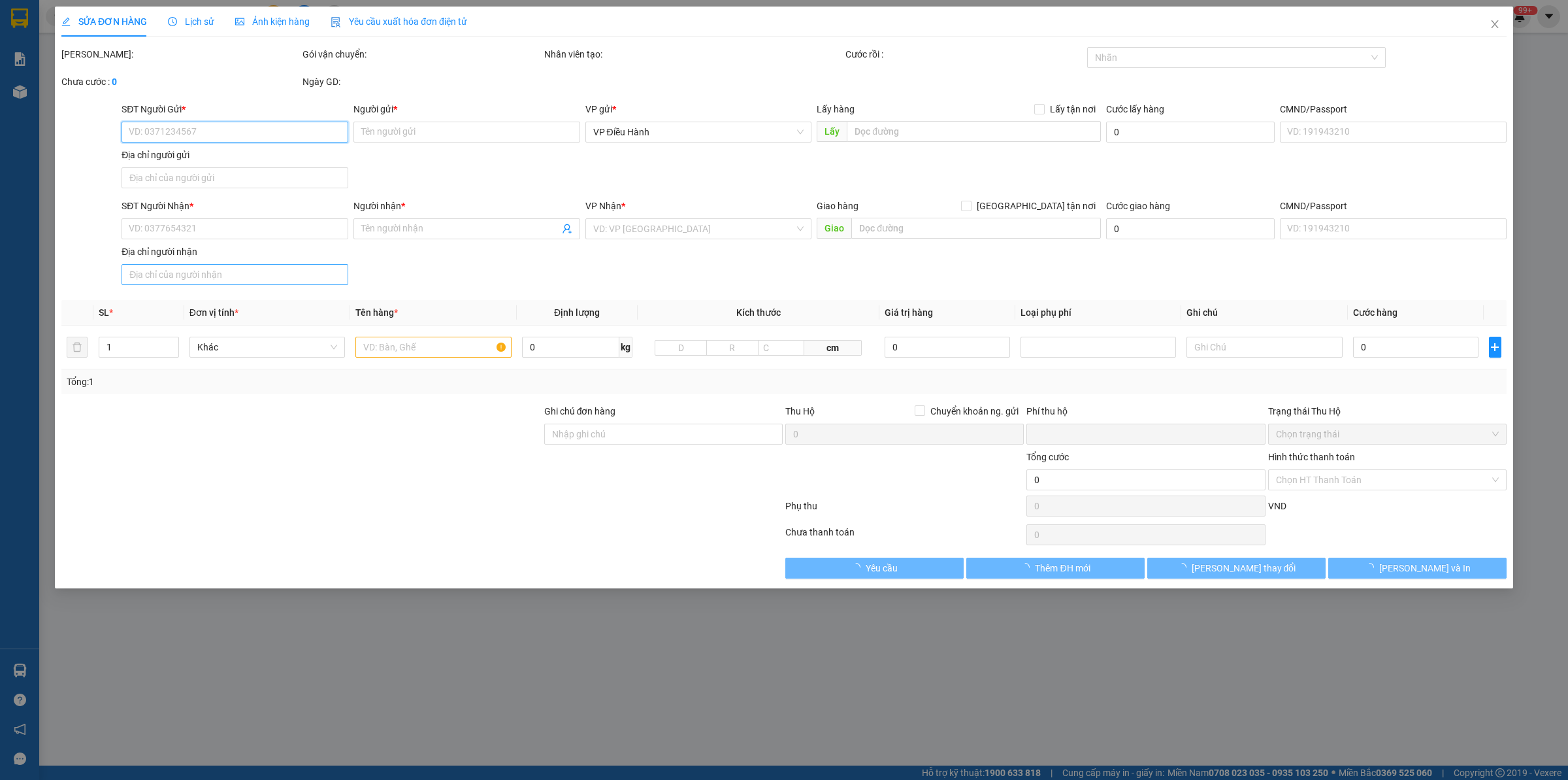
type input "0967904624"
type input "[PERSON_NAME]"
checkbox input "true"
type input "Đón :Lô 04-CN2, cụm công nghiệp làng [GEOGRAPHIC_DATA], [GEOGRAPHIC_DATA], [GEO…"
type input "0989989578"
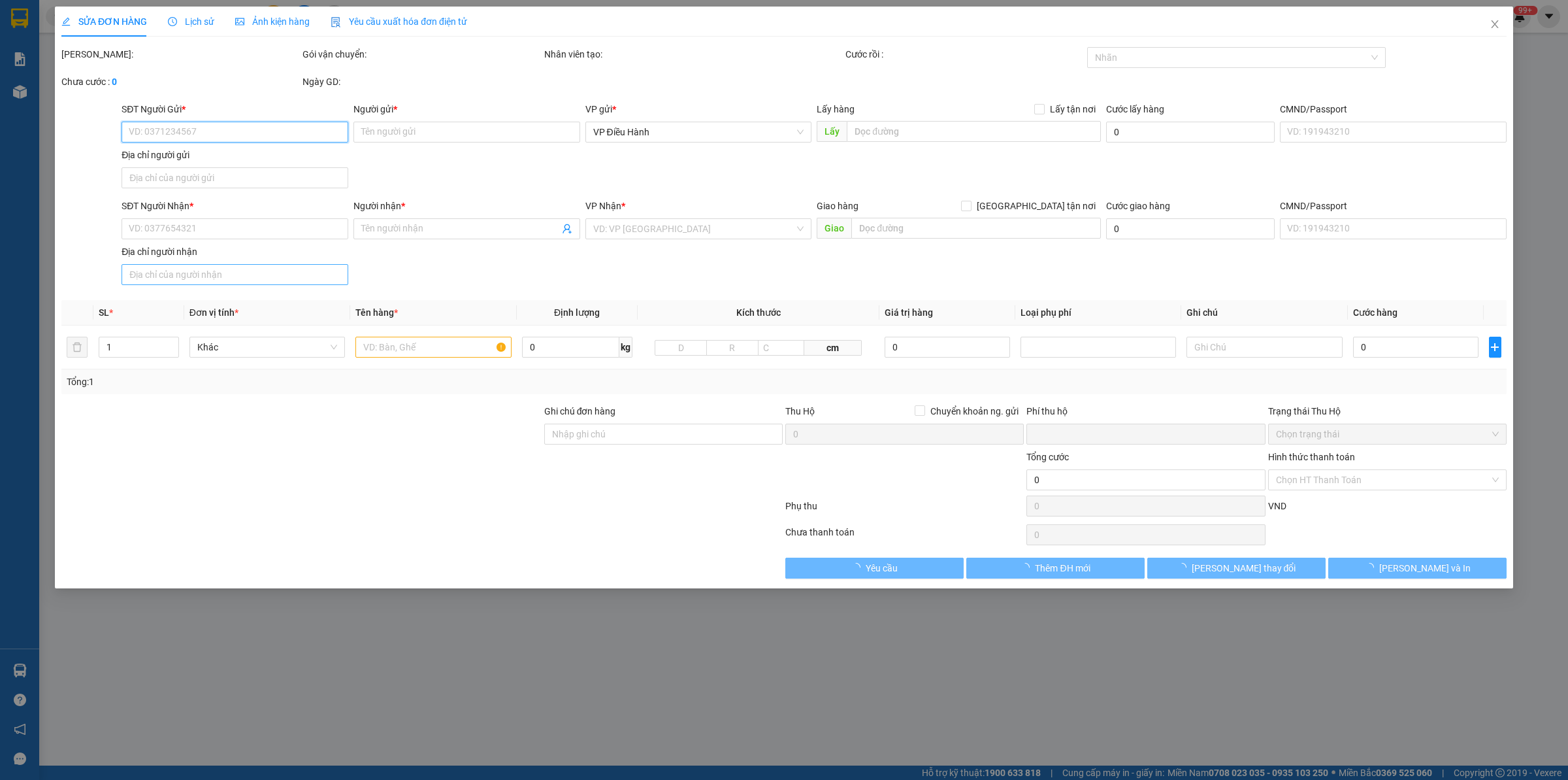
type input "[PERSON_NAME]"
checkbox input "true"
type input "[STREET_ADDRESS] Tàu"
type input "0"
type input "650.000"
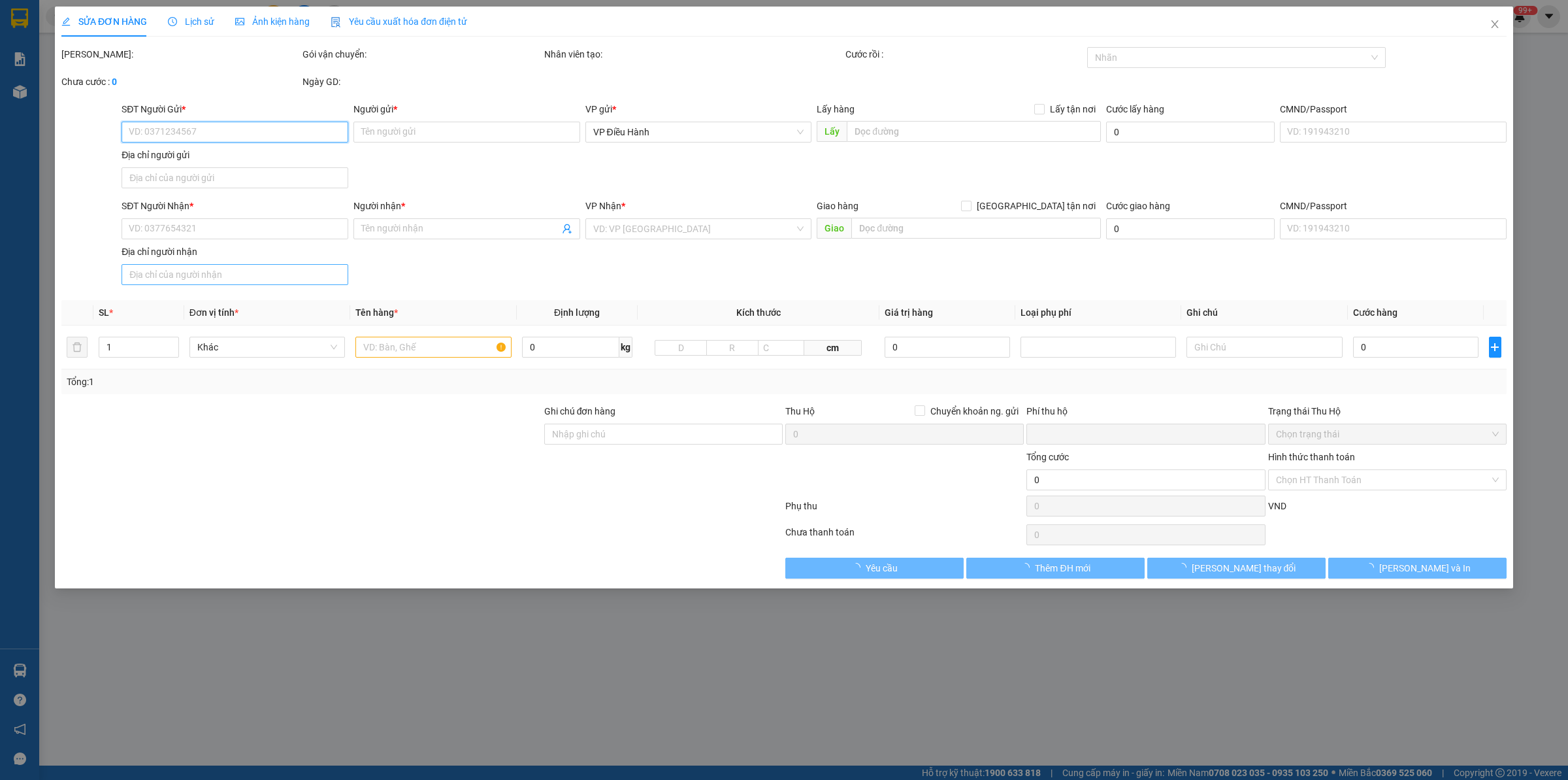
type input "650.000"
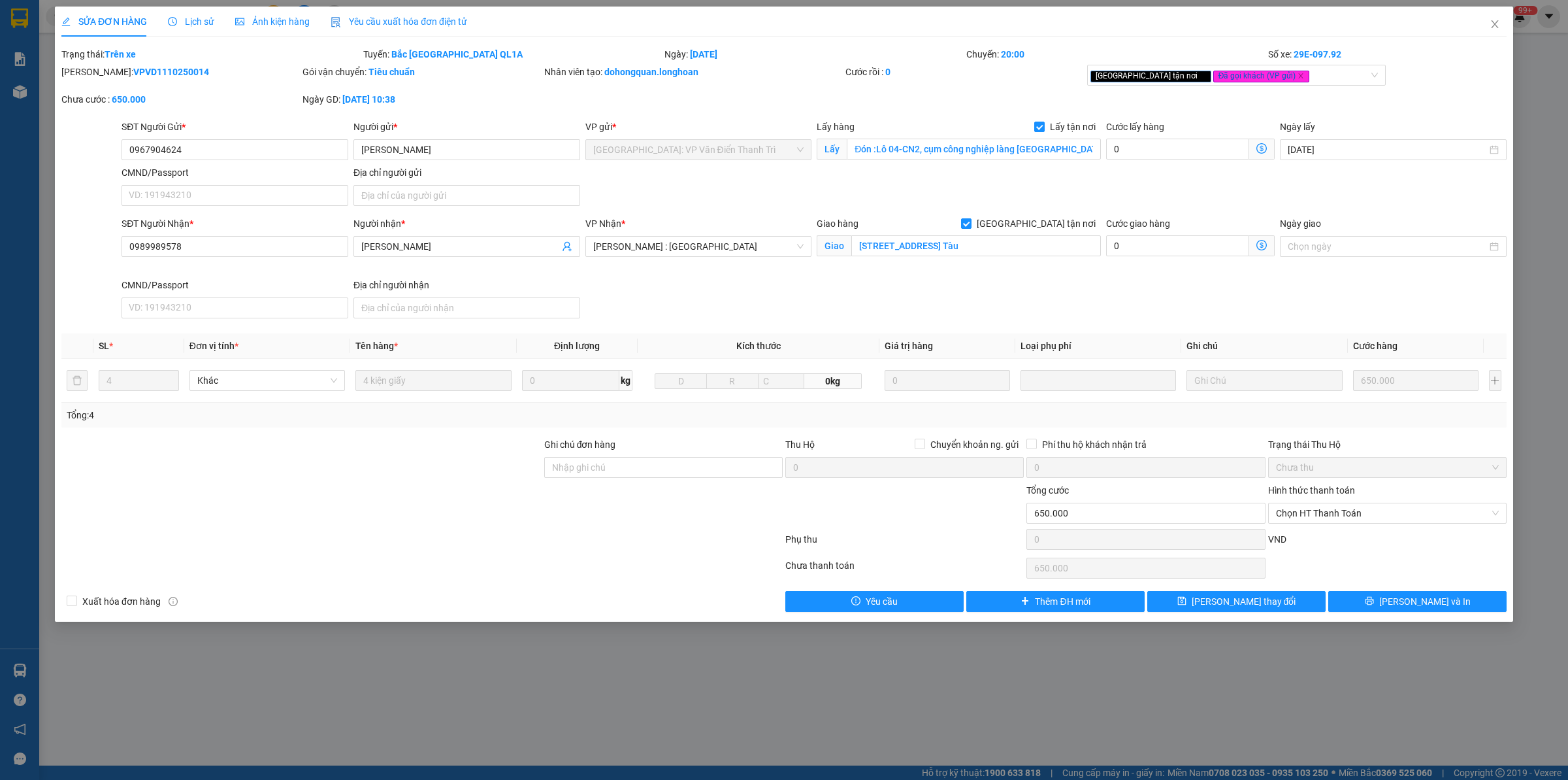
drag, startPoint x: 348, startPoint y: 466, endPoint x: 318, endPoint y: 446, distance: 36.1
click at [353, 465] on div at bounding box center [301, 460] width 483 height 46
click at [360, 480] on div at bounding box center [301, 460] width 483 height 46
click at [1254, 21] on span "Close" at bounding box center [1495, 24] width 37 height 37
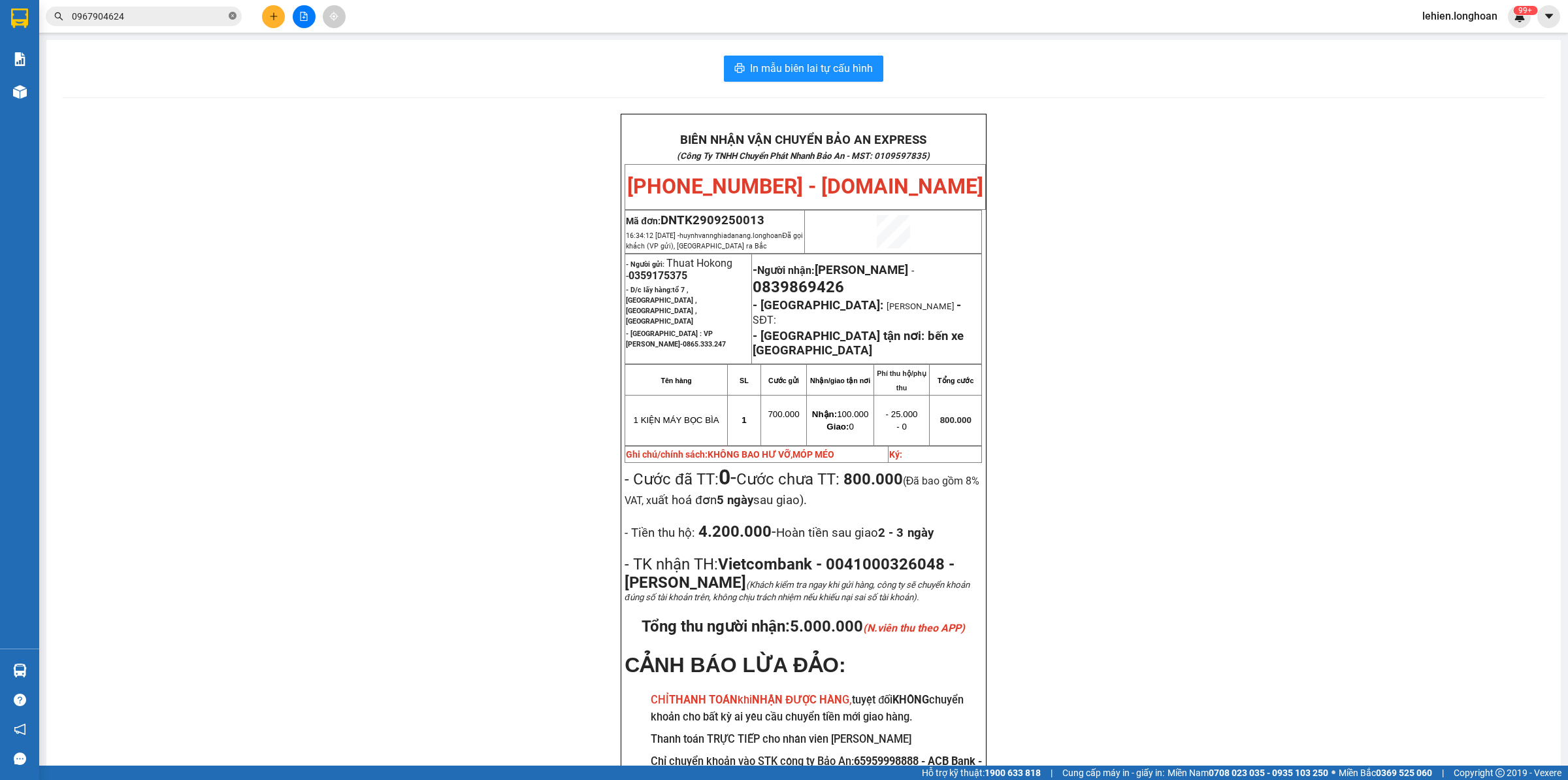
click at [229, 12] on icon "close-circle" at bounding box center [232, 15] width 8 height 8
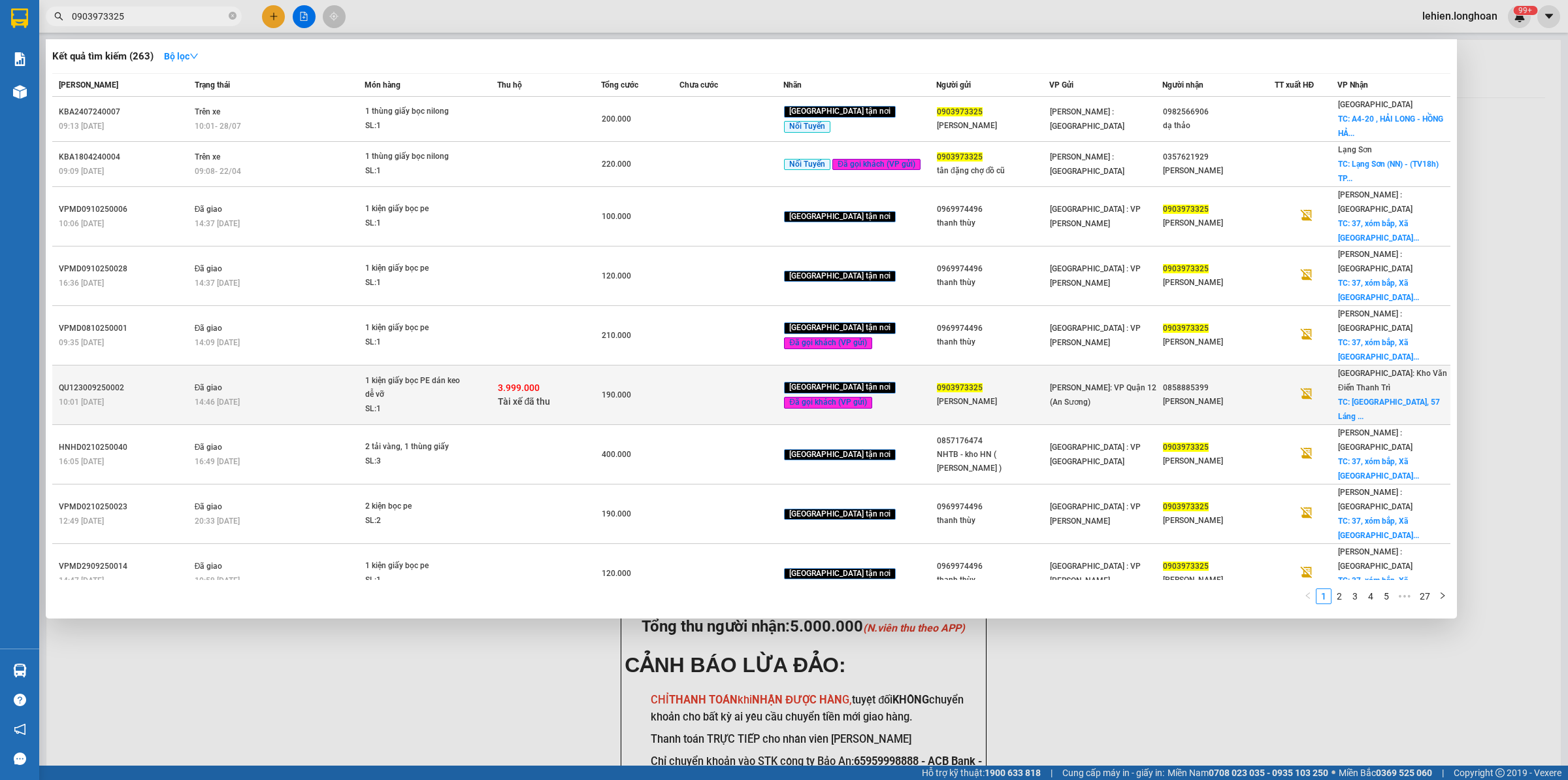
type input "0903973325"
click at [445, 402] on div "SL: 1" at bounding box center [414, 410] width 98 height 14
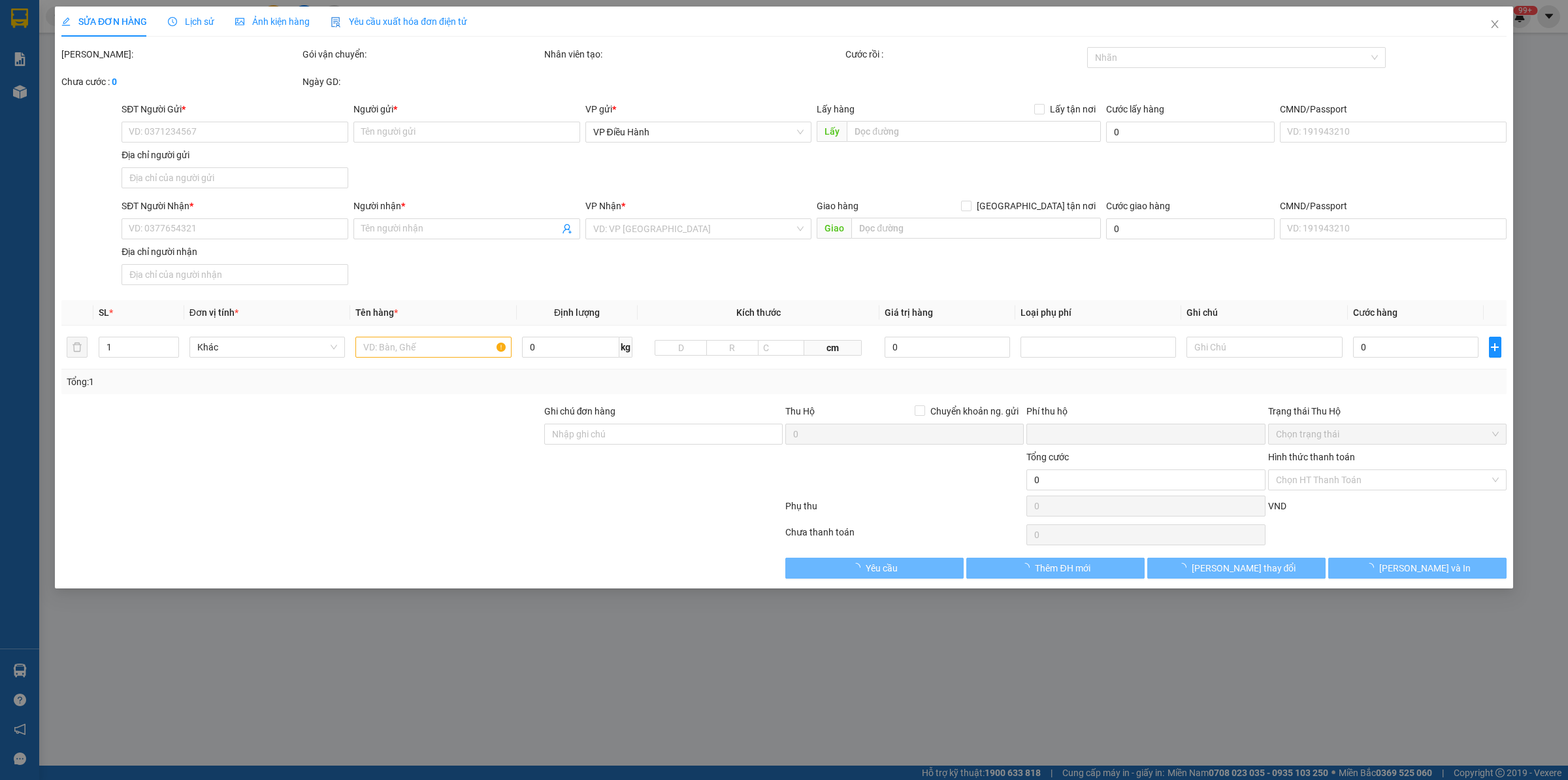
type input "0903973325"
type input "[PERSON_NAME]"
type input "0858885399"
type input "[PERSON_NAME]"
checkbox input "true"
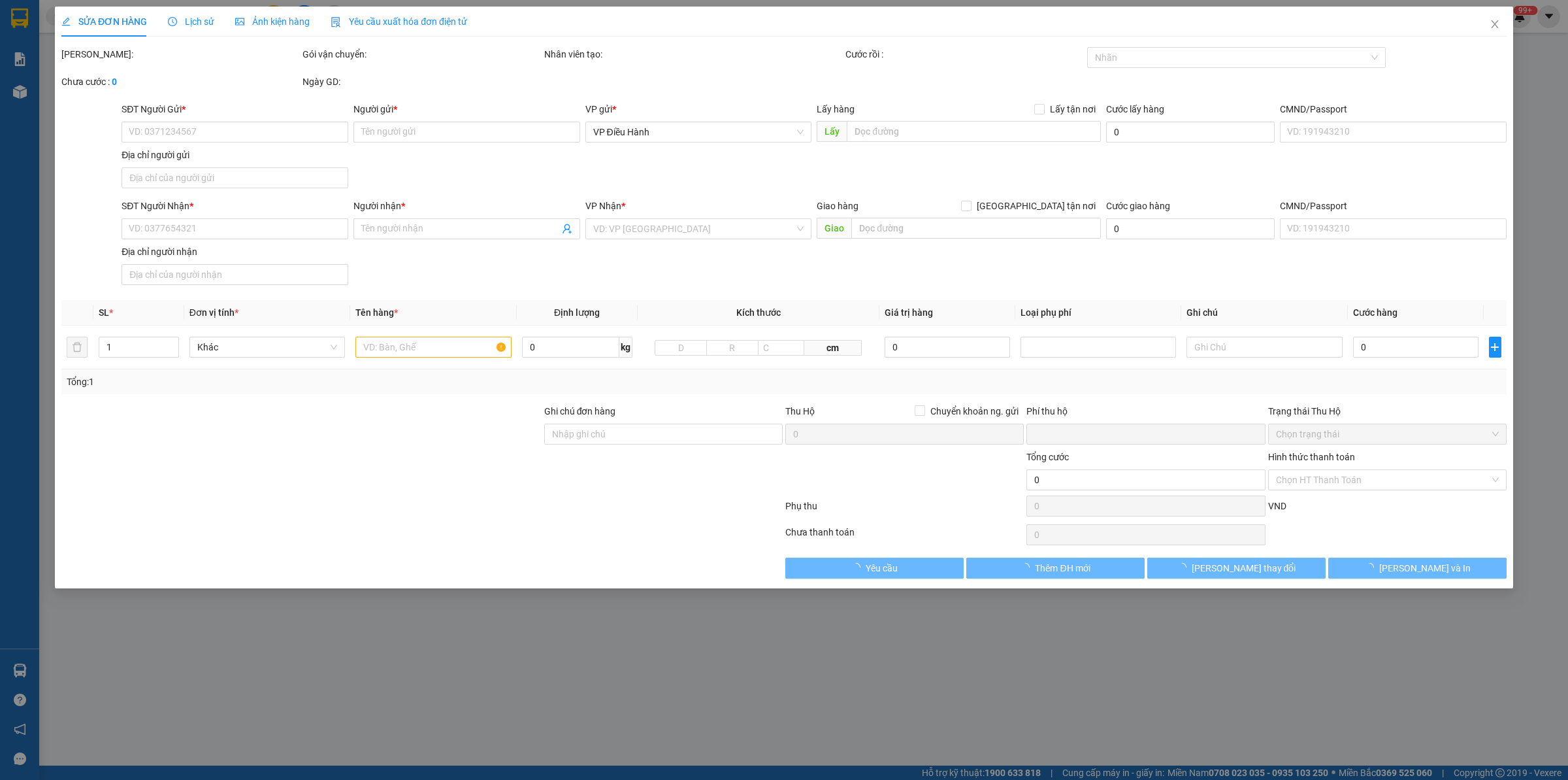
type input "[GEOGRAPHIC_DATA], [STREET_ADDRESS]"
type input "nhận theo kiện - hư hỏng ko chịu trách nhiệm"
checkbox input "true"
type input "3.999.000"
type input "20.000"
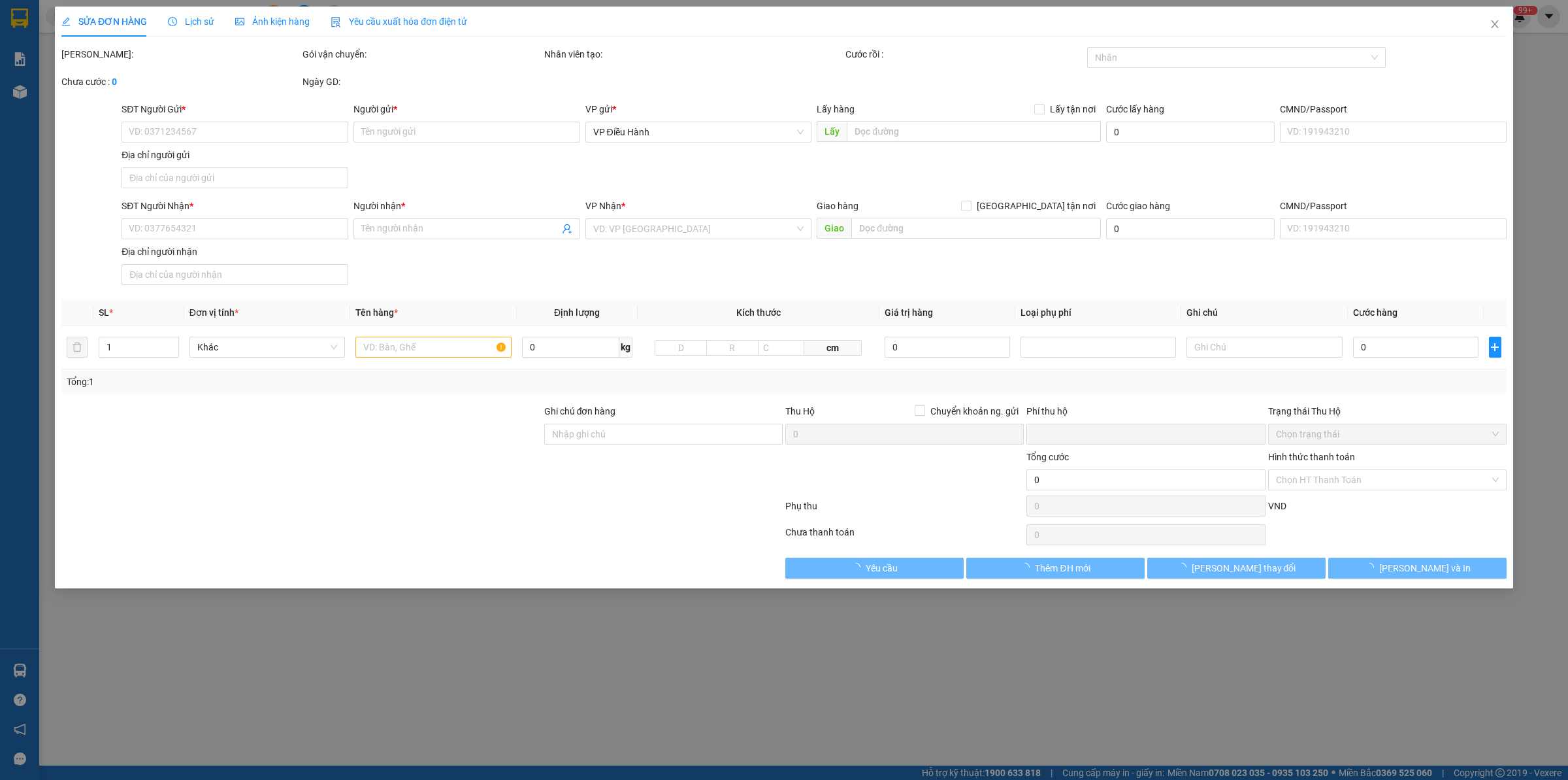
type input "190.000"
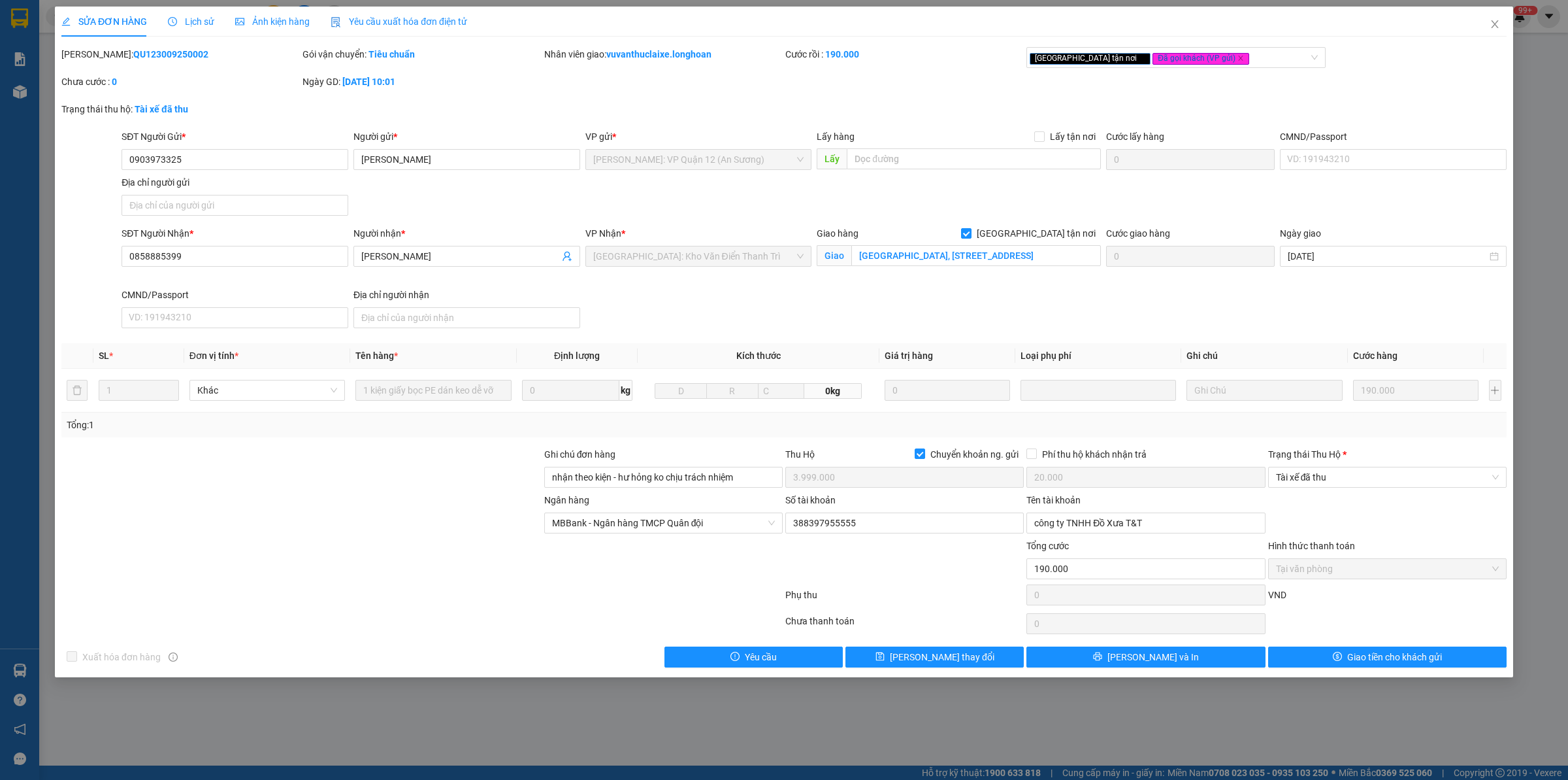
click at [177, 18] on span "Lịch sử" at bounding box center [191, 21] width 46 height 11
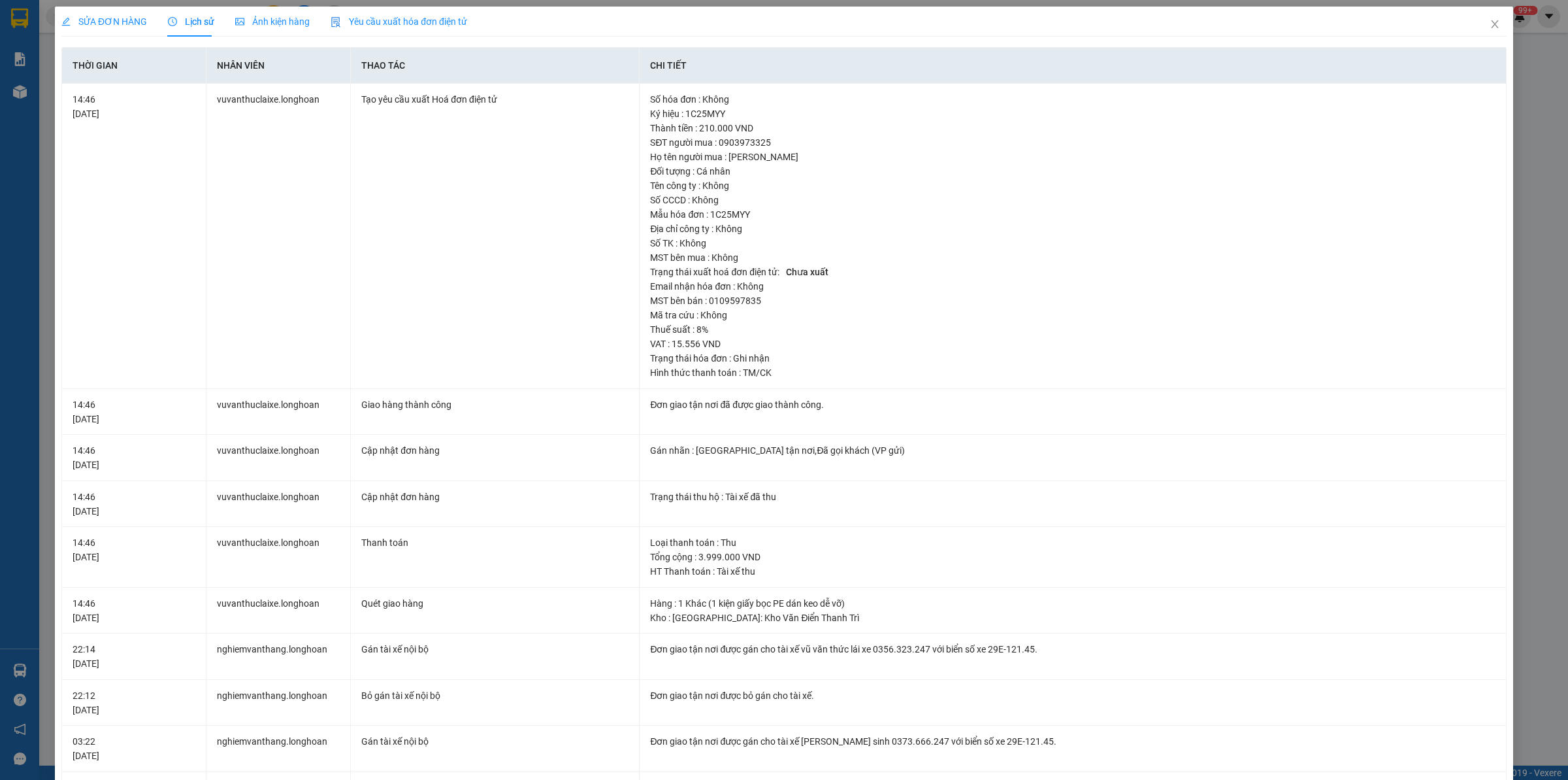
click at [121, 16] on span "SỬA ĐƠN HÀNG" at bounding box center [104, 21] width 86 height 11
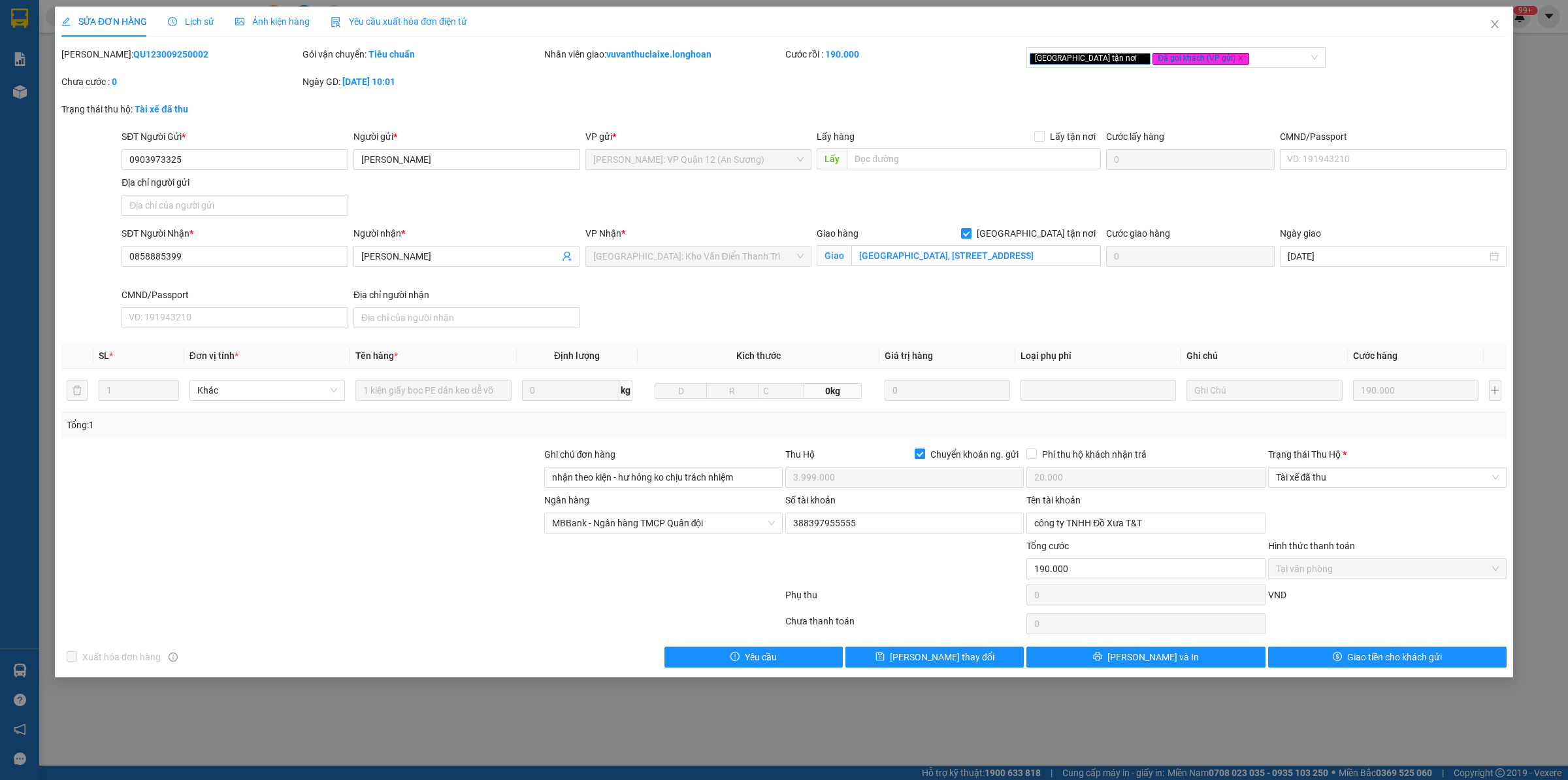
click at [201, 26] on span "Lịch sử" at bounding box center [191, 21] width 46 height 11
